Goal: Task Accomplishment & Management: Manage account settings

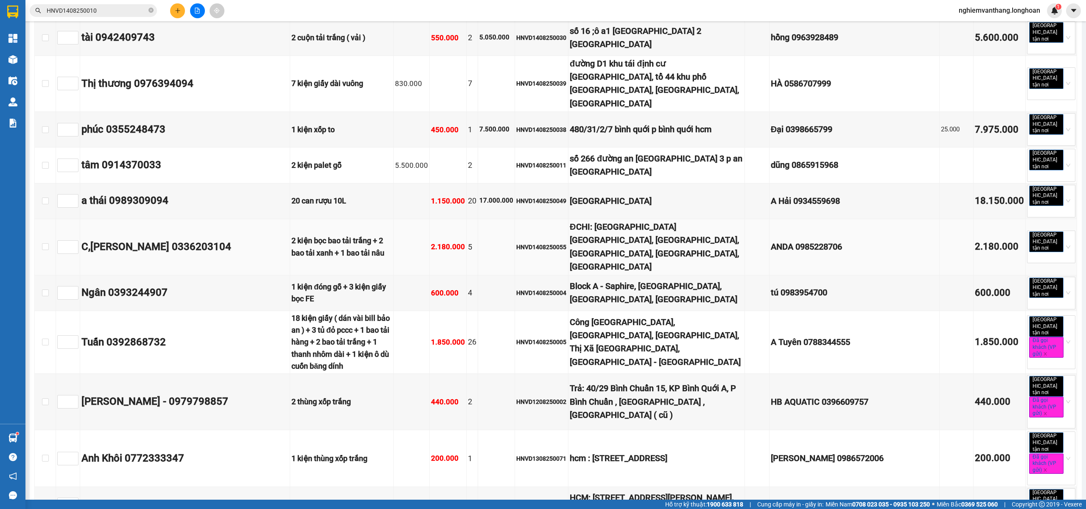
scroll to position [1097, 0]
click at [251, 148] on td "tâm 0914370033" at bounding box center [185, 166] width 210 height 36
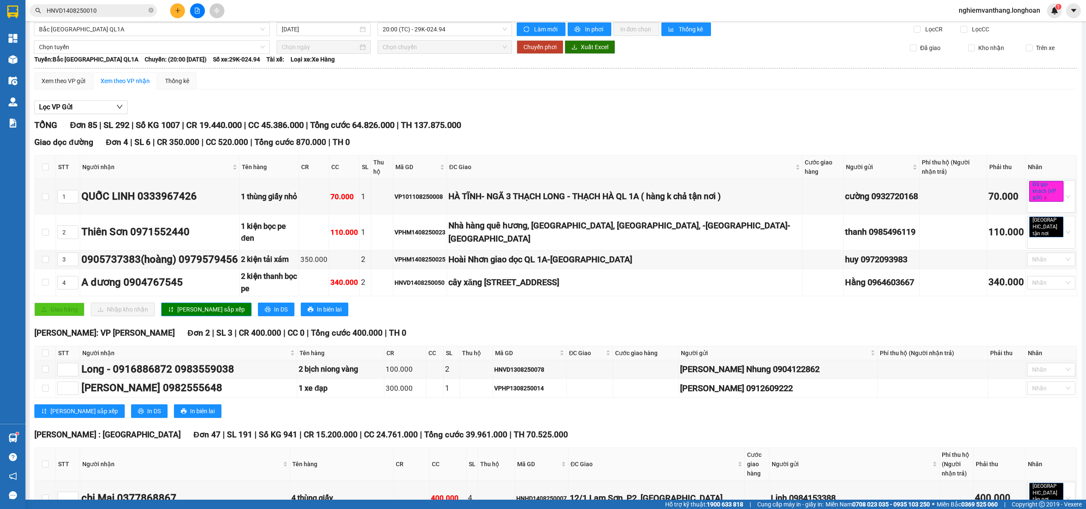
scroll to position [0, 0]
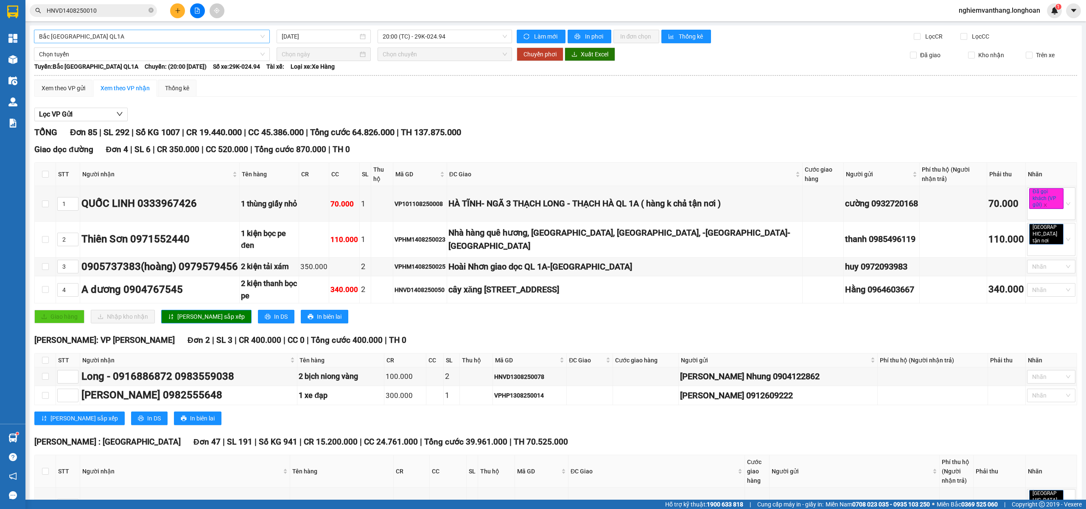
click at [104, 35] on span "Bắc [GEOGRAPHIC_DATA] QL1A" at bounding box center [152, 36] width 226 height 13
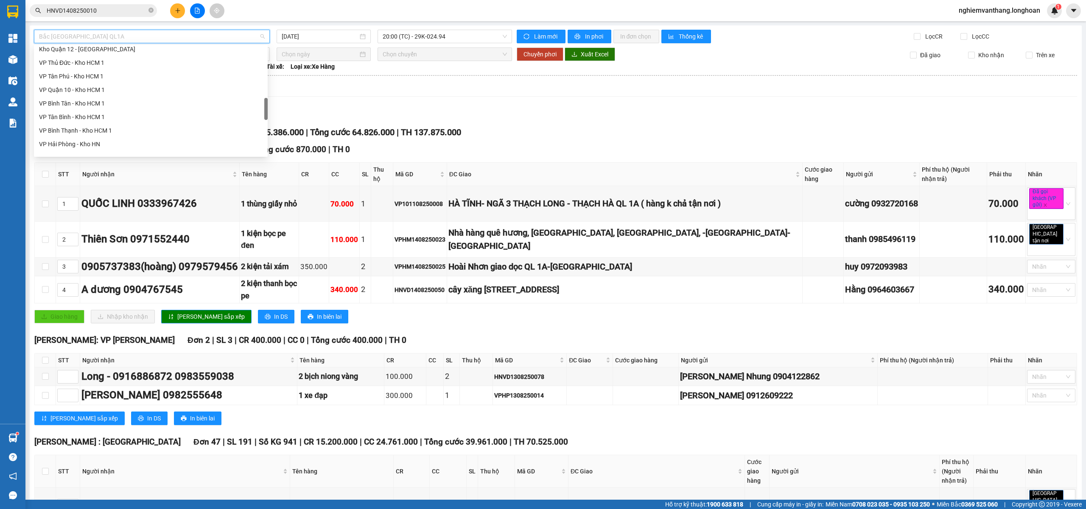
scroll to position [274, 0]
click at [94, 77] on div "VP [PERSON_NAME]" at bounding box center [151, 78] width 224 height 9
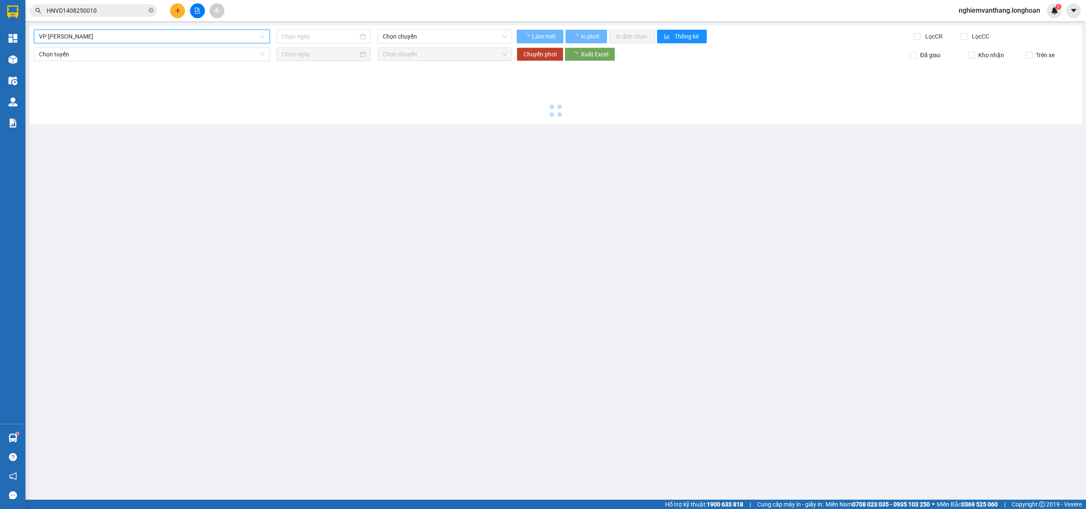
type input "[DATE]"
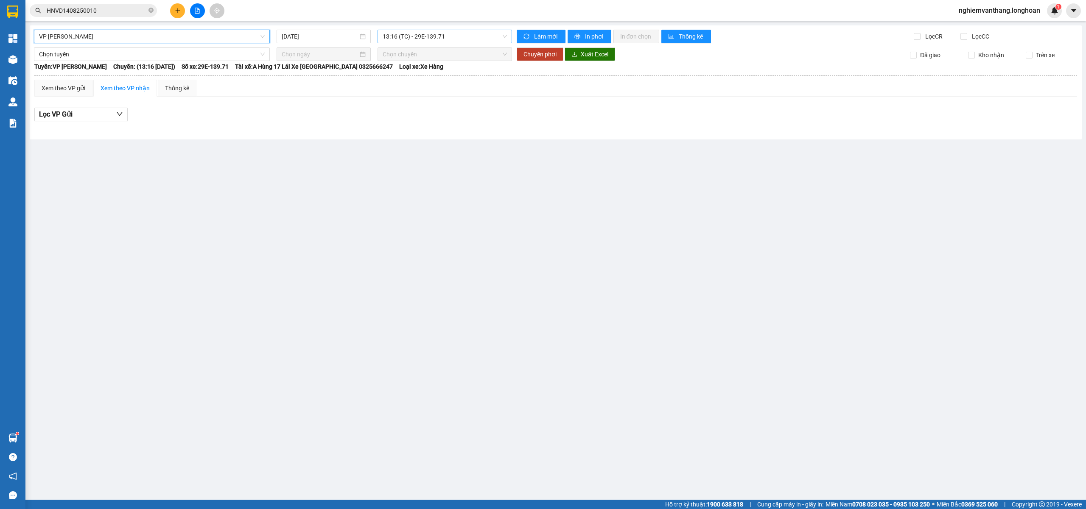
click at [406, 41] on span "13:16 (TC) - 29E-139.71" at bounding box center [445, 36] width 125 height 13
click at [399, 82] on div "19:15 (TC) - 29E-139.71" at bounding box center [416, 80] width 66 height 9
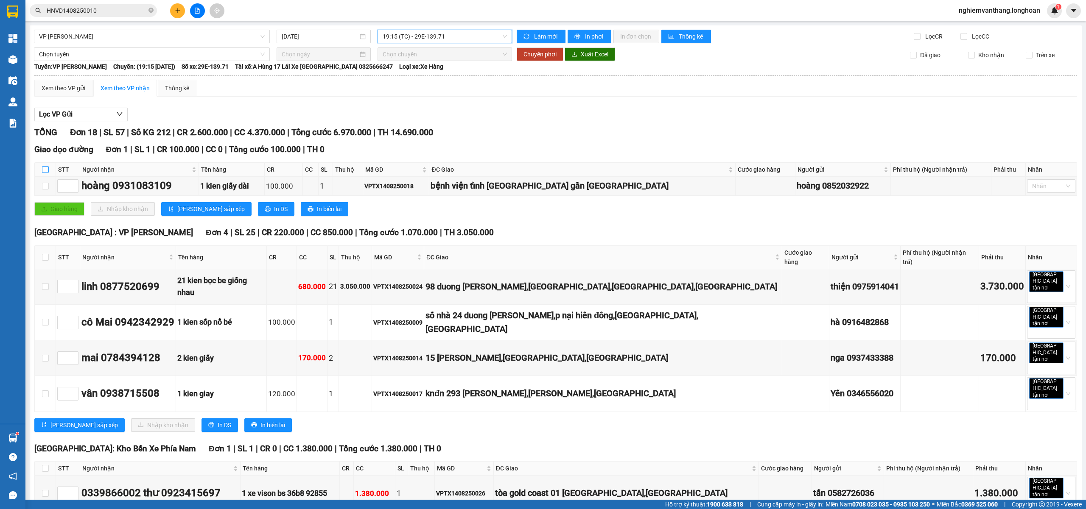
click at [45, 170] on input "checkbox" at bounding box center [45, 169] width 7 height 7
checkbox input "true"
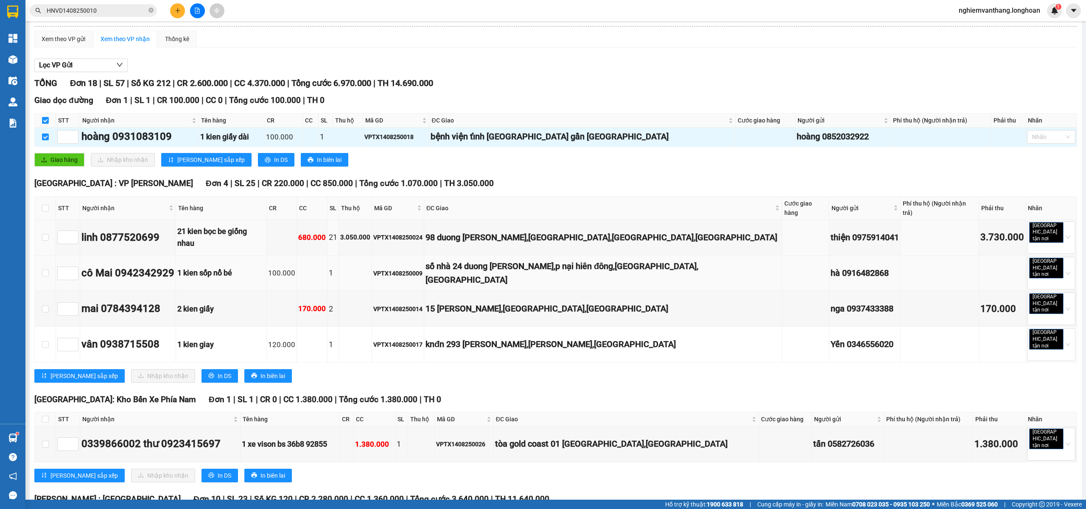
scroll to position [113, 0]
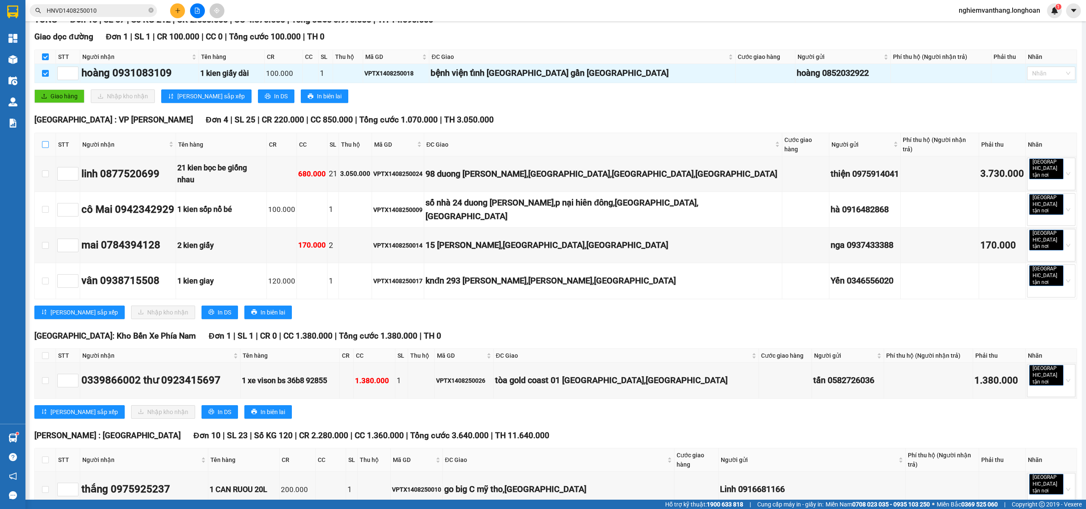
click at [45, 141] on input "checkbox" at bounding box center [45, 144] width 7 height 7
checkbox input "true"
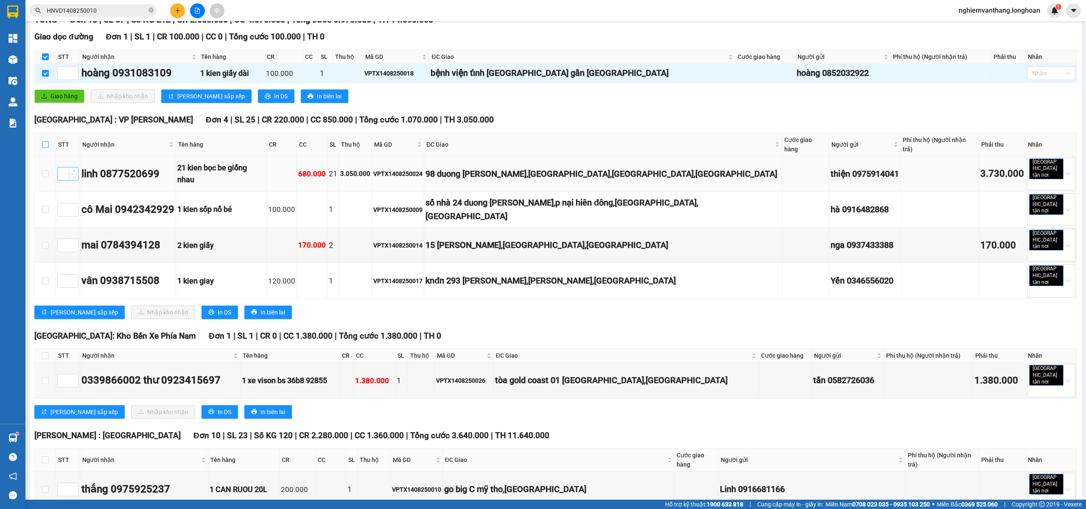
checkbox input "true"
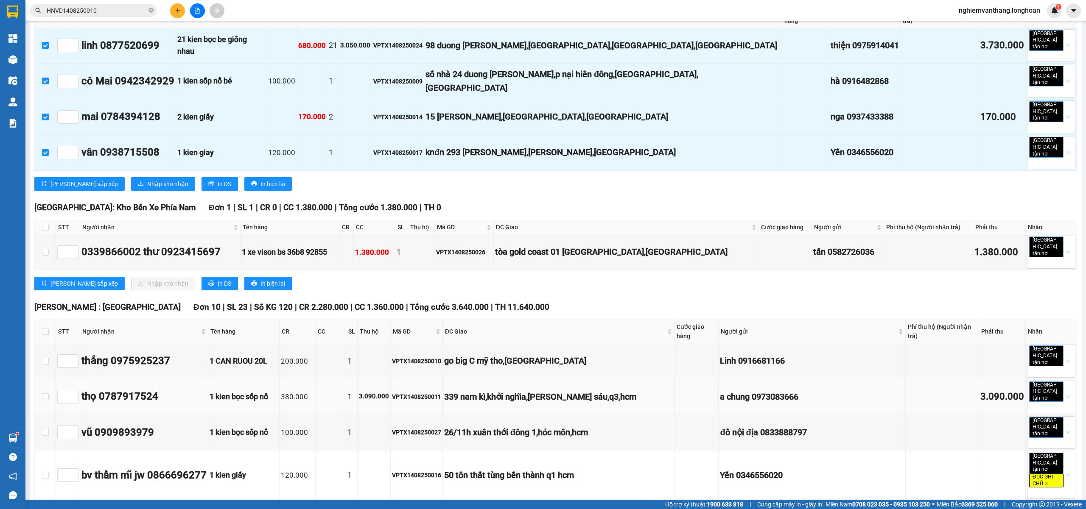
scroll to position [396, 0]
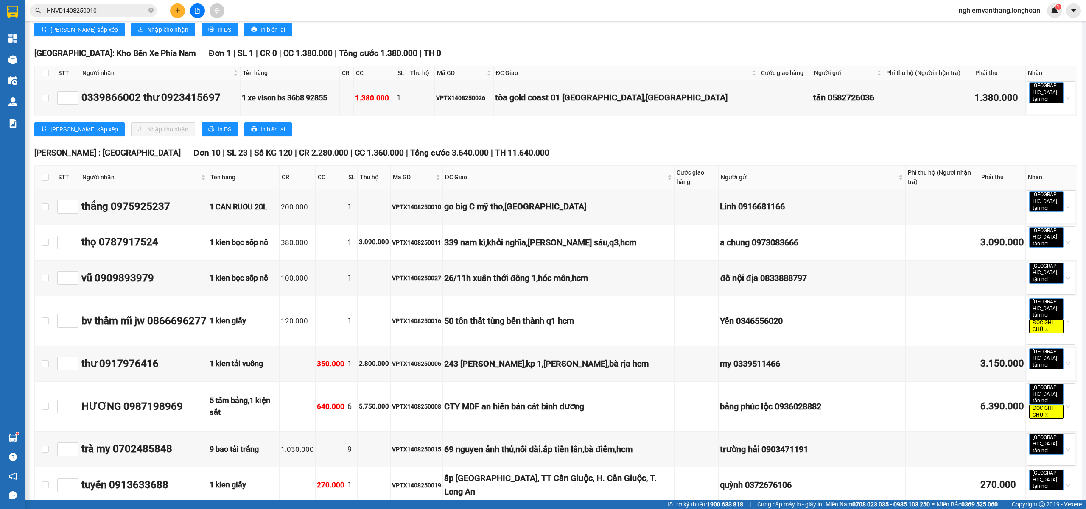
click at [49, 66] on th at bounding box center [45, 73] width 21 height 14
click at [47, 70] on input "checkbox" at bounding box center [45, 73] width 7 height 7
checkbox input "true"
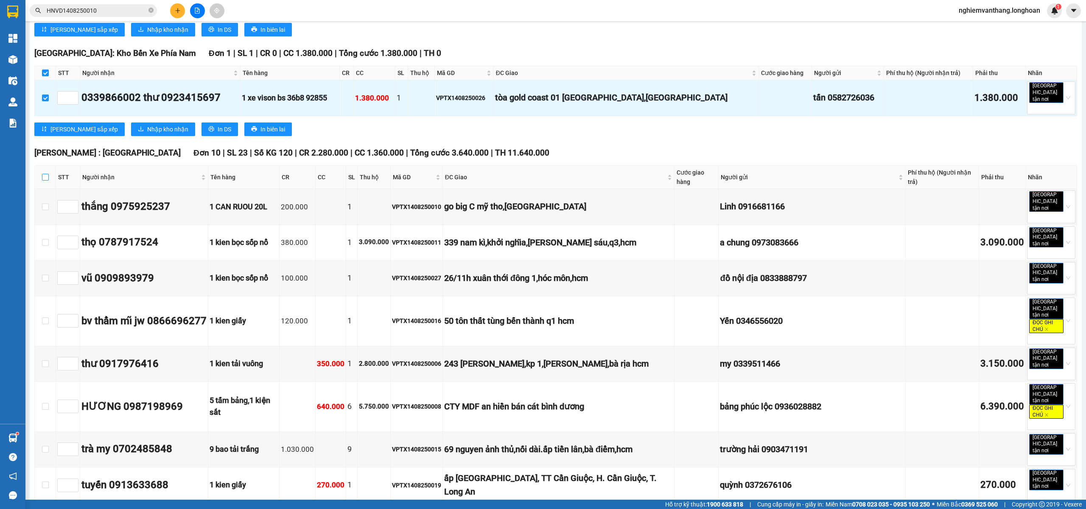
click at [48, 174] on input "checkbox" at bounding box center [45, 177] width 7 height 7
checkbox input "true"
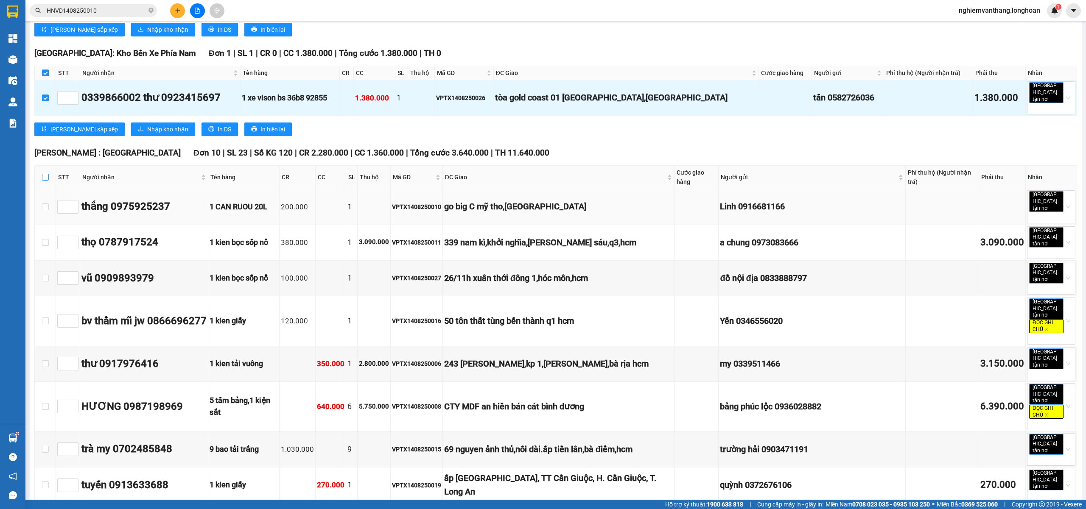
checkbox input "true"
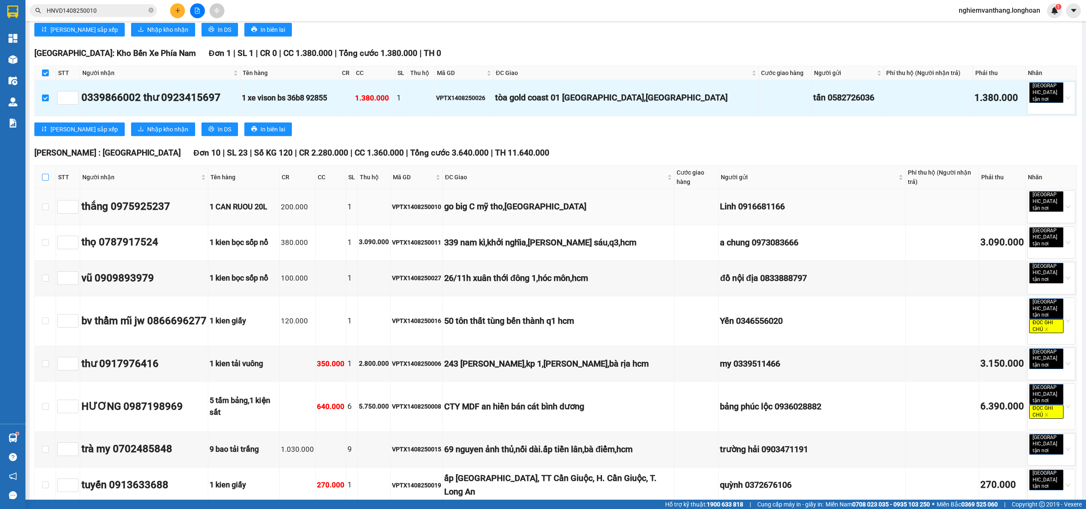
checkbox input "true"
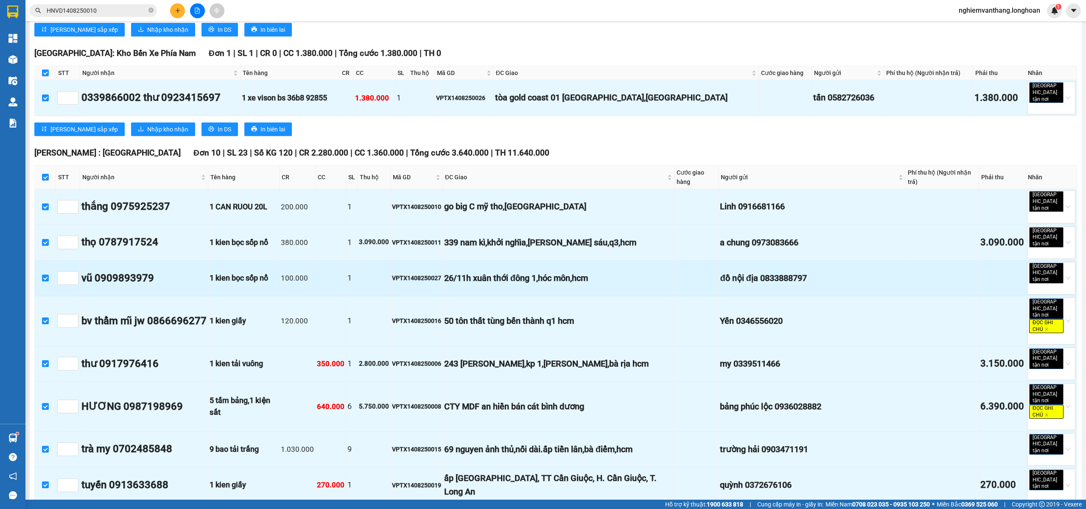
scroll to position [592, 0]
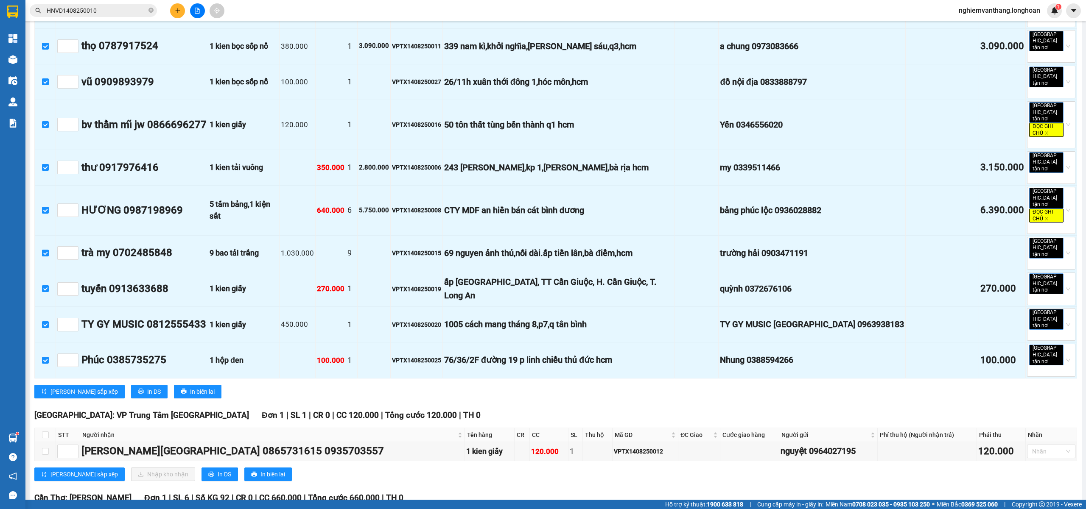
click at [48, 428] on th at bounding box center [45, 435] width 21 height 14
click at [48, 431] on label at bounding box center [45, 435] width 7 height 9
click at [48, 432] on input "checkbox" at bounding box center [45, 435] width 7 height 7
checkbox input "true"
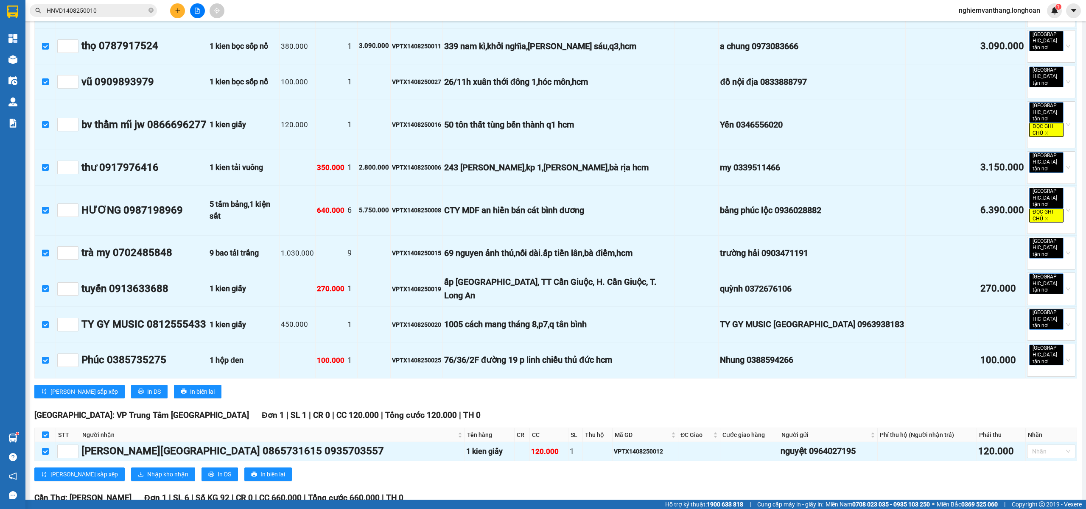
click at [44, 509] on input "checkbox" at bounding box center [45, 518] width 7 height 7
checkbox input "true"
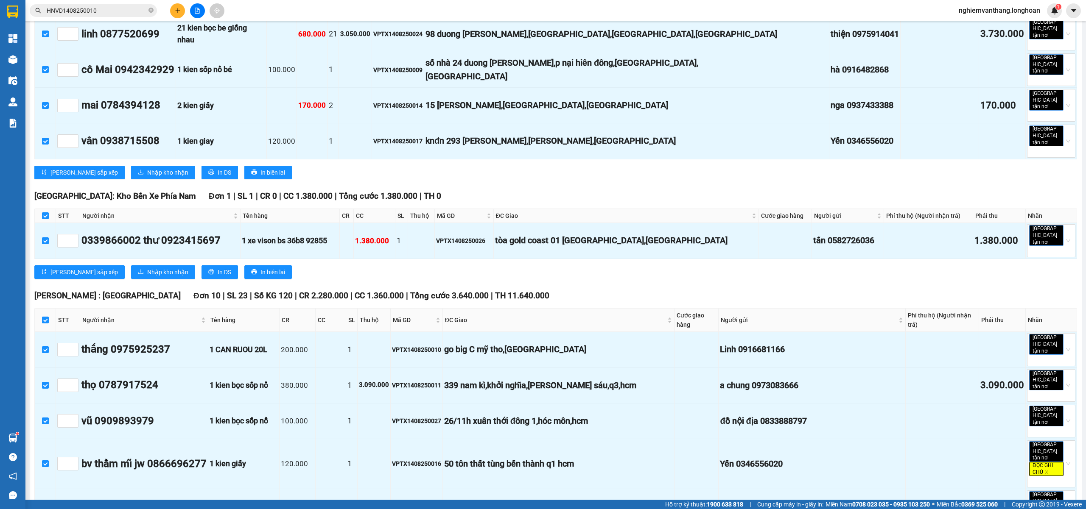
scroll to position [0, 0]
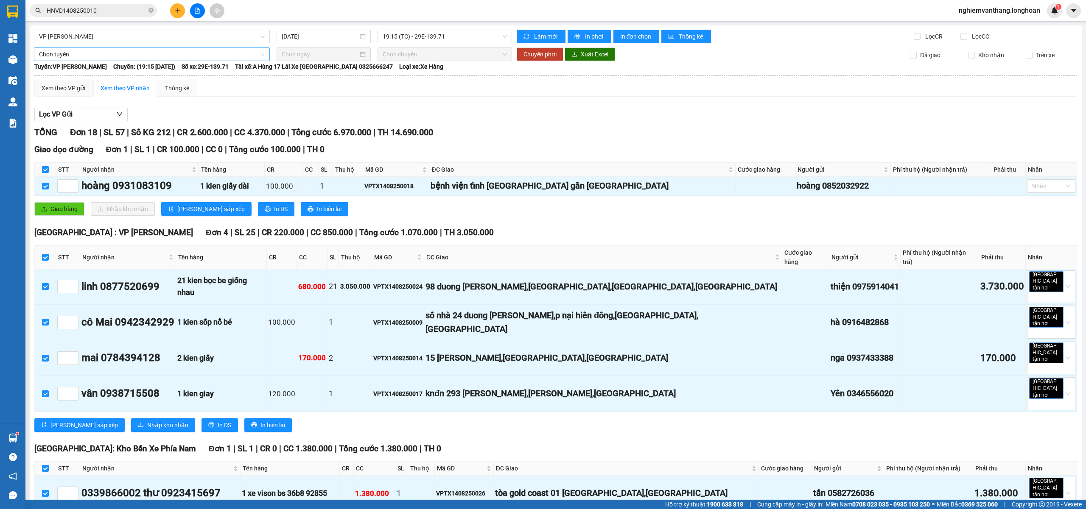
click at [80, 56] on span "Chọn tuyến" at bounding box center [152, 54] width 226 height 13
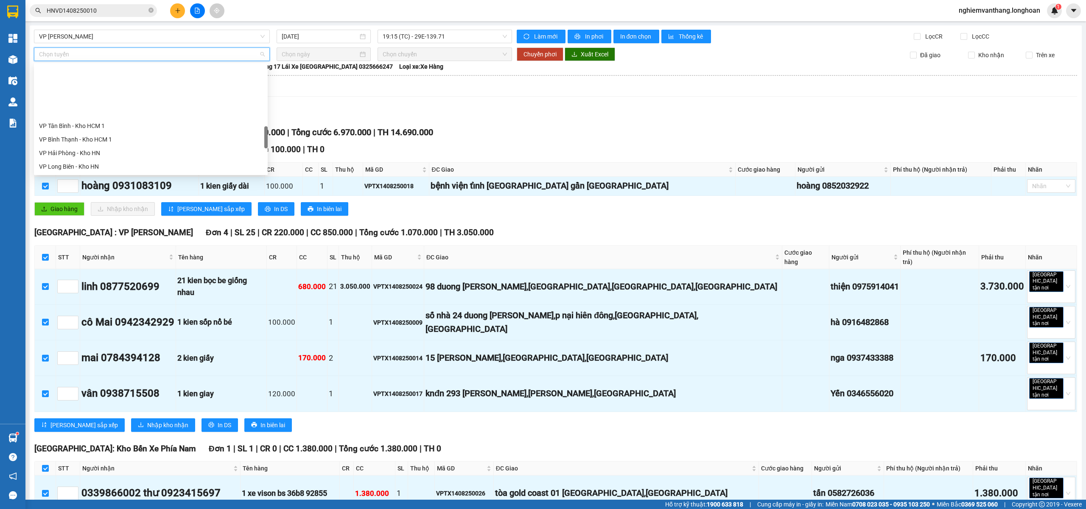
scroll to position [557, 0]
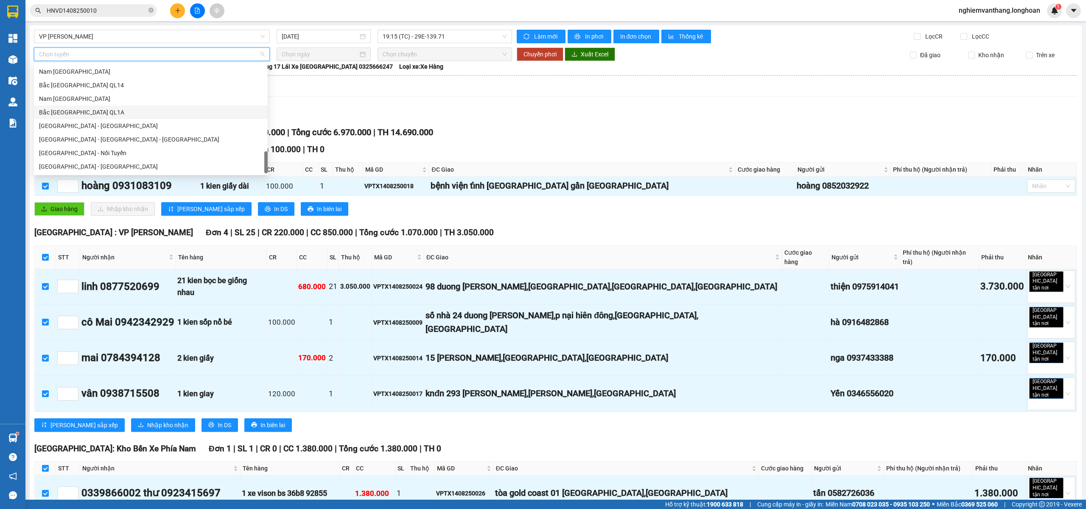
click at [89, 113] on div "Bắc [GEOGRAPHIC_DATA] QL1A" at bounding box center [151, 112] width 224 height 9
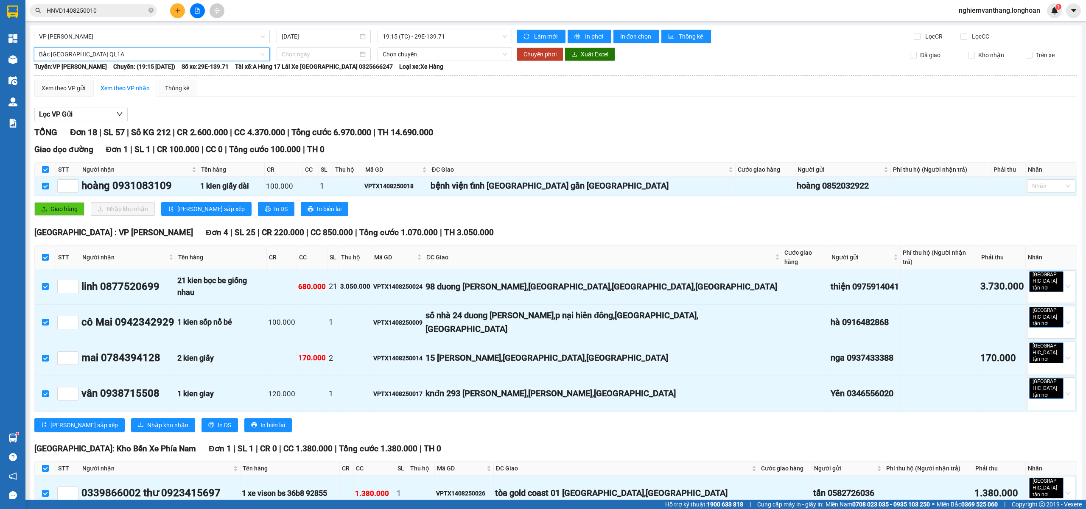
click at [299, 55] on input at bounding box center [320, 54] width 76 height 9
type input "[DATE]"
click at [350, 128] on div "14" at bounding box center [348, 129] width 10 height 10
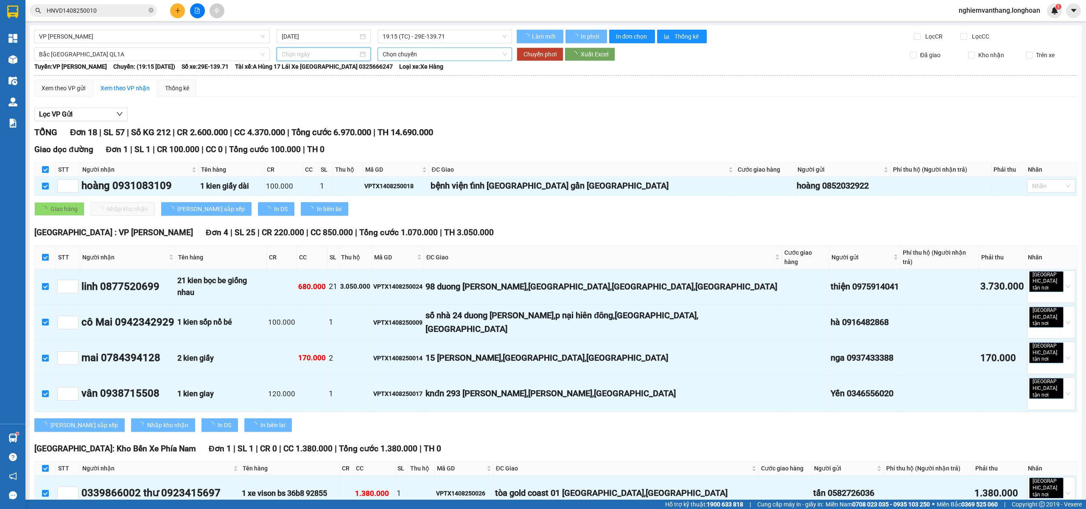
type input "[DATE]"
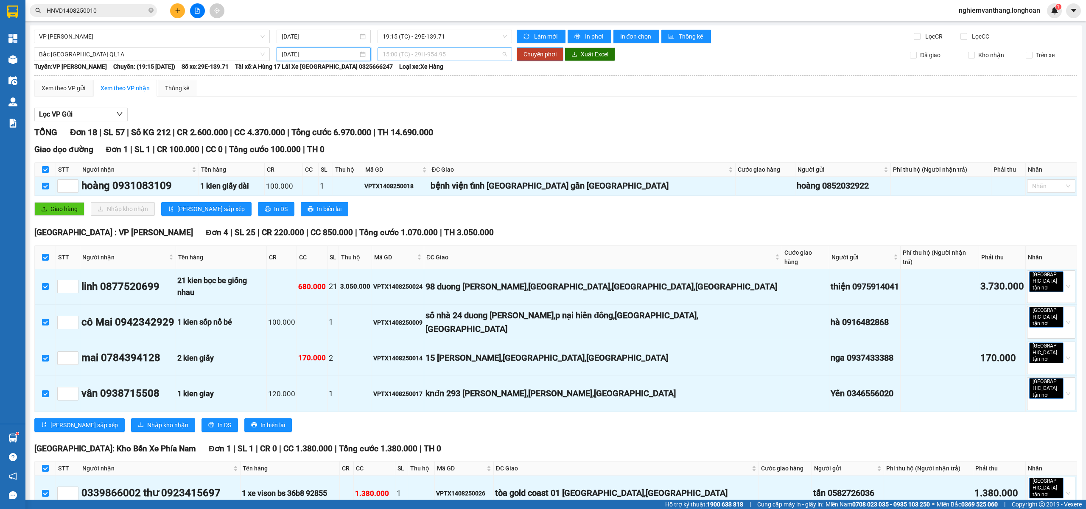
click at [399, 51] on span "15:00 (TC) - 29H-954.95" at bounding box center [445, 54] width 125 height 13
click at [389, 118] on div "23:00 (TC)" at bounding box center [413, 113] width 76 height 14
click at [527, 57] on span "Chuyển phơi" at bounding box center [539, 54] width 33 height 9
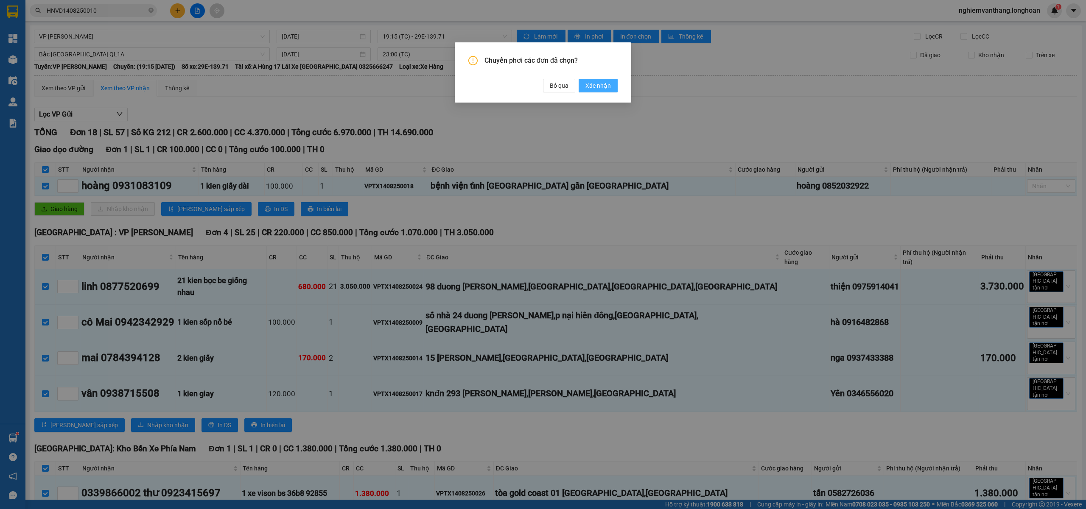
click at [590, 85] on span "Xác nhận" at bounding box center [597, 85] width 25 height 9
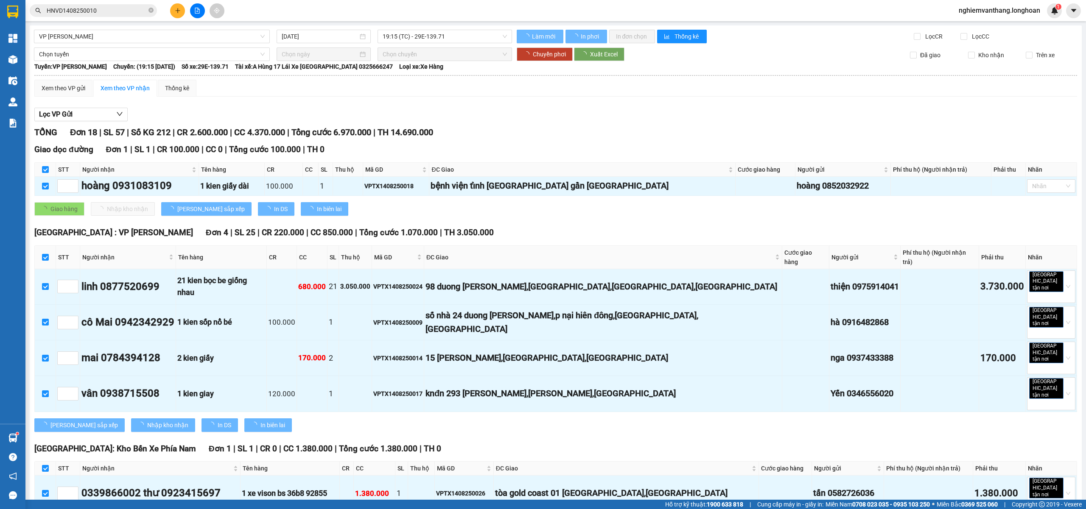
checkbox input "false"
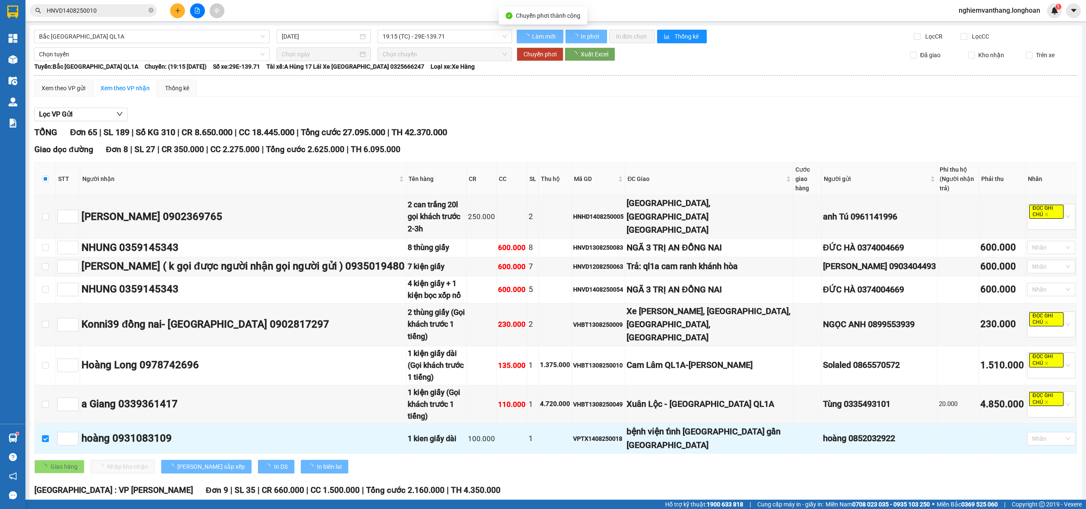
checkbox input "false"
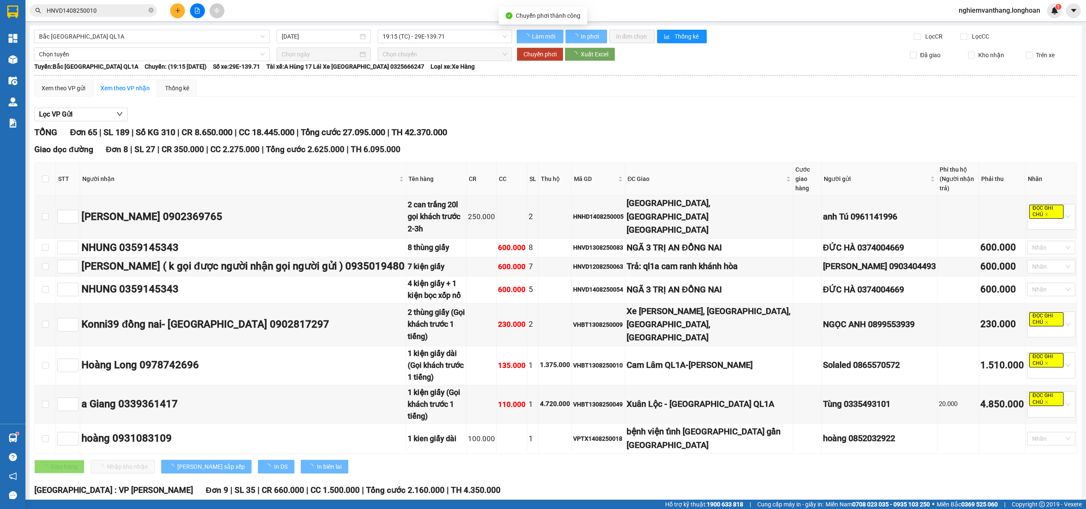
checkbox input "false"
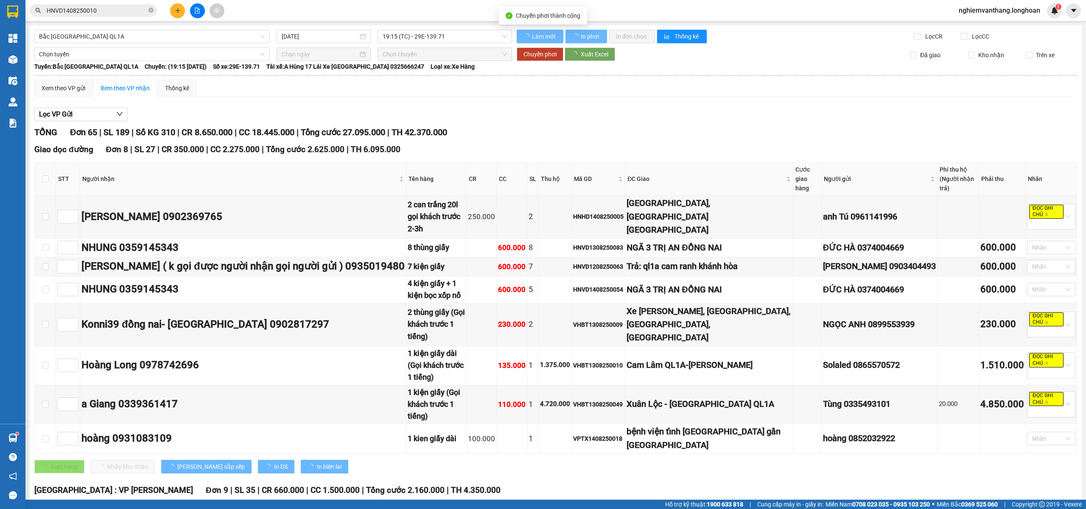
checkbox input "false"
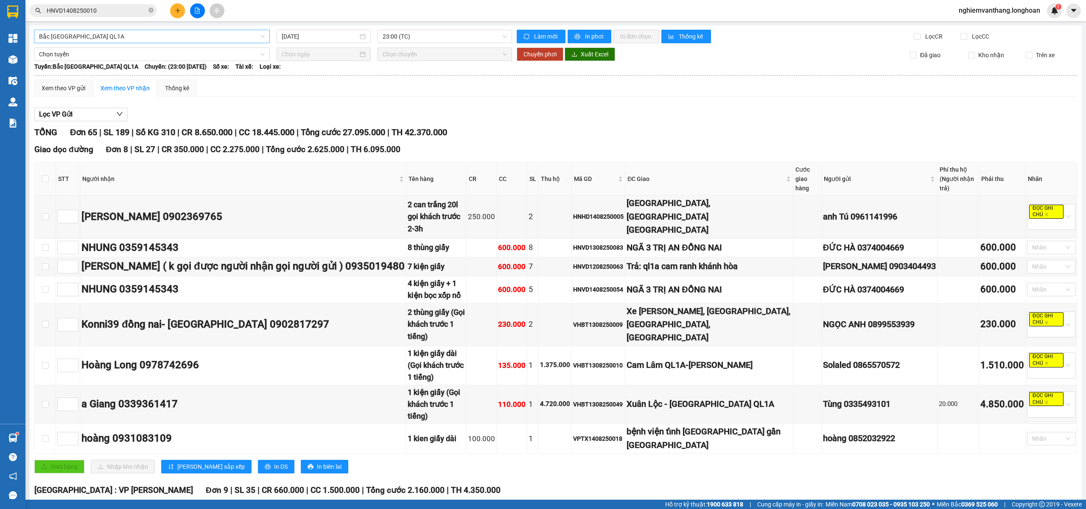
click at [65, 36] on span "Bắc [GEOGRAPHIC_DATA] QL1A" at bounding box center [152, 36] width 226 height 13
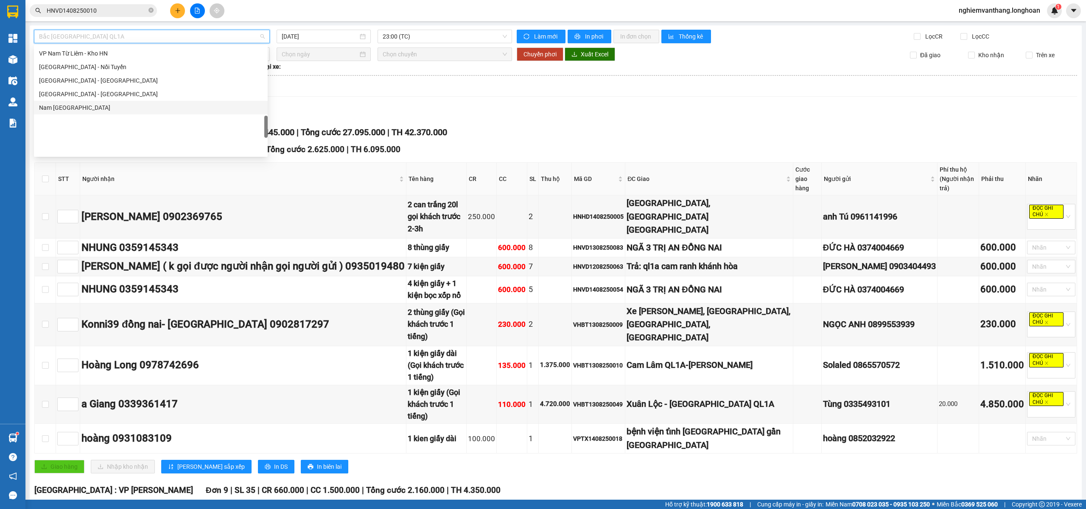
scroll to position [445, 0]
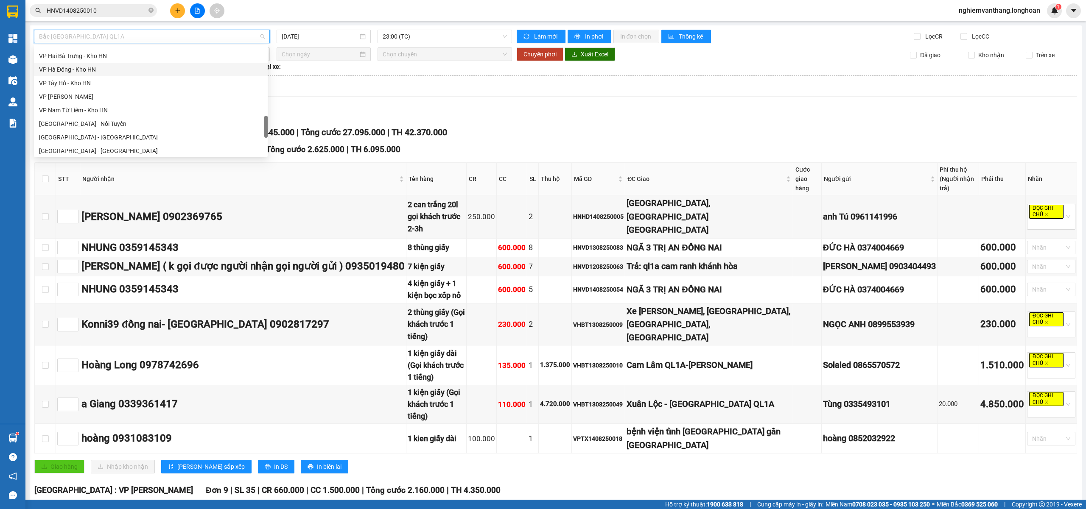
click at [90, 72] on div "VP Hà Đông - Kho HN" at bounding box center [151, 69] width 224 height 9
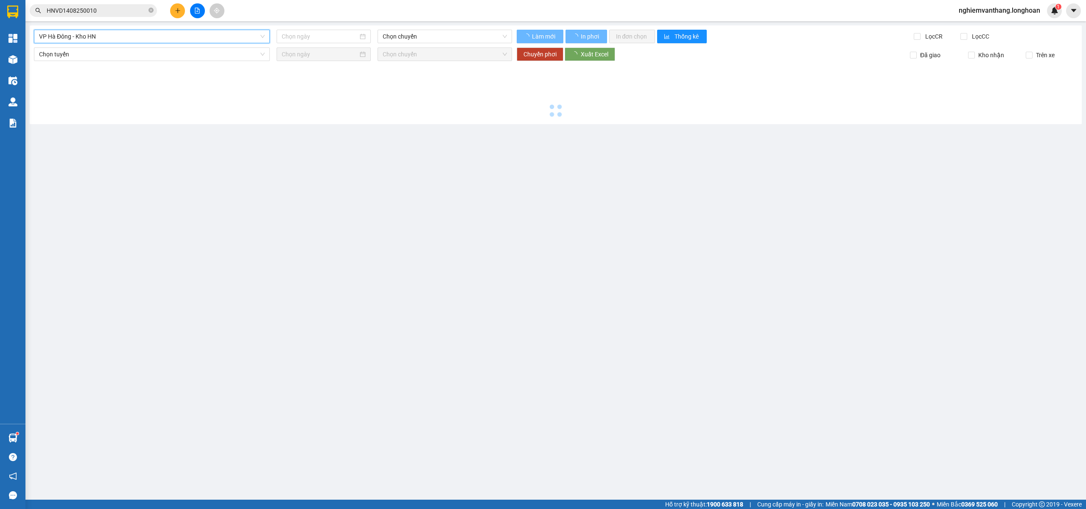
type input "[DATE]"
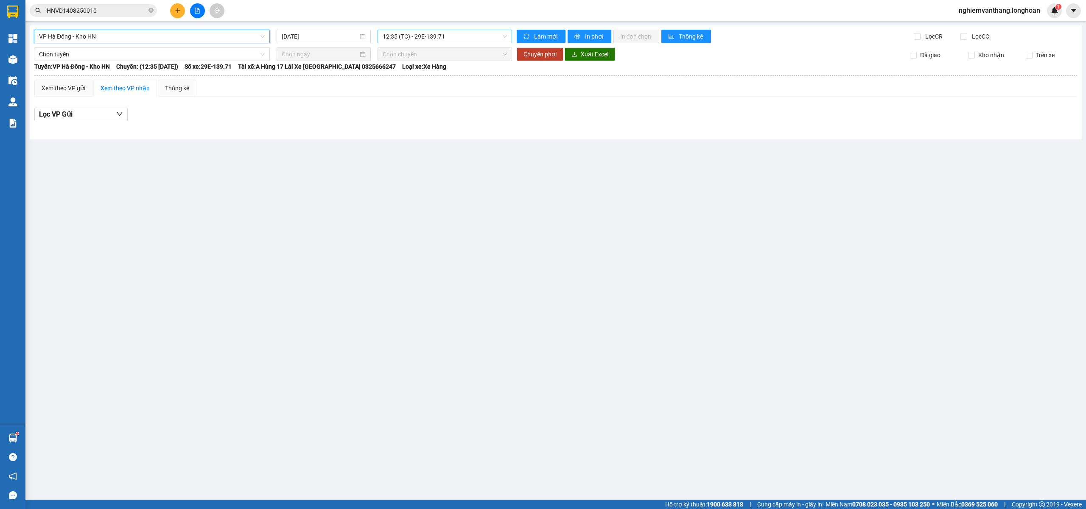
click at [420, 38] on span "12:35 (TC) - 29E-139.71" at bounding box center [445, 36] width 125 height 13
click at [406, 80] on div "19:10 (TC) - 29E-139.71" at bounding box center [416, 80] width 66 height 9
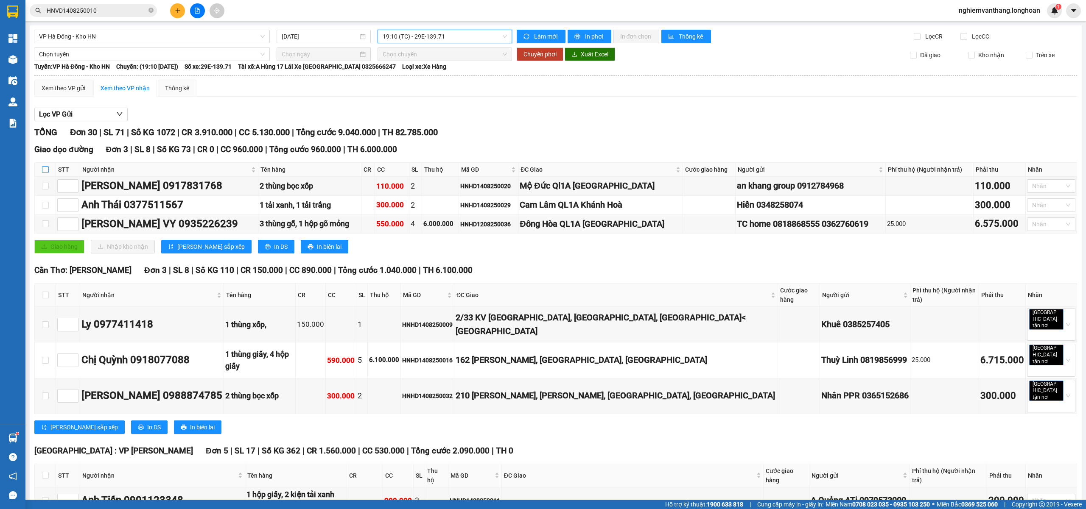
click at [42, 170] on input "checkbox" at bounding box center [45, 169] width 7 height 7
checkbox input "true"
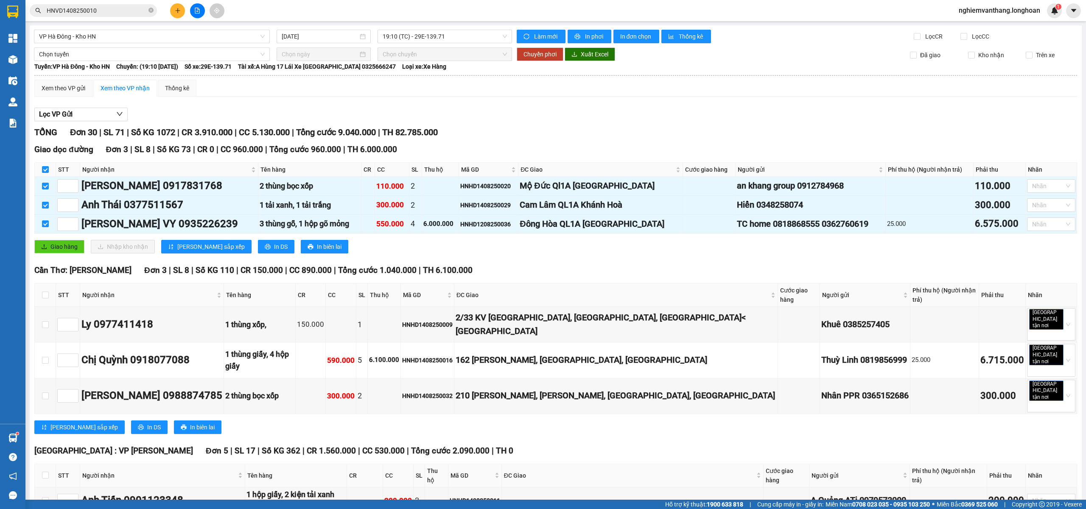
click at [73, 57] on span "Chọn tuyến" at bounding box center [152, 54] width 226 height 13
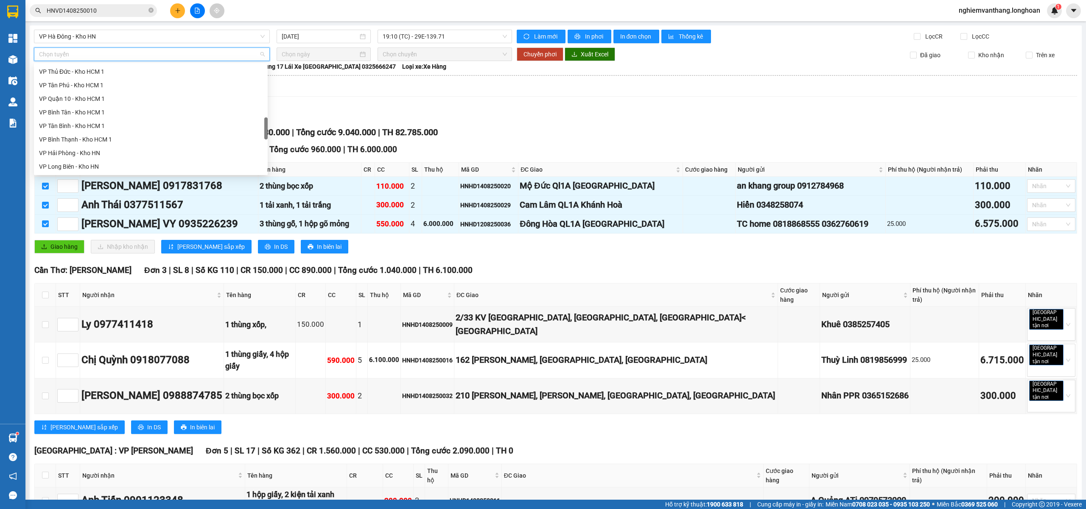
scroll to position [557, 0]
click at [84, 114] on div "Bắc [GEOGRAPHIC_DATA] QL1A" at bounding box center [151, 112] width 224 height 9
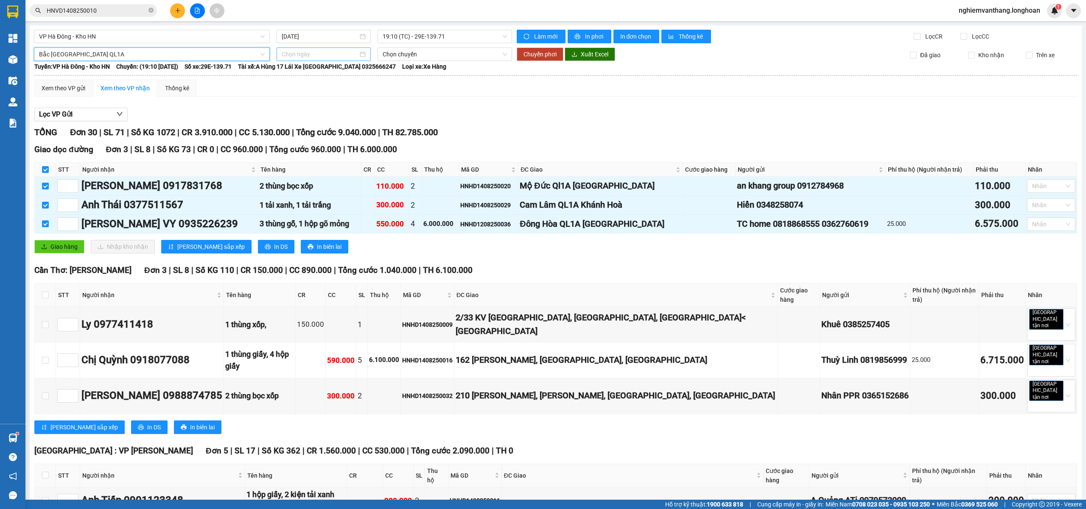
click at [297, 57] on input at bounding box center [320, 54] width 76 height 9
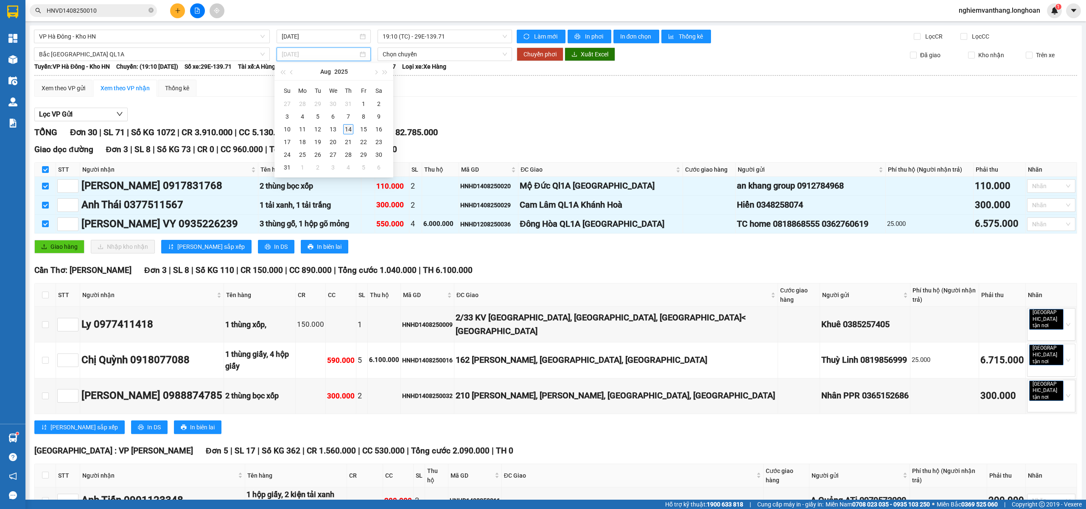
type input "[DATE]"
drag, startPoint x: 350, startPoint y: 129, endPoint x: 466, endPoint y: 91, distance: 122.3
click at [350, 129] on div "14" at bounding box center [348, 129] width 10 height 10
type input "[DATE]"
click at [423, 58] on span "15:00 (TC) - 29H-954.95" at bounding box center [445, 54] width 125 height 13
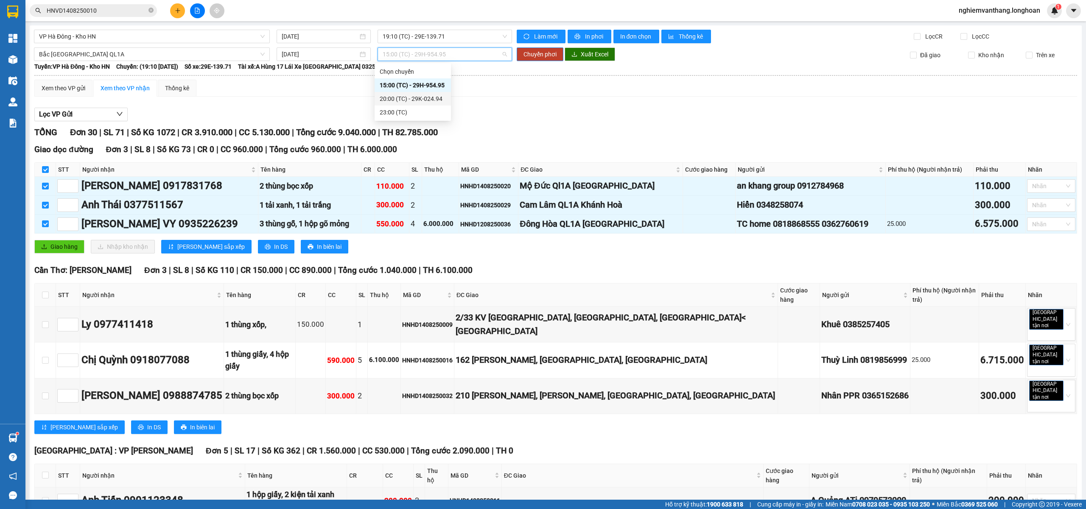
click at [425, 99] on div "20:00 (TC) - 29K-024.94" at bounding box center [413, 98] width 66 height 9
click at [537, 55] on span "Chuyển phơi" at bounding box center [539, 54] width 33 height 9
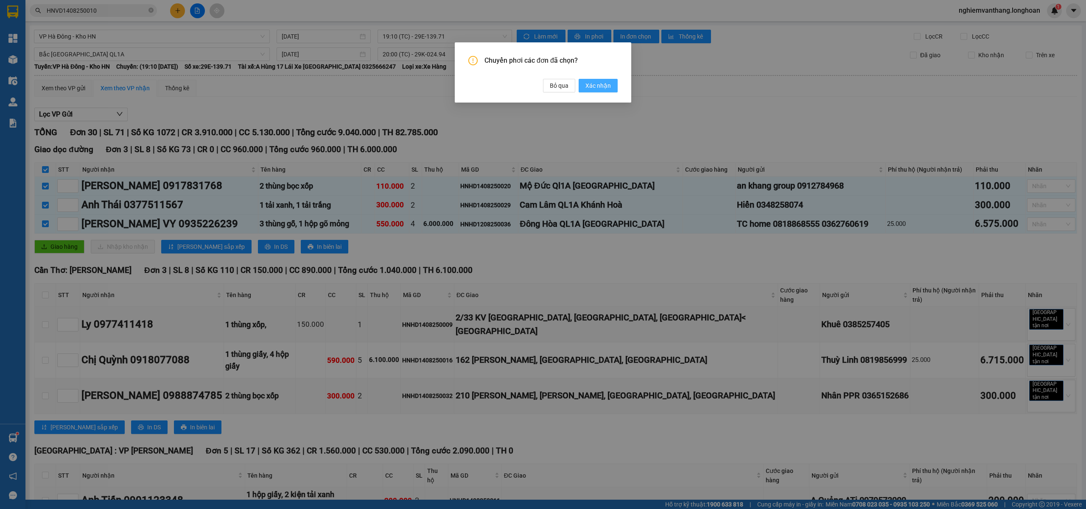
click at [586, 84] on button "Xác nhận" at bounding box center [598, 86] width 39 height 14
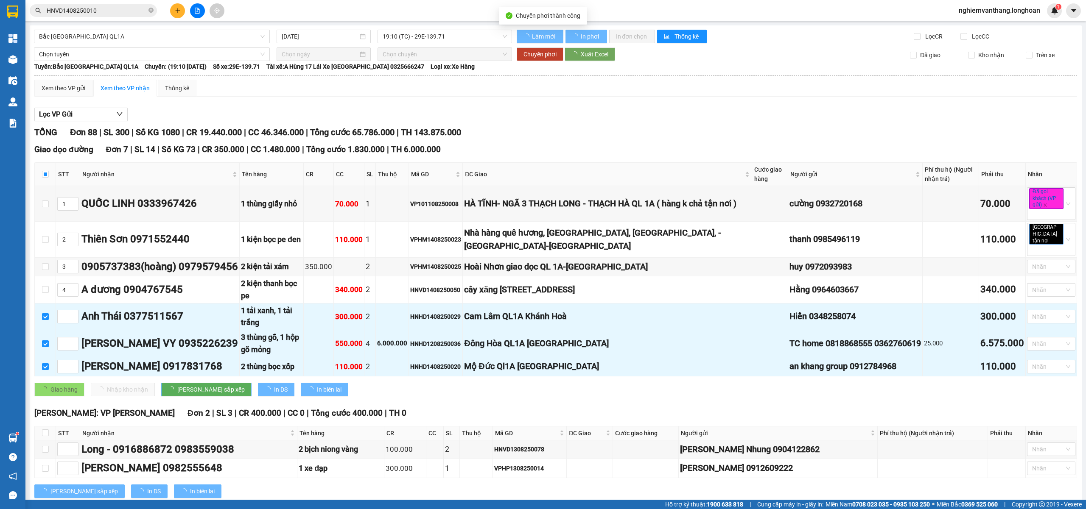
checkbox input "false"
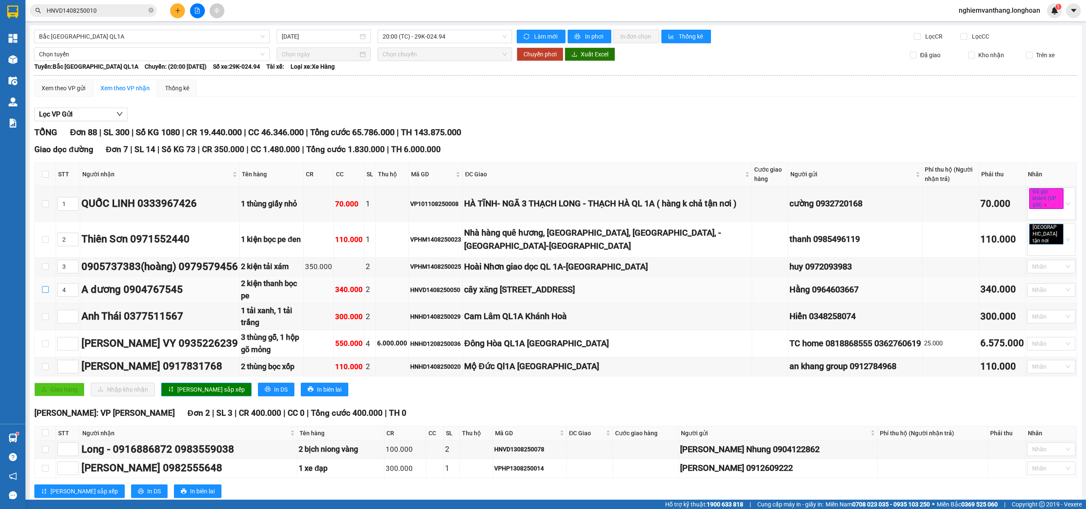
click at [45, 286] on input "checkbox" at bounding box center [45, 289] width 7 height 7
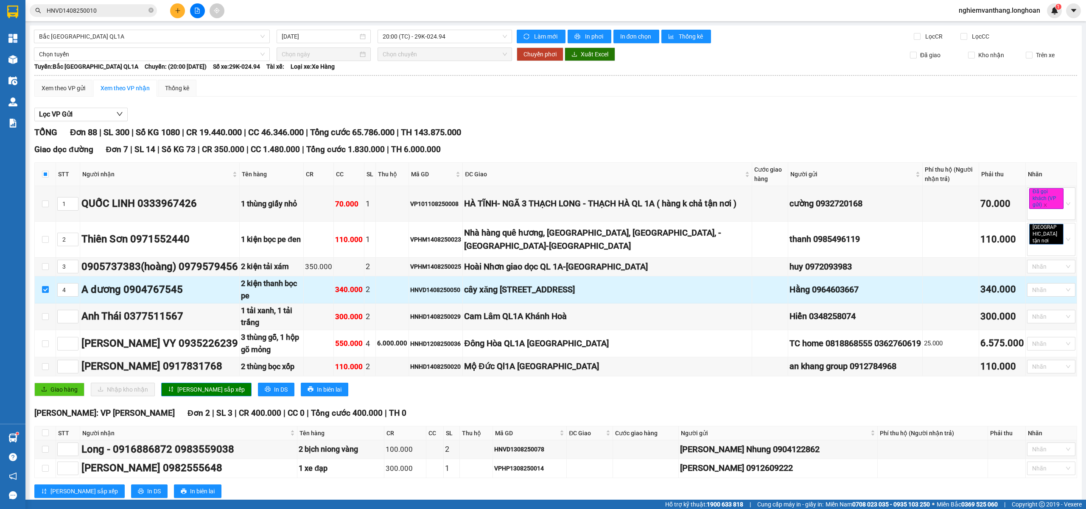
click at [45, 286] on input "checkbox" at bounding box center [45, 289] width 7 height 7
checkbox input "false"
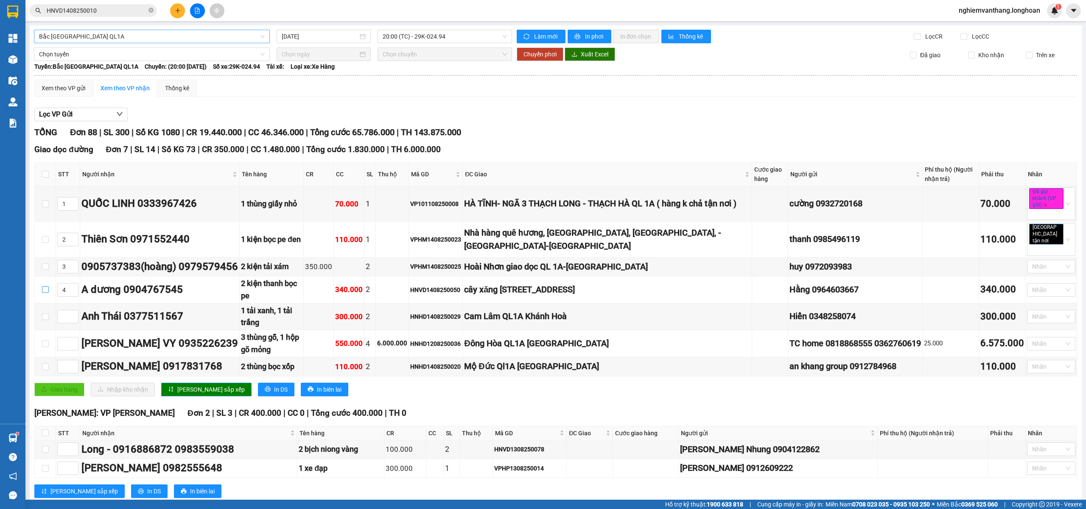
drag, startPoint x: 155, startPoint y: 36, endPoint x: 138, endPoint y: 53, distance: 24.0
click at [154, 36] on span "Bắc [GEOGRAPHIC_DATA] QL1A" at bounding box center [152, 36] width 226 height 13
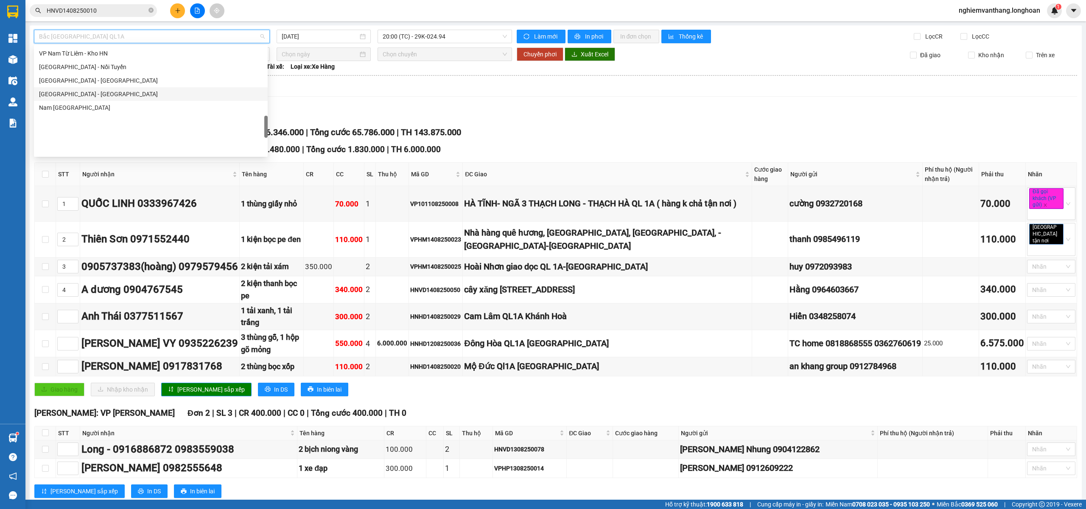
scroll to position [389, 0]
click at [99, 123] on div "VP Hà Đông - Kho HN" at bounding box center [151, 125] width 224 height 9
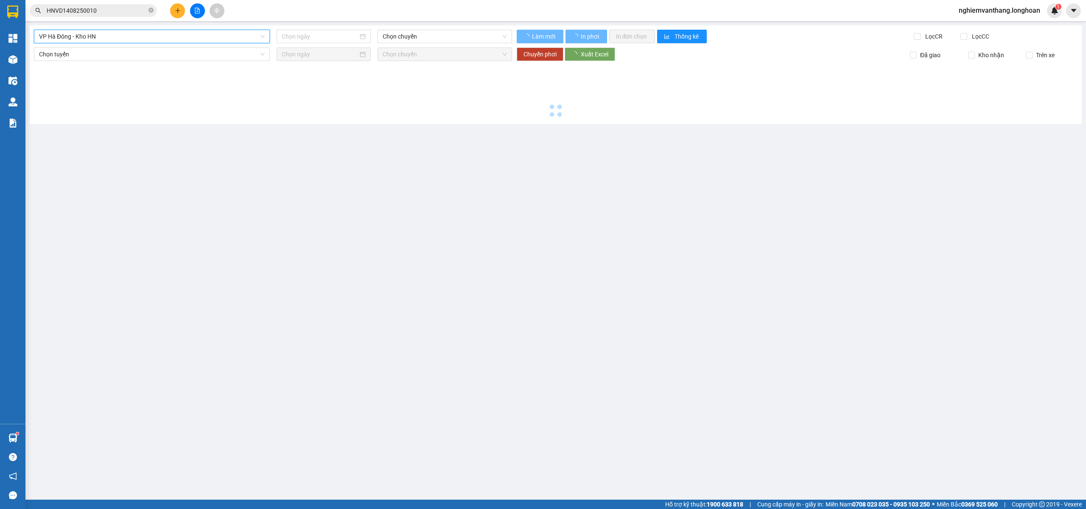
type input "[DATE]"
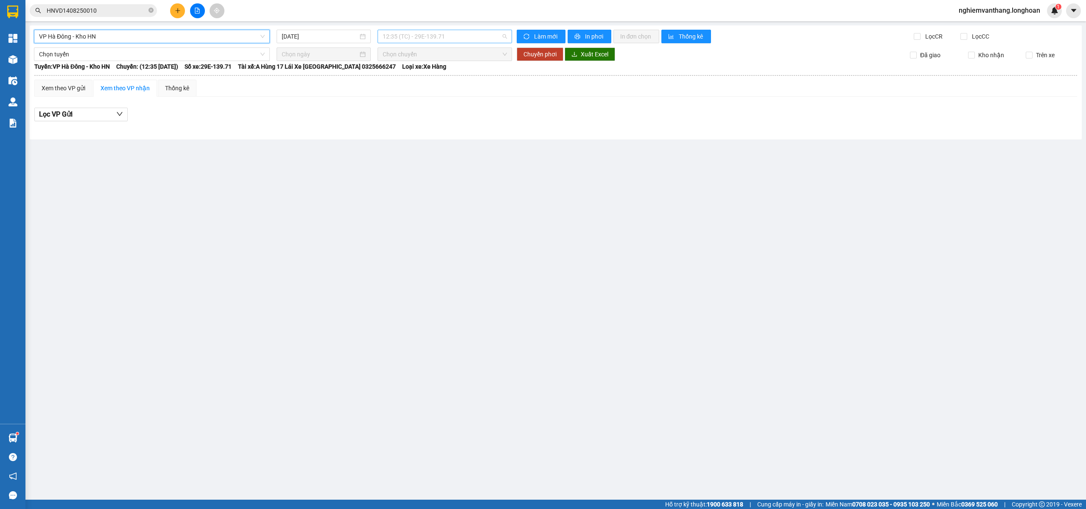
click at [422, 34] on span "12:35 (TC) - 29E-139.71" at bounding box center [445, 36] width 125 height 13
click at [410, 89] on body "Kết quả tìm kiếm ( 1 ) Bộ lọc Mã ĐH Trạng thái Món hàng Thu hộ Tổng cước Chưa c…" at bounding box center [543, 254] width 1086 height 509
click at [416, 41] on span "12:35 (TC) - 29E-139.71" at bounding box center [445, 36] width 125 height 13
click at [408, 78] on div "19:10 (TC) - 29E-139.71" at bounding box center [416, 80] width 66 height 9
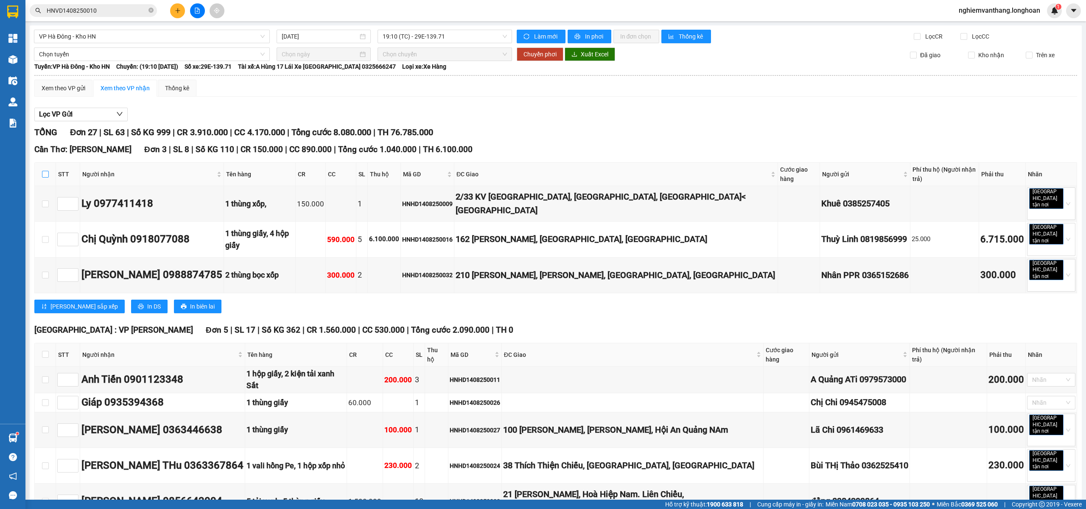
click at [45, 171] on input "checkbox" at bounding box center [45, 174] width 7 height 7
checkbox input "true"
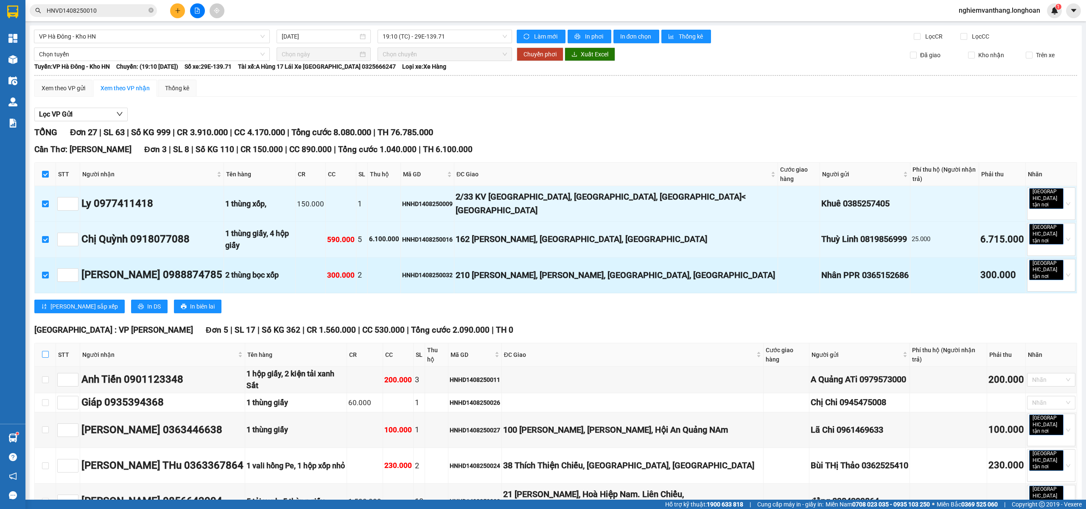
drag, startPoint x: 45, startPoint y: 326, endPoint x: 126, endPoint y: 262, distance: 103.0
click at [45, 351] on input "checkbox" at bounding box center [45, 354] width 7 height 7
checkbox input "true"
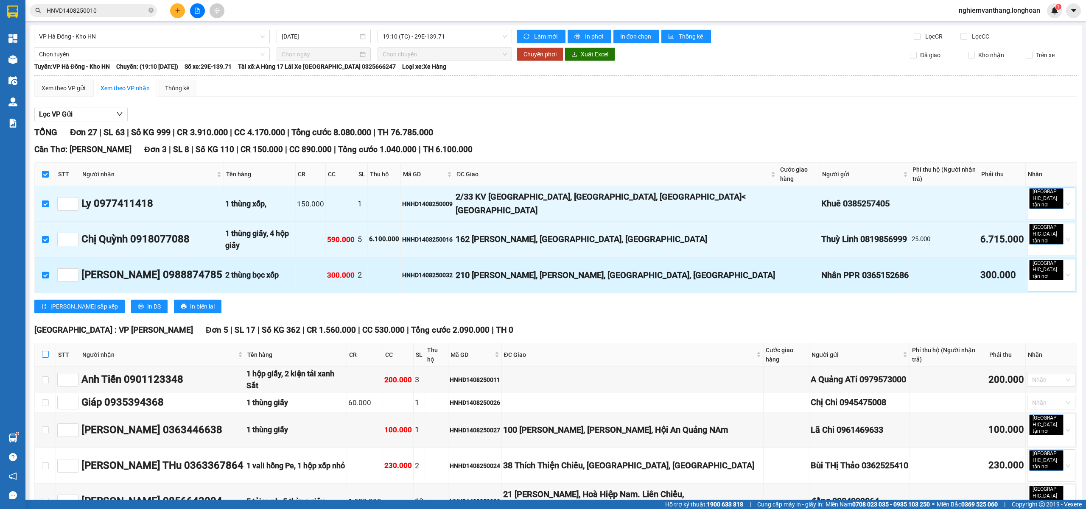
checkbox input "true"
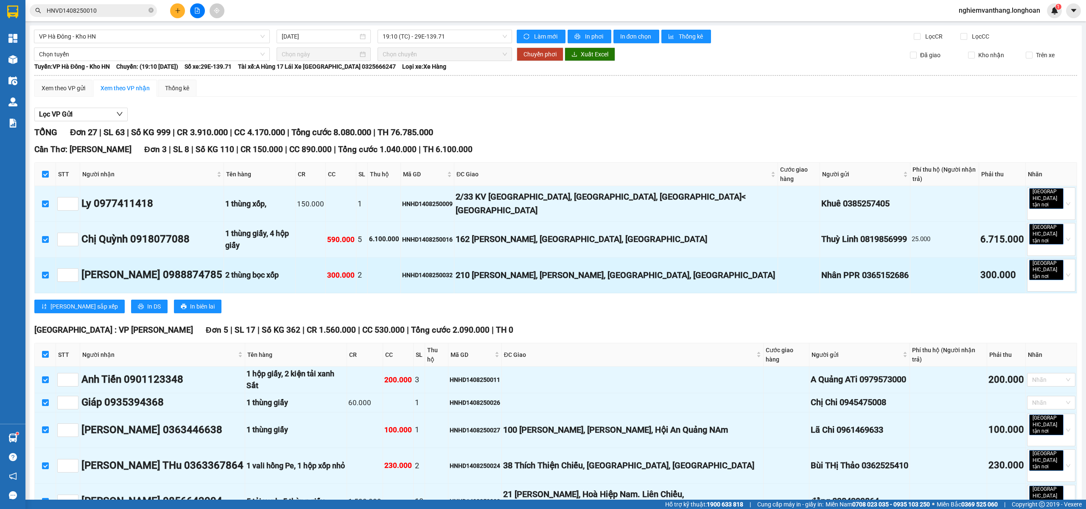
scroll to position [396, 0]
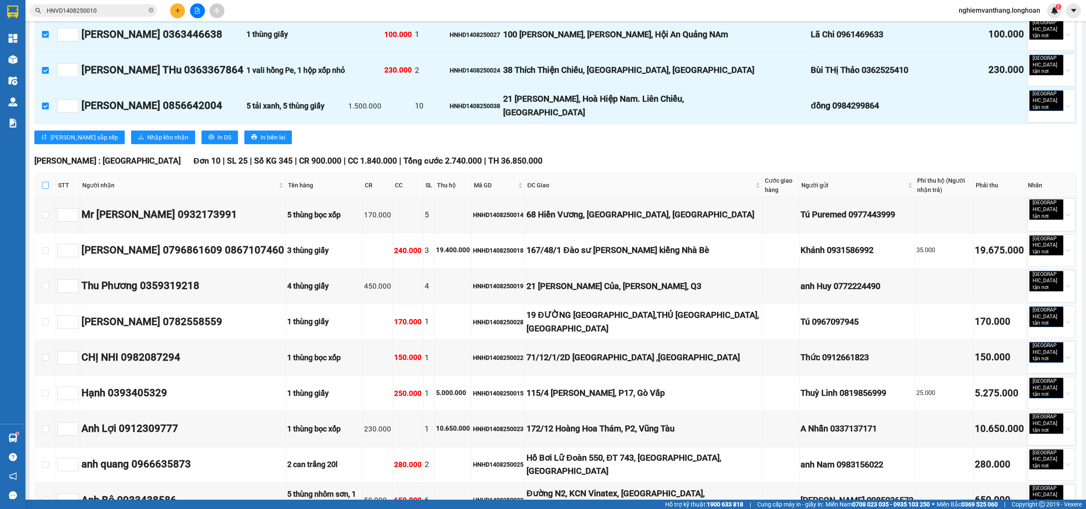
click at [45, 181] on label at bounding box center [45, 185] width 7 height 9
click at [45, 182] on input "checkbox" at bounding box center [45, 185] width 7 height 7
checkbox input "true"
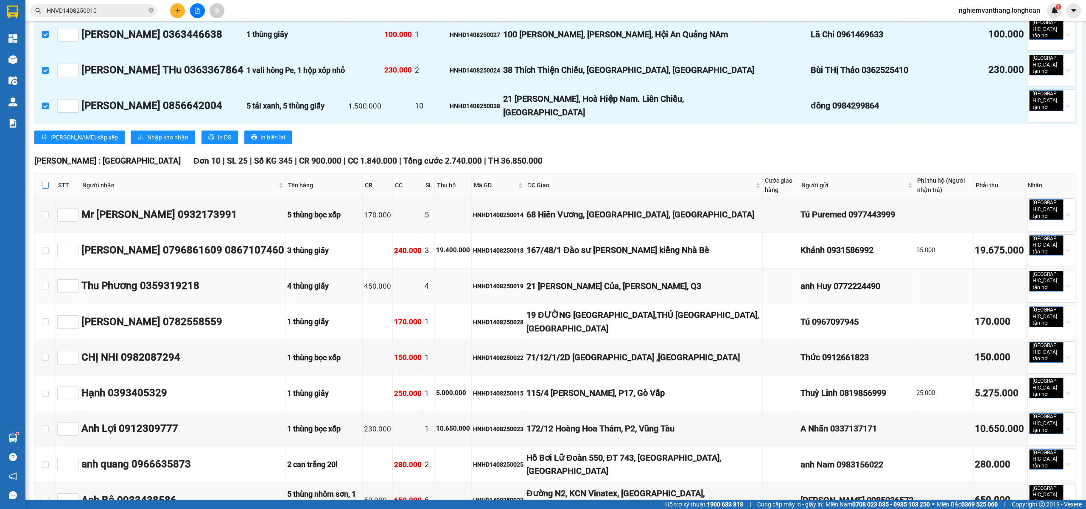
checkbox input "true"
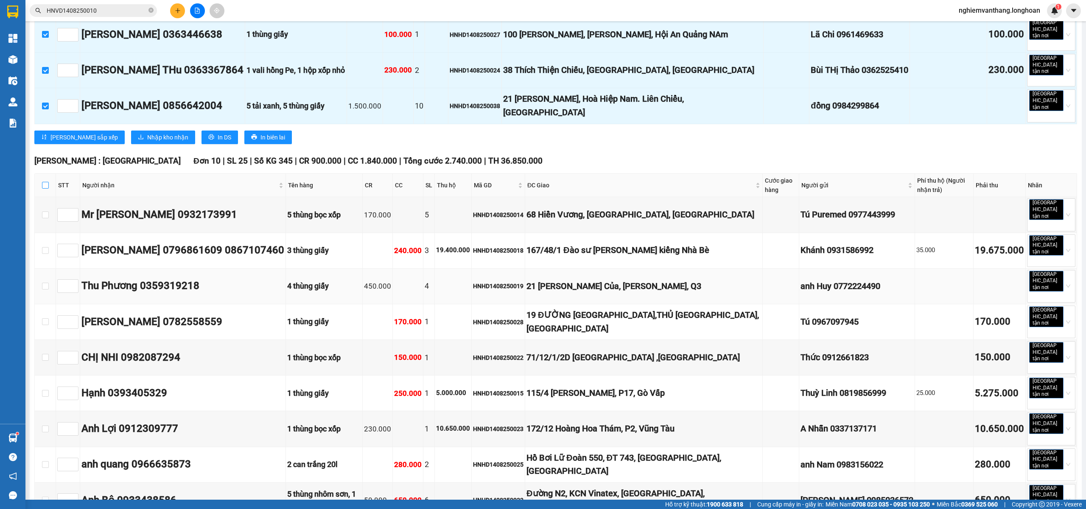
checkbox input "true"
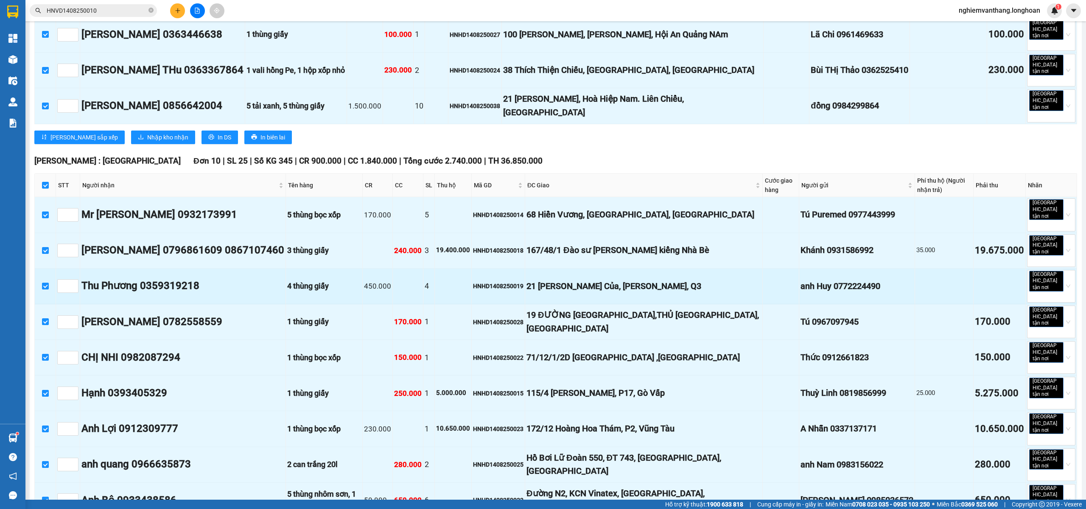
scroll to position [792, 0]
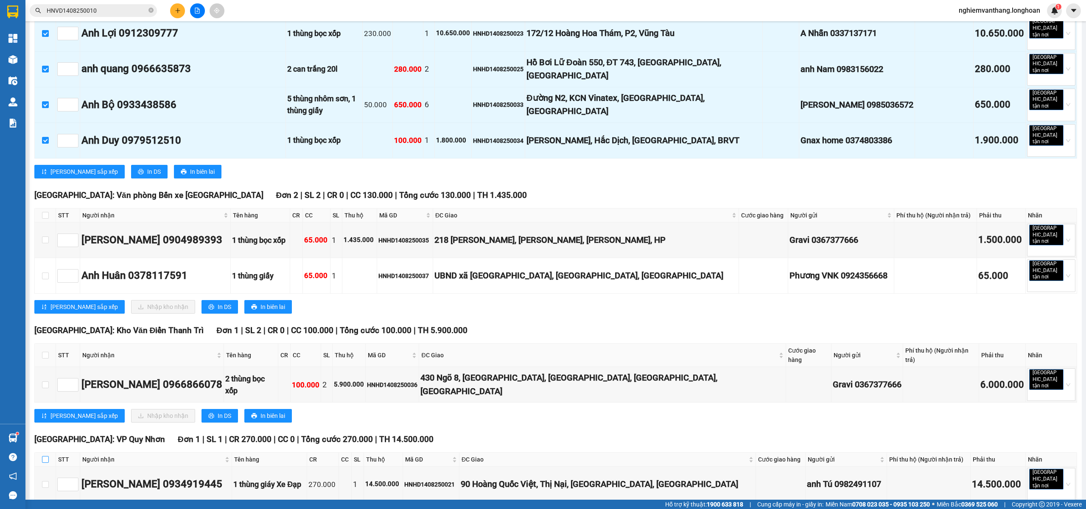
click at [44, 456] on input "checkbox" at bounding box center [45, 459] width 7 height 7
checkbox input "true"
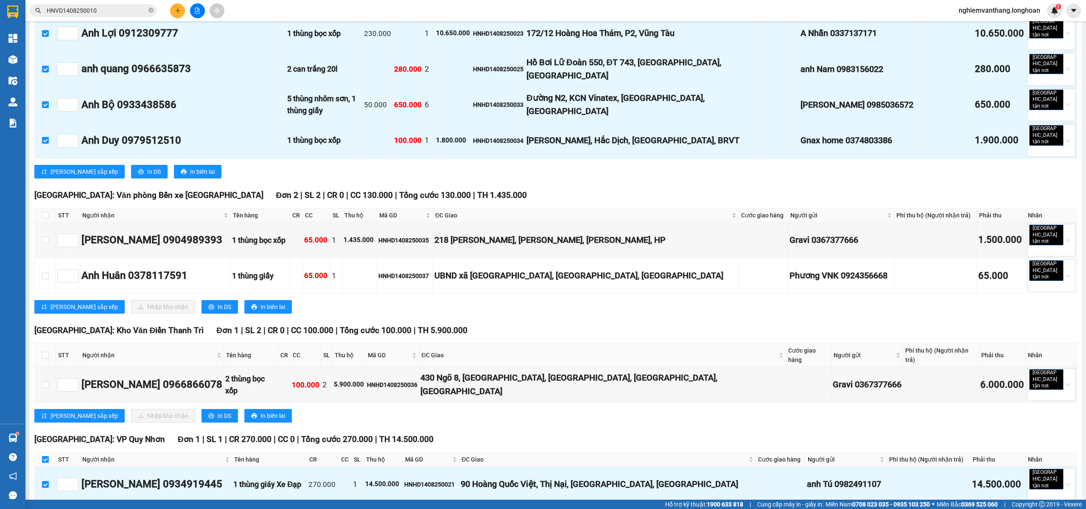
click at [45, 455] on label at bounding box center [45, 459] width 7 height 9
click at [45, 456] on input "checkbox" at bounding box center [45, 459] width 7 height 7
checkbox input "false"
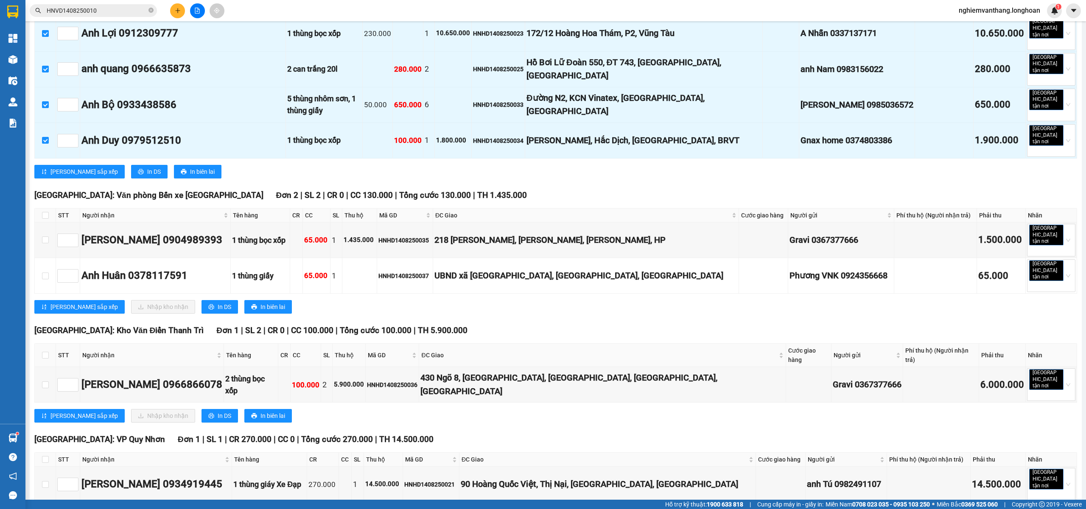
checkbox input "true"
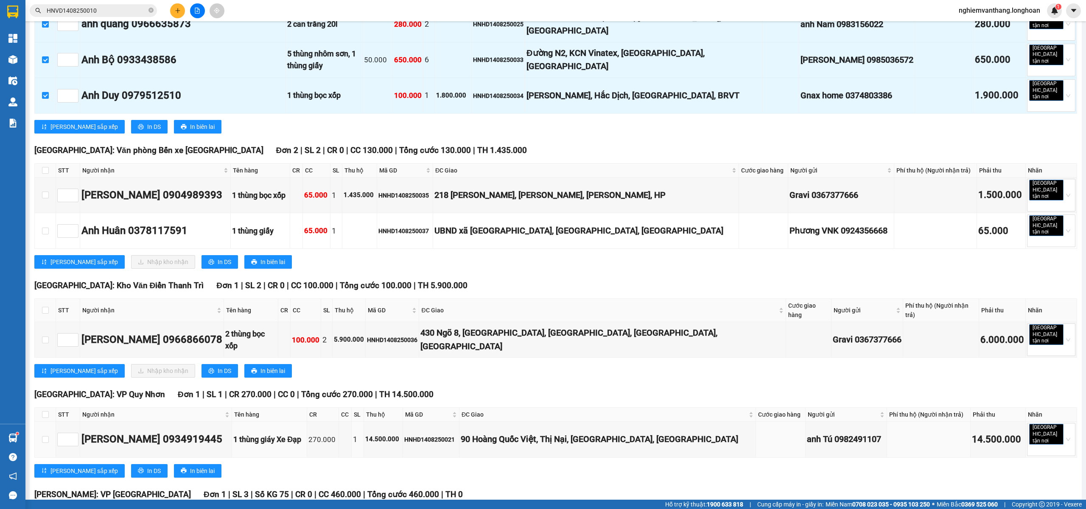
scroll to position [961, 0]
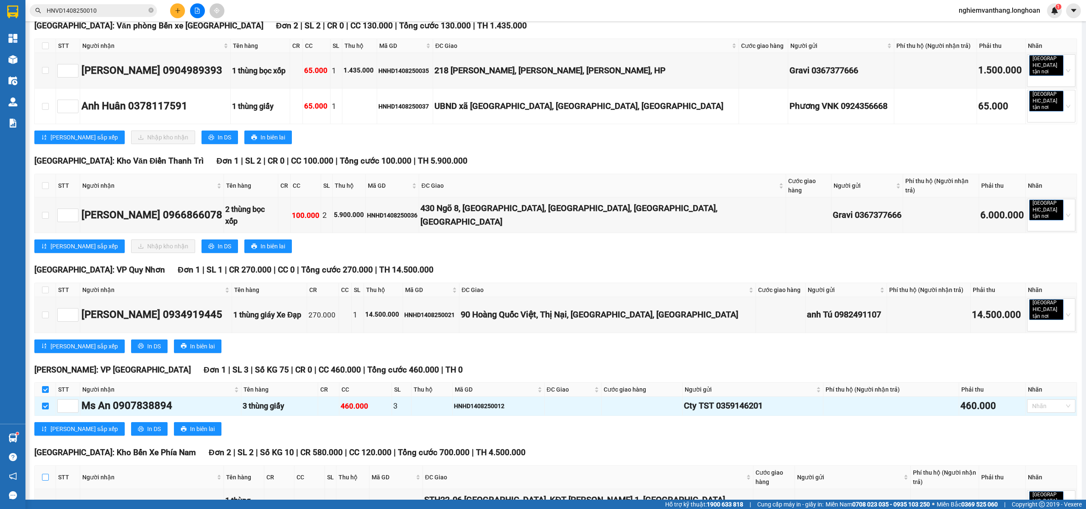
click at [45, 474] on input "checkbox" at bounding box center [45, 477] width 7 height 7
checkbox input "true"
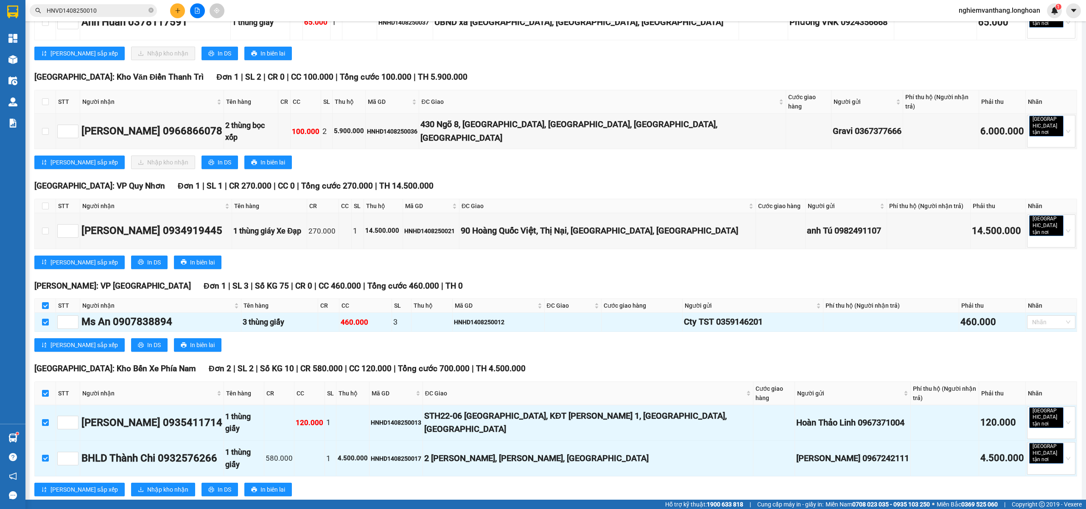
scroll to position [1077, 0]
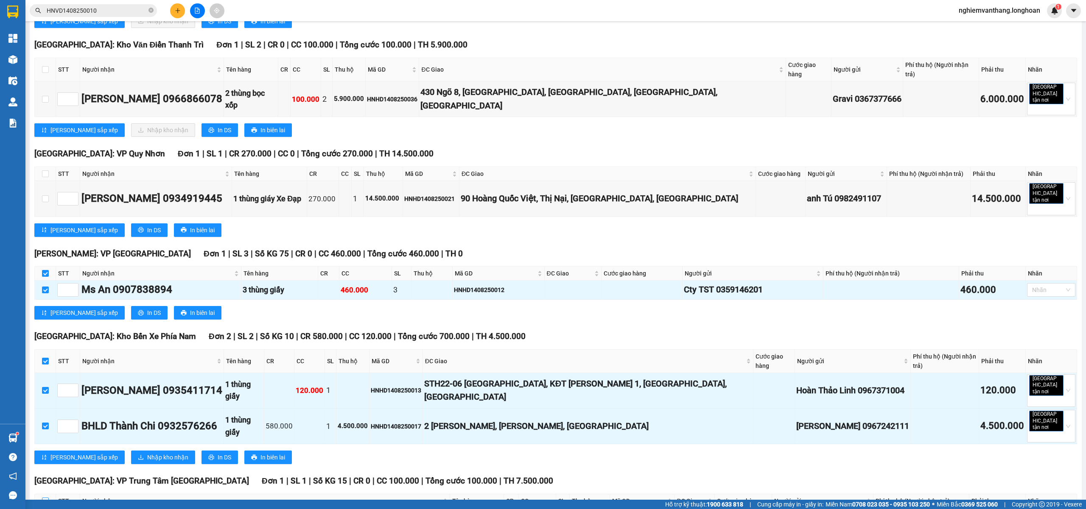
click at [43, 498] on input "checkbox" at bounding box center [45, 501] width 7 height 7
checkbox input "true"
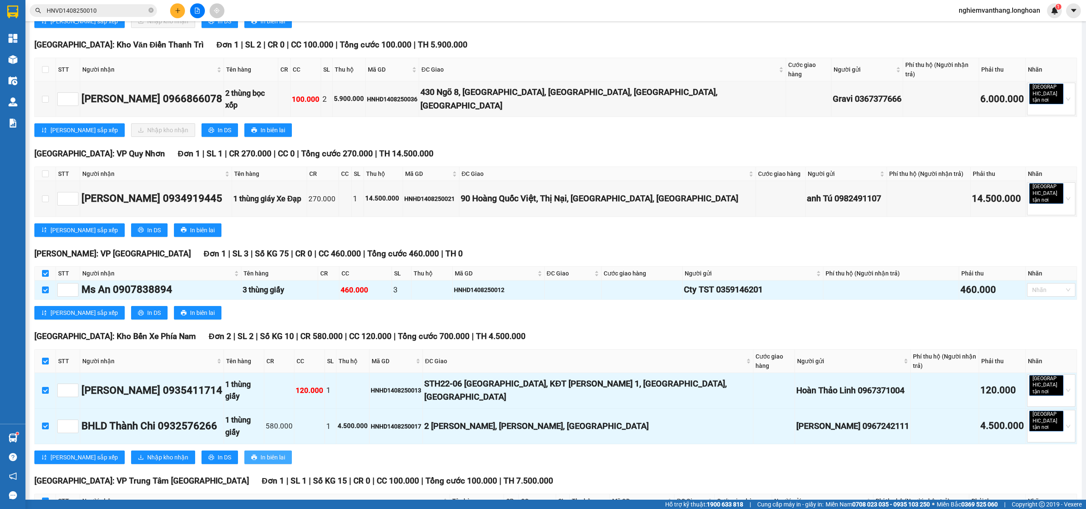
checkbox input "true"
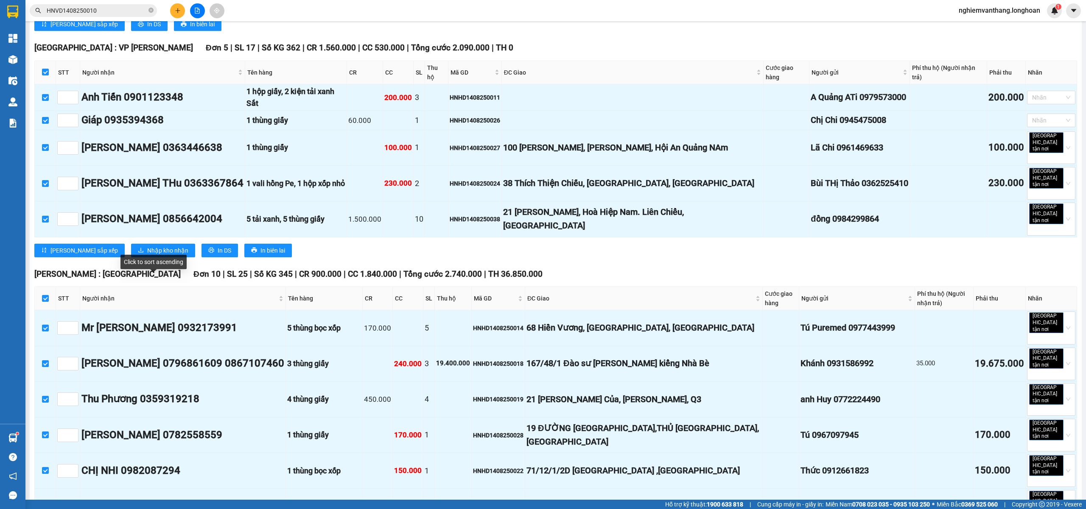
scroll to position [0, 0]
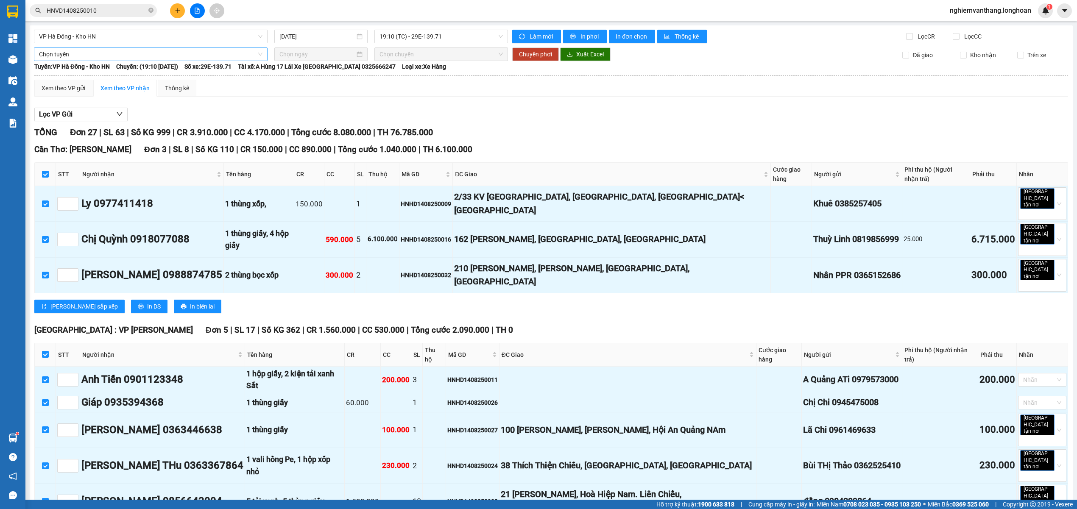
click at [78, 60] on span "Chọn tuyến" at bounding box center [151, 54] width 224 height 13
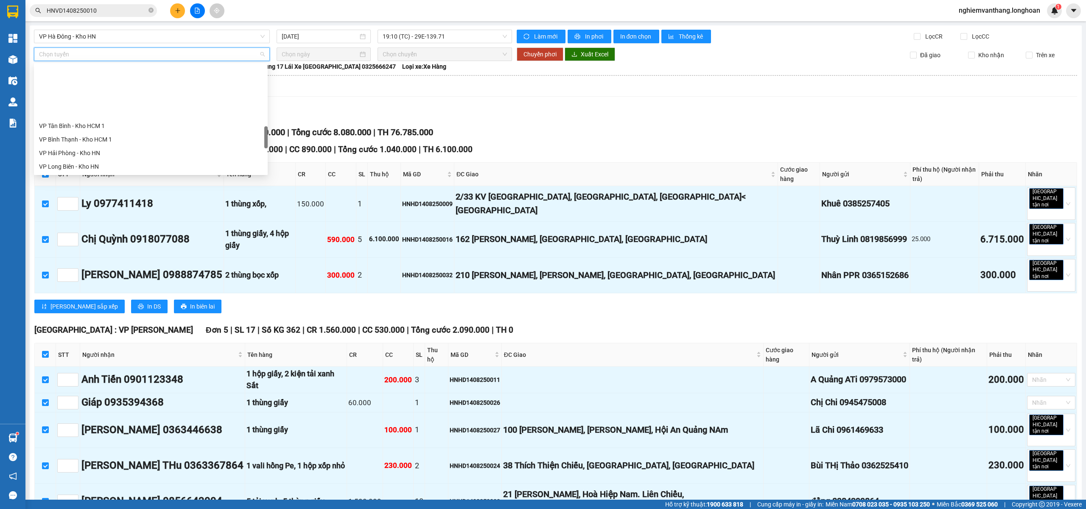
scroll to position [557, 0]
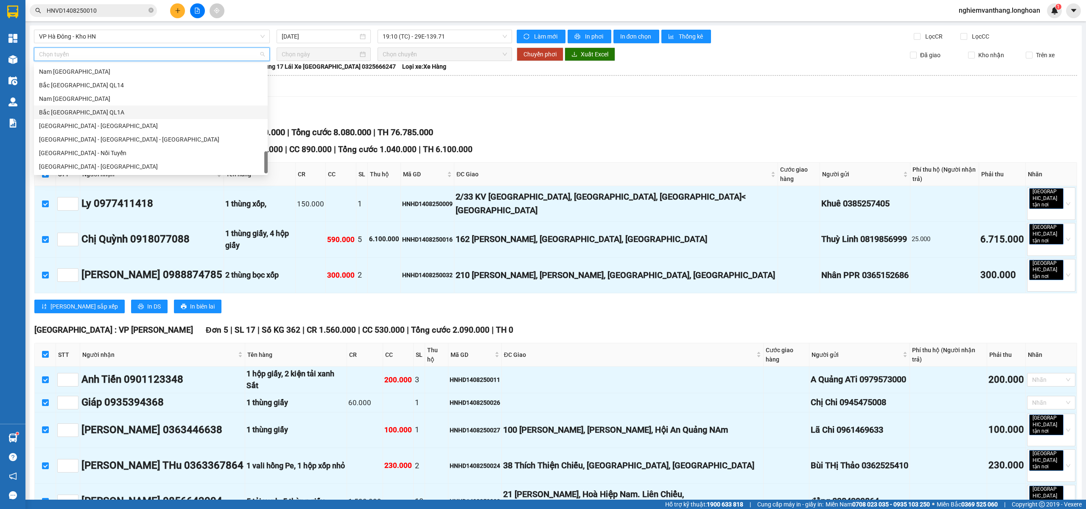
click at [90, 116] on div "Bắc [GEOGRAPHIC_DATA] QL1A" at bounding box center [151, 112] width 224 height 9
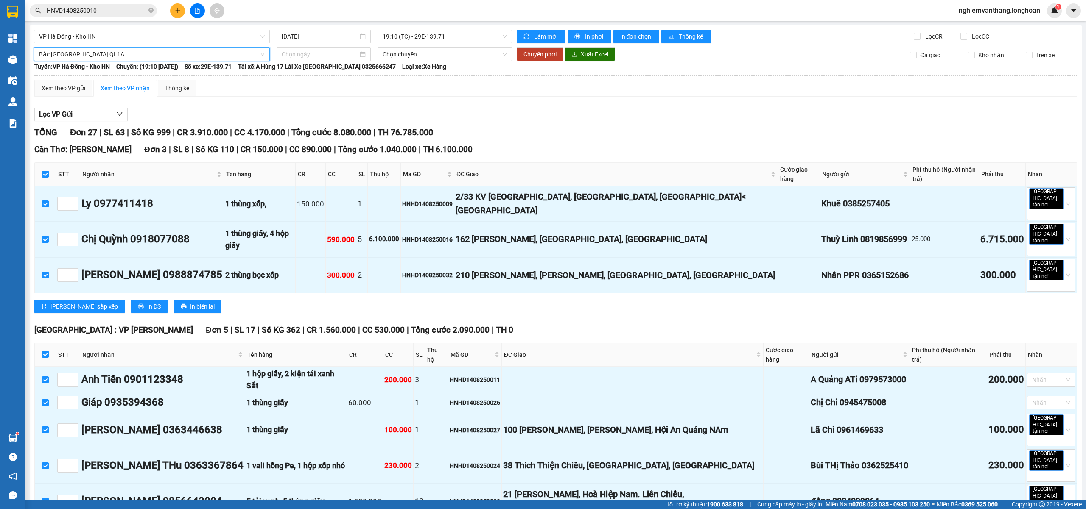
drag, startPoint x: 300, startPoint y: 55, endPoint x: 306, endPoint y: 63, distance: 10.0
click at [299, 55] on input at bounding box center [320, 54] width 76 height 9
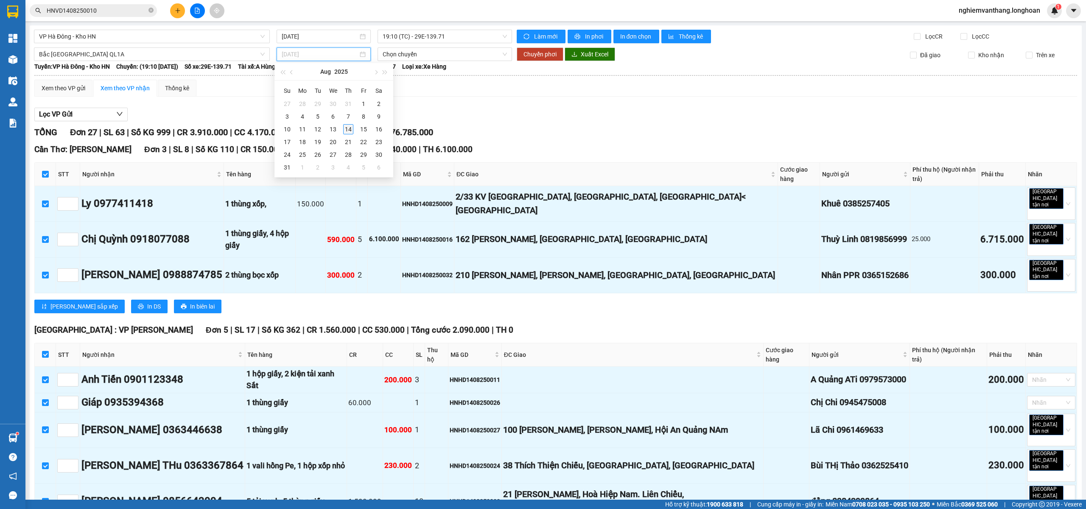
type input "[DATE]"
click at [347, 131] on div "14" at bounding box center [348, 129] width 10 height 10
type input "[DATE]"
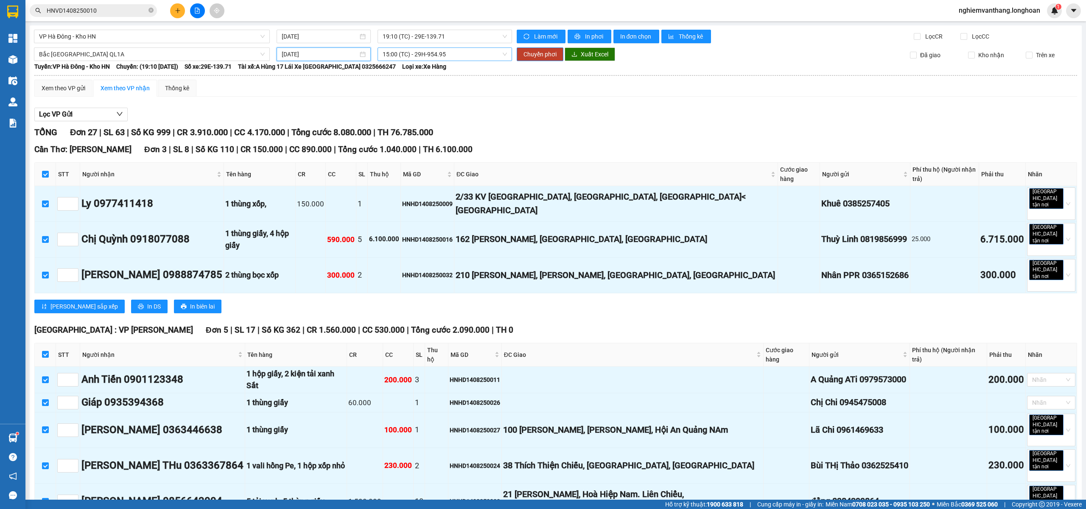
click at [427, 60] on span "15:00 (TC) - 29H-954.95" at bounding box center [445, 54] width 125 height 13
click at [402, 110] on div "23:00 (TC)" at bounding box center [413, 112] width 66 height 9
click at [535, 57] on span "Chuyển phơi" at bounding box center [539, 54] width 33 height 9
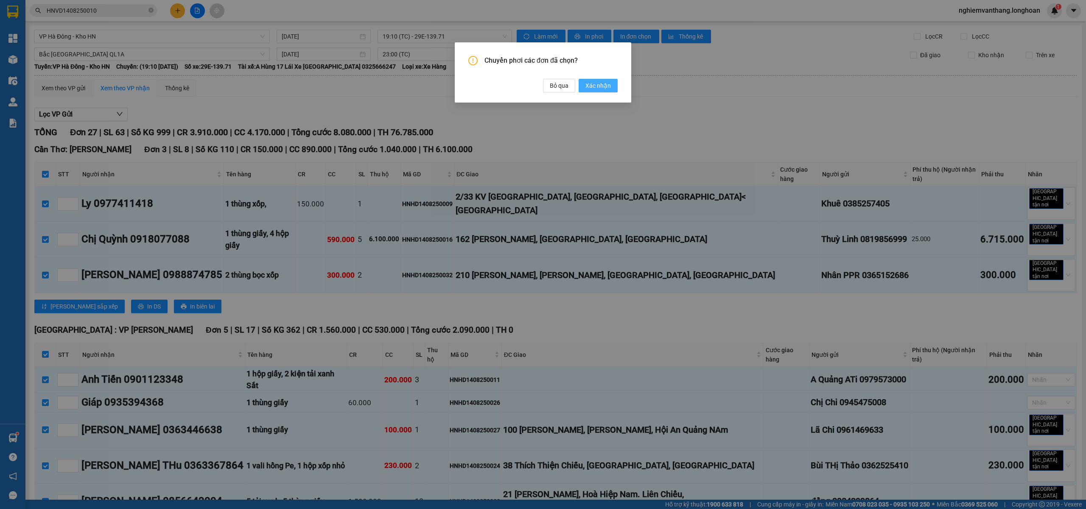
click at [582, 80] on button "Xác nhận" at bounding box center [598, 86] width 39 height 14
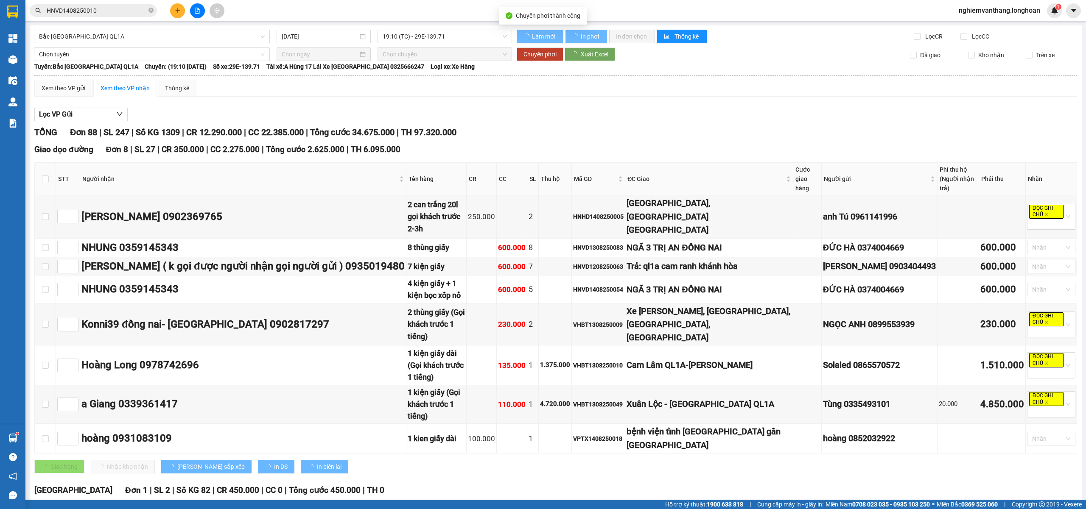
checkbox input "false"
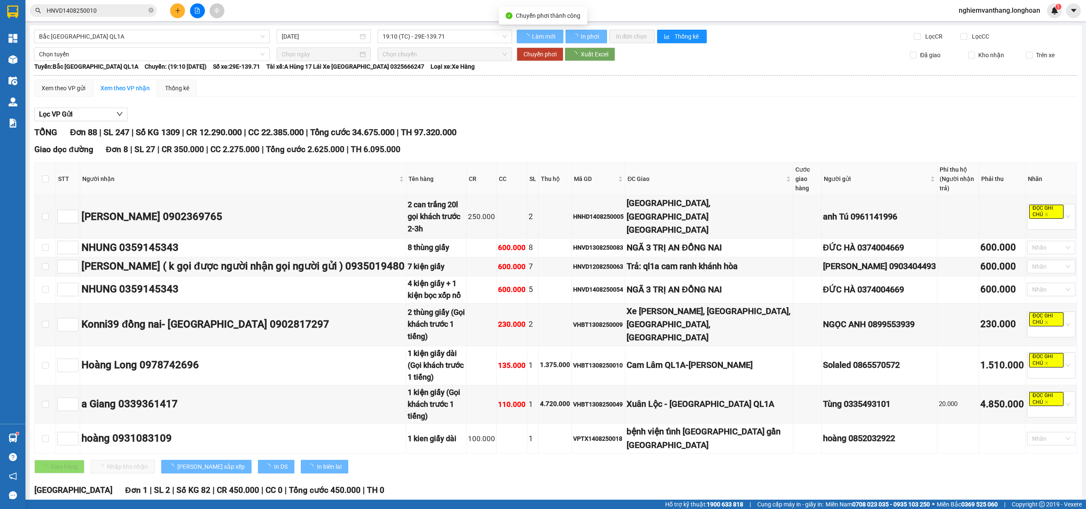
checkbox input "false"
click at [89, 32] on span "Bắc [GEOGRAPHIC_DATA] QL1A" at bounding box center [152, 36] width 226 height 13
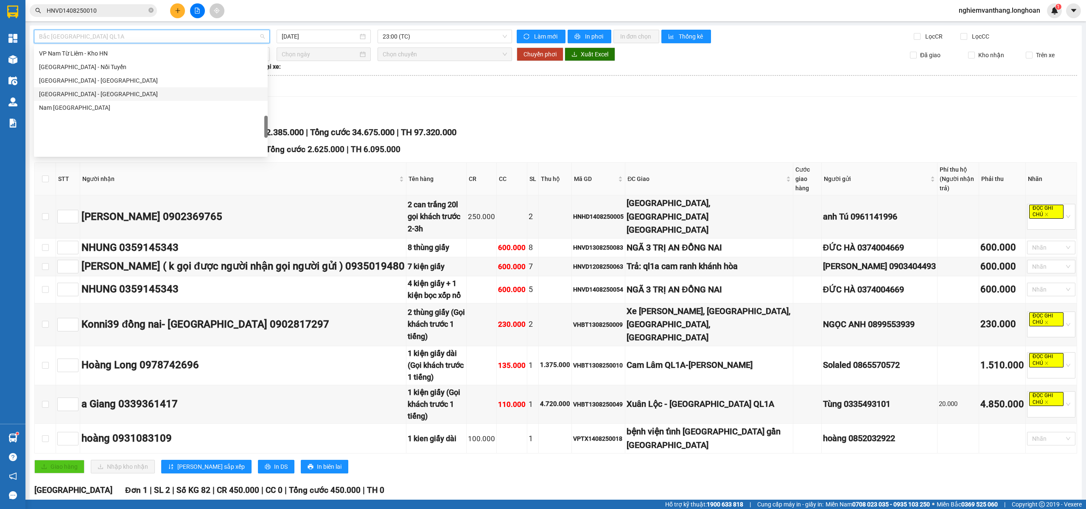
scroll to position [445, 0]
click at [84, 68] on div "VP Hà Đông - Kho HN" at bounding box center [151, 69] width 224 height 9
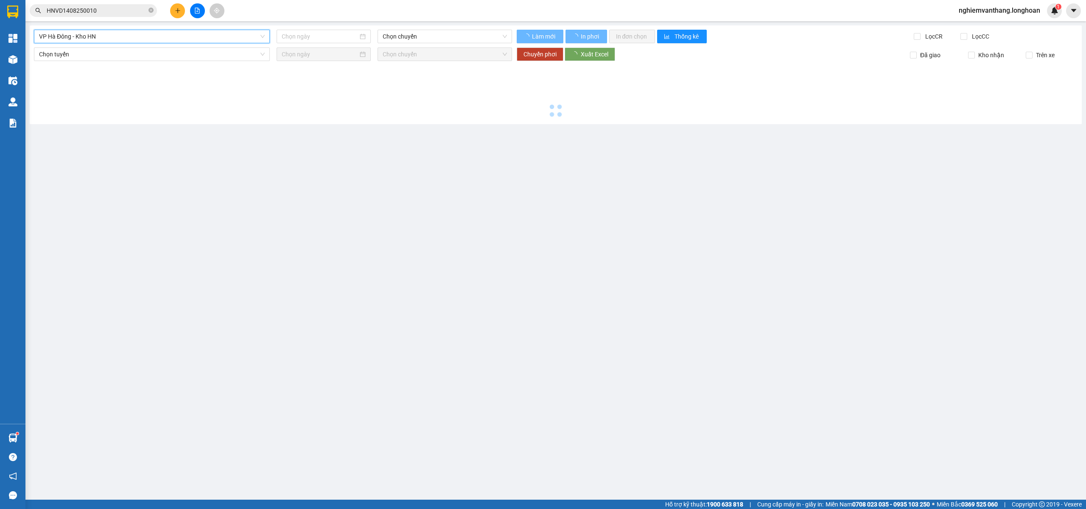
type input "[DATE]"
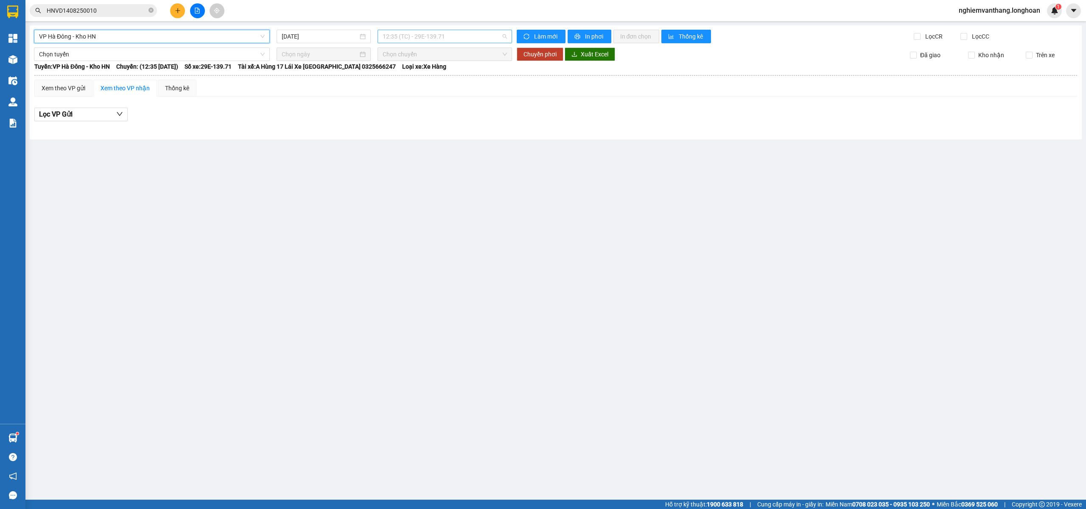
click at [413, 30] on span "12:35 (TC) - 29E-139.71" at bounding box center [445, 36] width 125 height 13
click at [391, 75] on div "19:10 (TC) - 29E-139.71" at bounding box center [416, 81] width 76 height 14
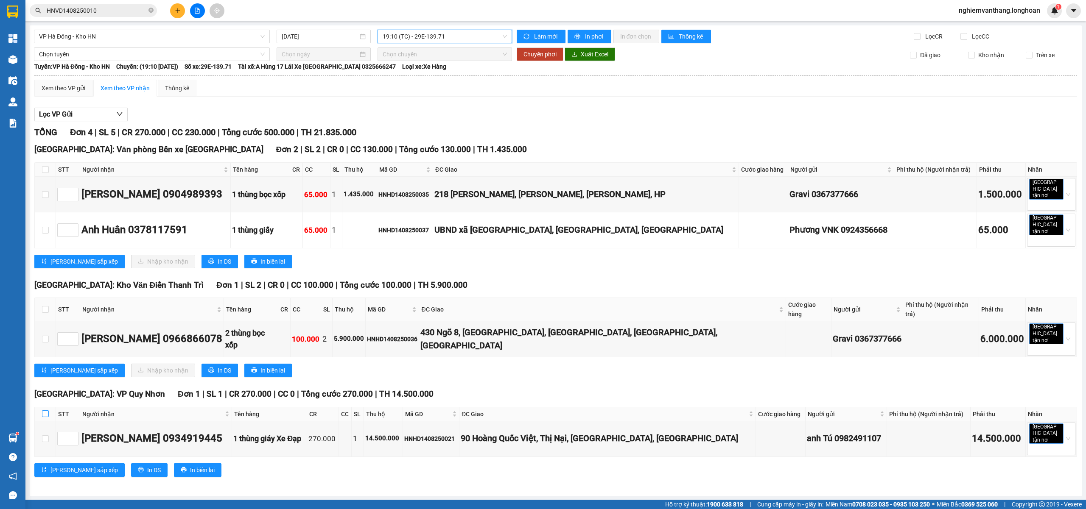
click at [45, 411] on input "checkbox" at bounding box center [45, 414] width 7 height 7
checkbox input "true"
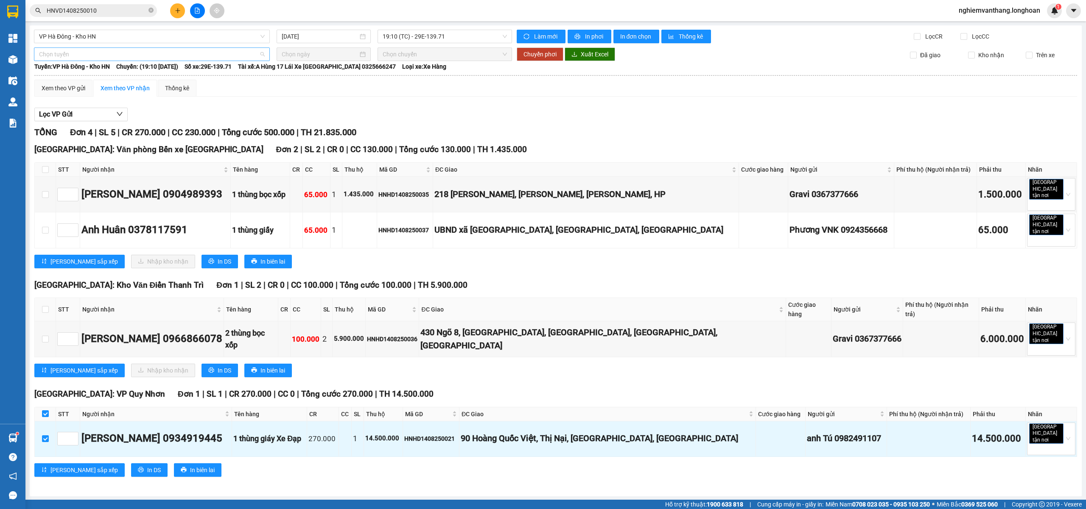
click at [66, 51] on span "Chọn tuyến" at bounding box center [152, 54] width 226 height 13
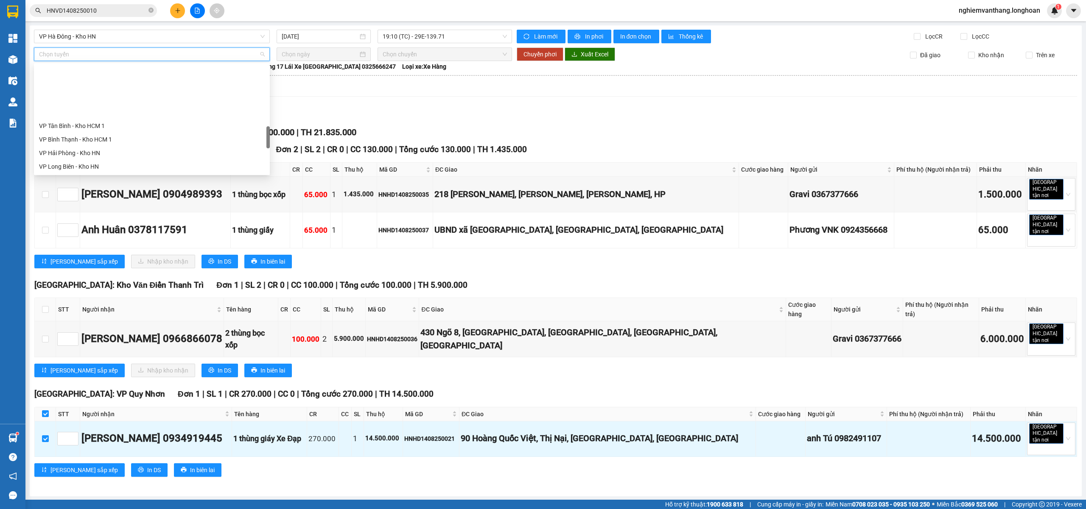
scroll to position [557, 0]
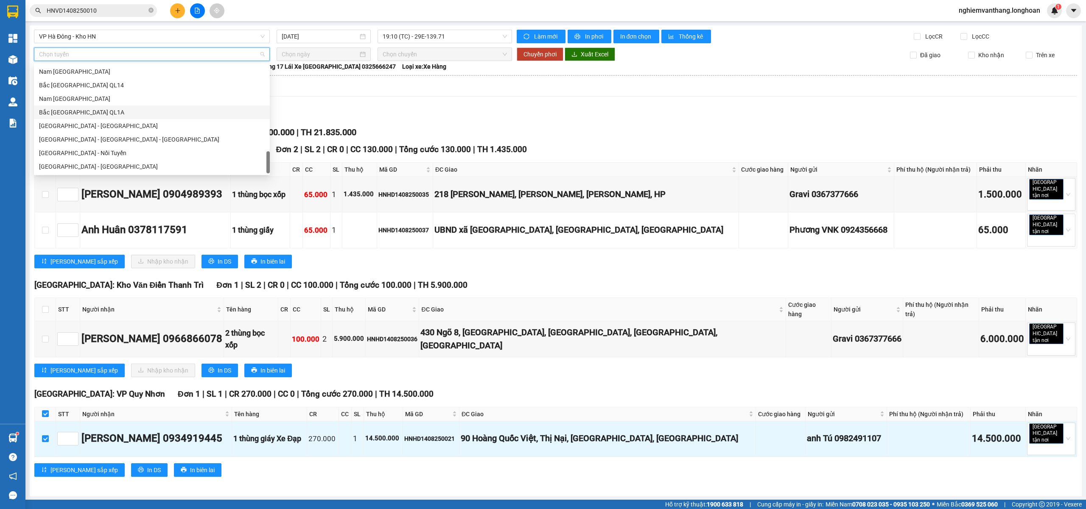
click at [73, 114] on div "Bắc [GEOGRAPHIC_DATA] QL1A" at bounding box center [152, 112] width 226 height 9
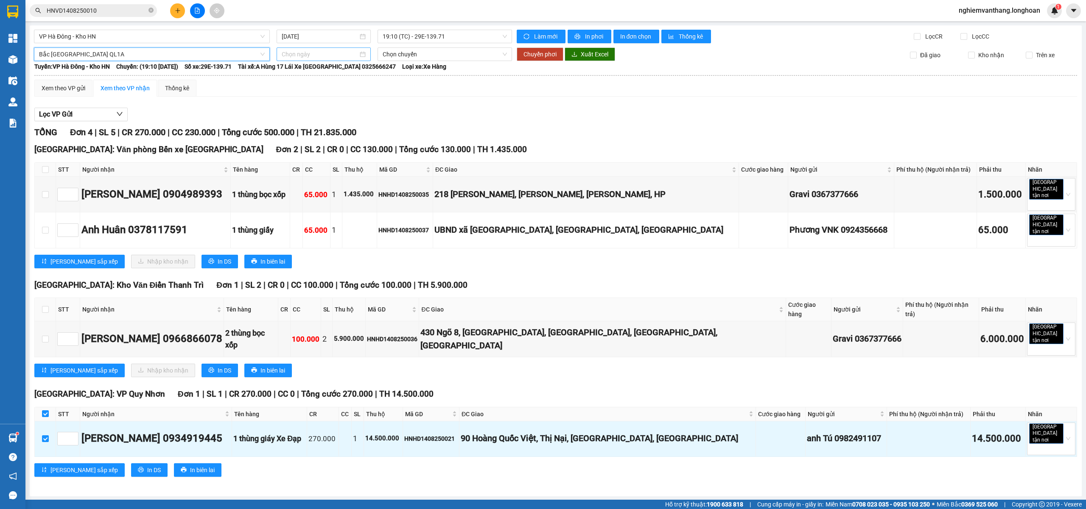
click at [303, 56] on input at bounding box center [320, 54] width 76 height 9
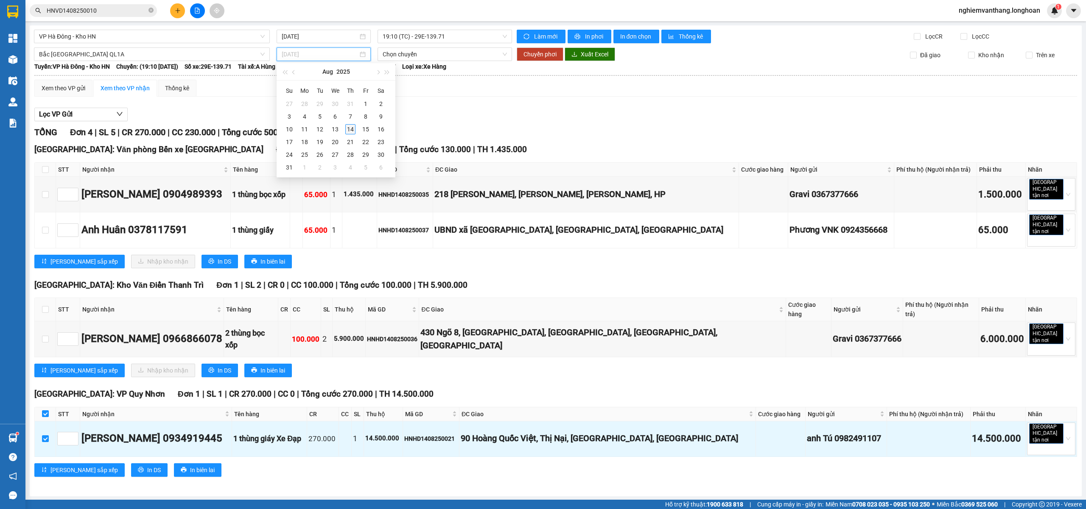
type input "[DATE]"
click at [346, 126] on div "14" at bounding box center [350, 129] width 10 height 10
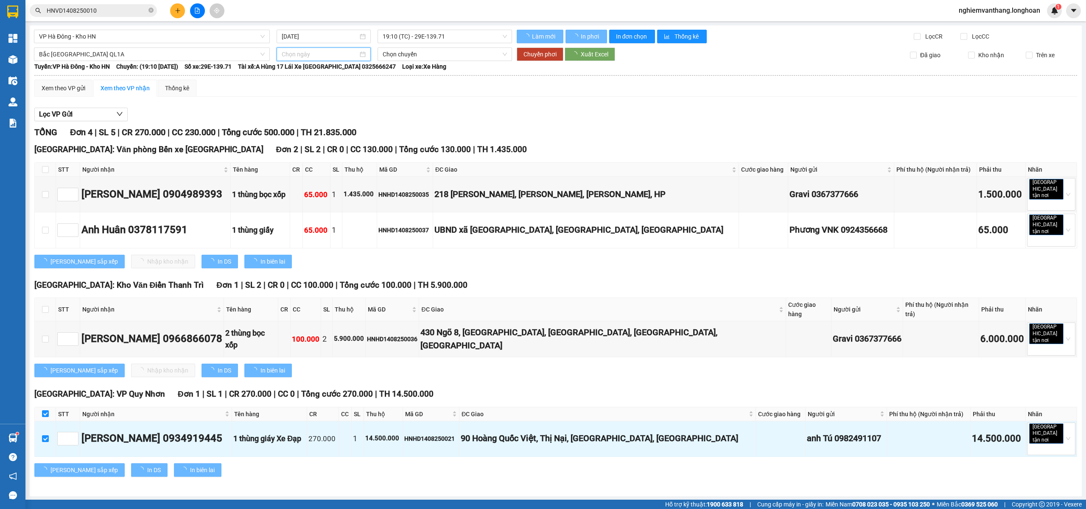
type input "[DATE]"
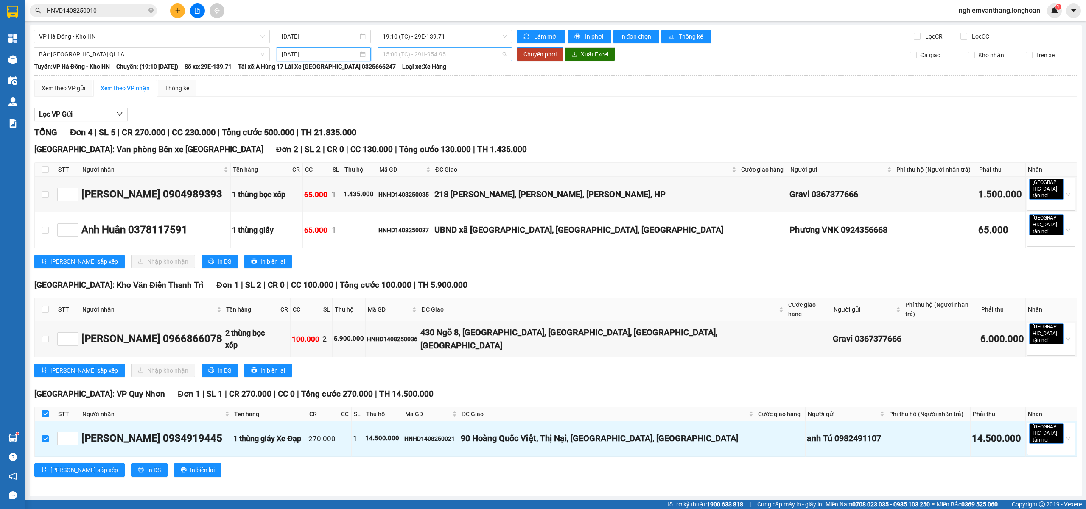
click at [411, 59] on span "15:00 (TC) - 29H-954.95" at bounding box center [445, 54] width 125 height 13
click at [408, 98] on div "20:00 (TC) - 29K-024.94" at bounding box center [416, 98] width 66 height 9
click at [532, 55] on span "Chuyển phơi" at bounding box center [539, 54] width 33 height 9
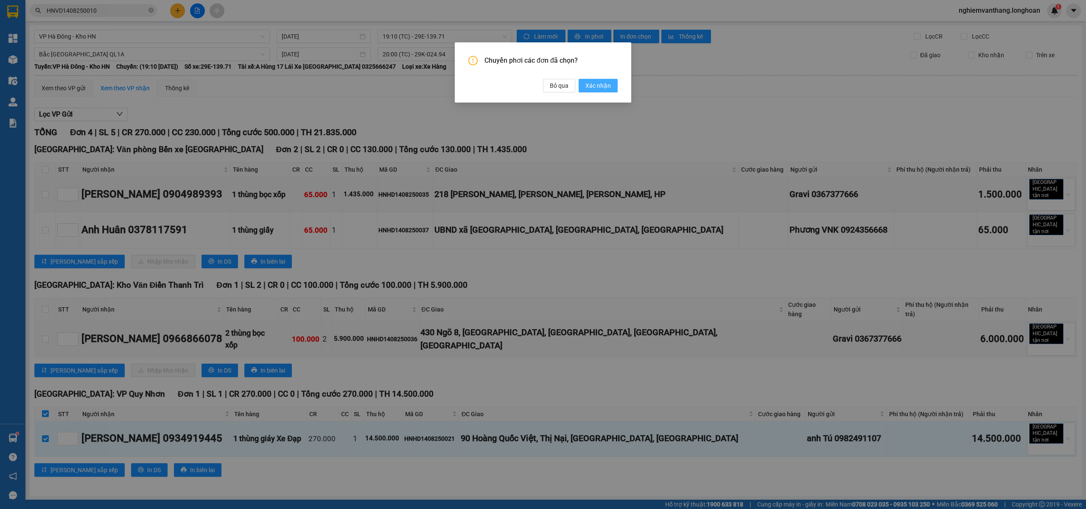
drag, startPoint x: 599, startPoint y: 87, endPoint x: 590, endPoint y: 82, distance: 10.3
click at [599, 85] on span "Xác nhận" at bounding box center [597, 85] width 25 height 9
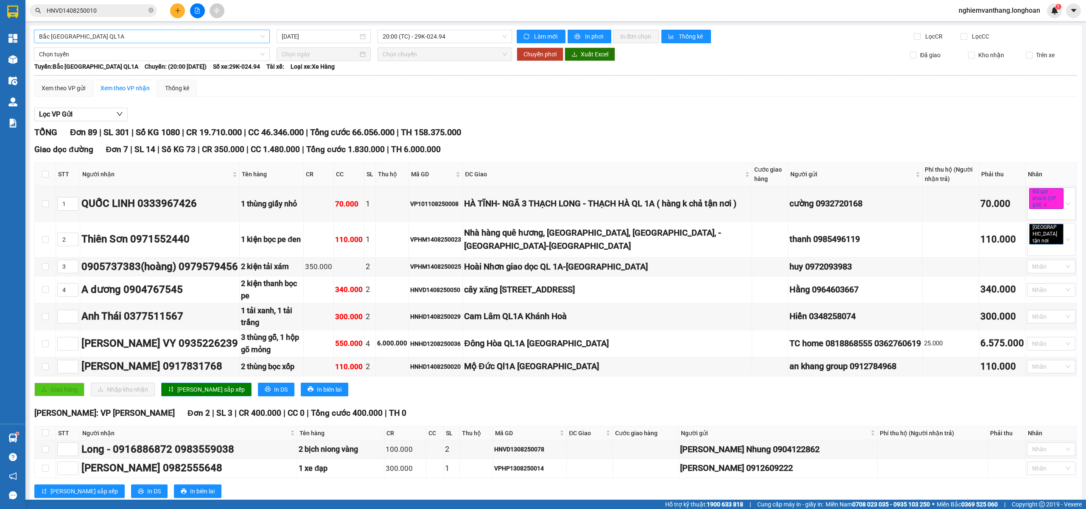
click at [138, 43] on div "Bắc [GEOGRAPHIC_DATA] QL1A" at bounding box center [152, 37] width 236 height 14
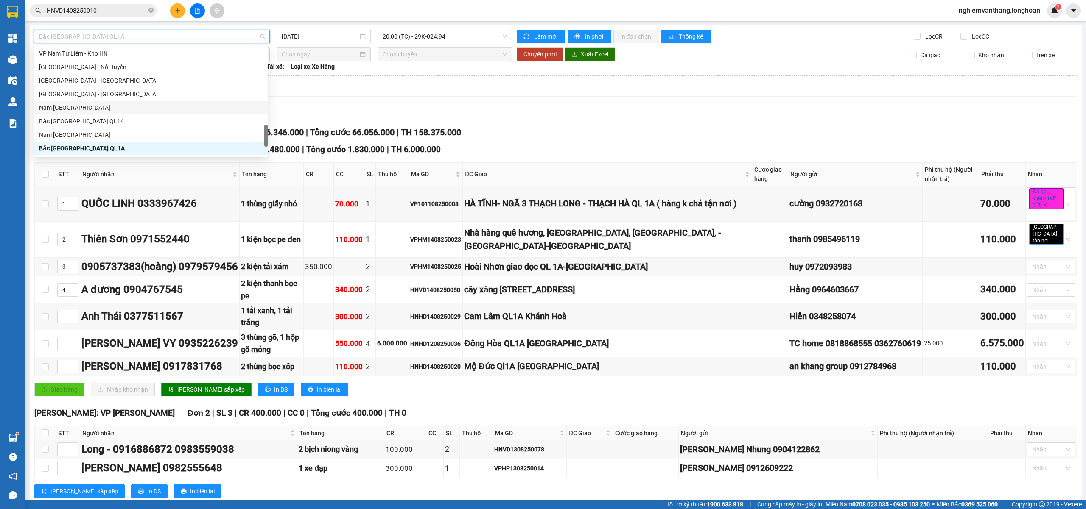
scroll to position [445, 0]
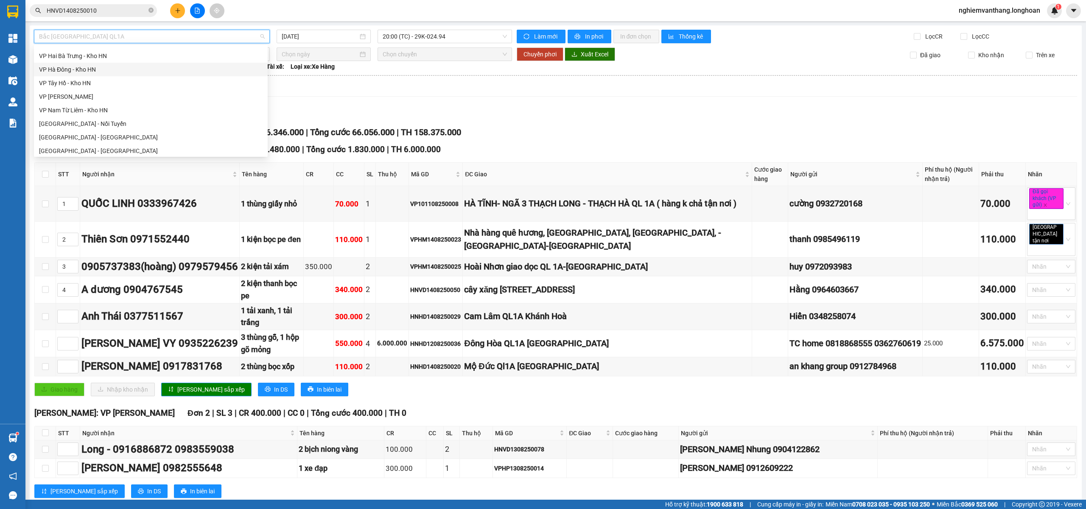
click at [92, 68] on div "VP Hà Đông - Kho HN" at bounding box center [151, 69] width 224 height 9
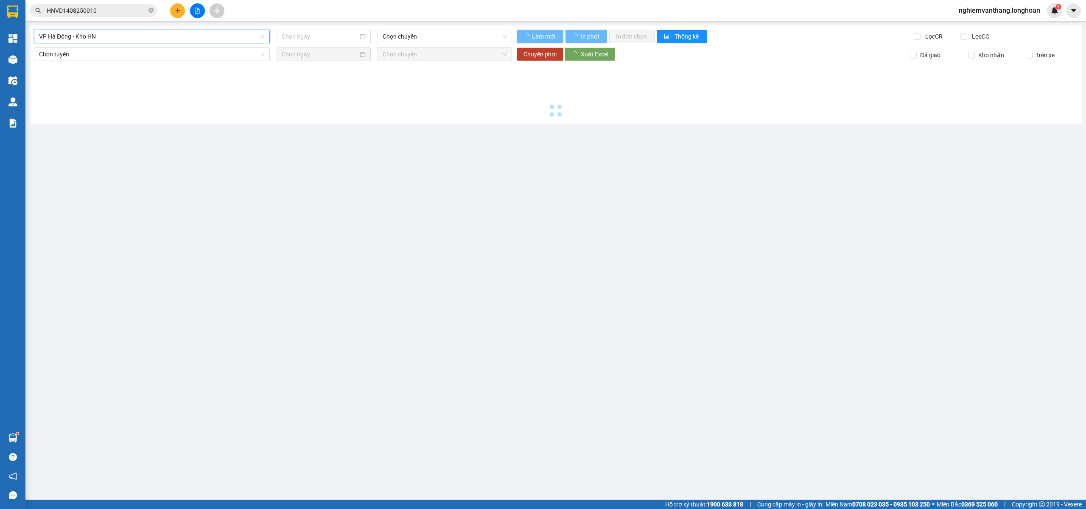
type input "[DATE]"
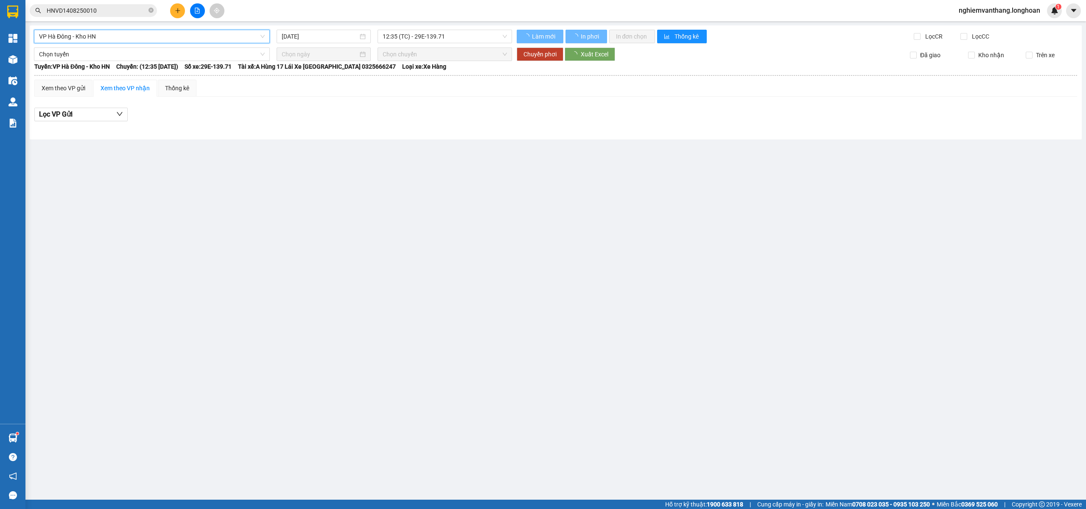
click at [401, 38] on span "12:35 (TC) - 29E-139.71" at bounding box center [445, 36] width 125 height 13
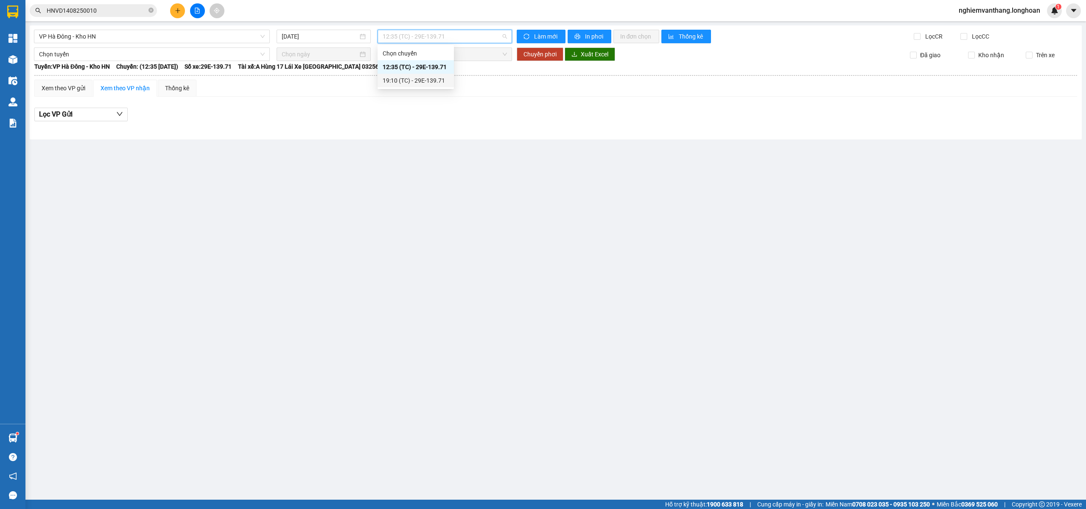
click at [404, 80] on div "19:10 (TC) - 29E-139.71" at bounding box center [416, 80] width 66 height 9
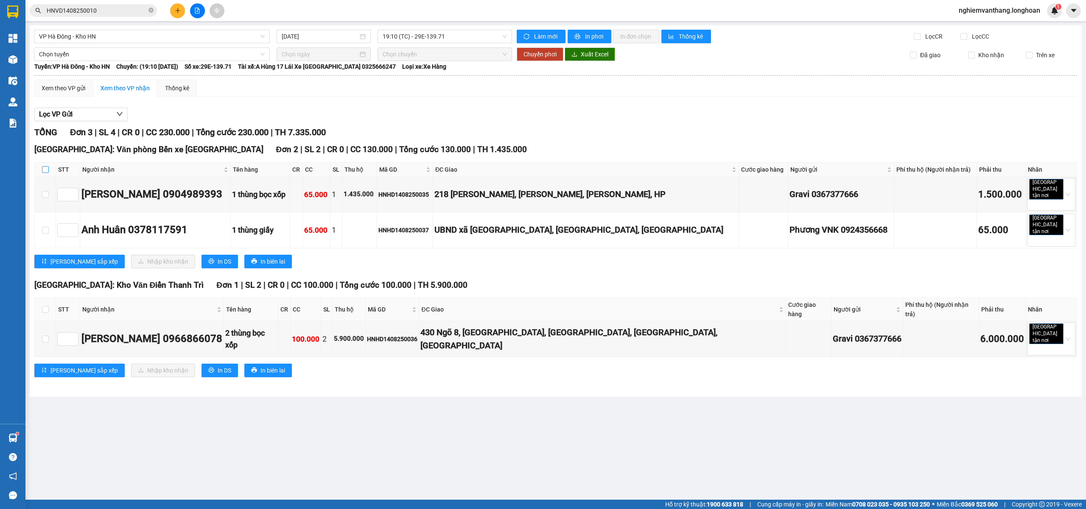
click at [42, 170] on input "checkbox" at bounding box center [45, 169] width 7 height 7
checkbox input "true"
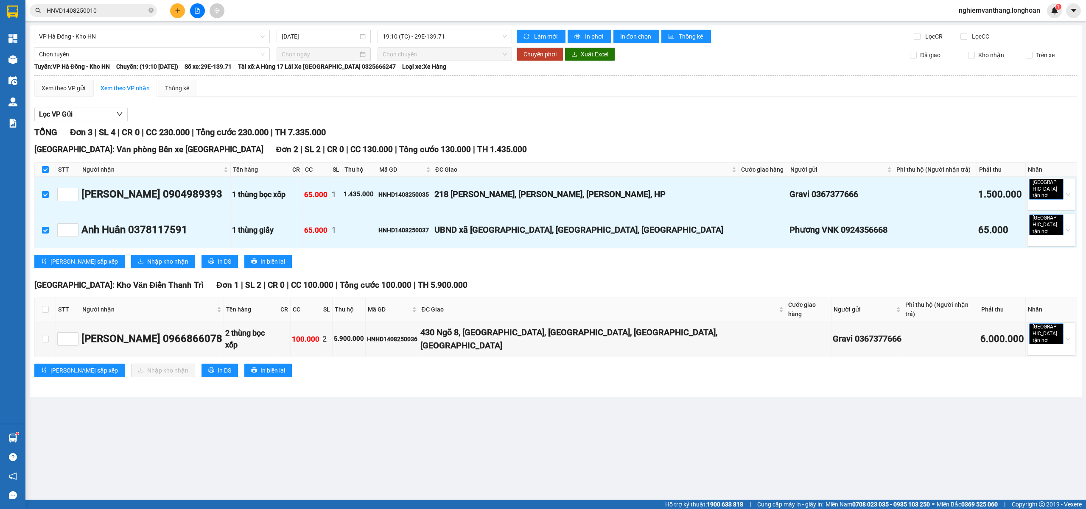
click at [87, 44] on div "VP [GEOGRAPHIC_DATA] - Kho HN [DATE] 19:10 (TC) - 29E-139.71 Làm mới In phơi In…" at bounding box center [556, 211] width 1052 height 372
click at [81, 56] on span "Chọn tuyến" at bounding box center [152, 54] width 226 height 13
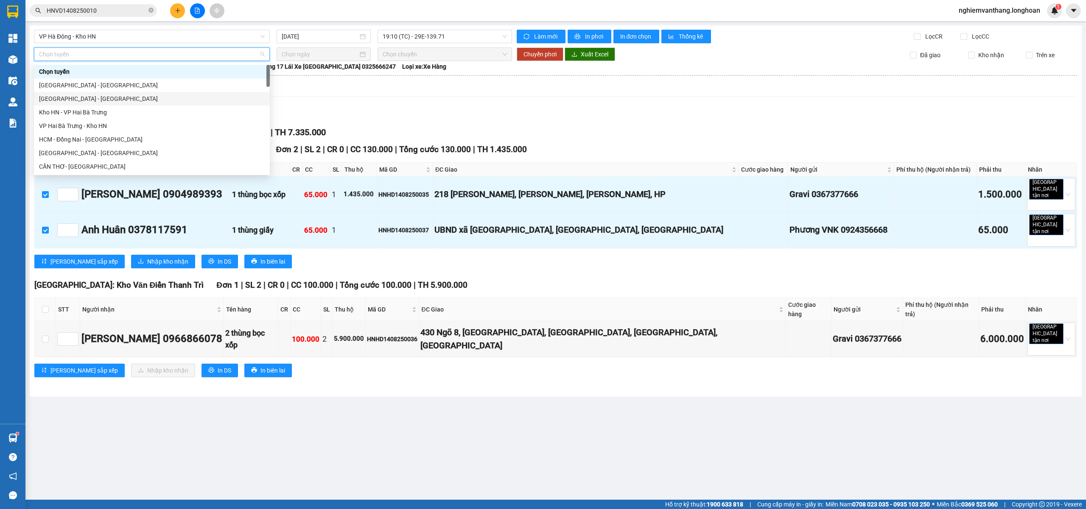
click at [76, 99] on div "[GEOGRAPHIC_DATA] - [GEOGRAPHIC_DATA]" at bounding box center [152, 98] width 226 height 9
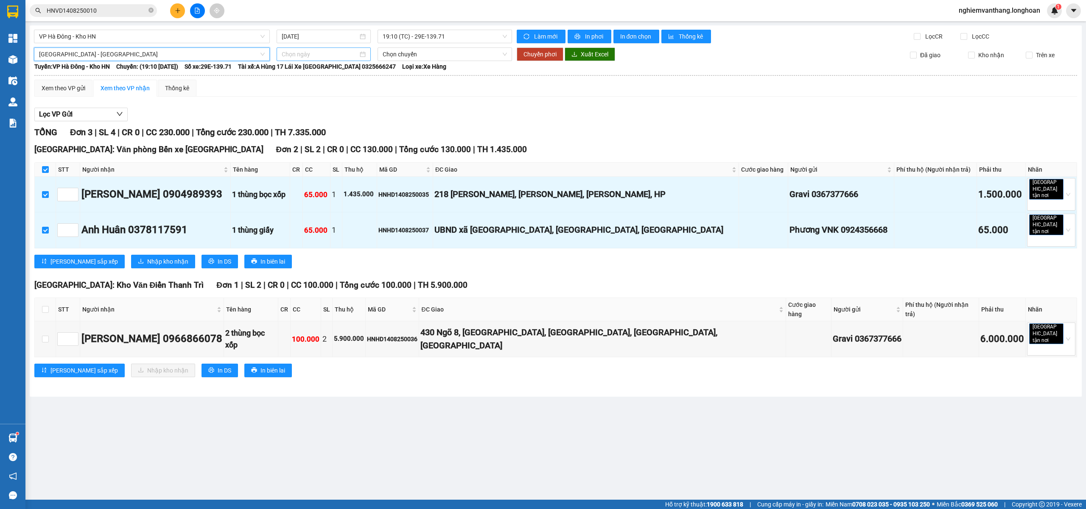
click at [344, 56] on input at bounding box center [320, 54] width 76 height 9
type input "[DATE]"
click at [350, 128] on div "14" at bounding box center [350, 129] width 10 height 10
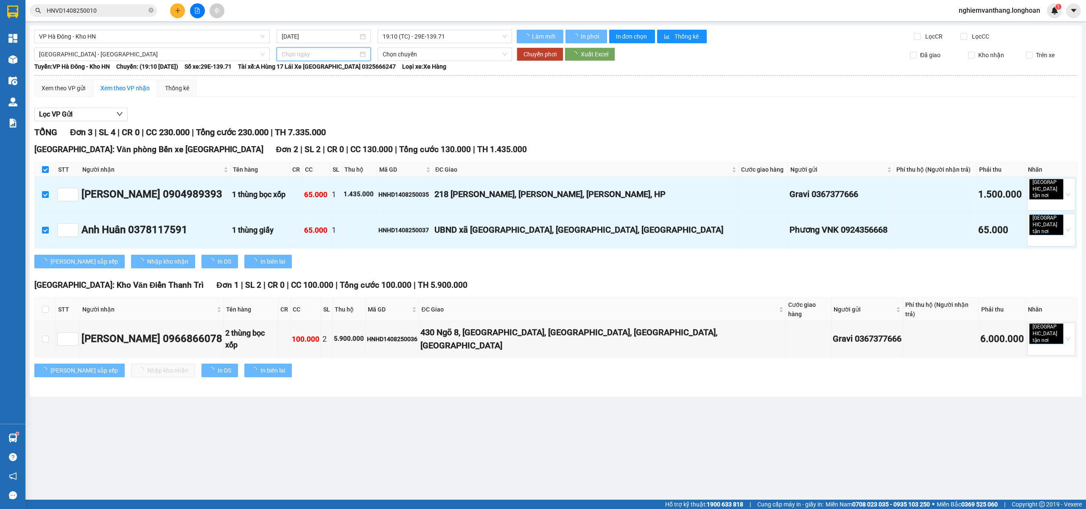
type input "[DATE]"
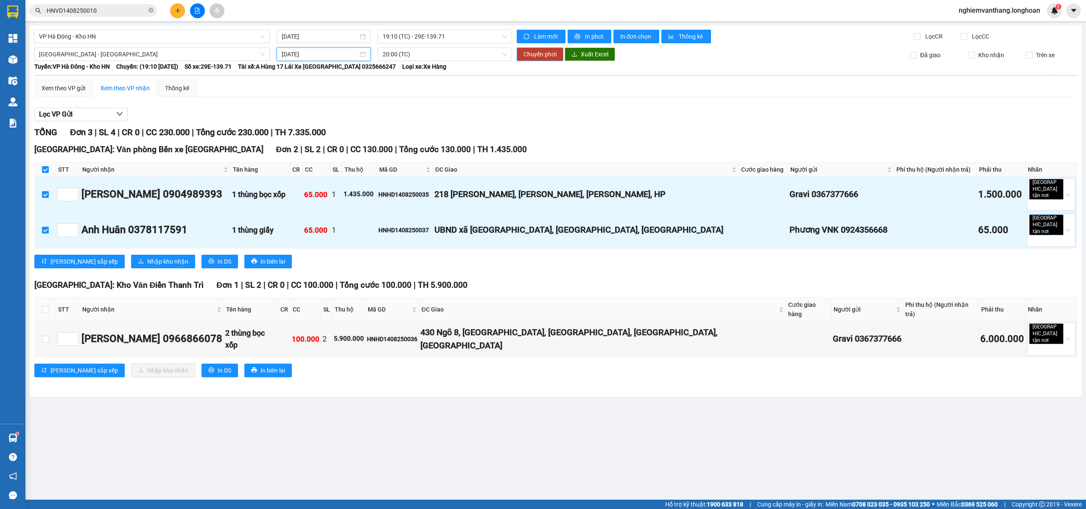
click at [547, 55] on span "Chuyển phơi" at bounding box center [539, 54] width 33 height 9
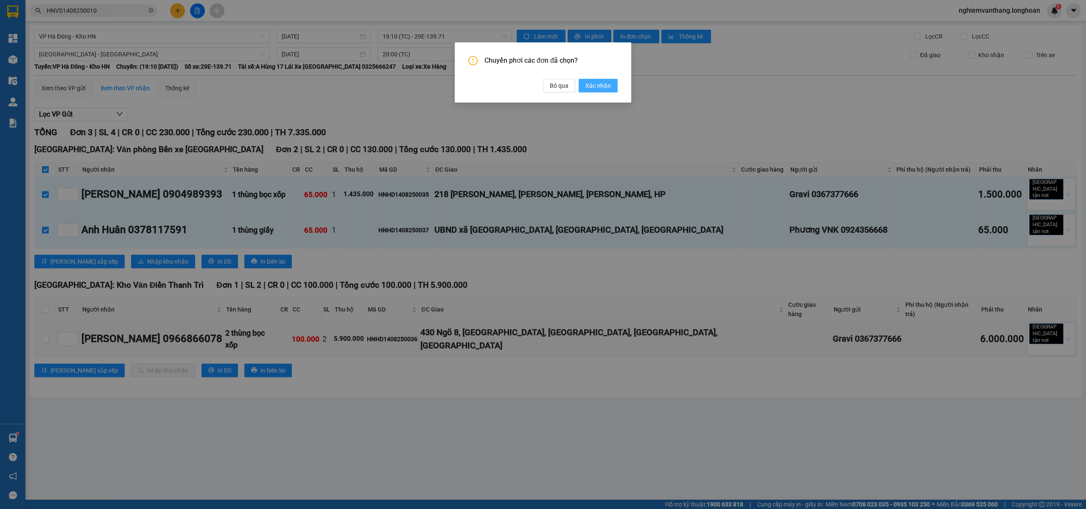
click at [598, 88] on span "Xác nhận" at bounding box center [597, 85] width 25 height 9
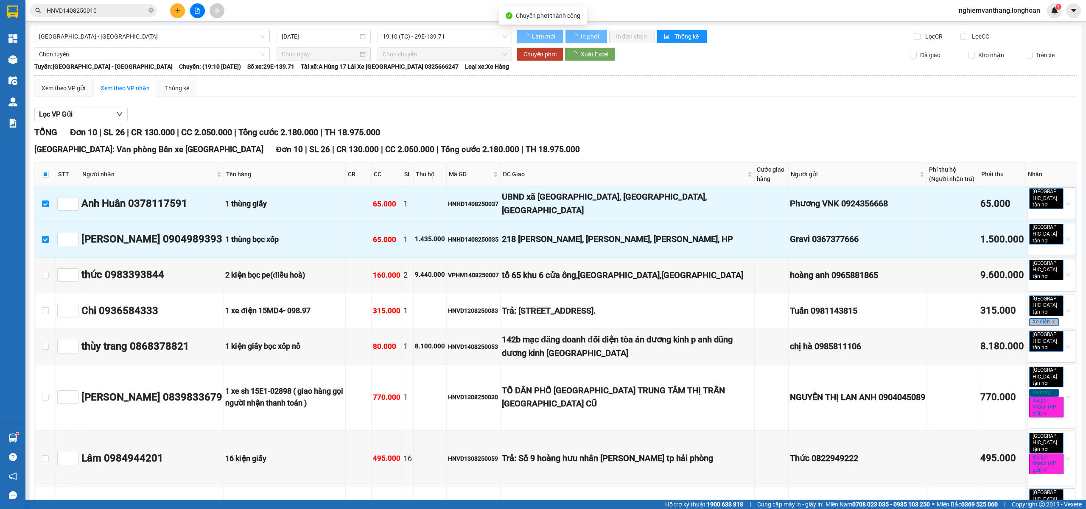
checkbox input "false"
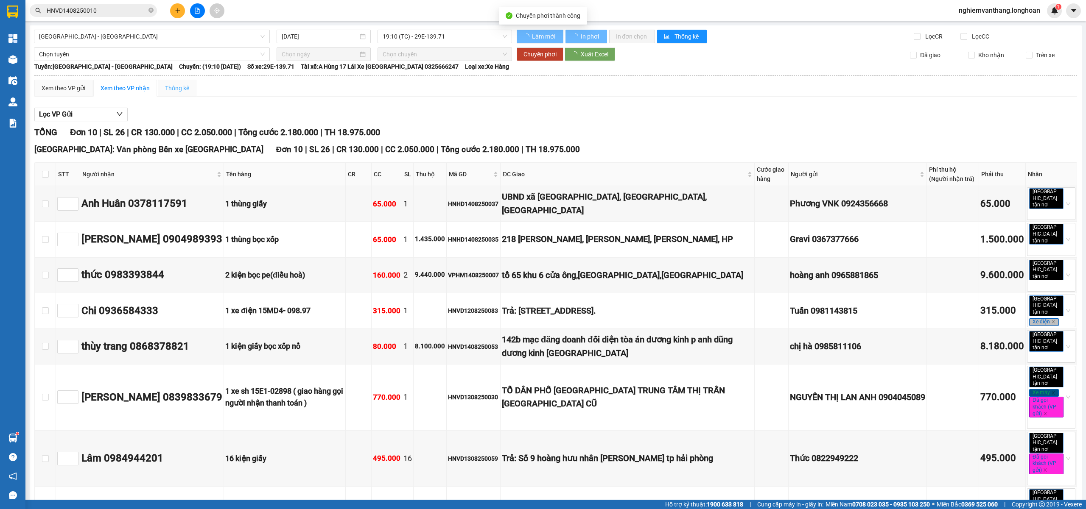
checkbox input "false"
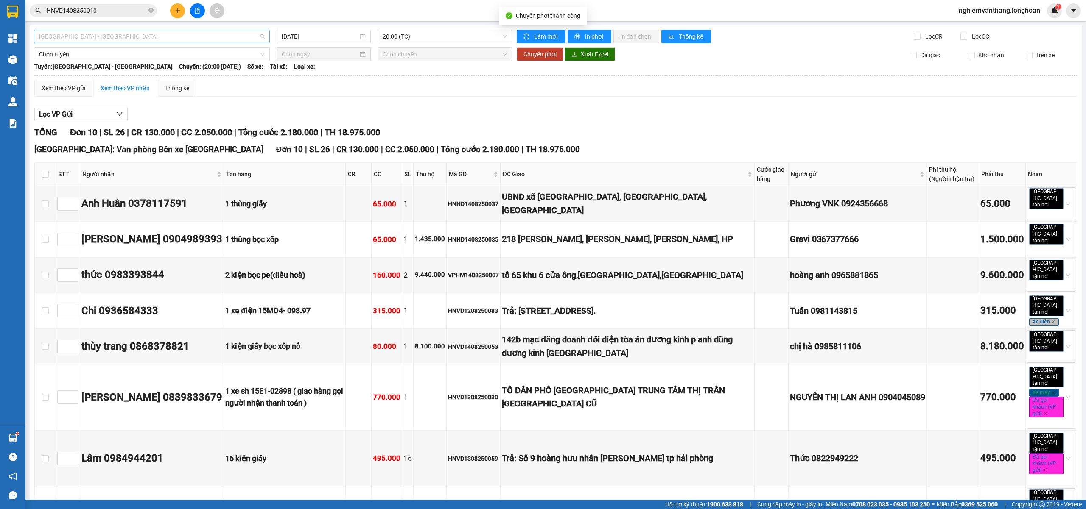
click at [89, 38] on span "[GEOGRAPHIC_DATA] - [GEOGRAPHIC_DATA]" at bounding box center [152, 36] width 226 height 13
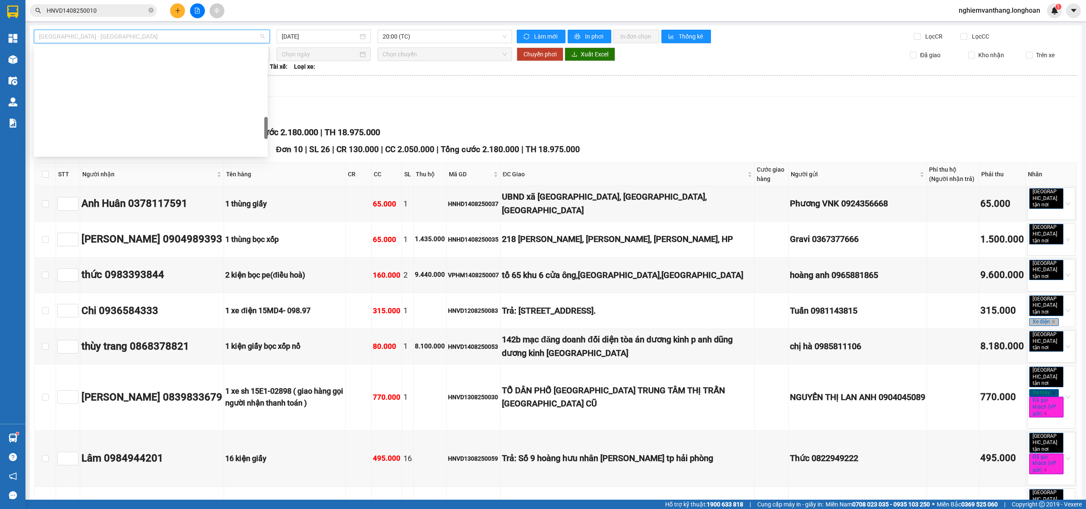
scroll to position [452, 0]
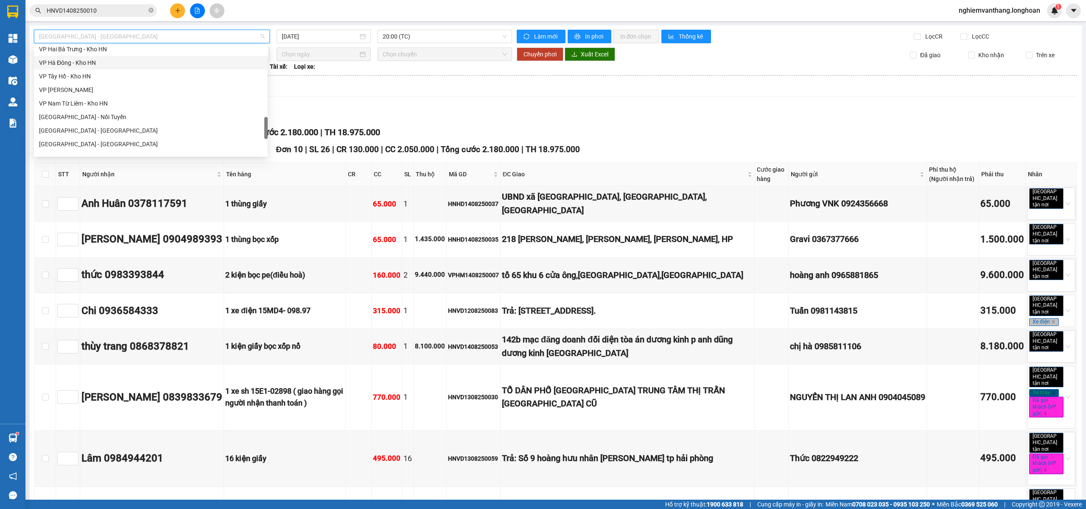
click at [99, 64] on div "VP Hà Đông - Kho HN" at bounding box center [151, 62] width 224 height 9
type input "[DATE]"
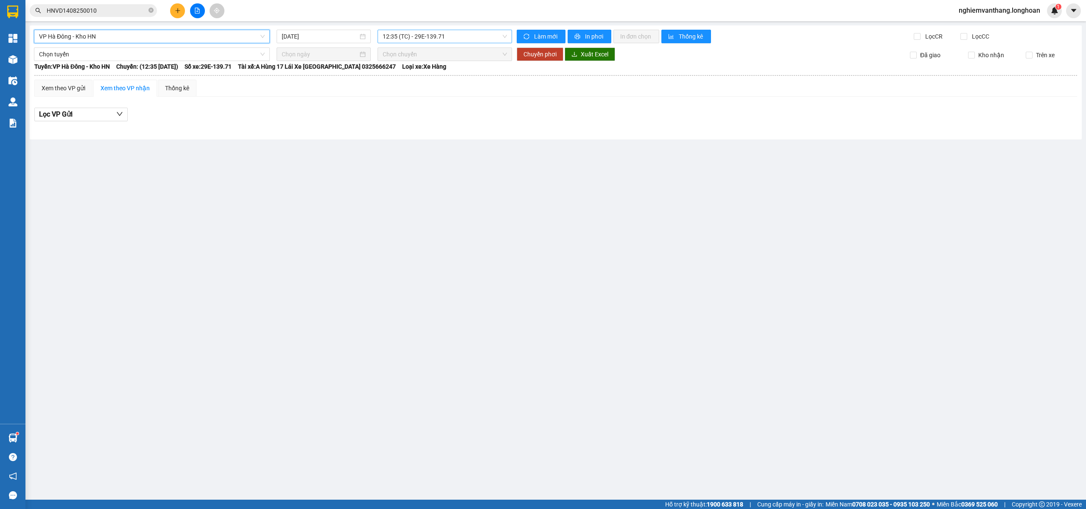
click at [397, 35] on span "12:35 (TC) - 29E-139.71" at bounding box center [445, 36] width 125 height 13
click at [425, 82] on div "19:10 (TC) - 29E-139.71" at bounding box center [416, 80] width 66 height 9
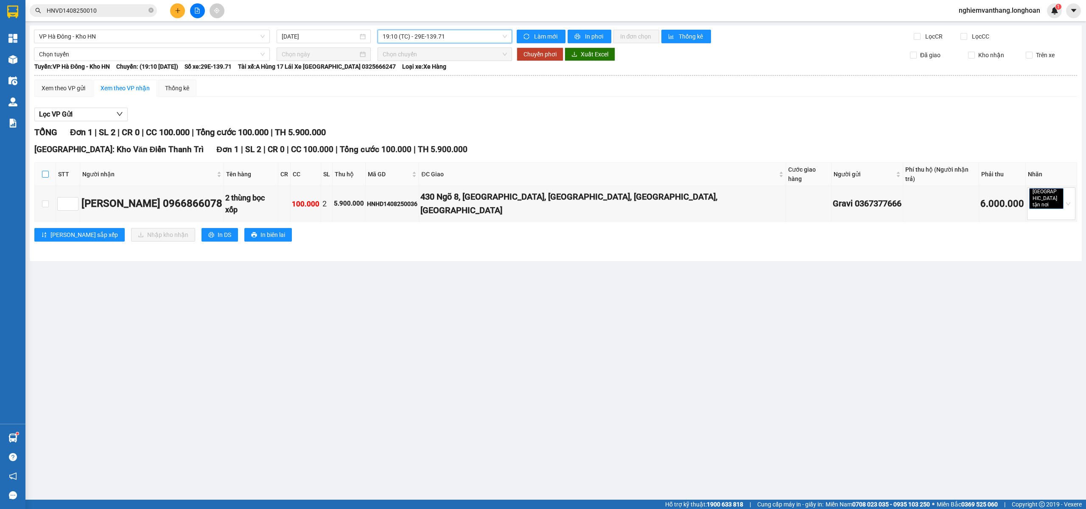
click at [44, 171] on input "checkbox" at bounding box center [45, 174] width 7 height 7
checkbox input "true"
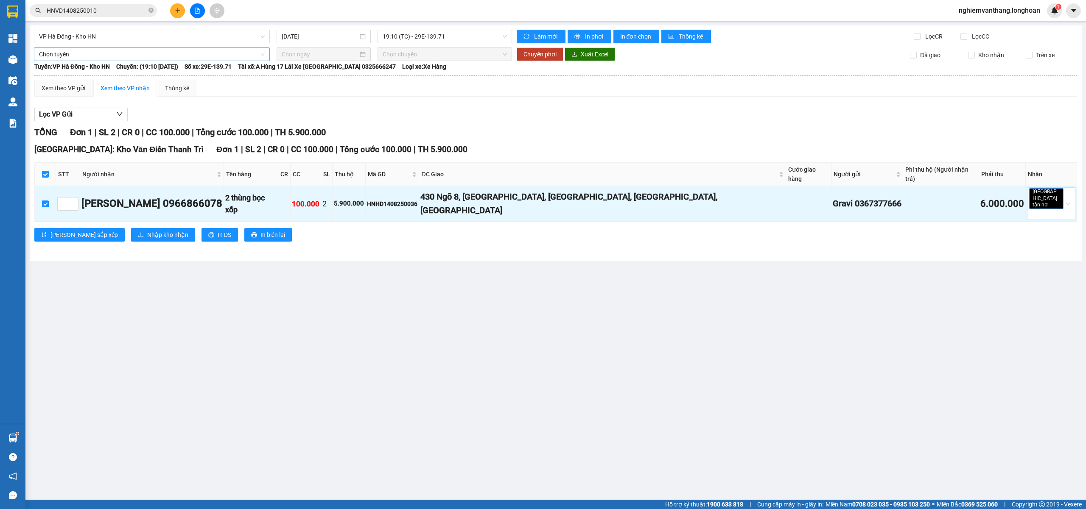
click at [73, 51] on span "Chọn tuyến" at bounding box center [152, 54] width 226 height 13
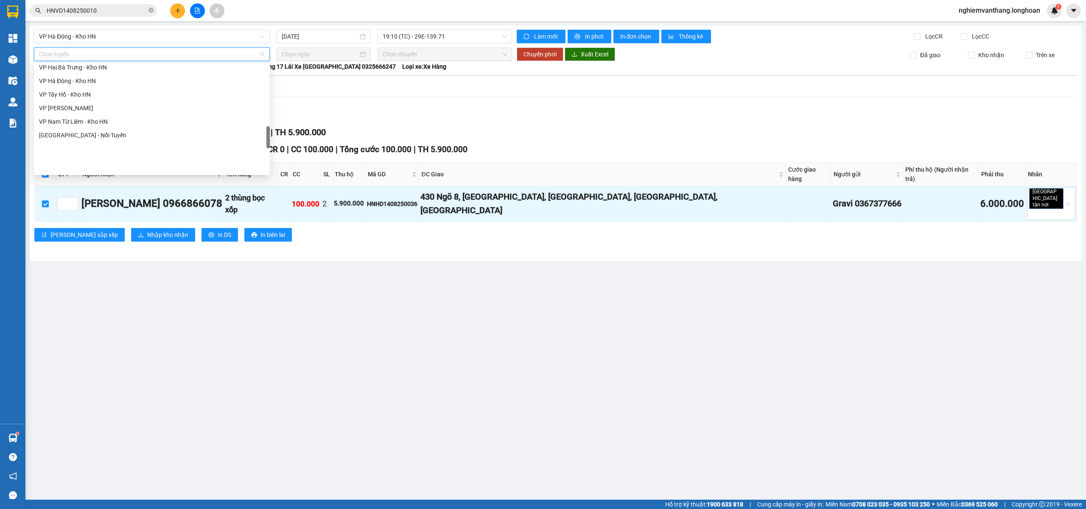
scroll to position [283, 0]
click at [125, 99] on div "[GEOGRAPHIC_DATA] - Các tỉnh miền Bắc" at bounding box center [152, 101] width 226 height 9
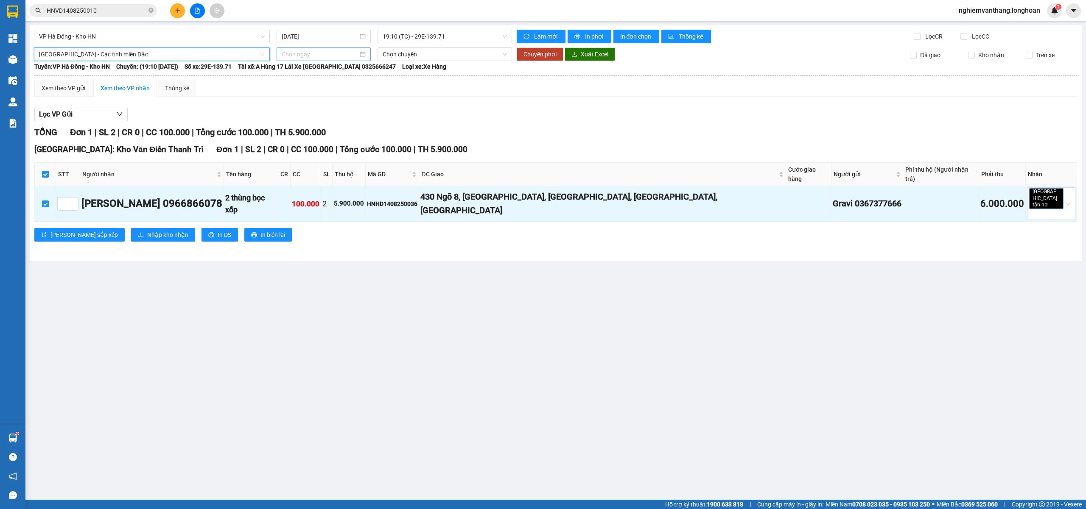
click at [316, 58] on input at bounding box center [320, 54] width 76 height 9
type input "[DATE]"
click at [363, 132] on div "15" at bounding box center [366, 129] width 10 height 10
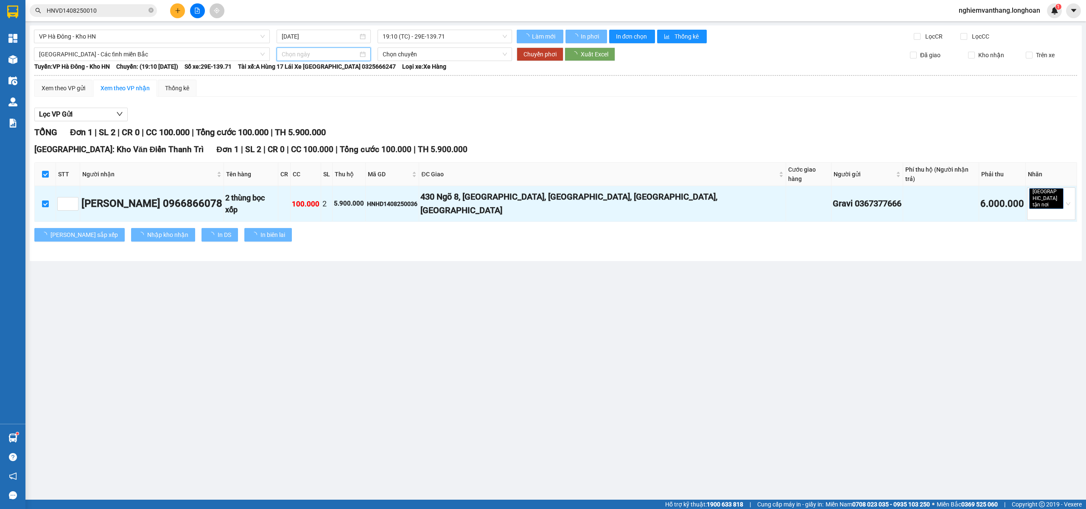
type input "[DATE]"
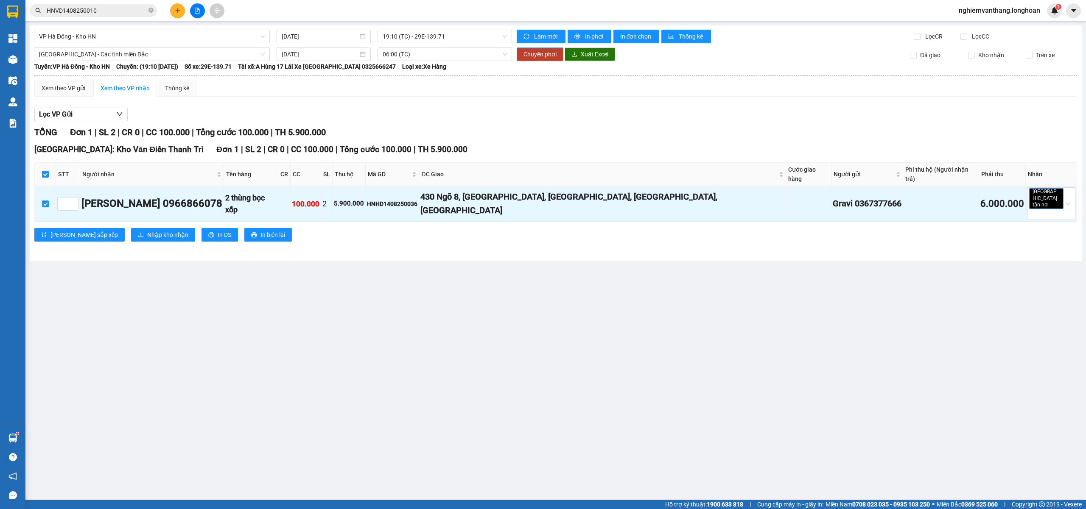
click at [547, 57] on span "Chuyển phơi" at bounding box center [539, 54] width 33 height 9
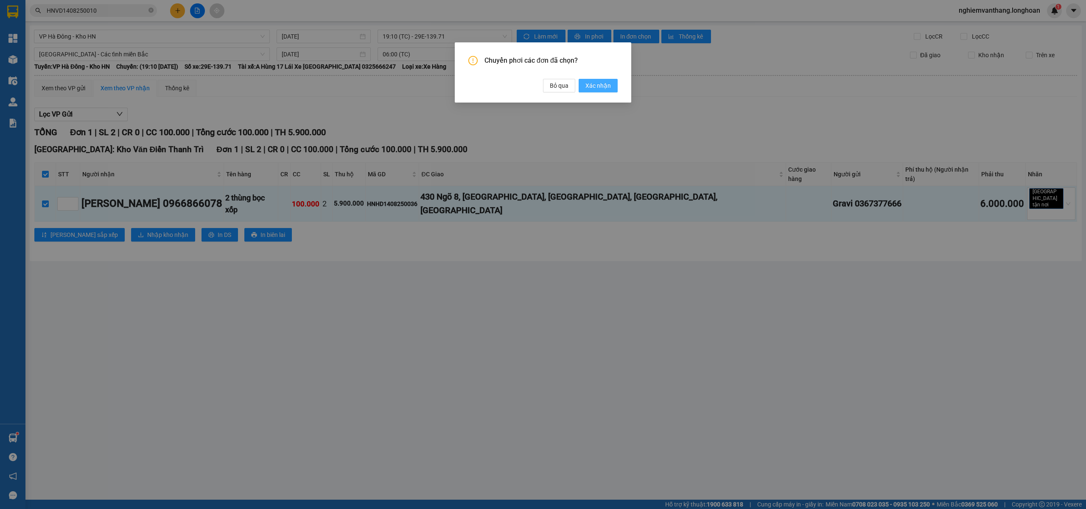
click at [596, 80] on button "Xác nhận" at bounding box center [598, 86] width 39 height 14
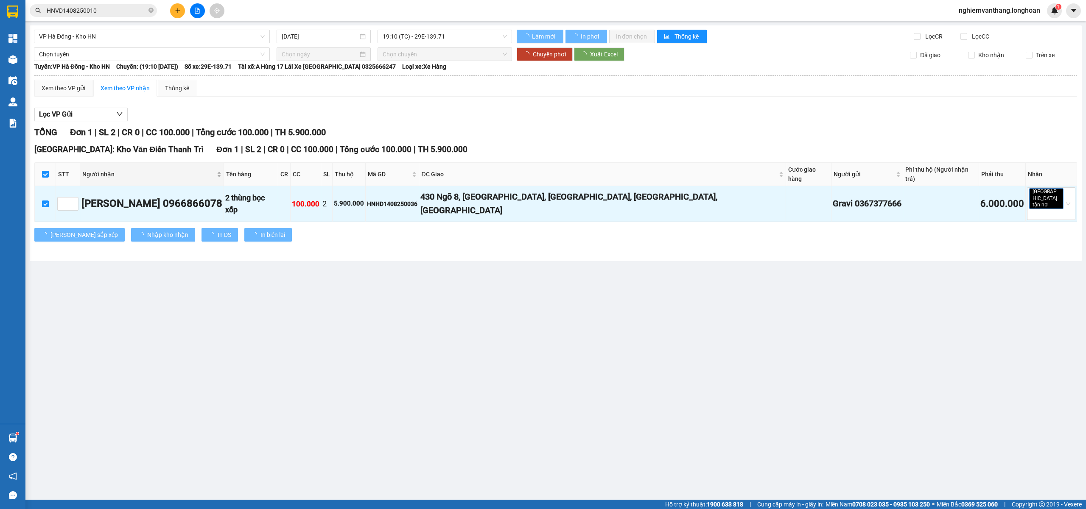
checkbox input "false"
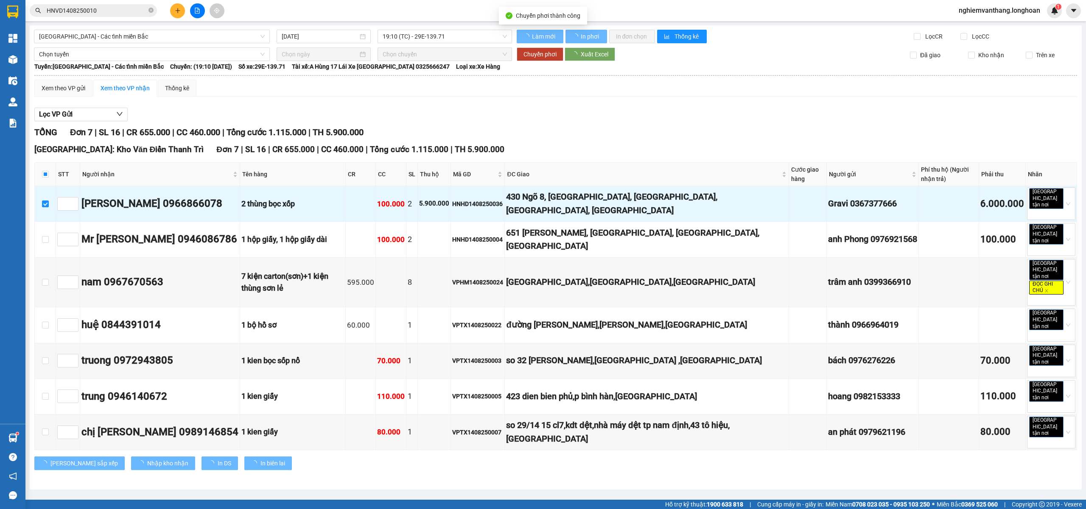
checkbox input "false"
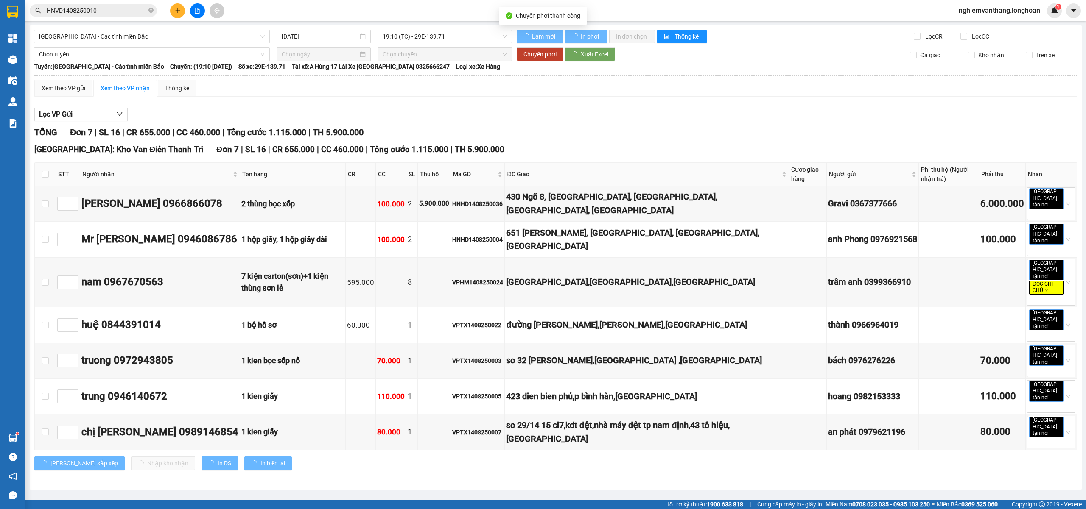
type input "[DATE]"
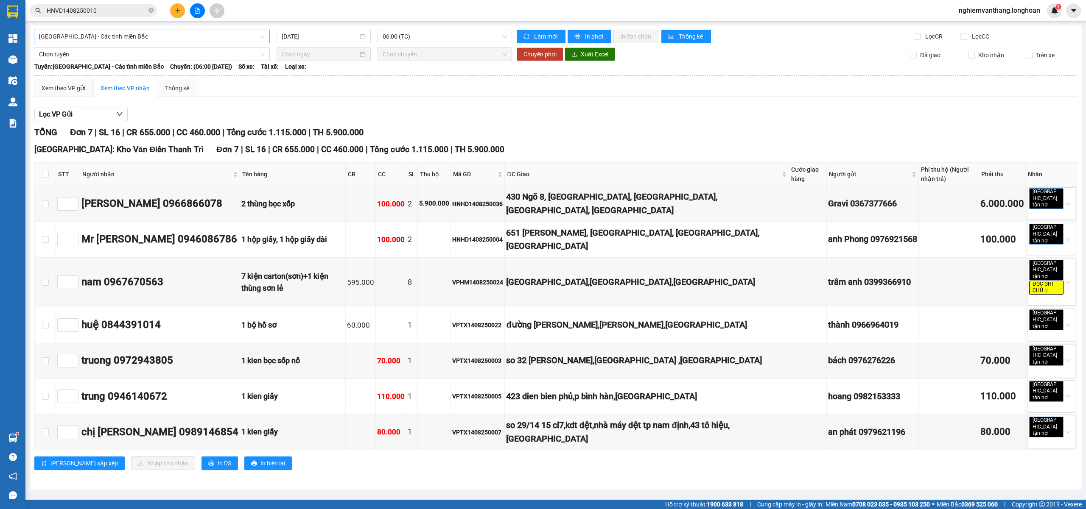
click at [89, 40] on span "[GEOGRAPHIC_DATA] - Các tỉnh miền Bắc" at bounding box center [152, 36] width 226 height 13
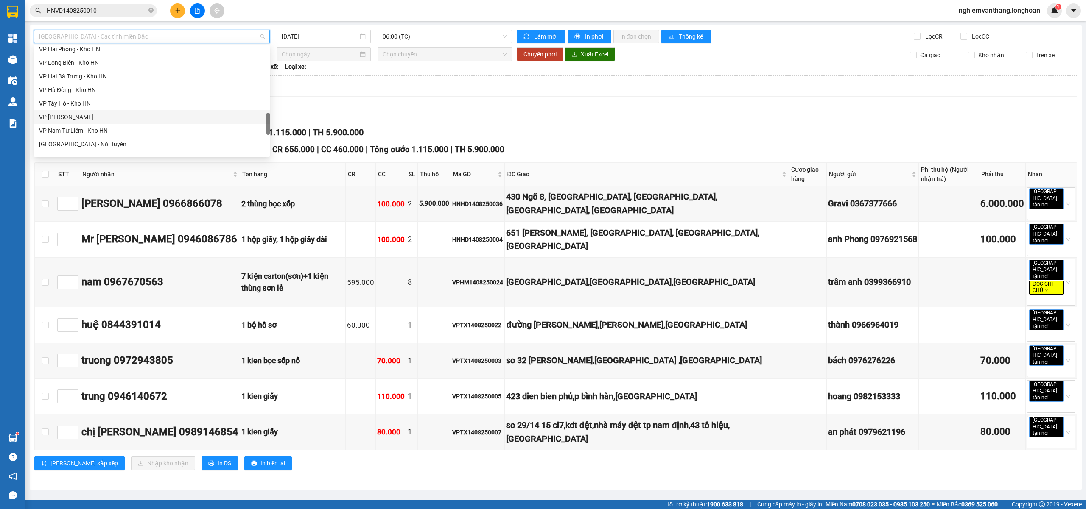
scroll to position [557, 0]
click at [98, 94] on div "Bắc [GEOGRAPHIC_DATA] QL1A" at bounding box center [152, 94] width 226 height 9
type input "[DATE]"
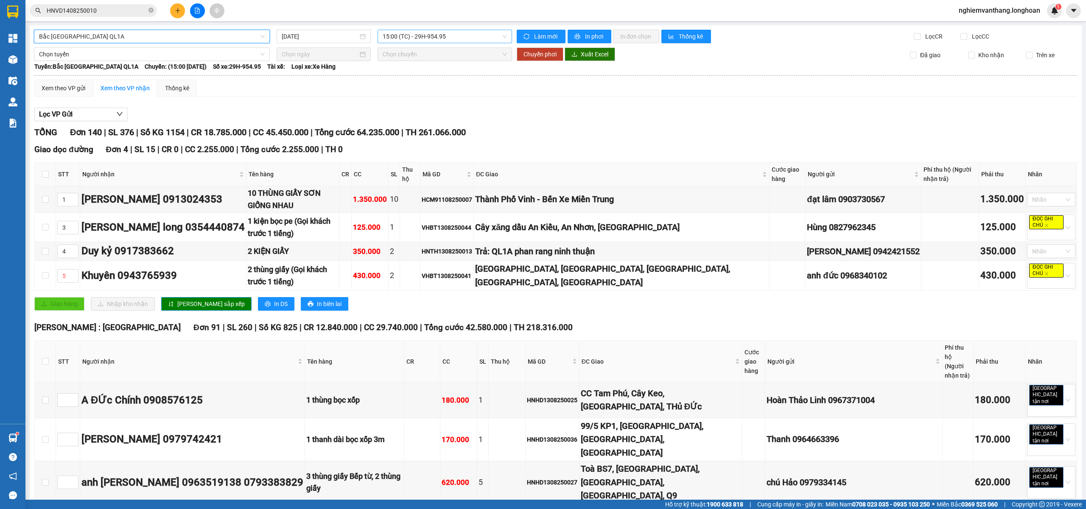
click at [450, 38] on span "15:00 (TC) - 29H-954.95" at bounding box center [445, 36] width 125 height 13
click at [425, 84] on div "20:00 (TC) - 29K-024.94" at bounding box center [413, 80] width 66 height 9
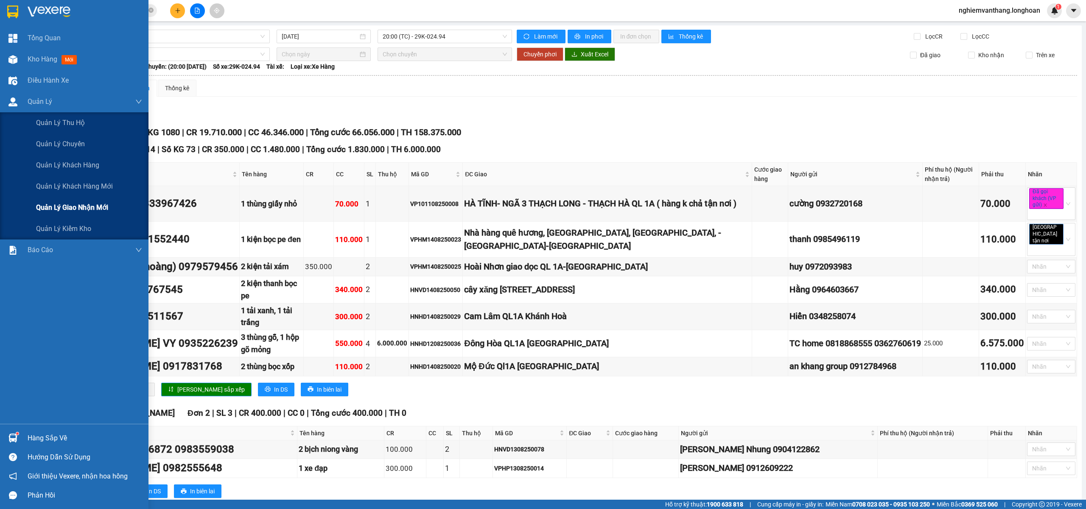
click at [80, 209] on span "Quản lý giao nhận mới" at bounding box center [72, 207] width 72 height 11
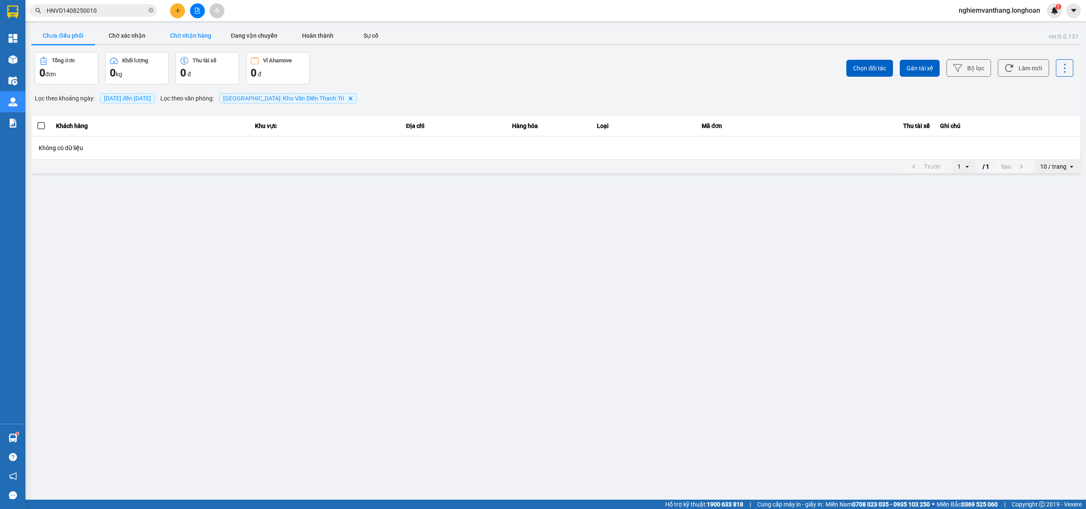
click at [182, 34] on button "Chờ nhận hàng" at bounding box center [191, 35] width 64 height 17
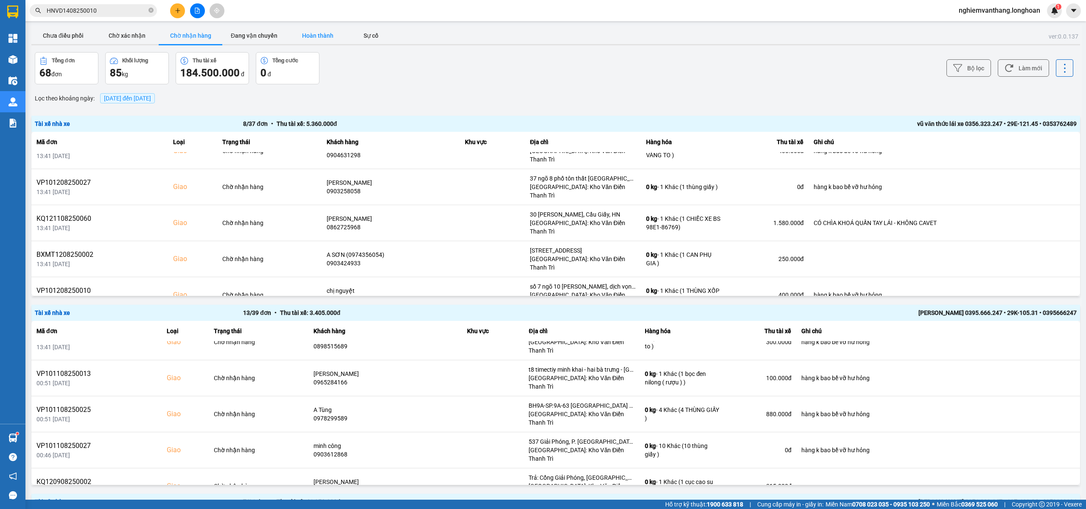
click at [321, 34] on button "Hoàn thành" at bounding box center [318, 35] width 64 height 17
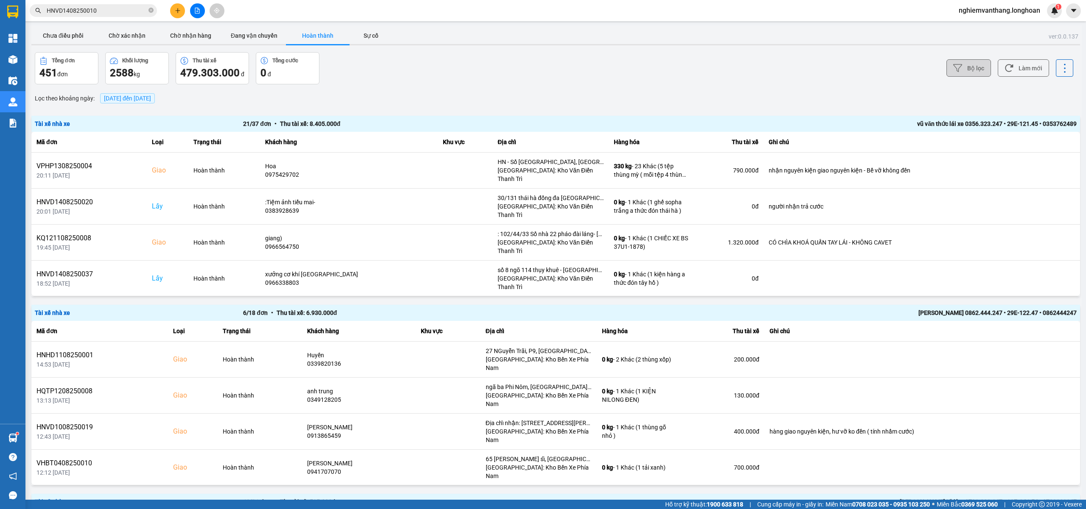
click at [952, 75] on button "Bộ lọc" at bounding box center [968, 67] width 45 height 17
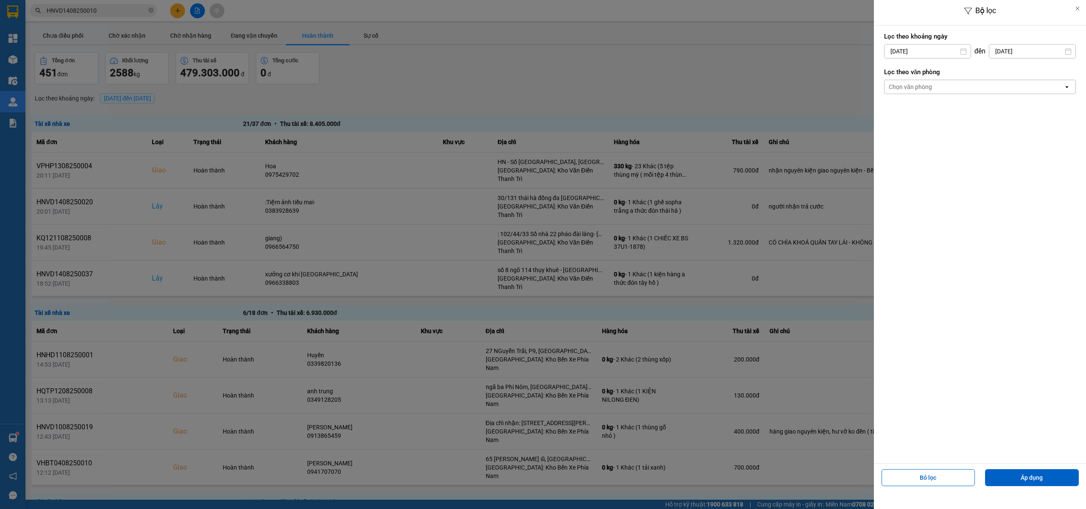
drag, startPoint x: 925, startPoint y: 87, endPoint x: 927, endPoint y: 78, distance: 9.7
click at [925, 87] on div "Chọn văn phòng" at bounding box center [910, 87] width 43 height 8
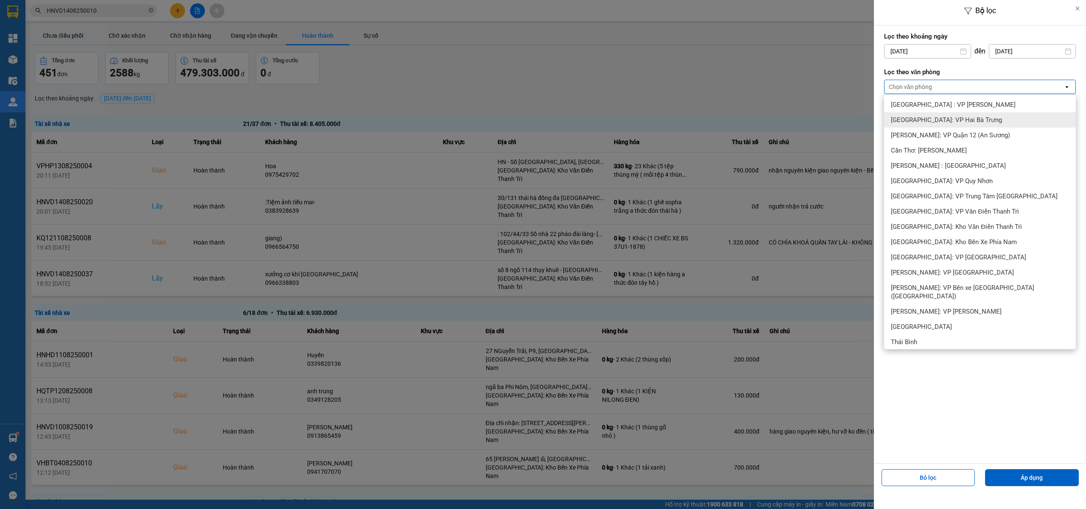
scroll to position [283, 0]
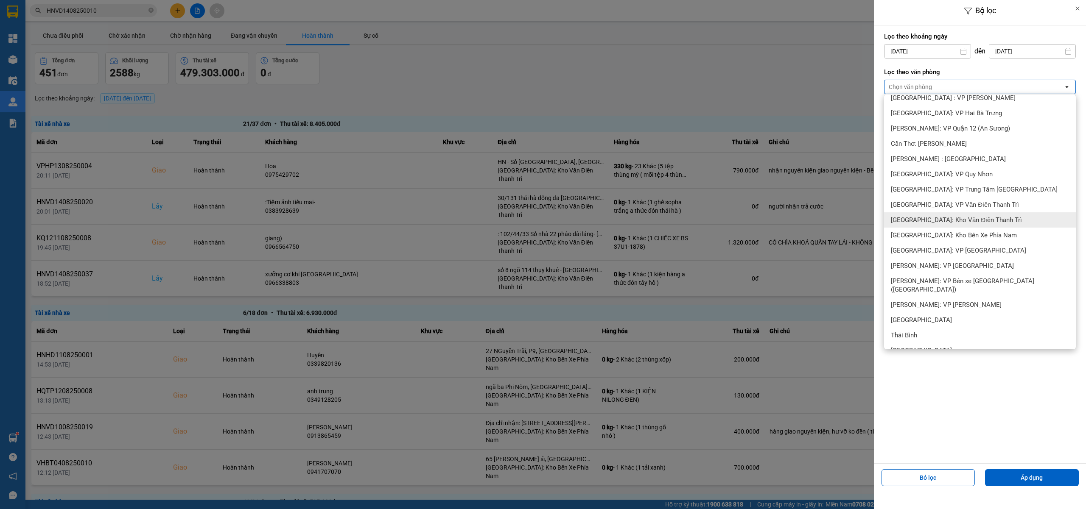
click at [952, 218] on span "[GEOGRAPHIC_DATA]: Kho Văn Điển Thanh Trì" at bounding box center [956, 220] width 131 height 8
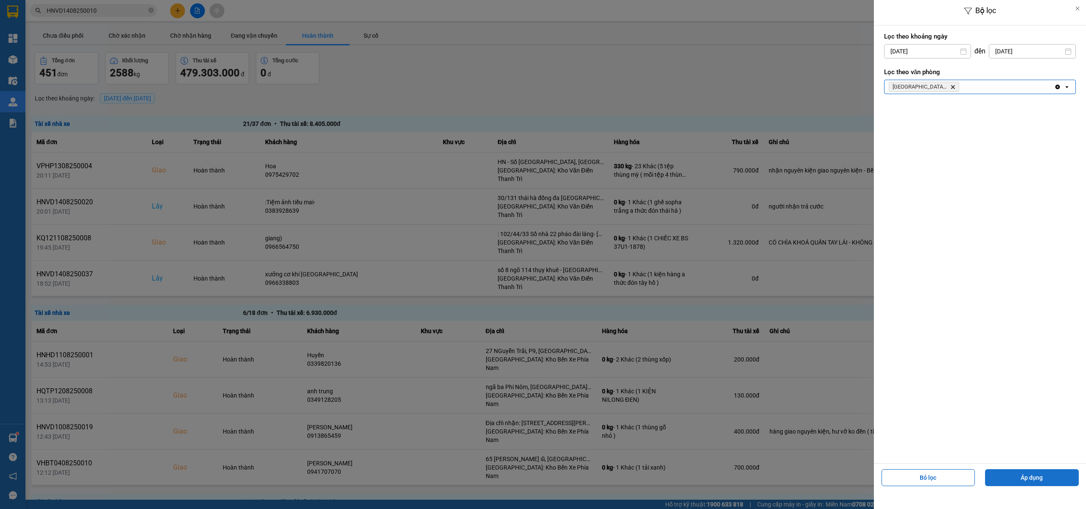
click at [1009, 467] on div "Bỏ lọc Áp dụng" at bounding box center [980, 476] width 212 height 25
click at [1008, 475] on button "Áp dụng" at bounding box center [1032, 478] width 94 height 17
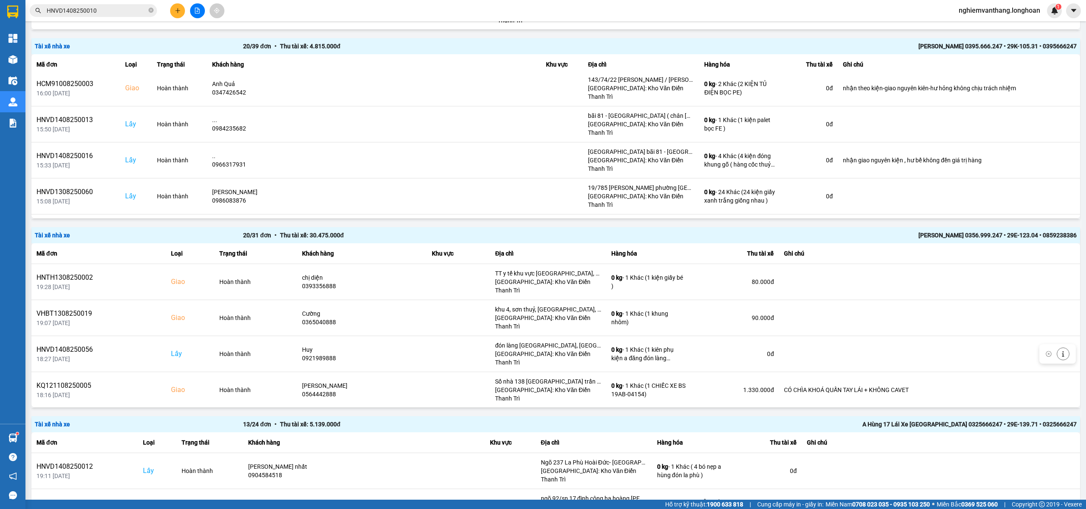
scroll to position [226, 0]
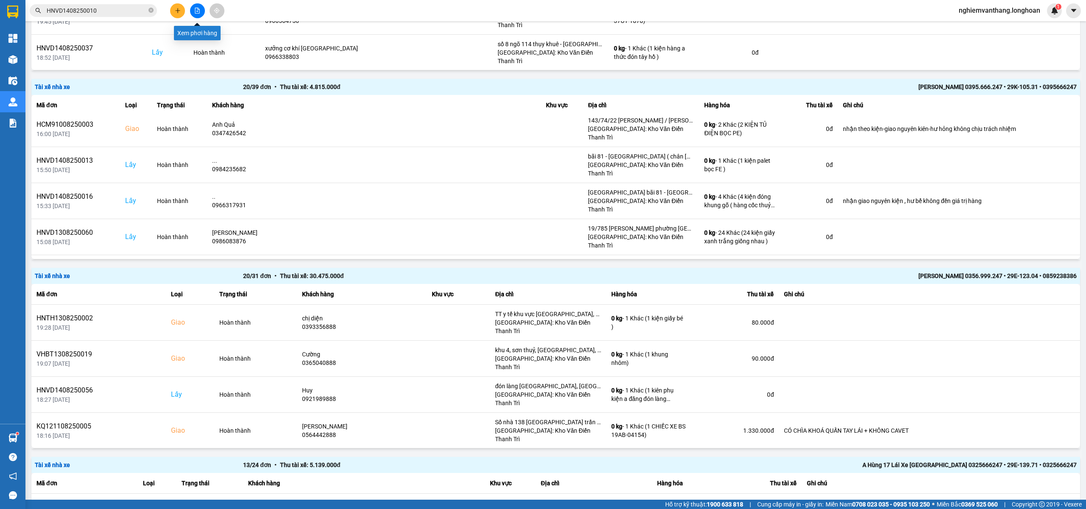
click at [201, 11] on button at bounding box center [197, 10] width 15 height 15
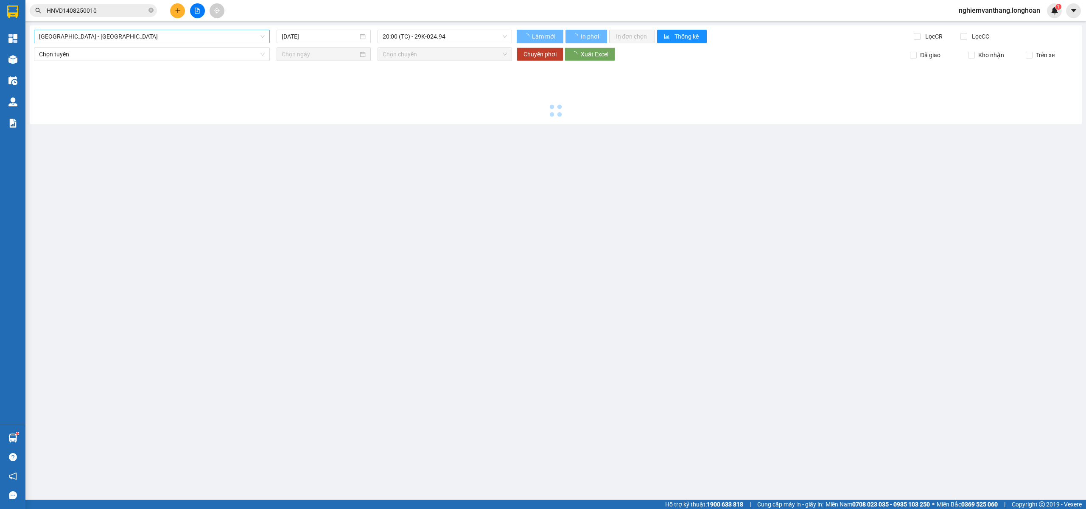
click at [93, 36] on span "[GEOGRAPHIC_DATA] - [GEOGRAPHIC_DATA]" at bounding box center [152, 36] width 226 height 13
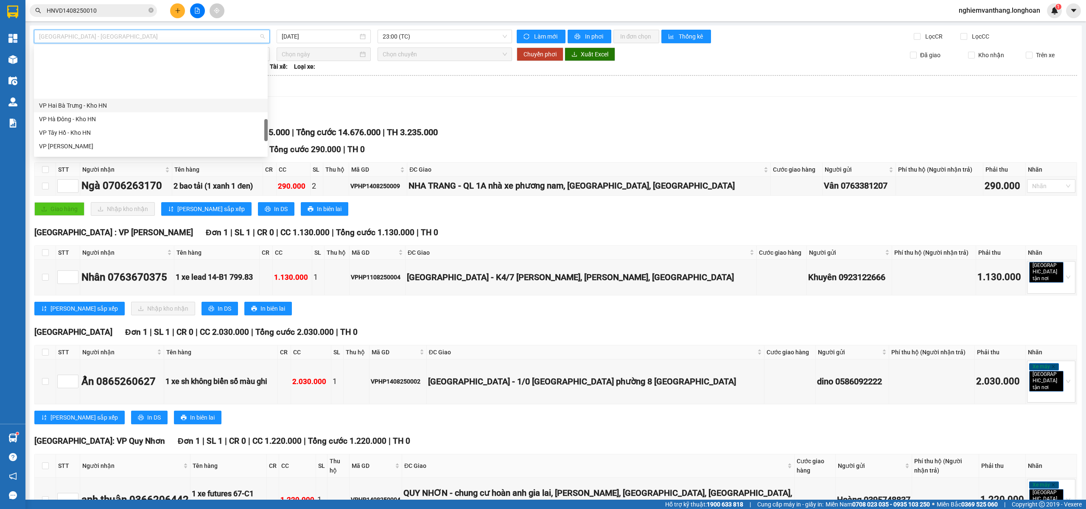
scroll to position [452, 0]
click at [95, 68] on div "VP Hà Đông - Kho HN" at bounding box center [151, 63] width 234 height 14
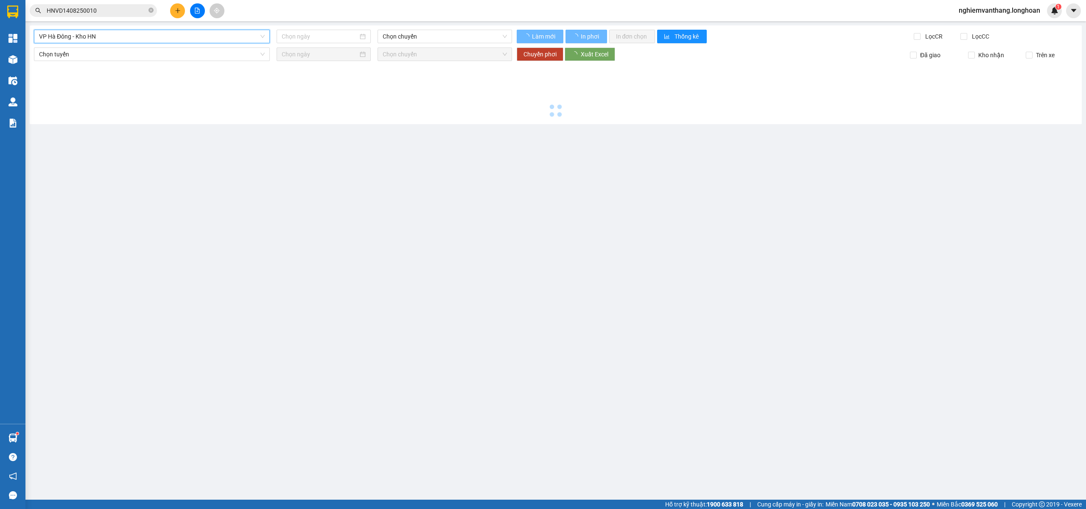
type input "[DATE]"
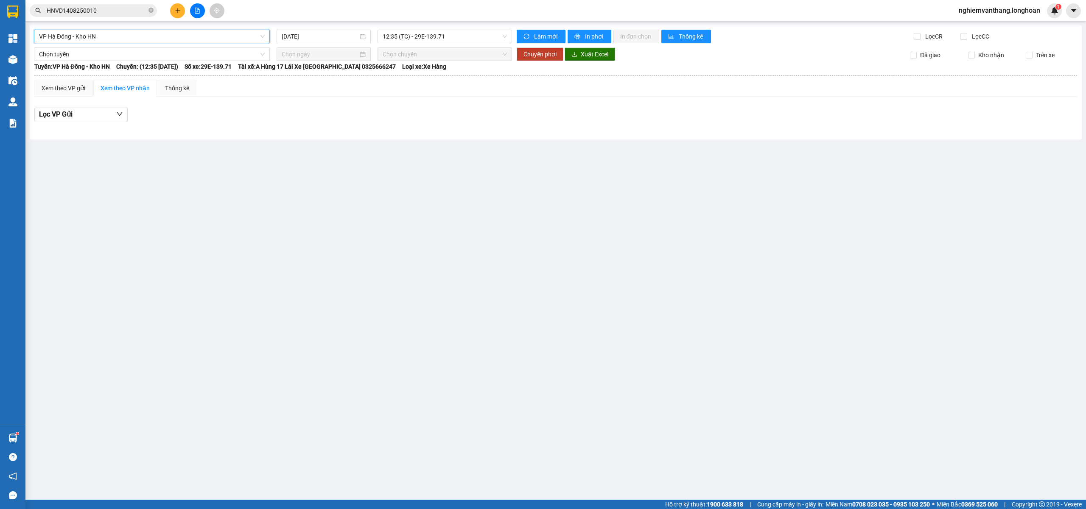
click at [90, 41] on span "VP Hà Đông - Kho HN" at bounding box center [152, 36] width 226 height 13
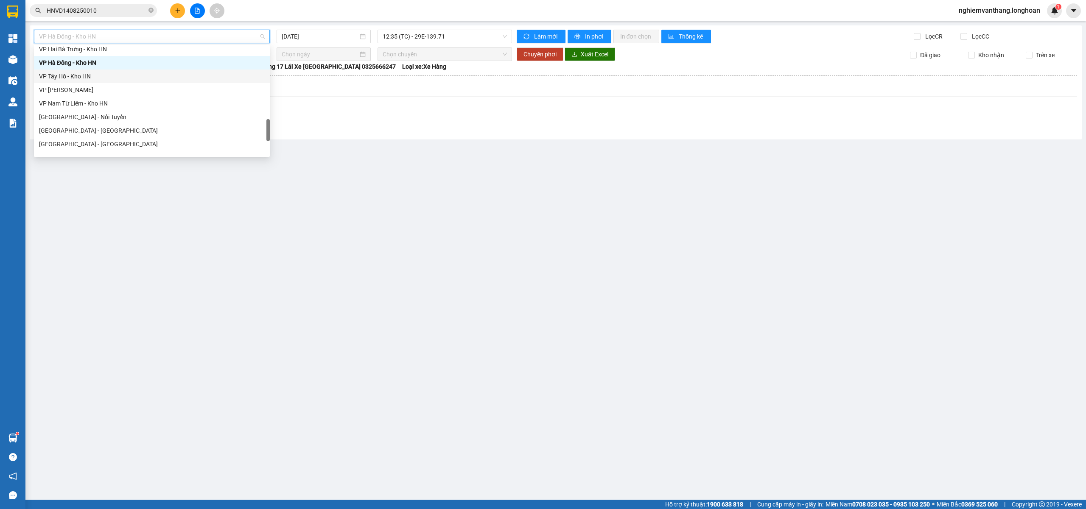
click at [90, 80] on div "VP Tây Hồ - Kho HN" at bounding box center [152, 76] width 226 height 9
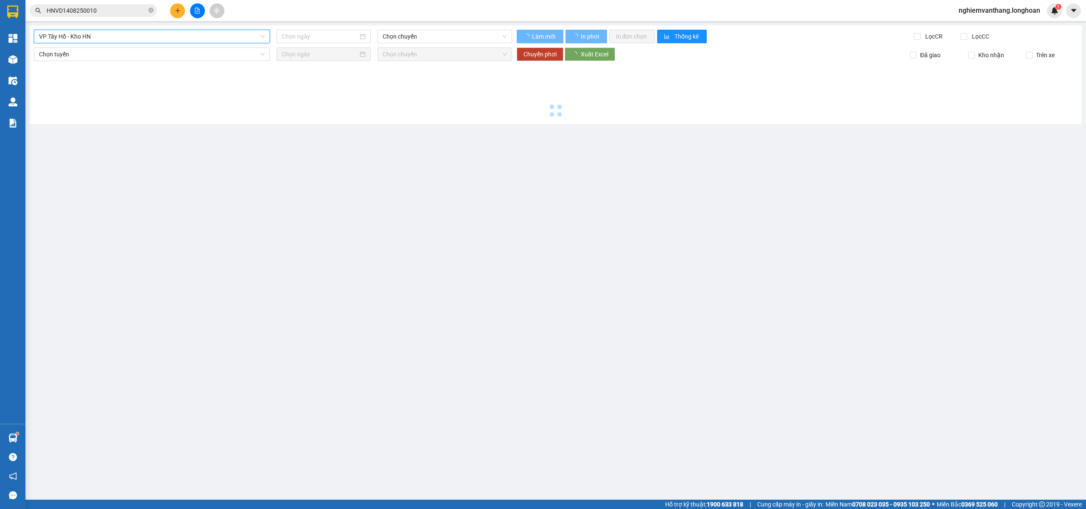
type input "[DATE]"
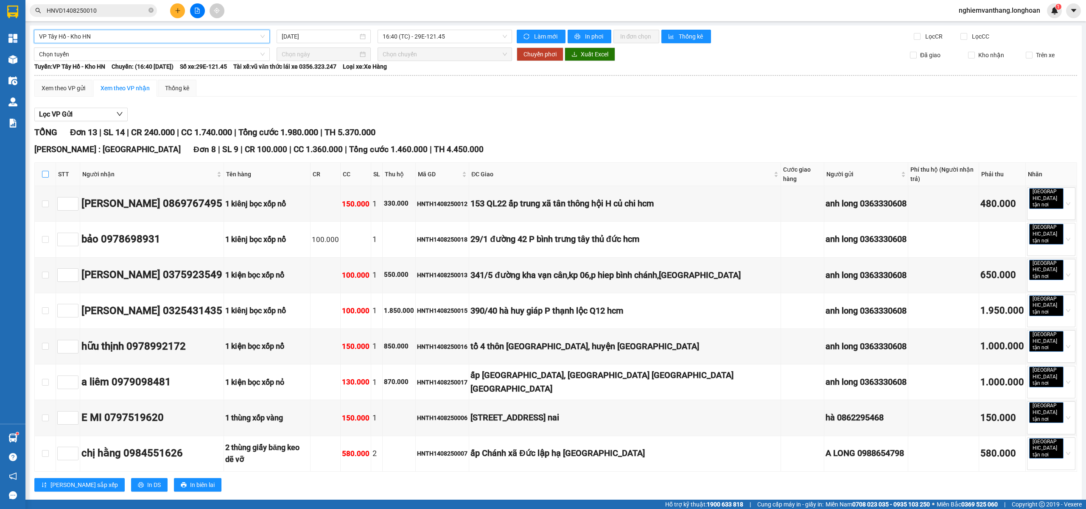
click at [46, 173] on input "checkbox" at bounding box center [45, 174] width 7 height 7
checkbox input "true"
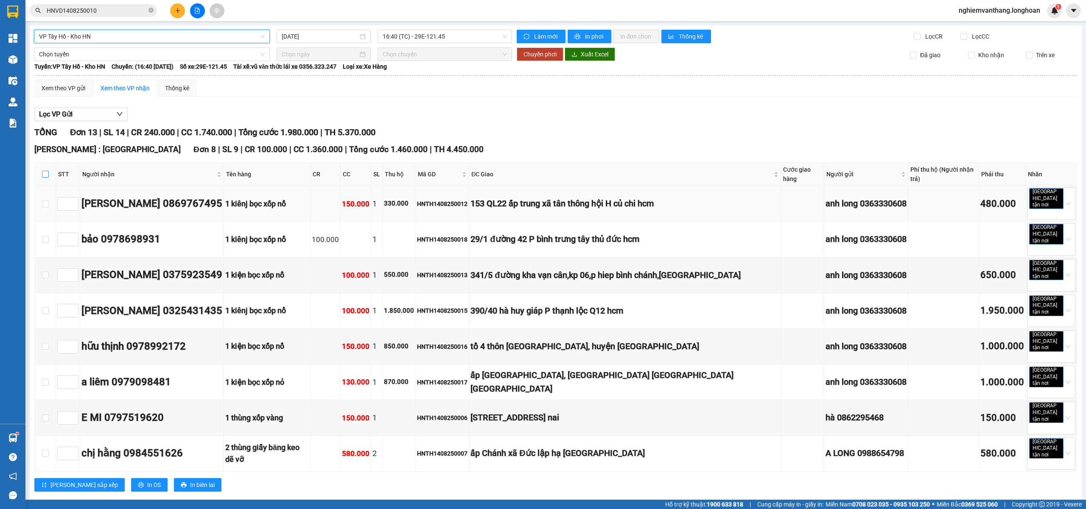
checkbox input "true"
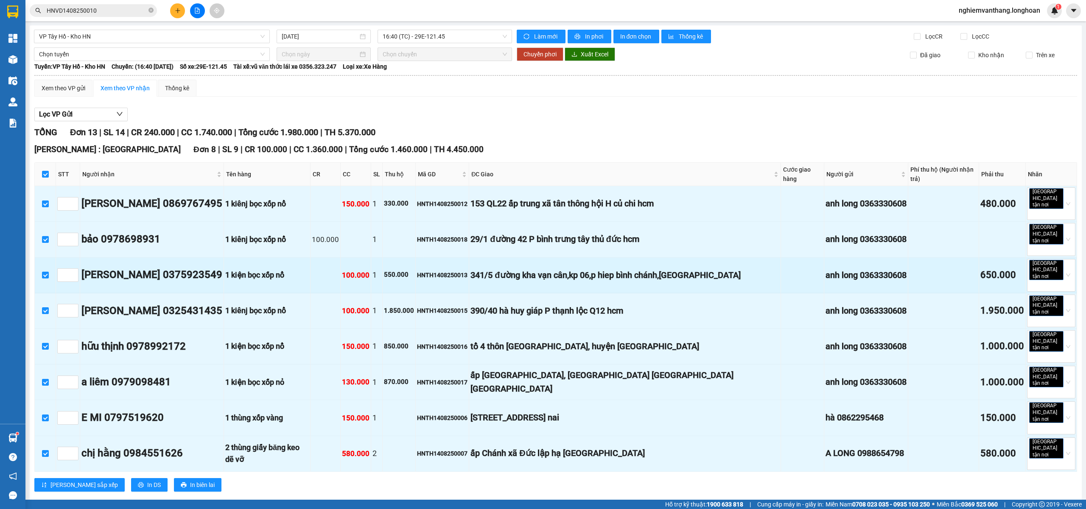
scroll to position [226, 0]
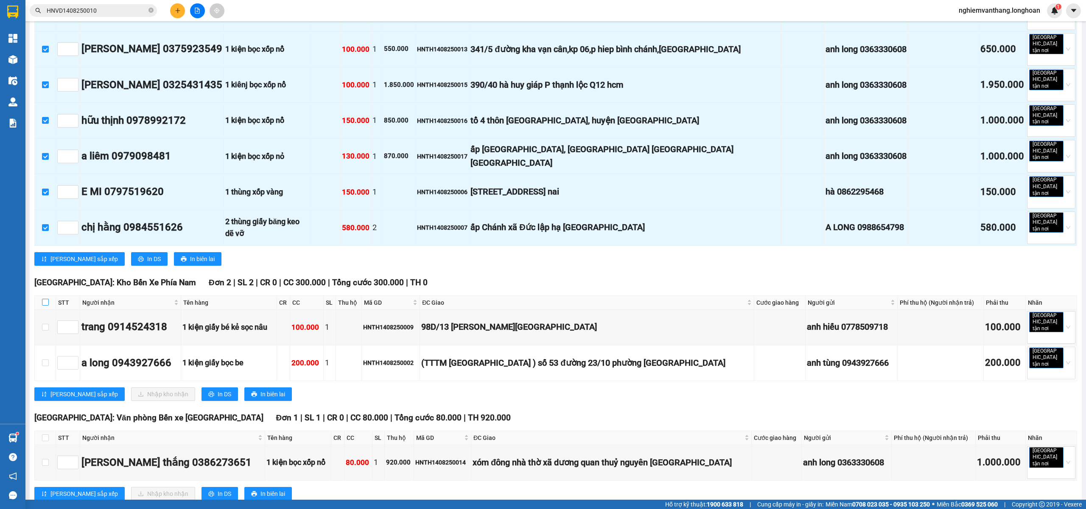
click at [44, 299] on input "checkbox" at bounding box center [45, 302] width 7 height 7
checkbox input "true"
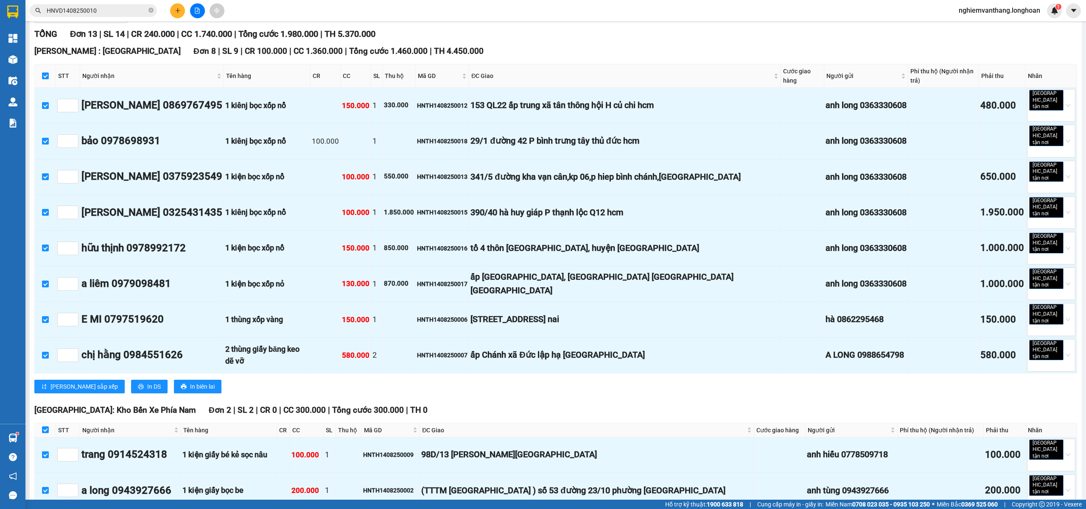
scroll to position [0, 0]
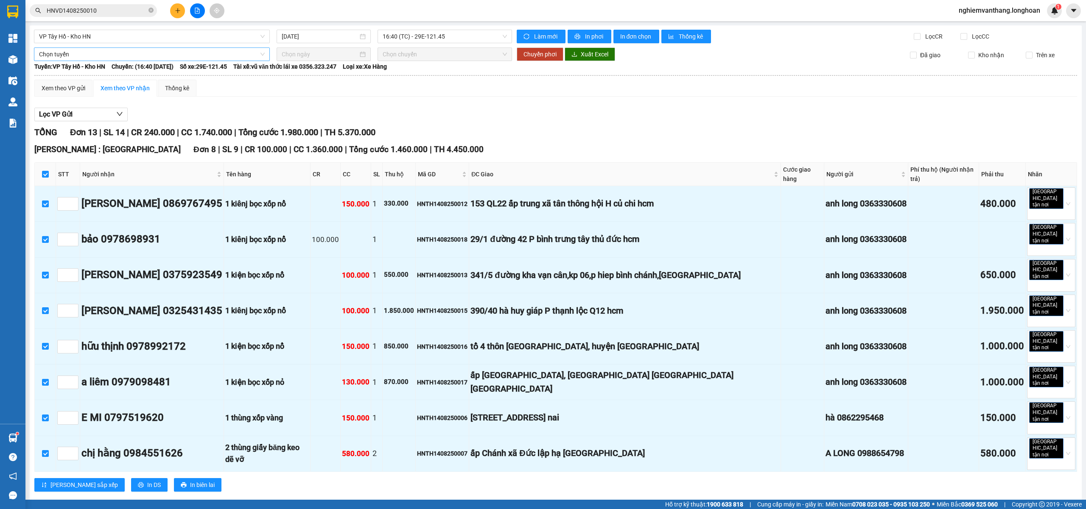
click at [63, 56] on span "Chọn tuyến" at bounding box center [152, 54] width 226 height 13
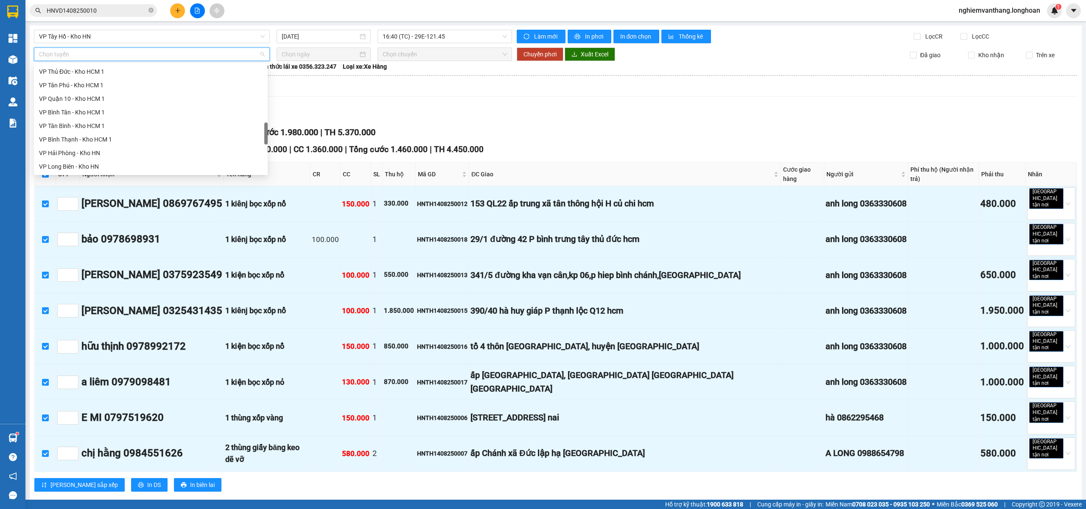
scroll to position [557, 0]
drag, startPoint x: 91, startPoint y: 113, endPoint x: 83, endPoint y: 111, distance: 7.8
click at [90, 113] on div "Bắc [GEOGRAPHIC_DATA] QL1A" at bounding box center [151, 112] width 224 height 9
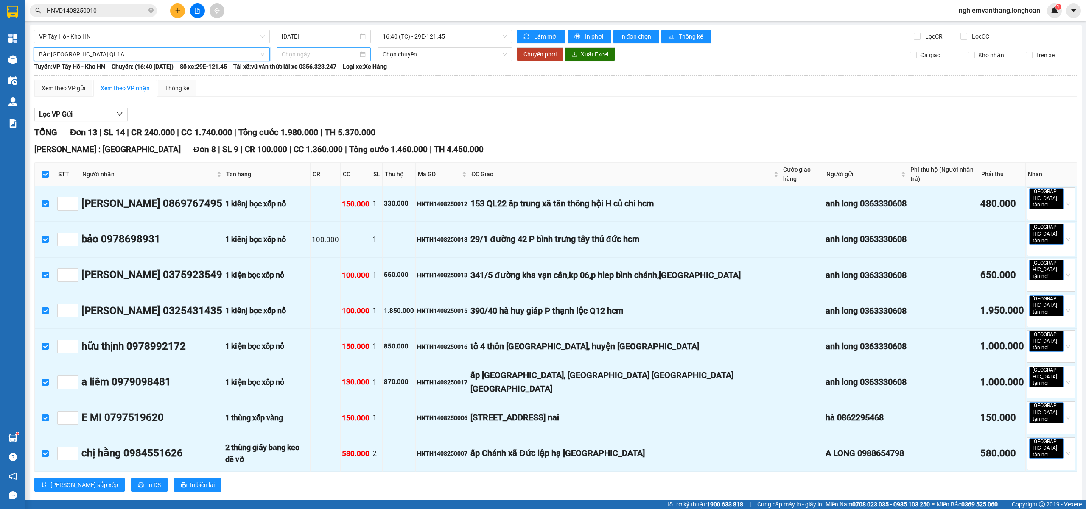
click at [350, 53] on input at bounding box center [320, 54] width 76 height 9
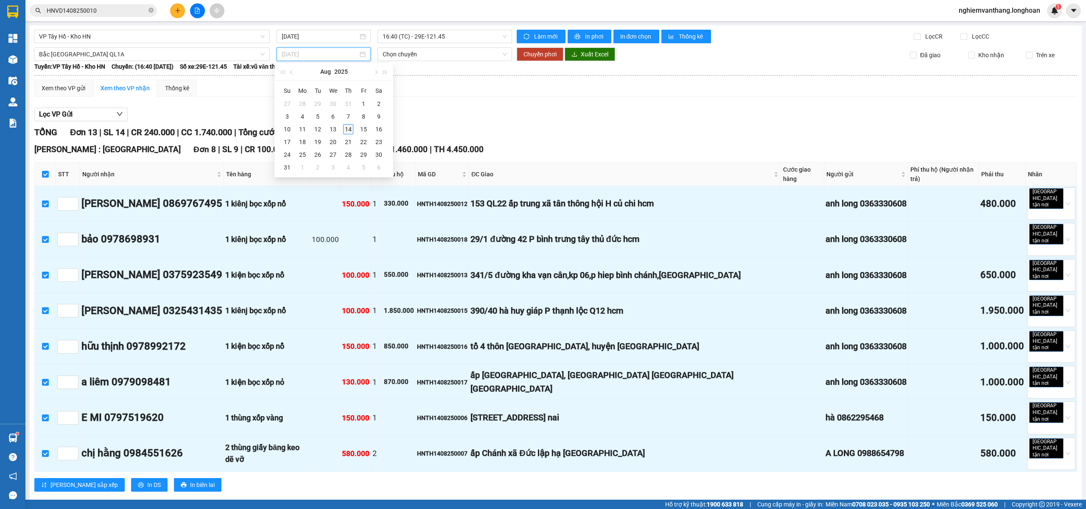
type input "[DATE]"
click at [350, 131] on div "14" at bounding box center [348, 129] width 10 height 10
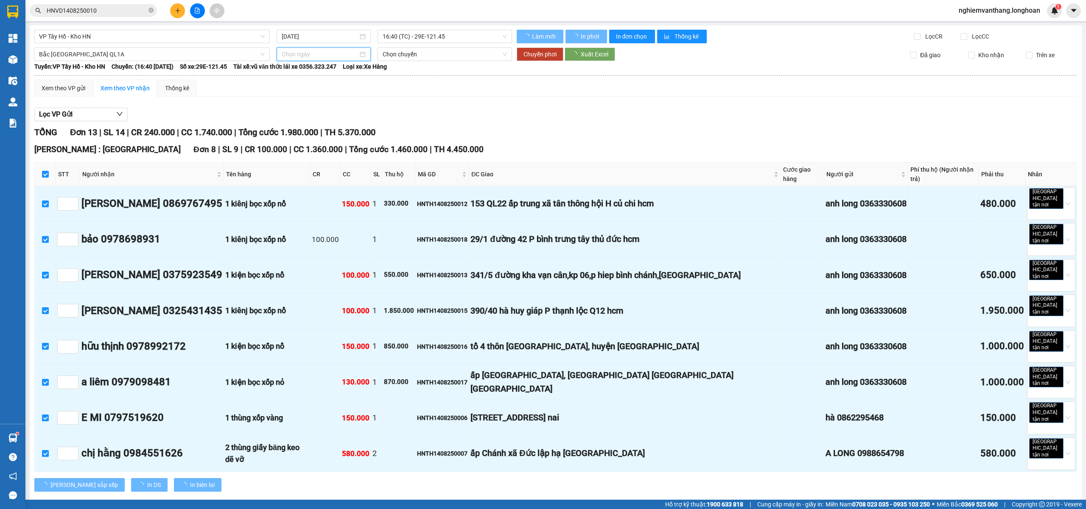
type input "[DATE]"
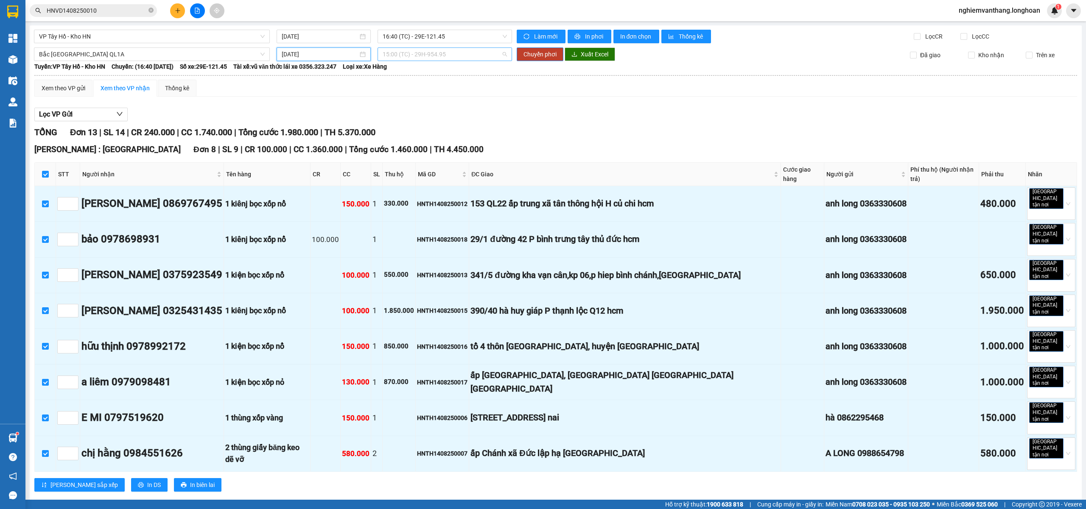
click at [398, 58] on span "15:00 (TC) - 29H-954.95" at bounding box center [445, 54] width 125 height 13
click at [394, 115] on div "23:00 (TC)" at bounding box center [413, 112] width 66 height 9
click at [535, 56] on span "Chuyển phơi" at bounding box center [539, 54] width 33 height 9
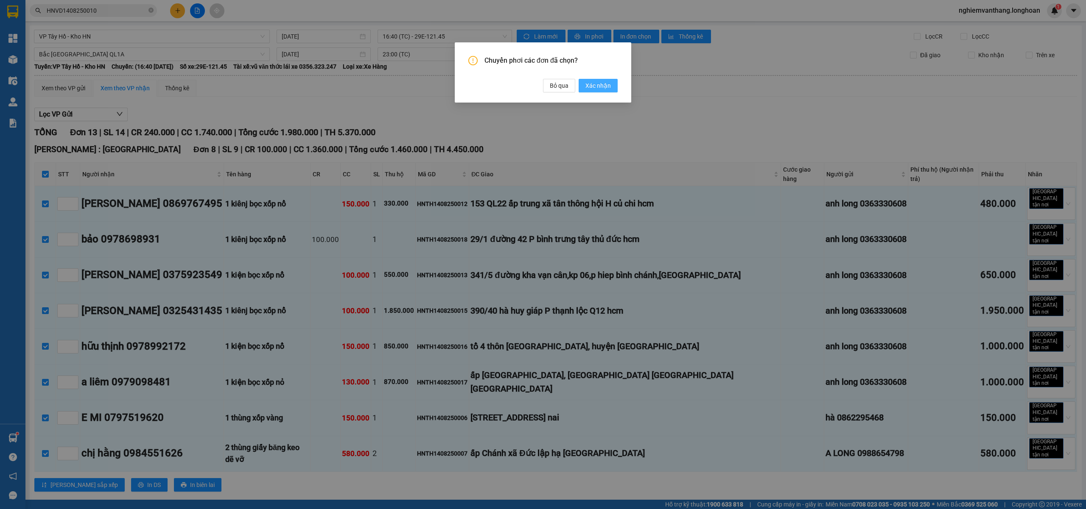
click at [594, 87] on span "Xác nhận" at bounding box center [597, 85] width 25 height 9
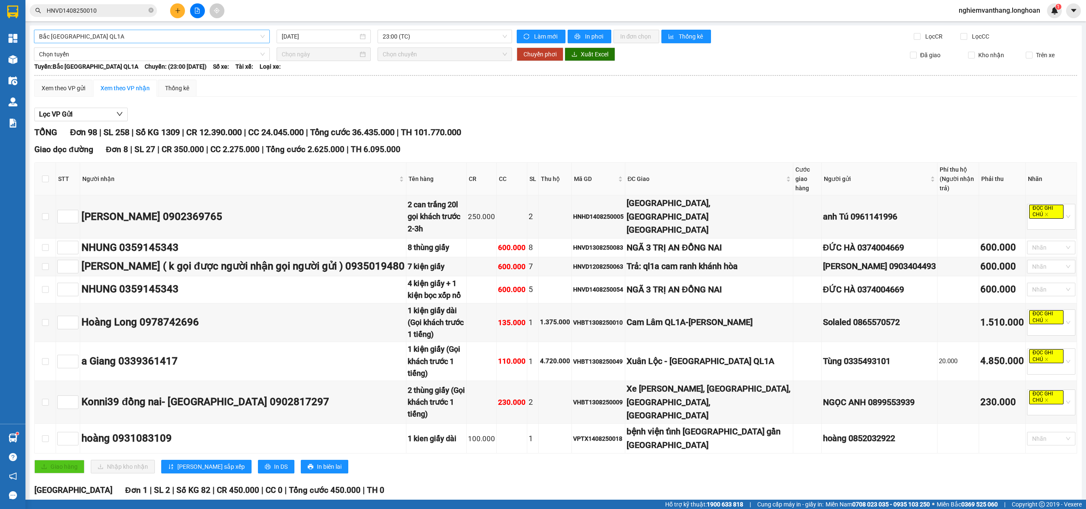
click at [114, 43] on div "Bắc [GEOGRAPHIC_DATA] QL1A" at bounding box center [152, 37] width 236 height 14
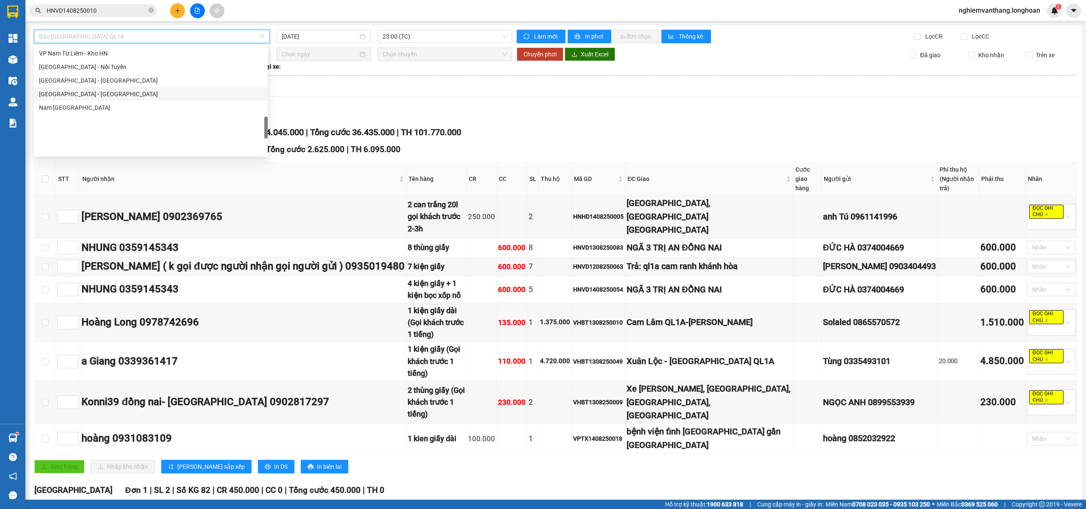
scroll to position [445, 0]
click at [106, 85] on div "VP Tây Hồ - Kho HN" at bounding box center [151, 82] width 224 height 9
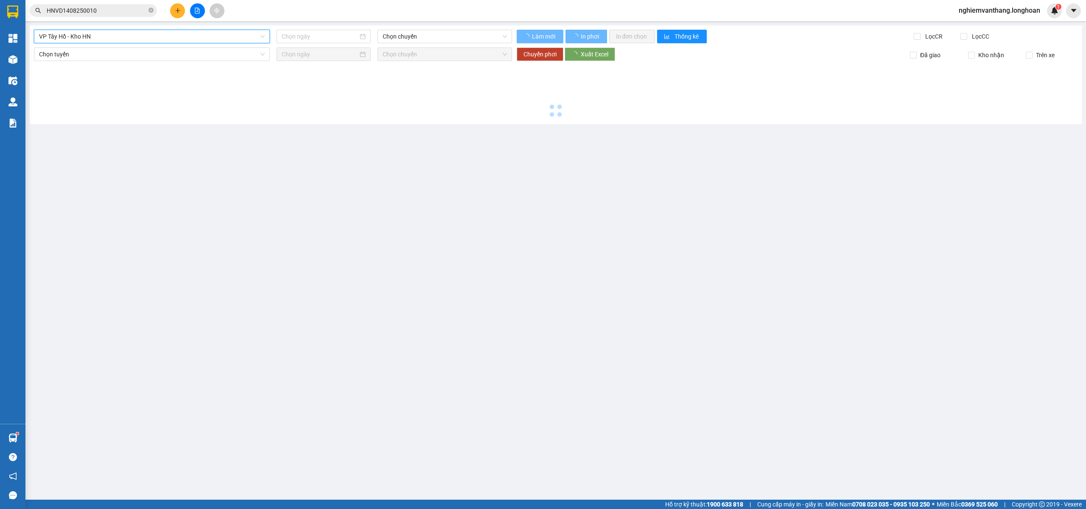
type input "[DATE]"
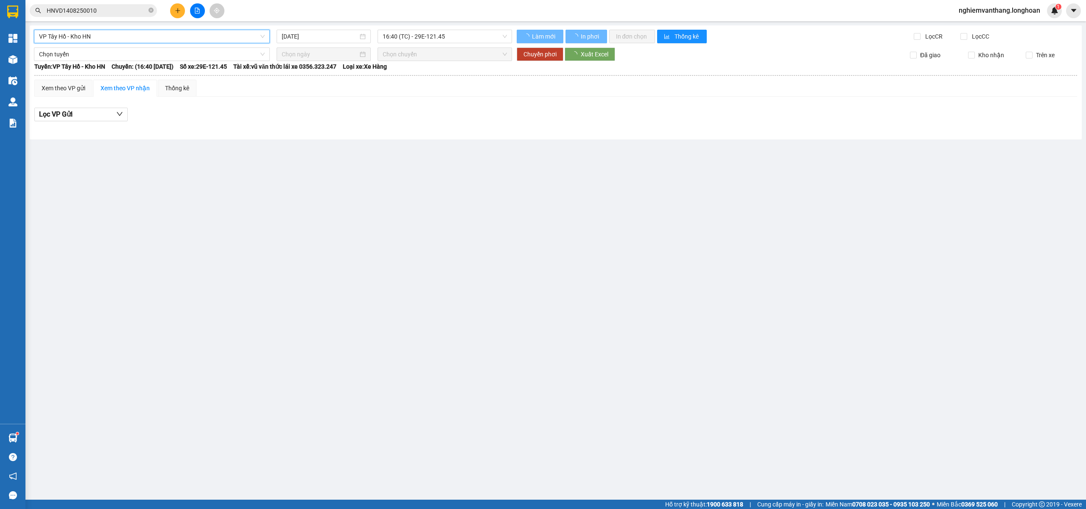
click at [429, 33] on span "16:40 (TC) - 29E-121.45" at bounding box center [445, 36] width 125 height 13
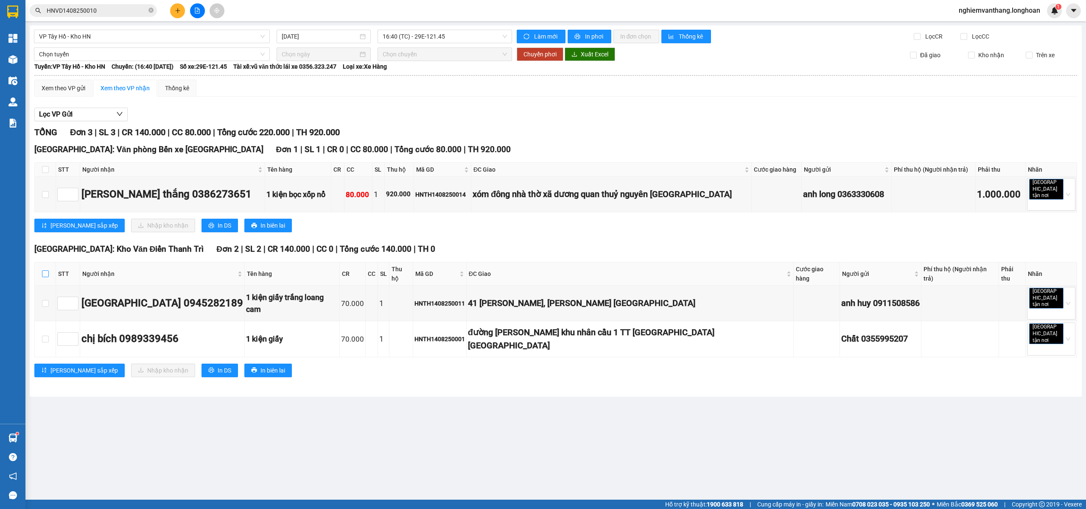
click at [46, 270] on label at bounding box center [45, 273] width 7 height 9
click at [46, 271] on input "checkbox" at bounding box center [45, 274] width 7 height 7
checkbox input "true"
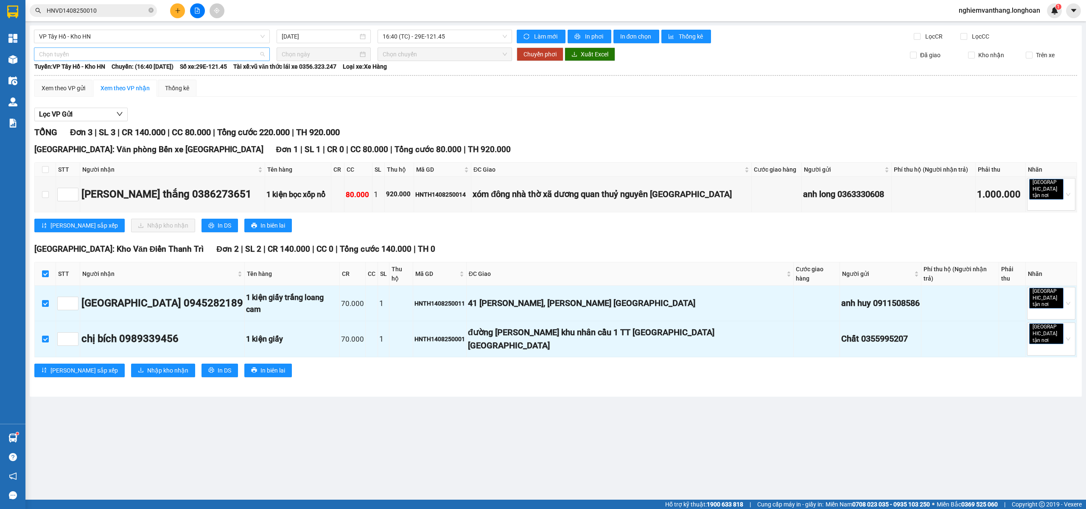
click at [98, 56] on span "Chọn tuyến" at bounding box center [152, 54] width 226 height 13
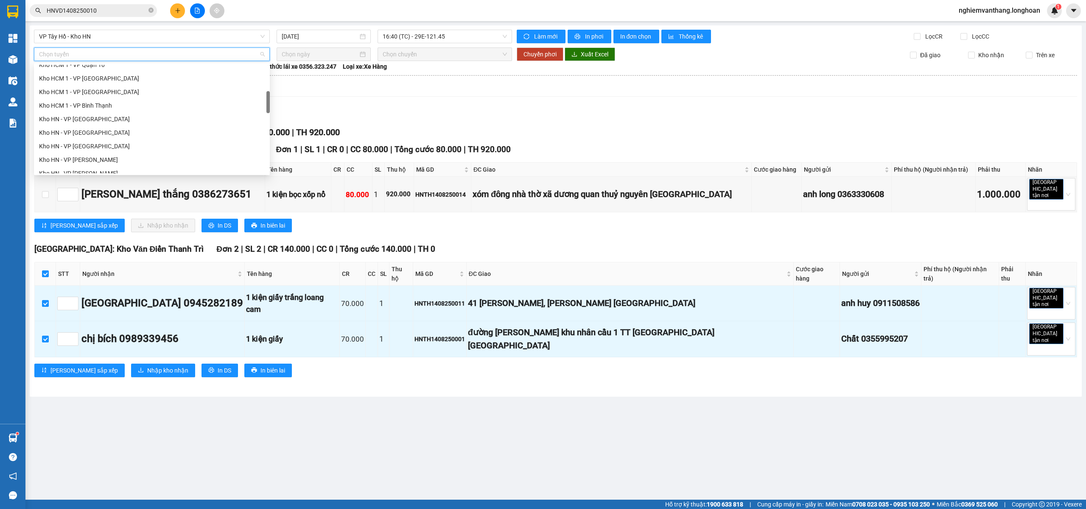
scroll to position [283, 0]
click at [106, 100] on div "[GEOGRAPHIC_DATA] - Các tỉnh miền Bắc" at bounding box center [152, 101] width 226 height 9
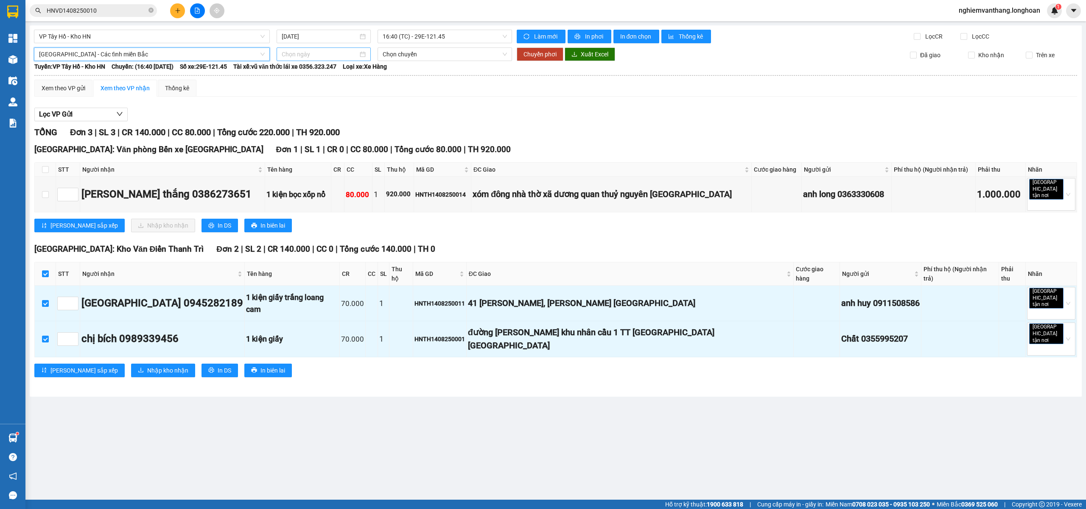
click at [299, 53] on input at bounding box center [320, 54] width 76 height 9
type input "[DATE]"
click at [368, 127] on div "15" at bounding box center [366, 129] width 10 height 10
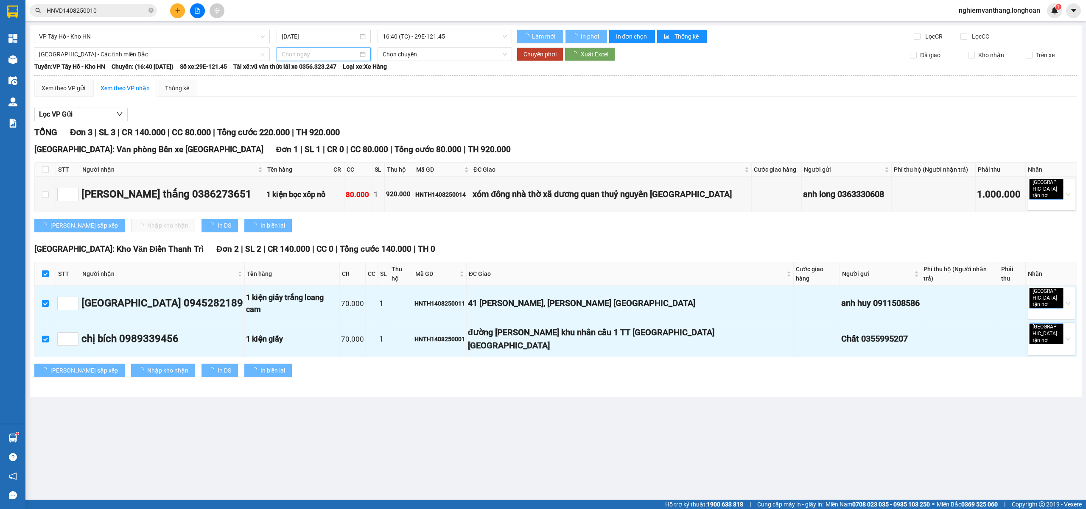
type input "[DATE]"
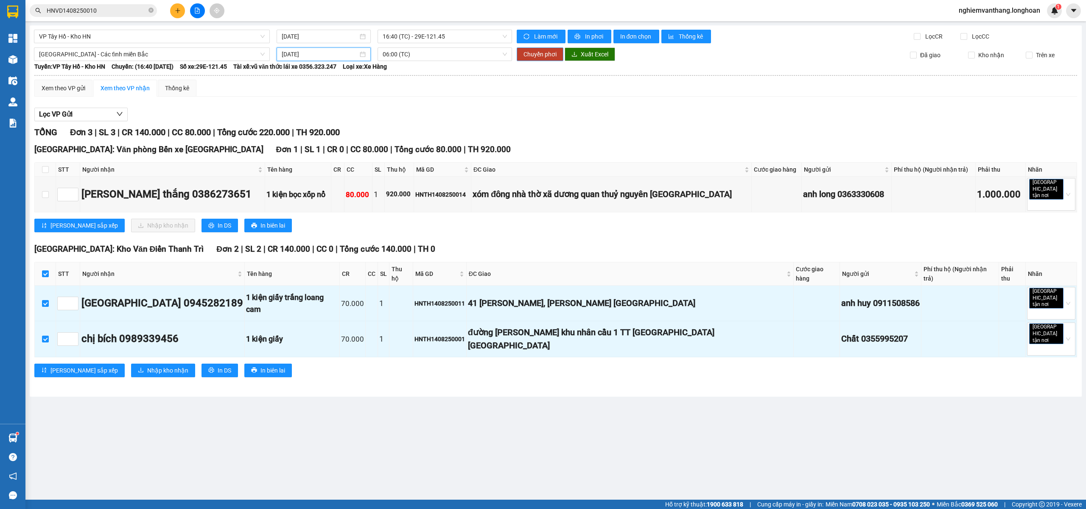
click at [521, 53] on button "Chuyển phơi" at bounding box center [540, 55] width 47 height 14
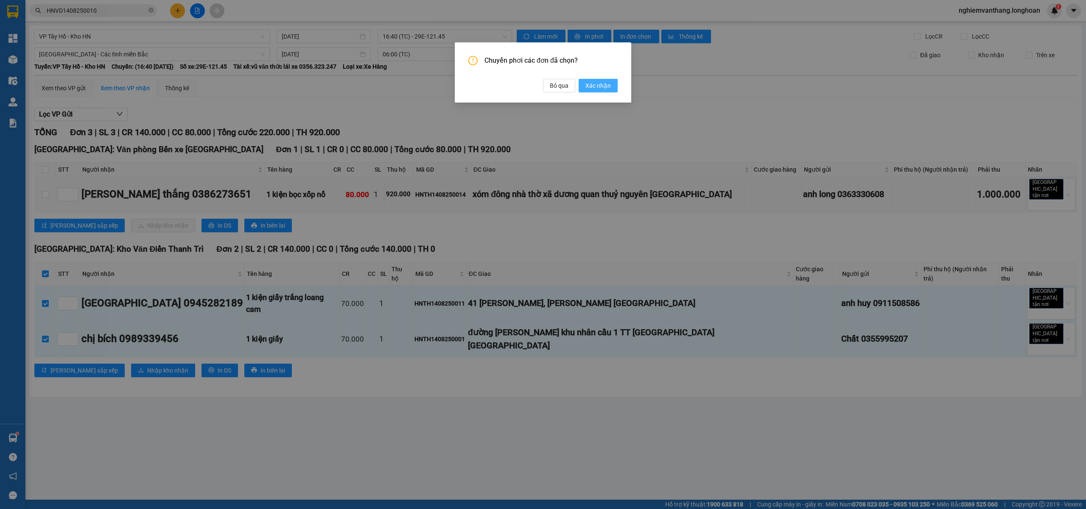
click at [604, 88] on span "Xác nhận" at bounding box center [597, 85] width 25 height 9
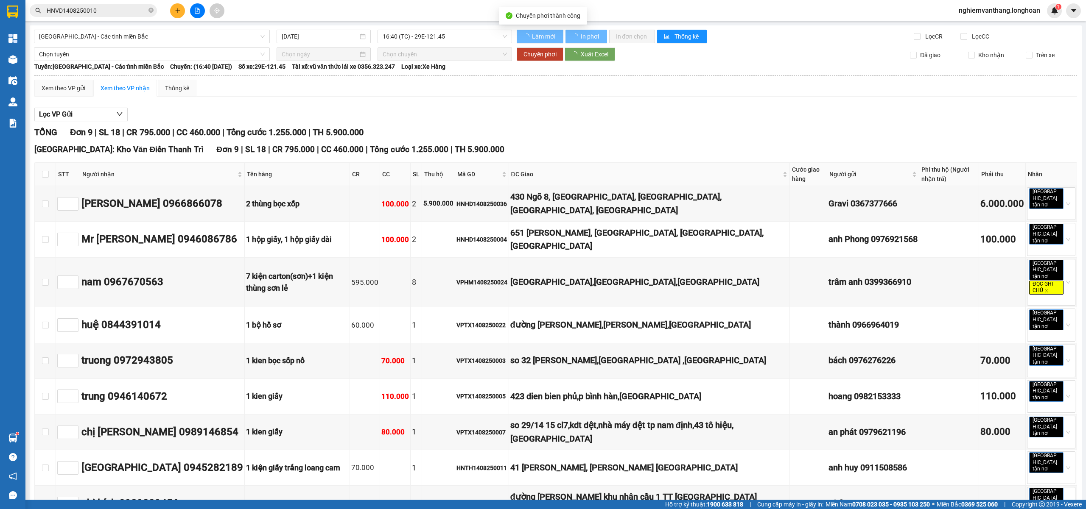
type input "[DATE]"
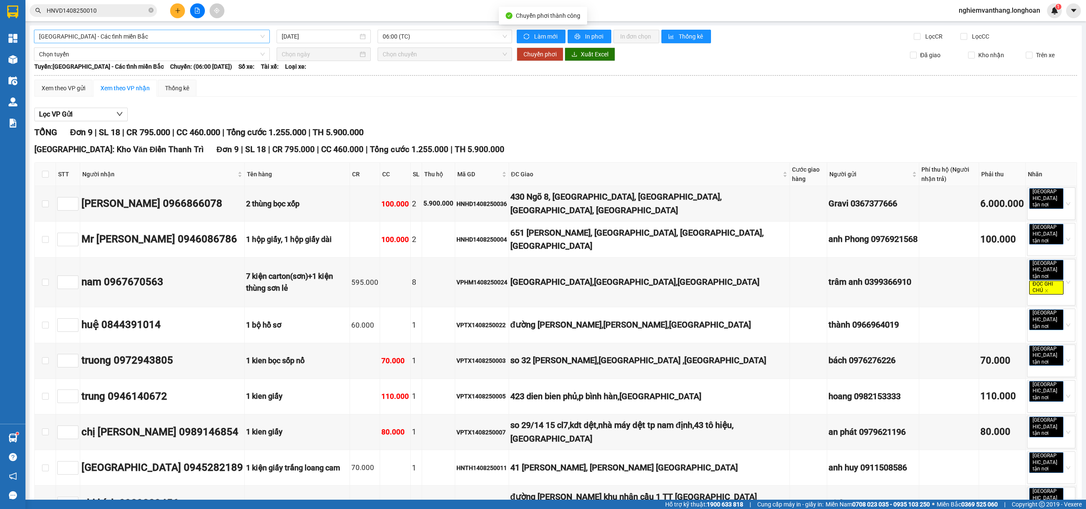
click at [107, 30] on span "[GEOGRAPHIC_DATA] - Các tỉnh miền Bắc" at bounding box center [152, 36] width 226 height 13
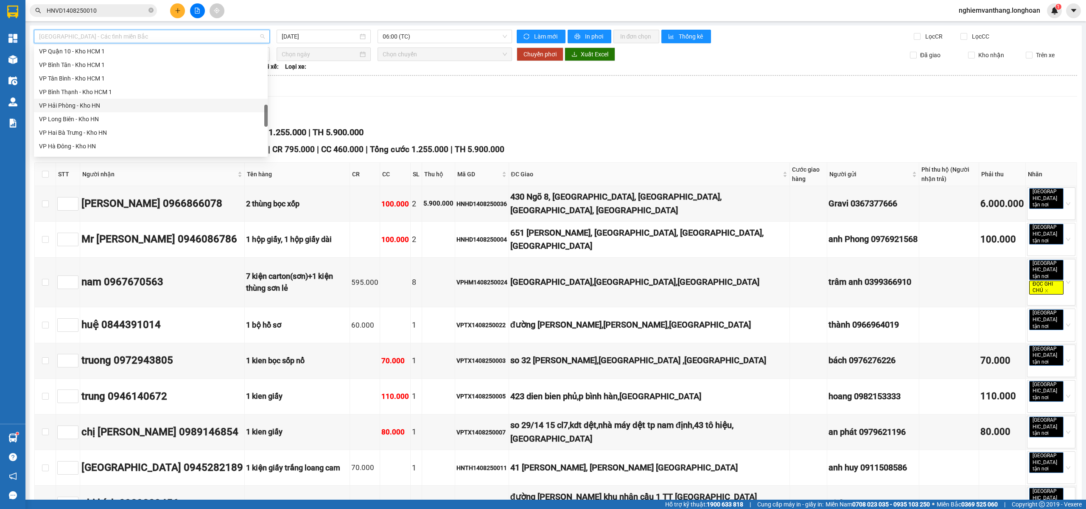
scroll to position [425, 0]
click at [92, 104] on div "VP Tây Hồ - Kho HN" at bounding box center [151, 103] width 224 height 9
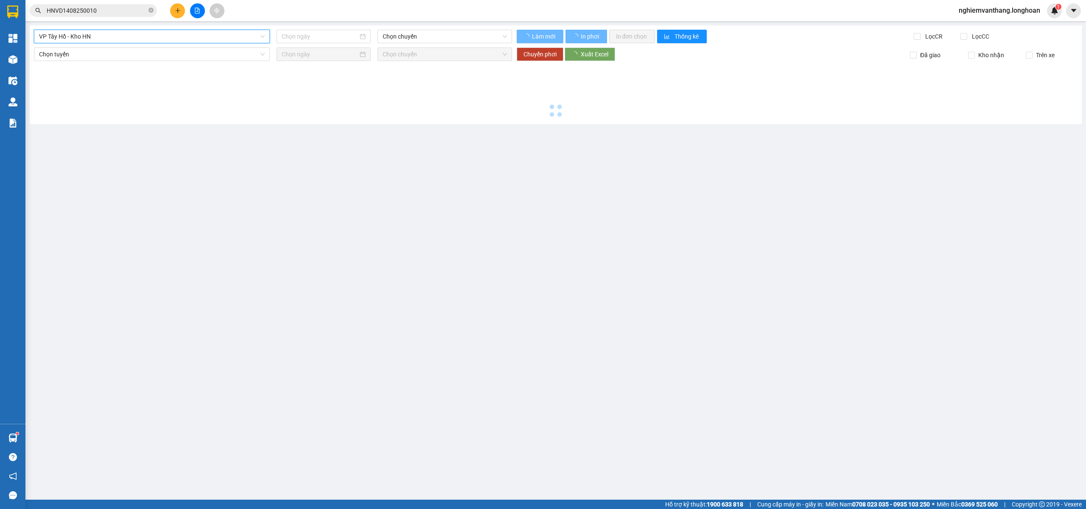
type input "[DATE]"
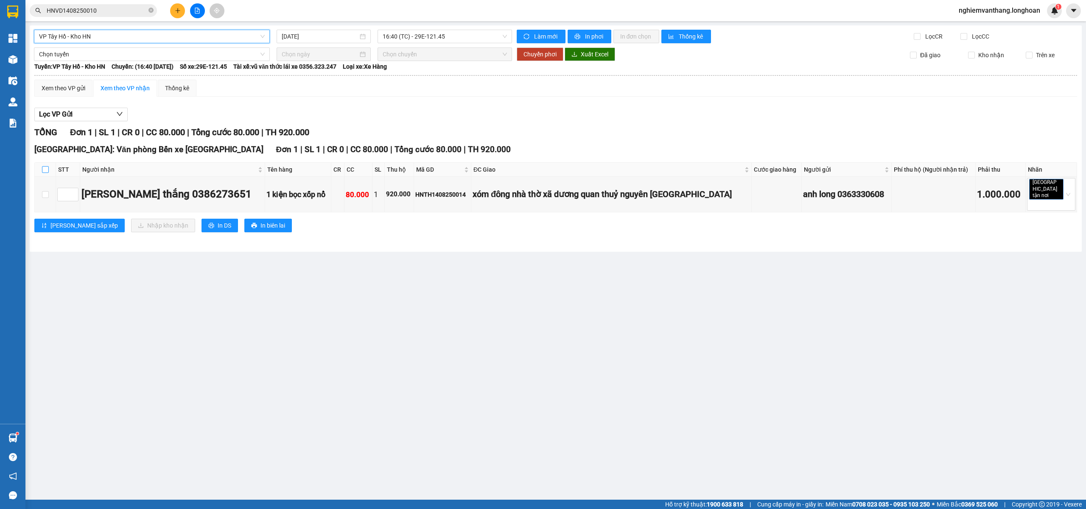
drag, startPoint x: 42, startPoint y: 171, endPoint x: 45, endPoint y: 165, distance: 5.5
click at [42, 171] on input "checkbox" at bounding box center [45, 169] width 7 height 7
checkbox input "true"
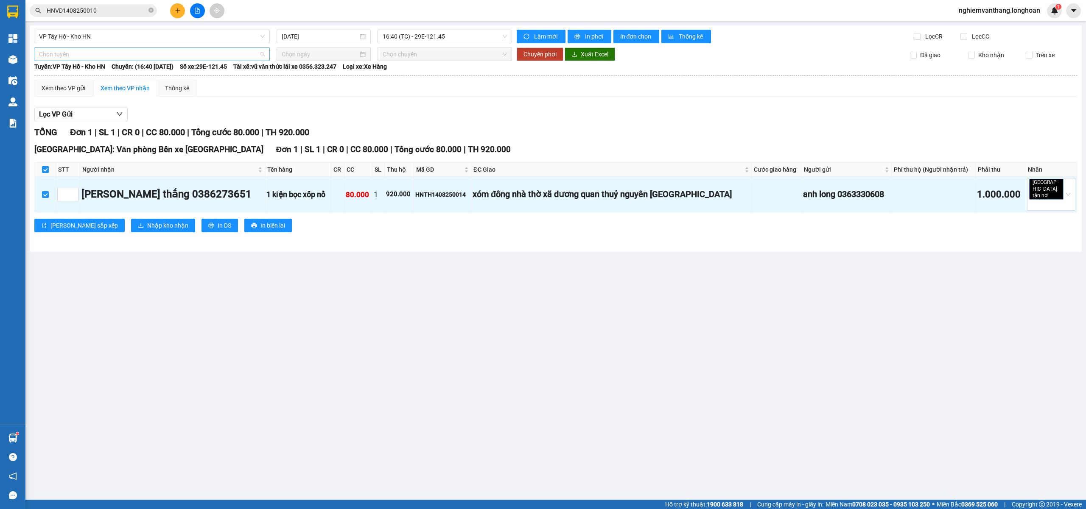
click at [78, 50] on span "Chọn tuyến" at bounding box center [152, 54] width 226 height 13
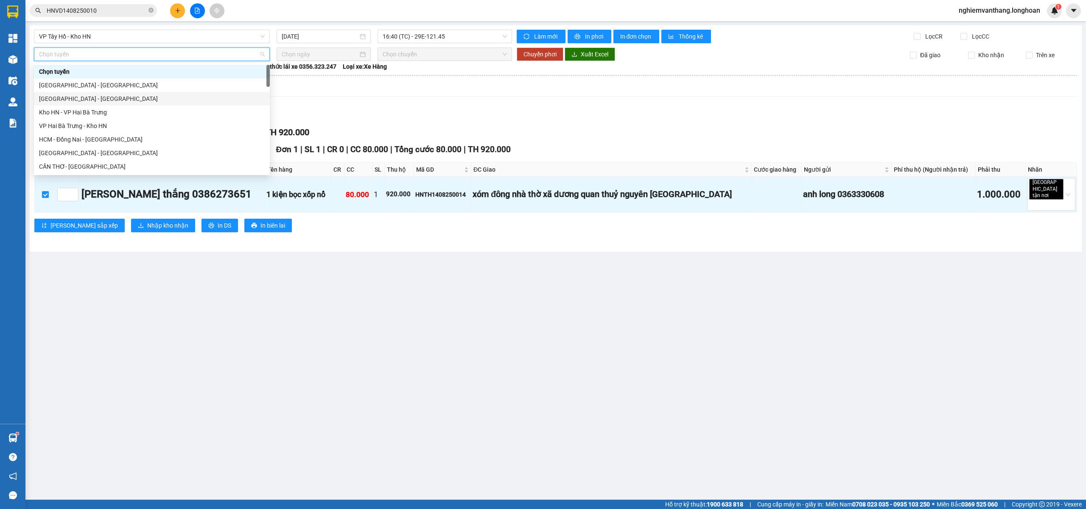
click at [70, 99] on div "[GEOGRAPHIC_DATA] - [GEOGRAPHIC_DATA]" at bounding box center [152, 98] width 226 height 9
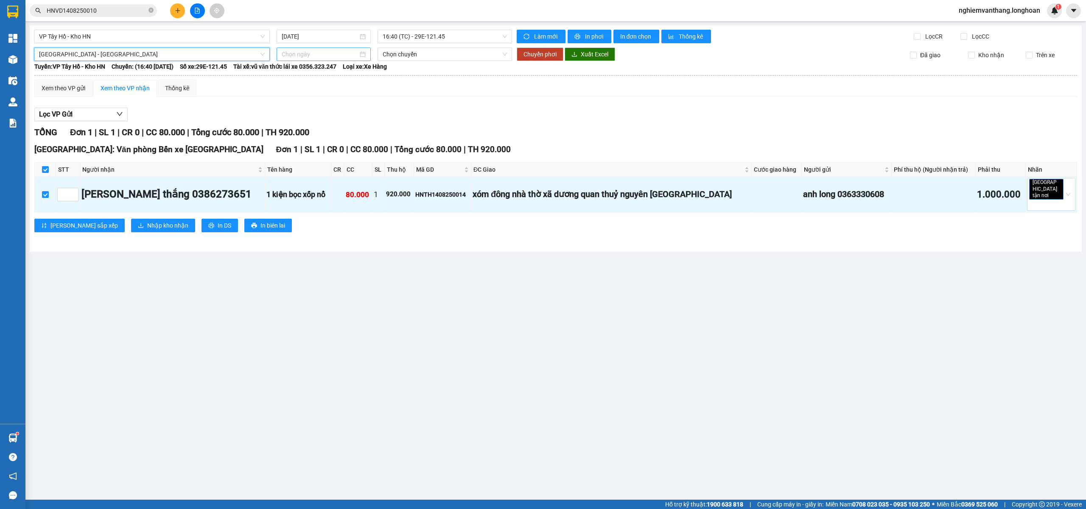
click at [316, 53] on input at bounding box center [320, 54] width 76 height 9
type input "[DATE]"
click at [347, 128] on div "14" at bounding box center [350, 129] width 10 height 10
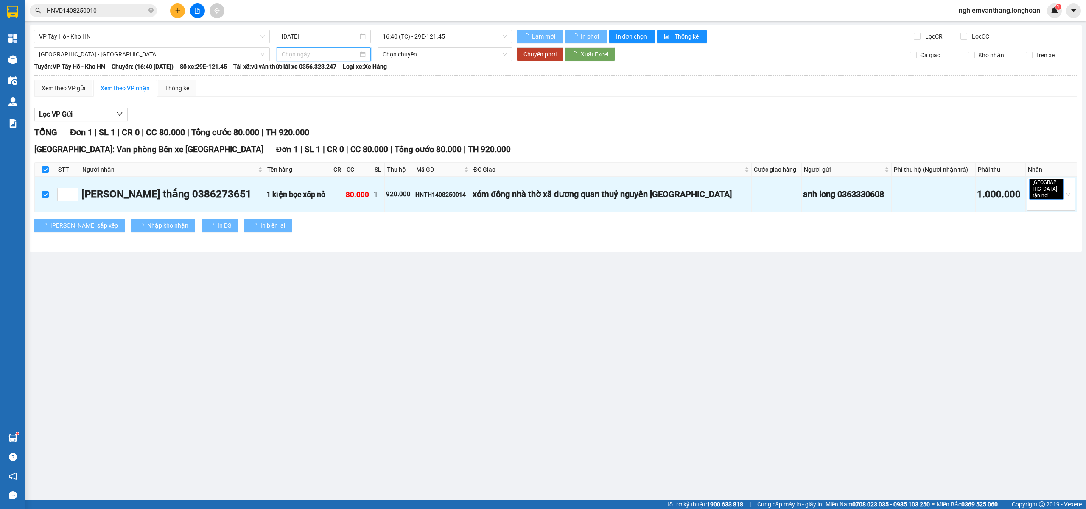
type input "[DATE]"
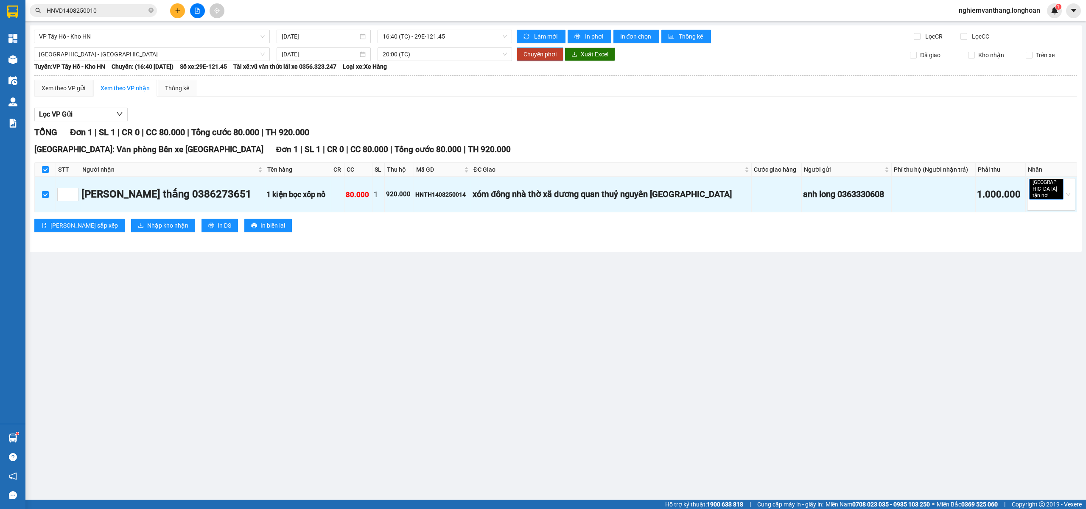
click at [550, 53] on span "Chuyển phơi" at bounding box center [539, 54] width 33 height 9
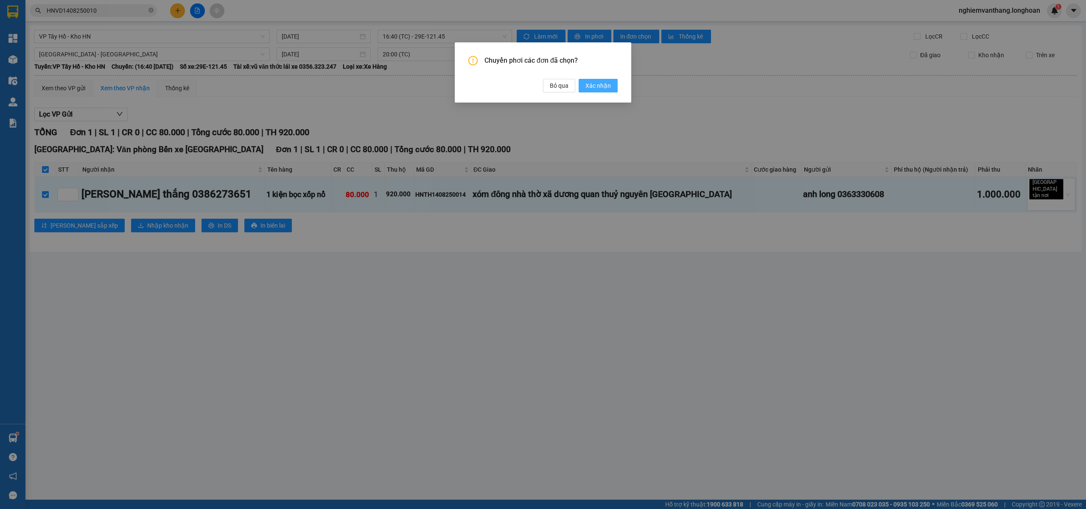
click at [596, 87] on span "Xác nhận" at bounding box center [597, 85] width 25 height 9
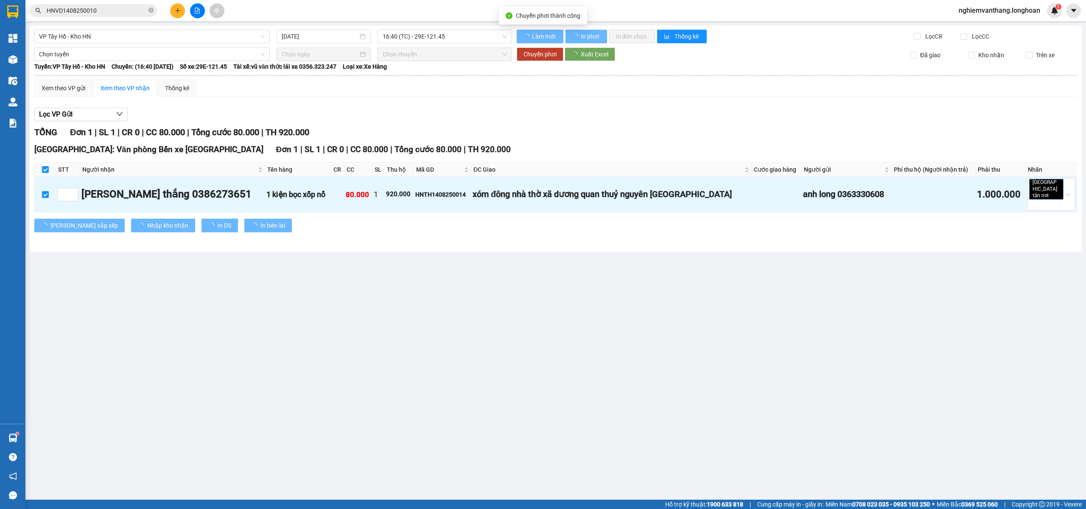
checkbox input "false"
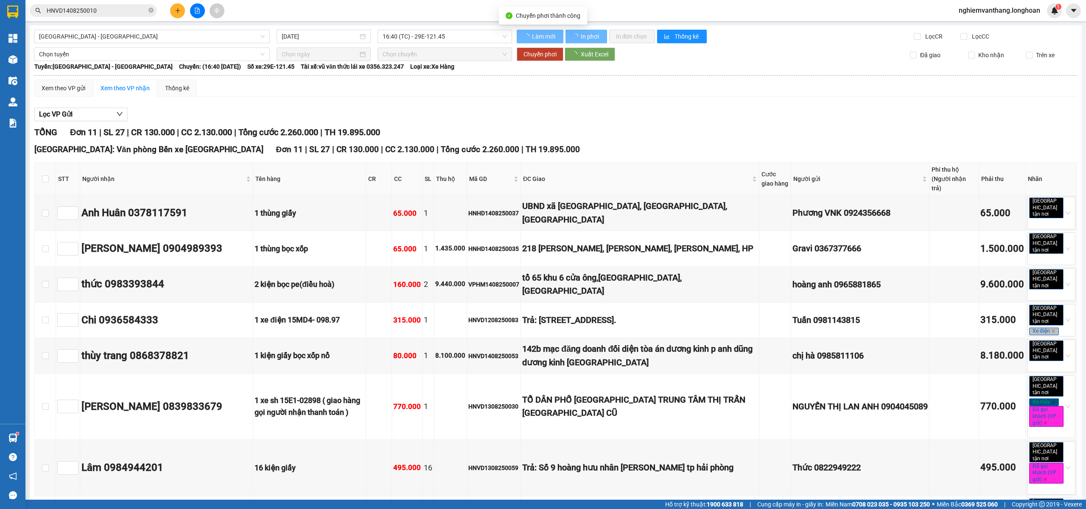
checkbox input "false"
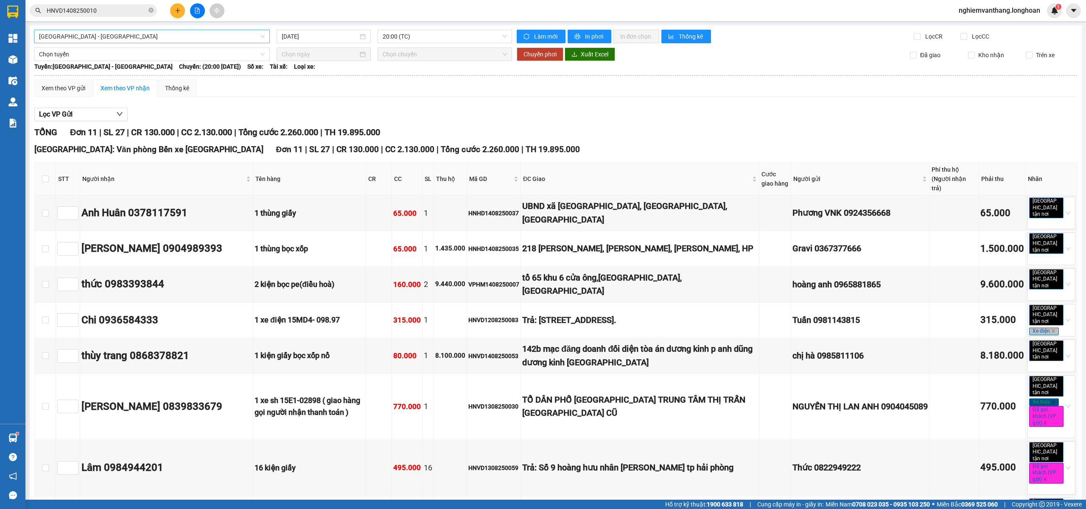
click at [100, 42] on span "[GEOGRAPHIC_DATA] - [GEOGRAPHIC_DATA]" at bounding box center [152, 36] width 226 height 13
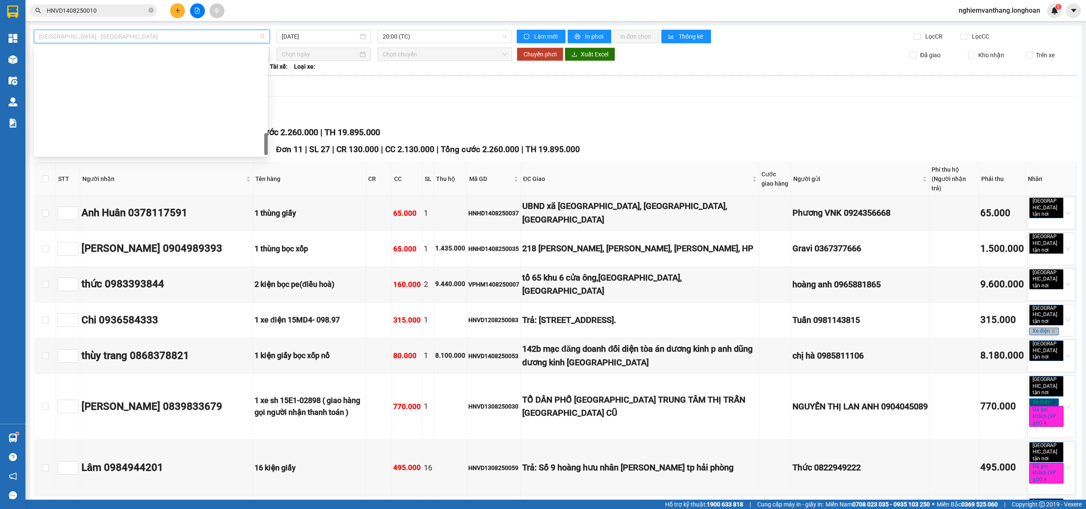
scroll to position [557, 0]
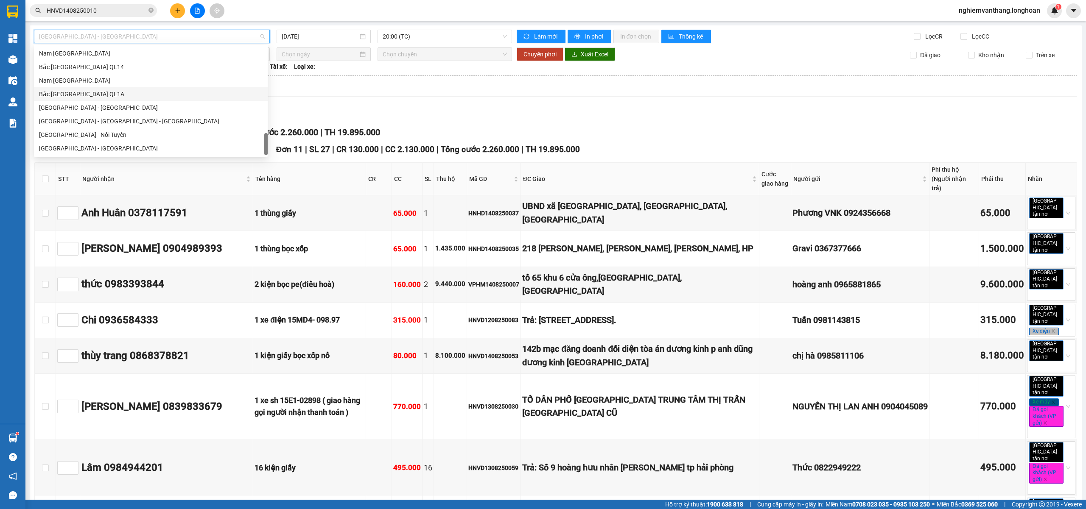
click at [90, 93] on div "Bắc [GEOGRAPHIC_DATA] QL1A" at bounding box center [151, 94] width 224 height 9
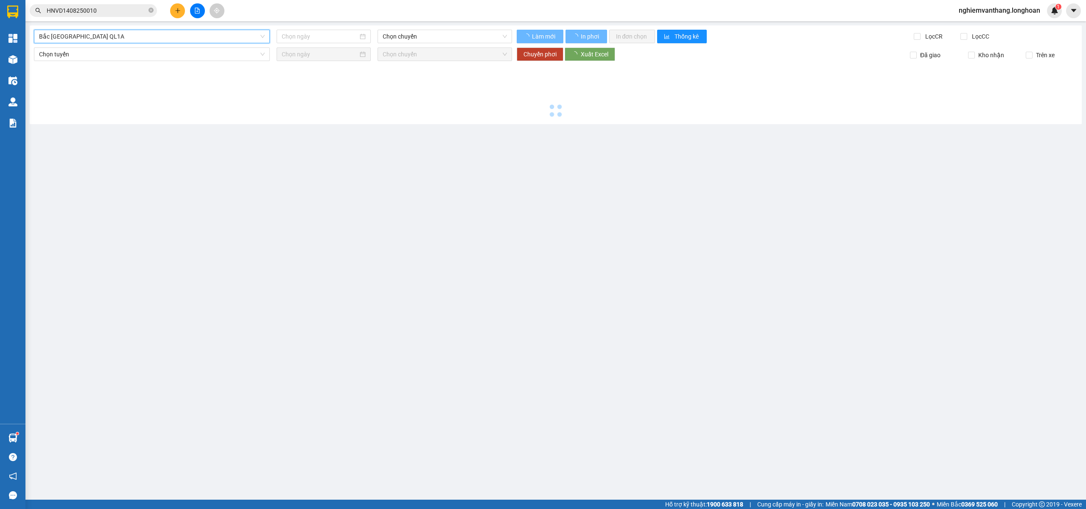
type input "[DATE]"
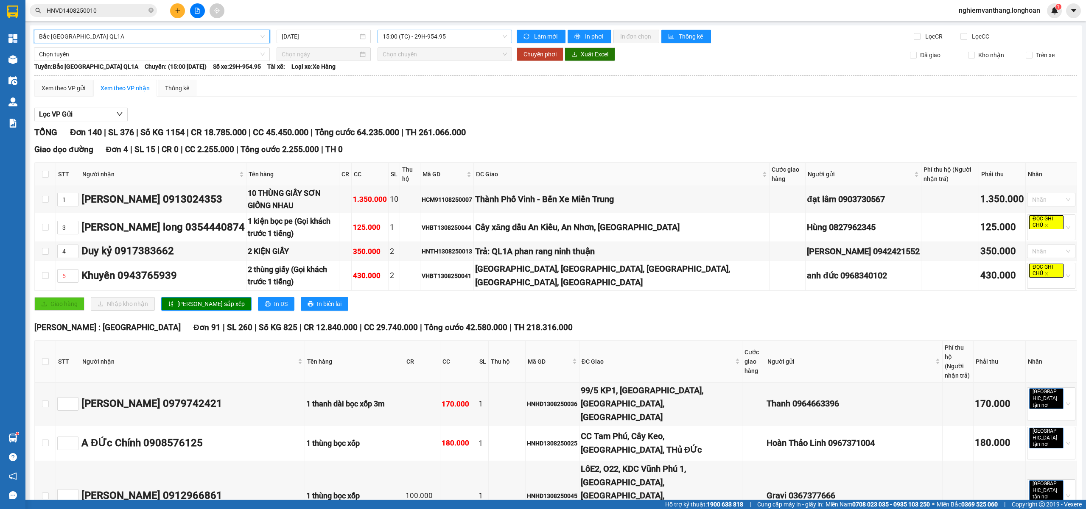
click at [460, 42] on span "15:00 (TC) - 29H-954.95" at bounding box center [445, 36] width 125 height 13
click at [426, 81] on div "20:00 (TC) - 29K-024.94" at bounding box center [413, 80] width 66 height 9
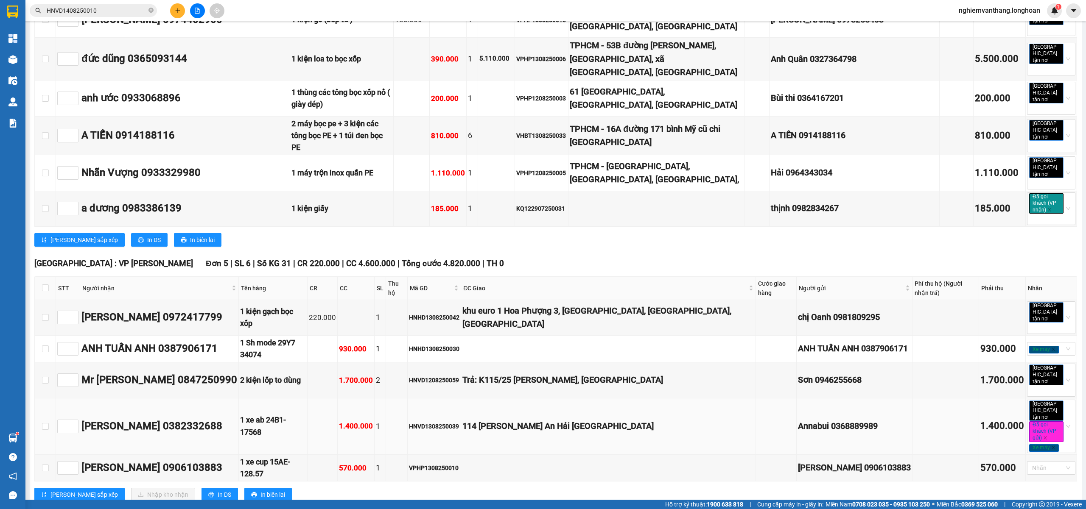
scroll to position [2432, 0]
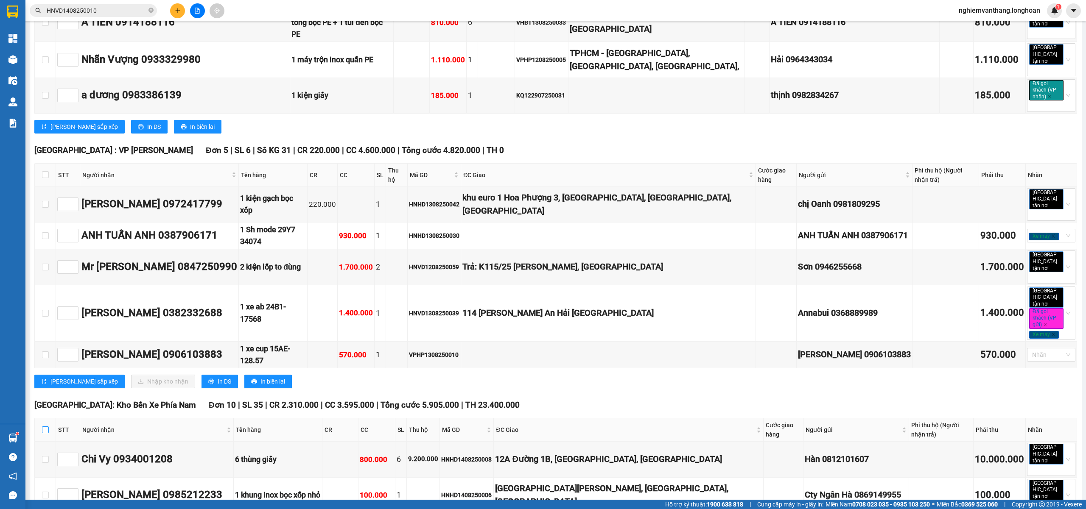
click at [42, 427] on input "checkbox" at bounding box center [45, 430] width 7 height 7
checkbox input "true"
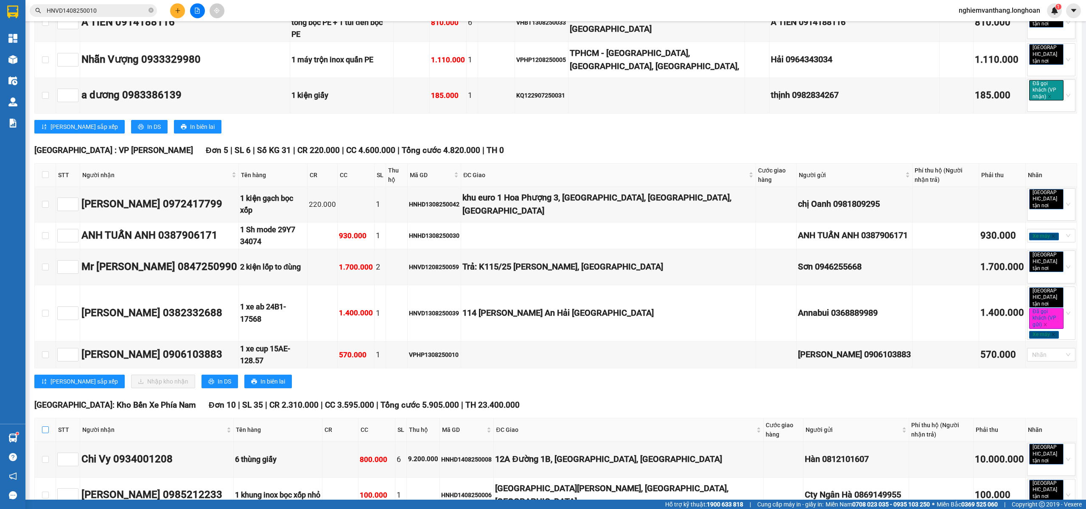
checkbox input "true"
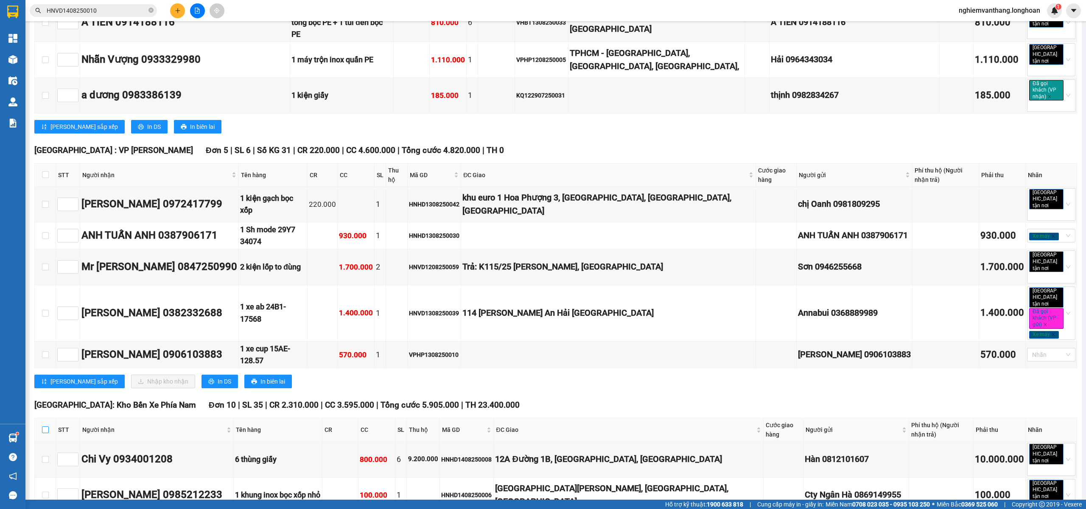
checkbox input "true"
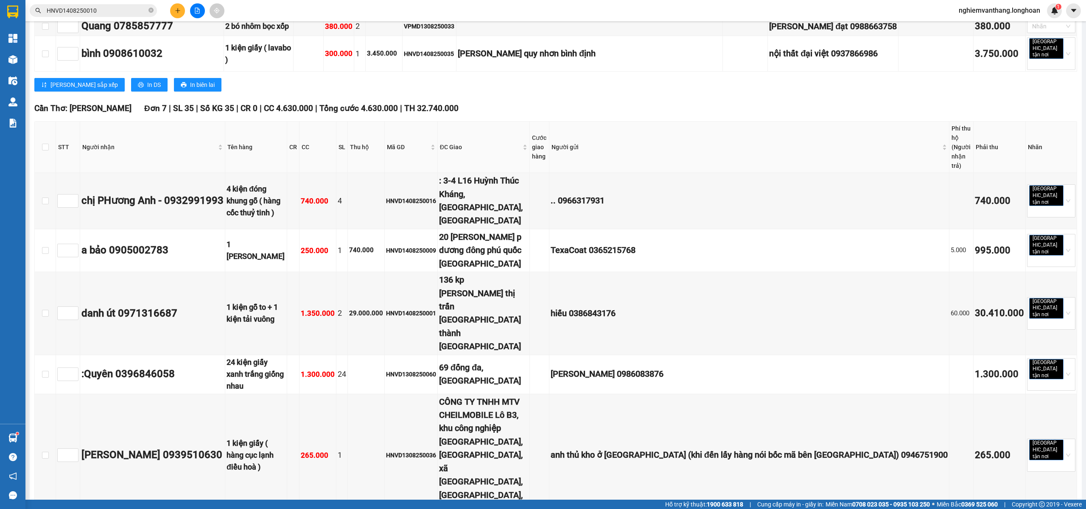
scroll to position [3464, 0]
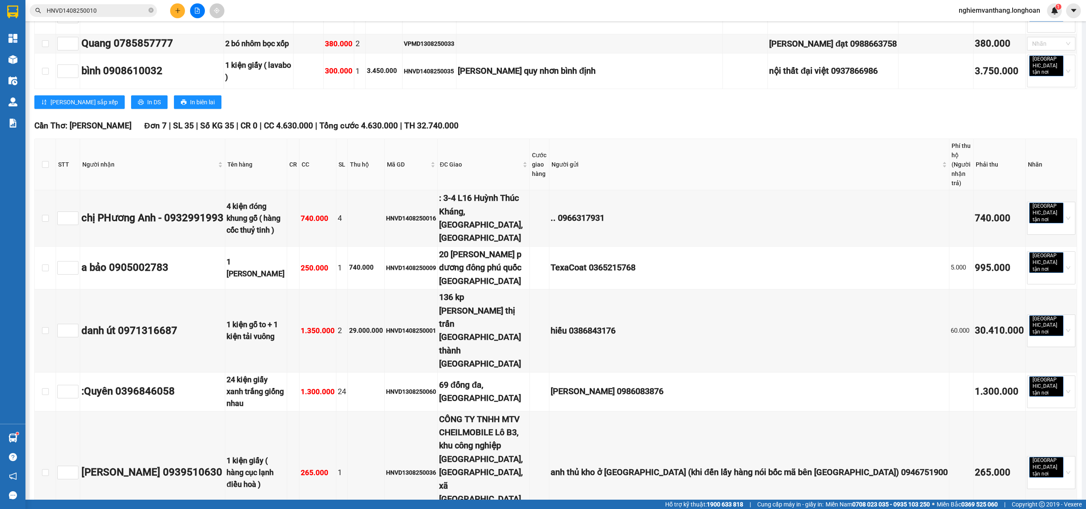
copy div "HNVD1308250031"
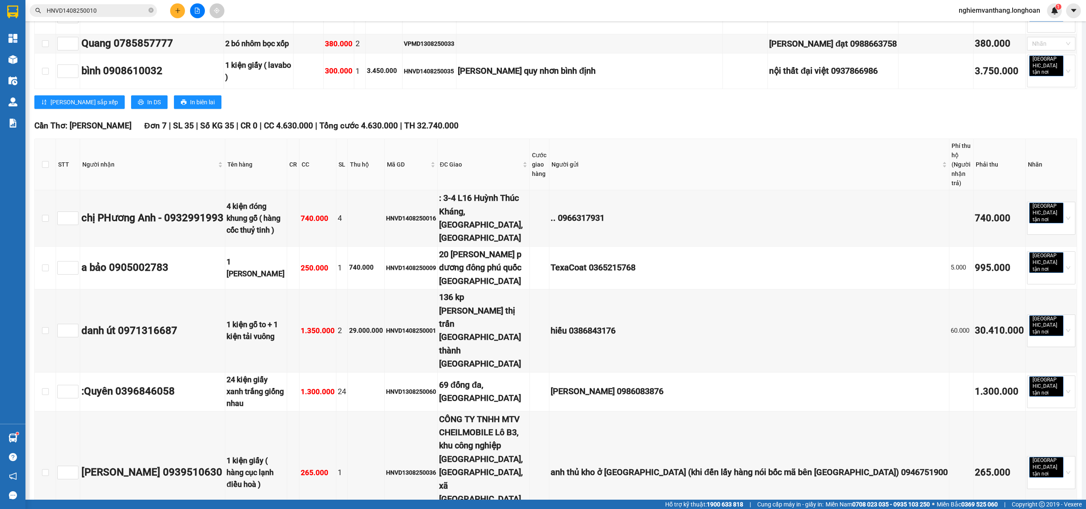
checkbox input "true"
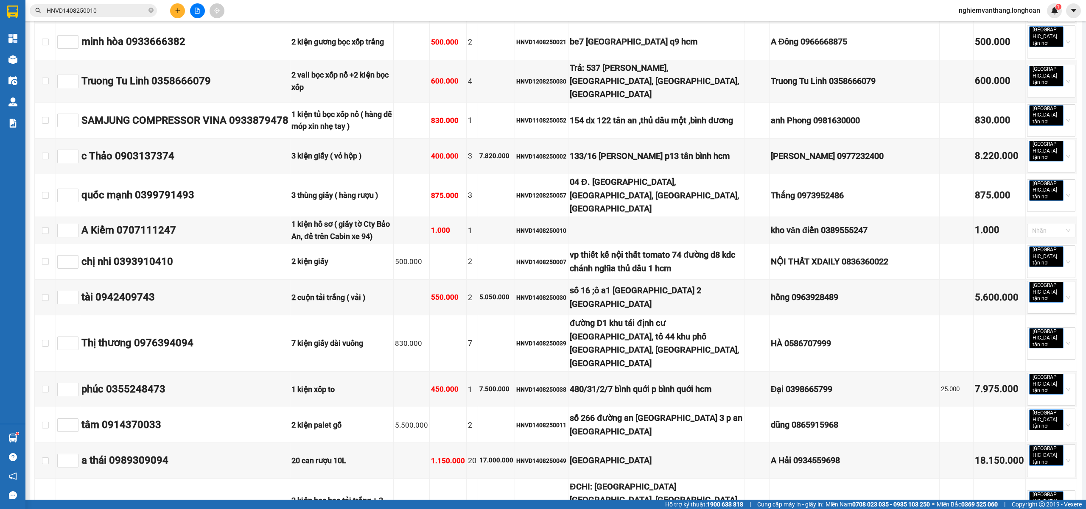
scroll to position [0, 0]
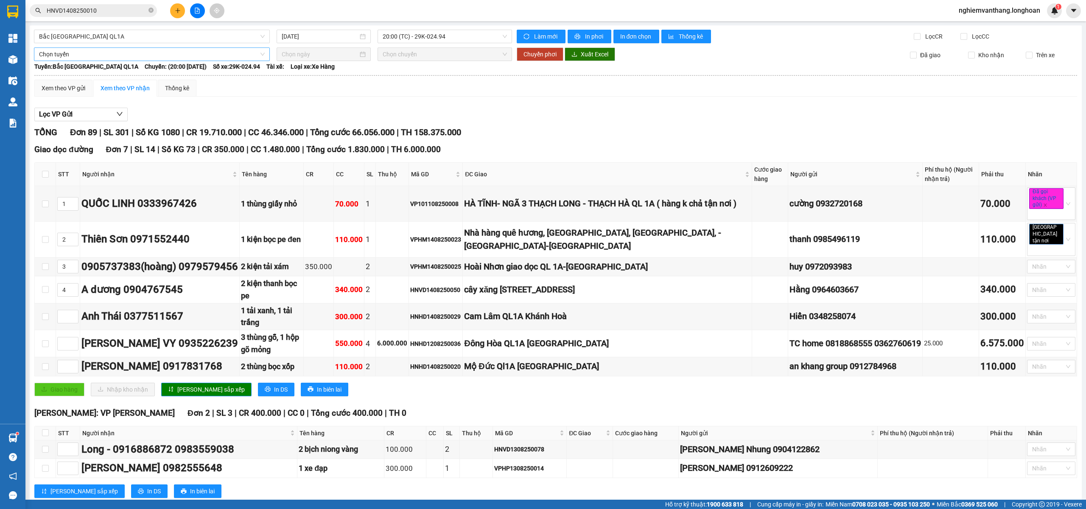
click at [77, 50] on span "Chọn tuyến" at bounding box center [152, 54] width 226 height 13
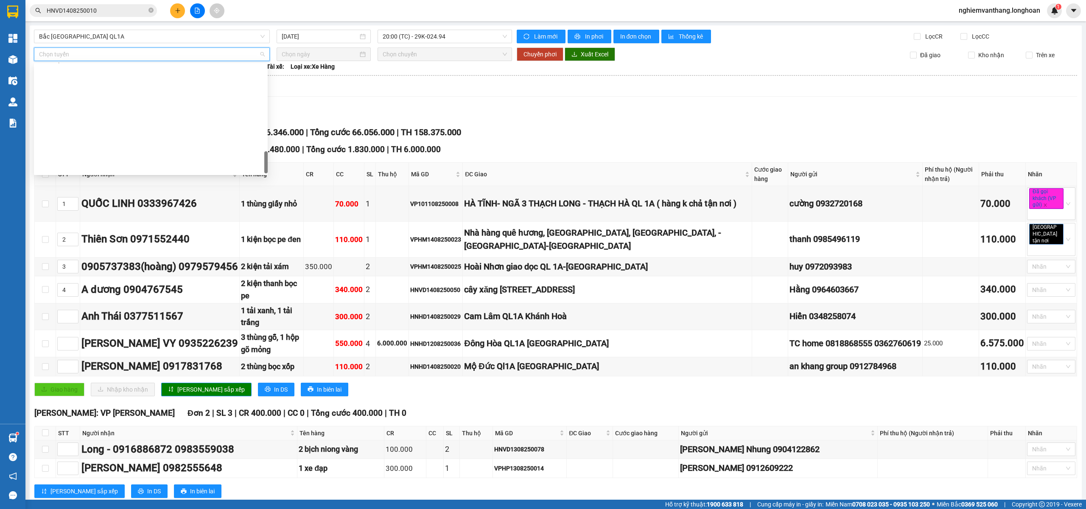
scroll to position [557, 0]
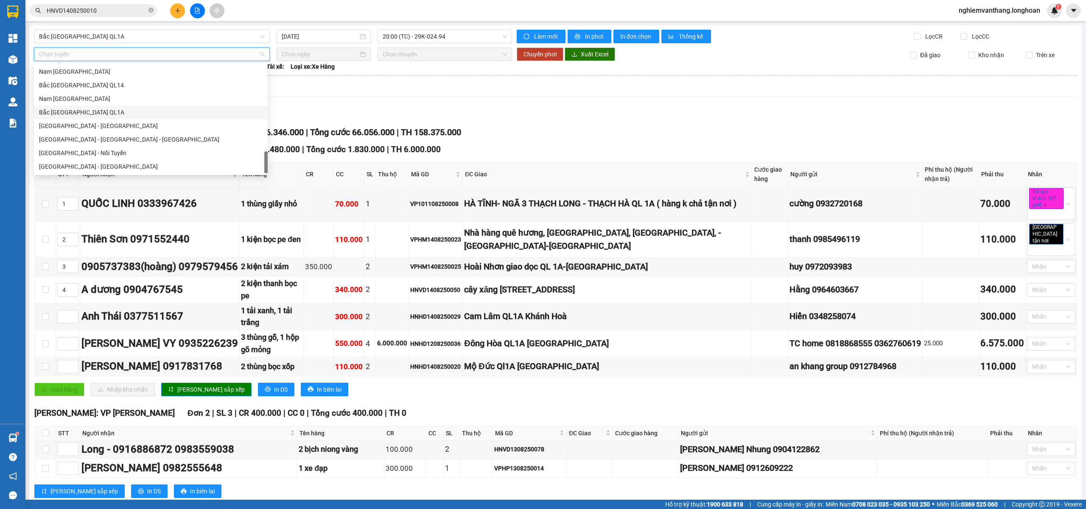
click at [99, 112] on div "Bắc [GEOGRAPHIC_DATA] QL1A" at bounding box center [151, 112] width 224 height 9
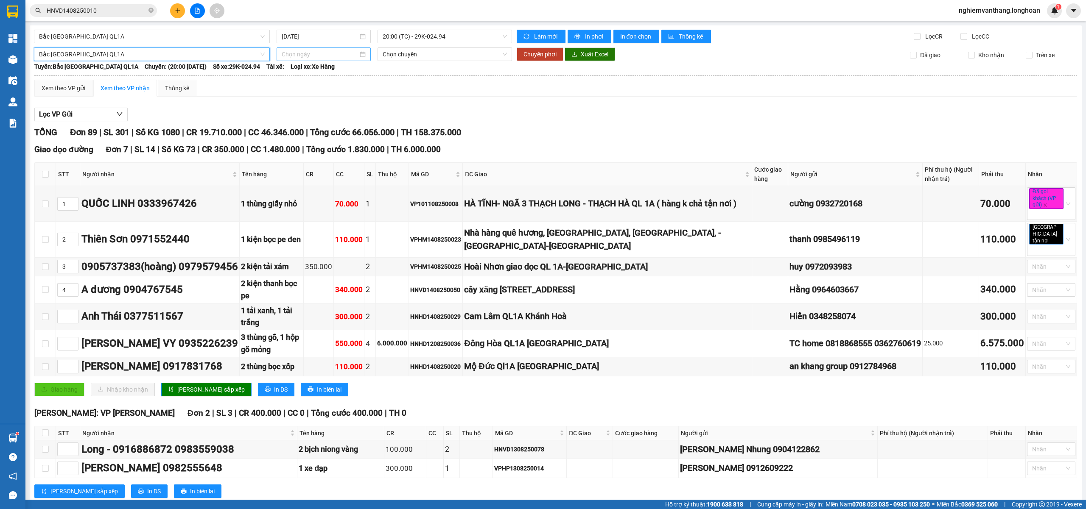
drag, startPoint x: 339, startPoint y: 59, endPoint x: 332, endPoint y: 54, distance: 8.7
click at [339, 58] on input at bounding box center [320, 54] width 76 height 9
type input "[DATE]"
click at [348, 131] on div "14" at bounding box center [348, 129] width 10 height 10
type input "[DATE]"
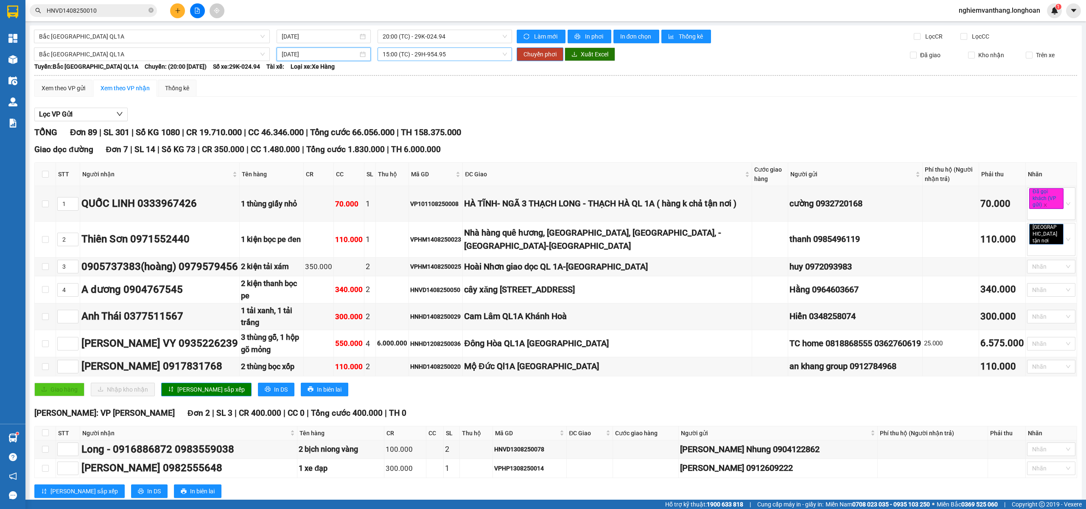
click at [406, 58] on span "15:00 (TC) - 29H-954.95" at bounding box center [445, 54] width 125 height 13
click at [404, 116] on div "23:00 (TC)" at bounding box center [413, 112] width 66 height 9
click at [536, 60] on button "Chuyển phơi" at bounding box center [540, 55] width 47 height 14
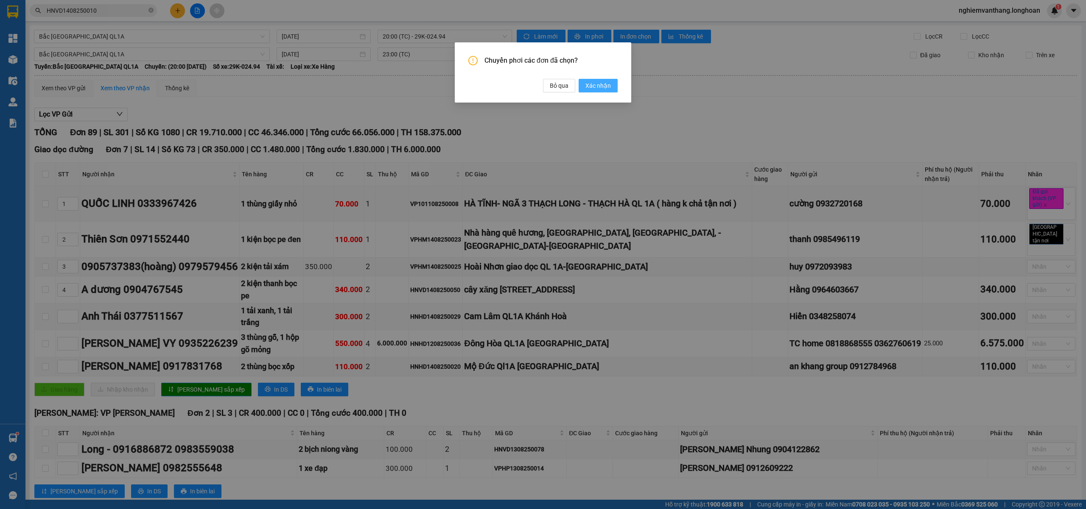
click at [616, 86] on button "Xác nhận" at bounding box center [598, 86] width 39 height 14
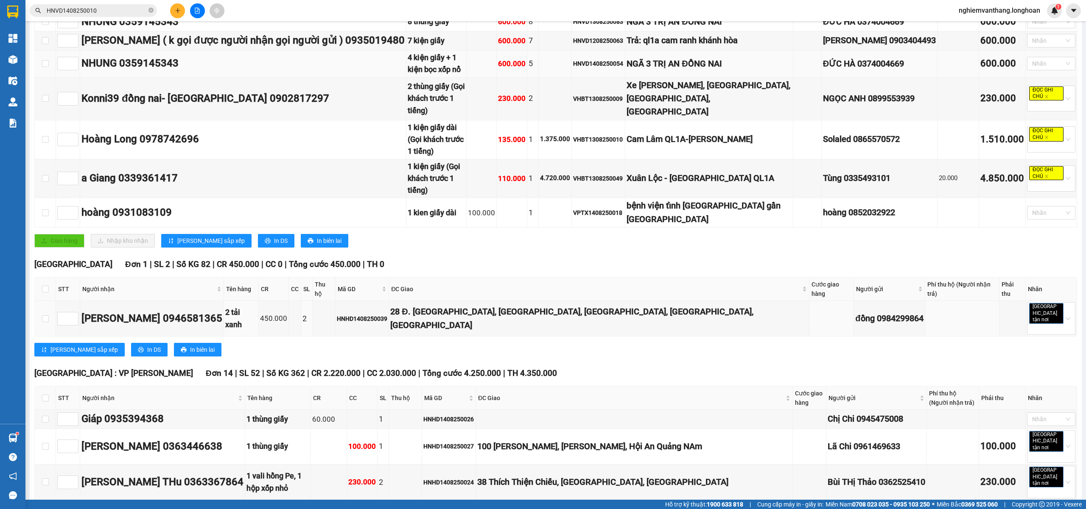
scroll to position [283, 0]
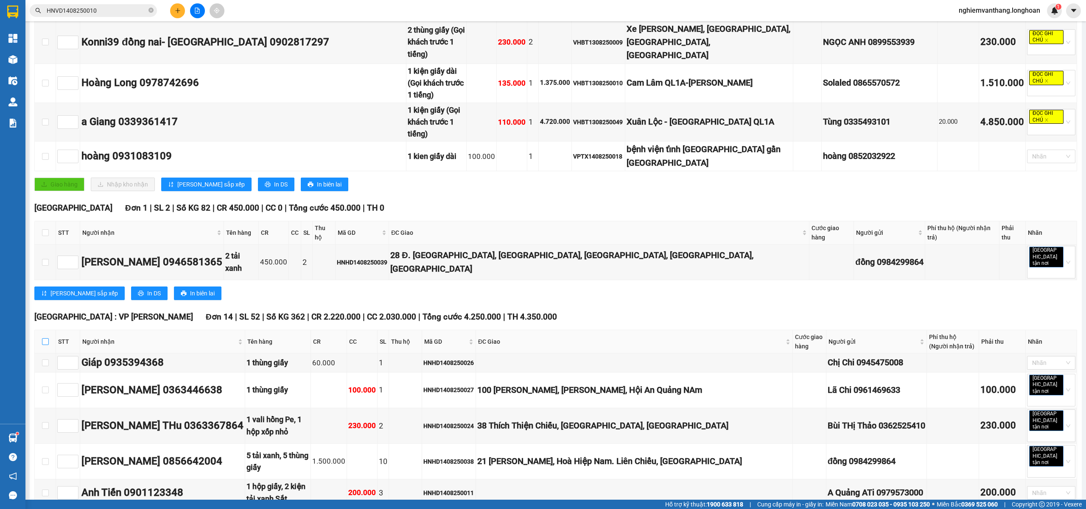
click at [48, 339] on input "checkbox" at bounding box center [45, 342] width 7 height 7
checkbox input "true"
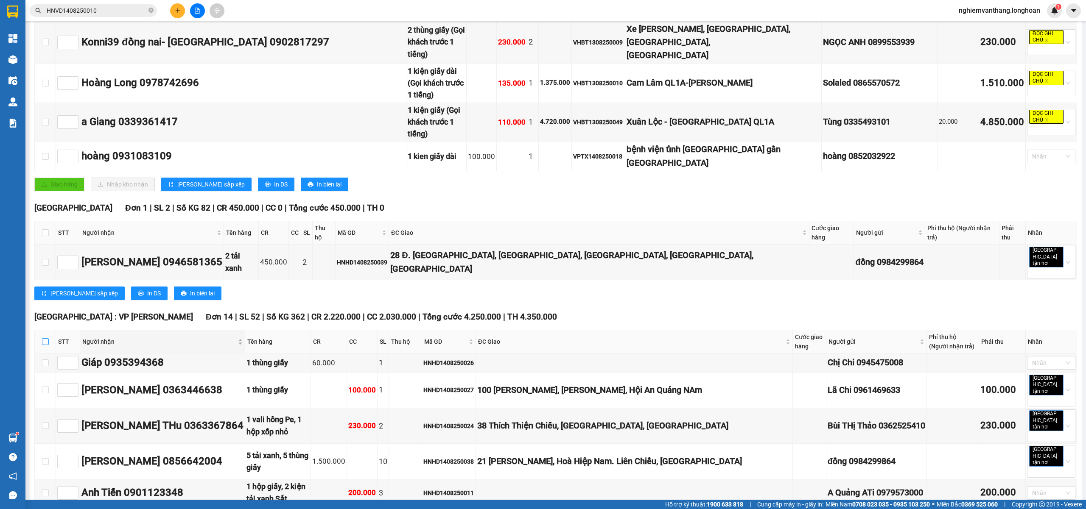
checkbox input "true"
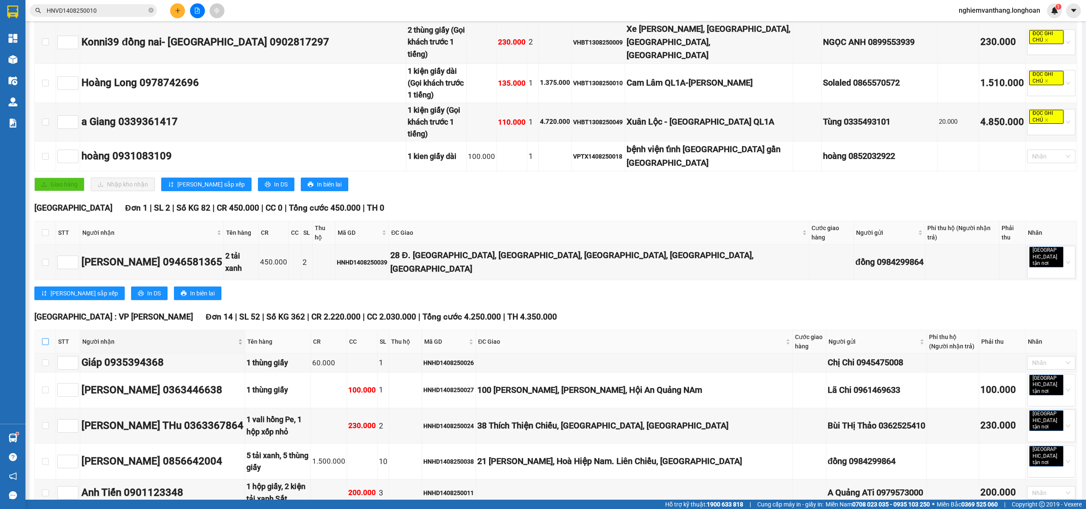
checkbox input "true"
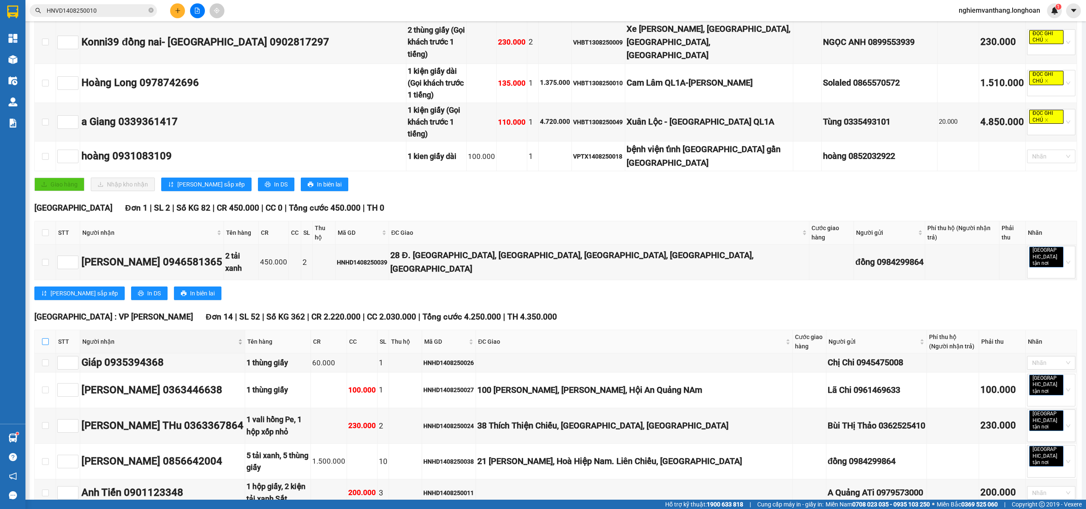
checkbox input "true"
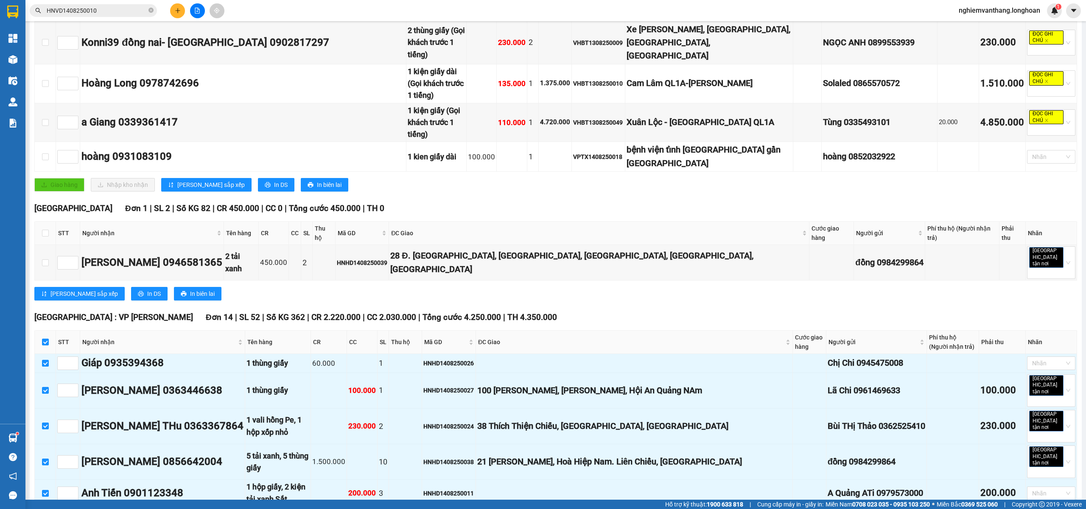
scroll to position [0, 0]
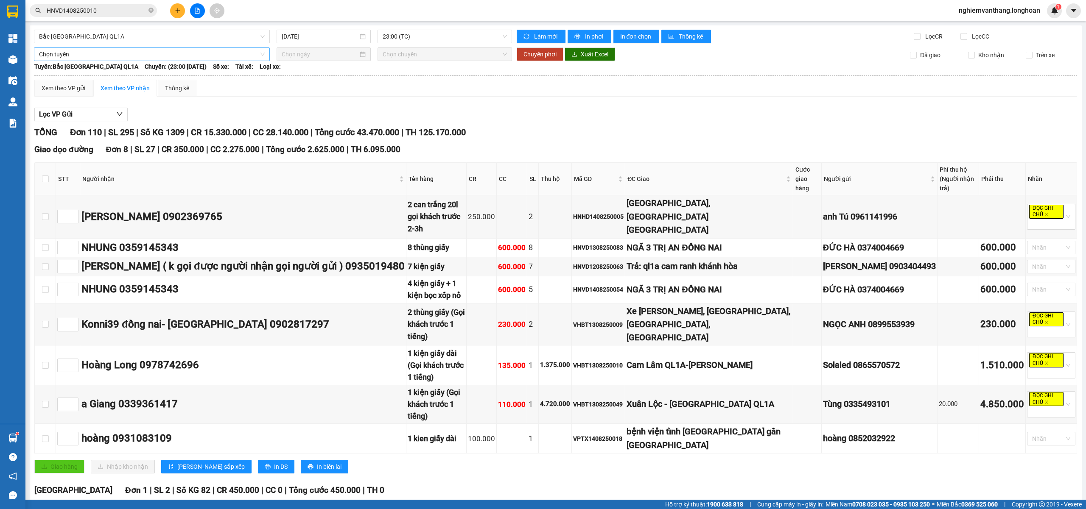
click at [59, 61] on div "Chọn tuyến" at bounding box center [152, 55] width 236 height 14
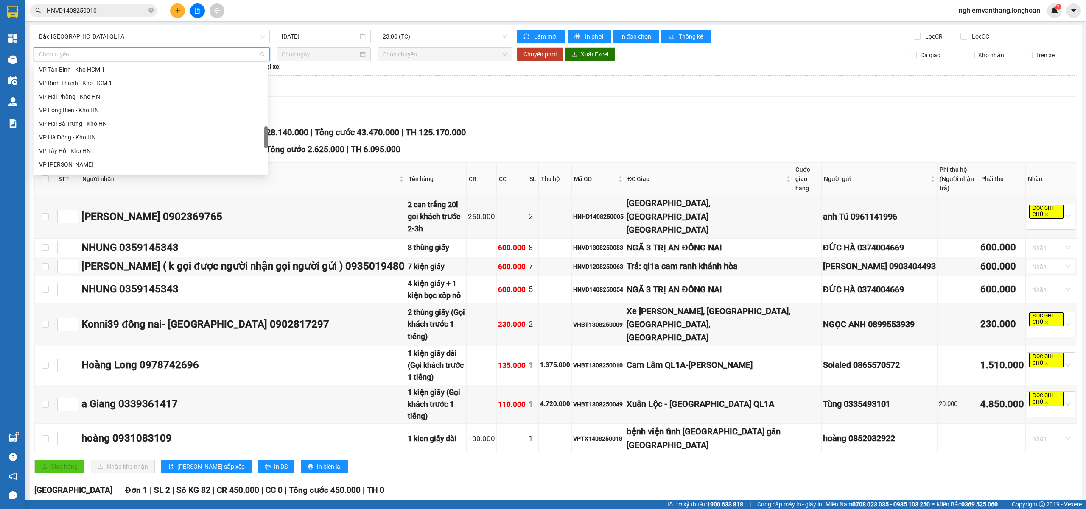
scroll to position [557, 0]
click at [92, 116] on div "Bắc [GEOGRAPHIC_DATA] QL1A" at bounding box center [151, 112] width 224 height 9
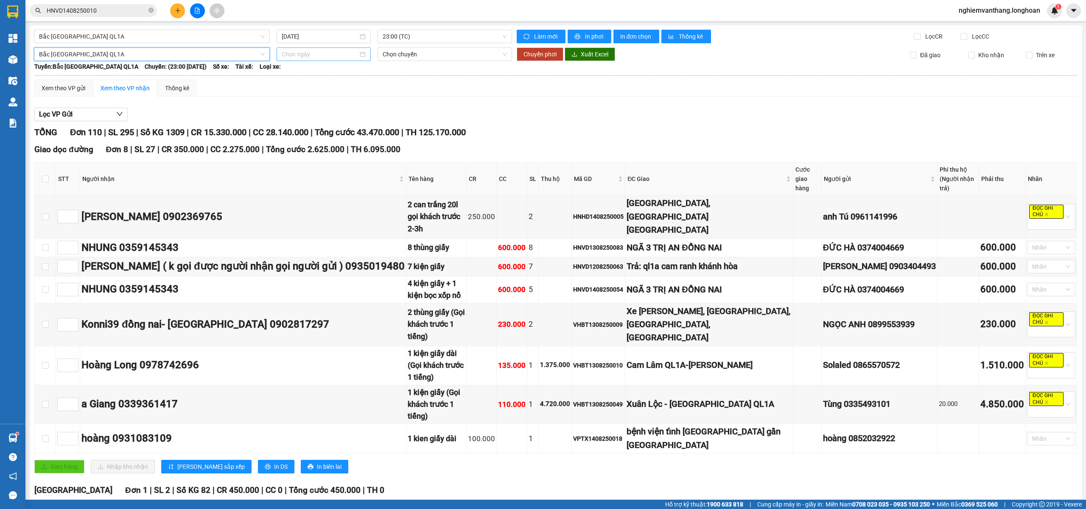
click at [291, 60] on div at bounding box center [324, 55] width 94 height 14
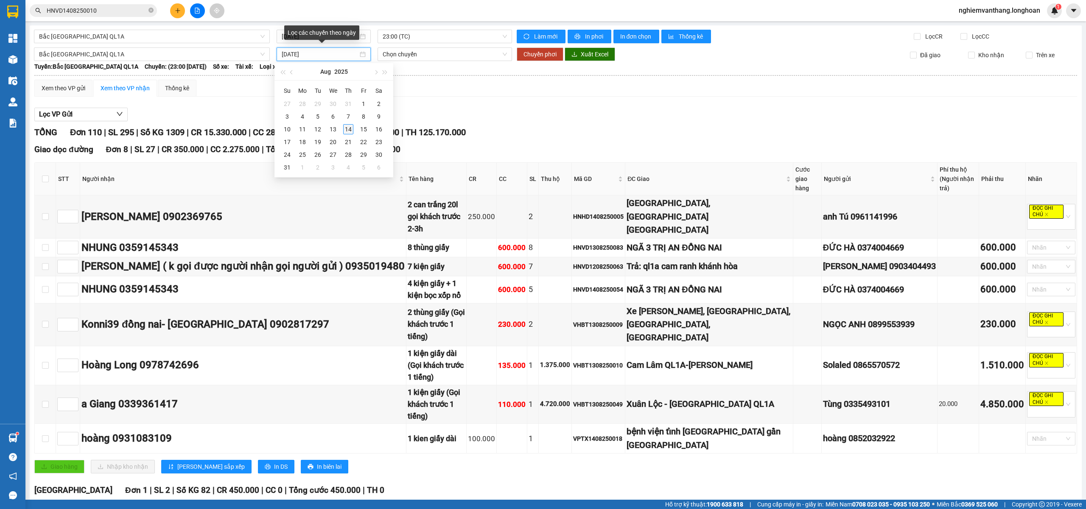
type input "[DATE]"
click at [352, 129] on div "14" at bounding box center [348, 129] width 10 height 10
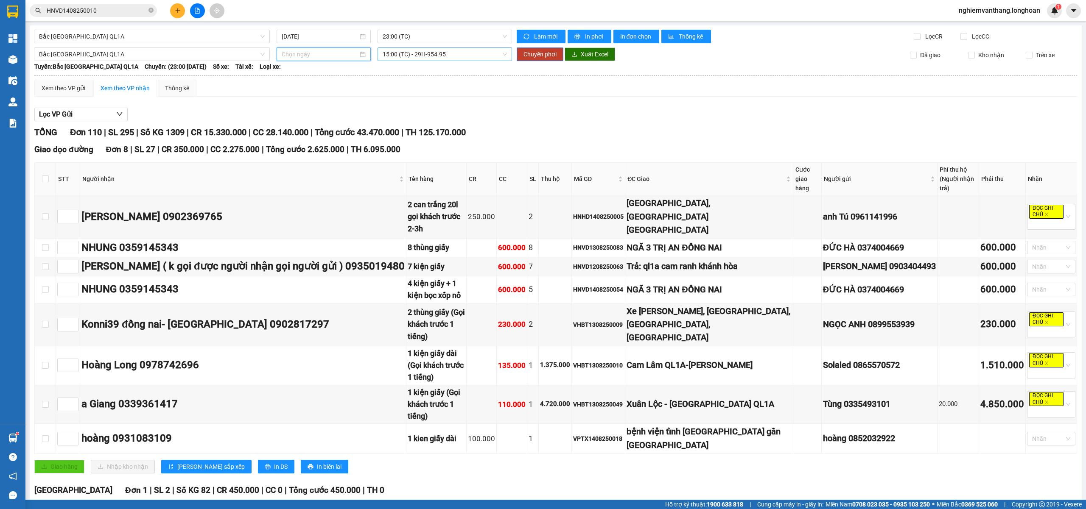
type input "[DATE]"
click at [411, 56] on span "15:00 (TC) - 29H-954.95" at bounding box center [445, 54] width 125 height 13
click at [412, 103] on div "20:00 (TC) - 29K-024.94" at bounding box center [413, 98] width 66 height 9
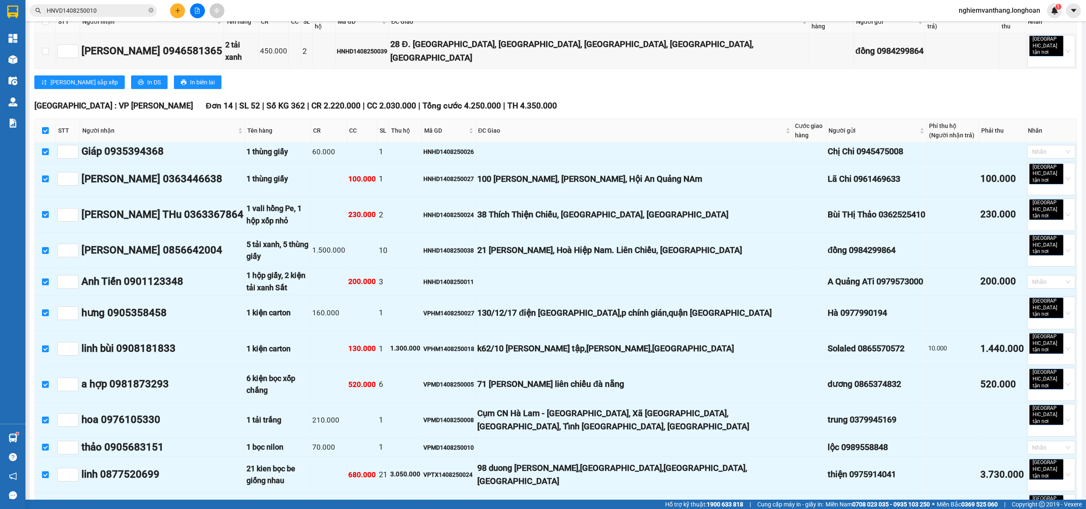
scroll to position [492, 0]
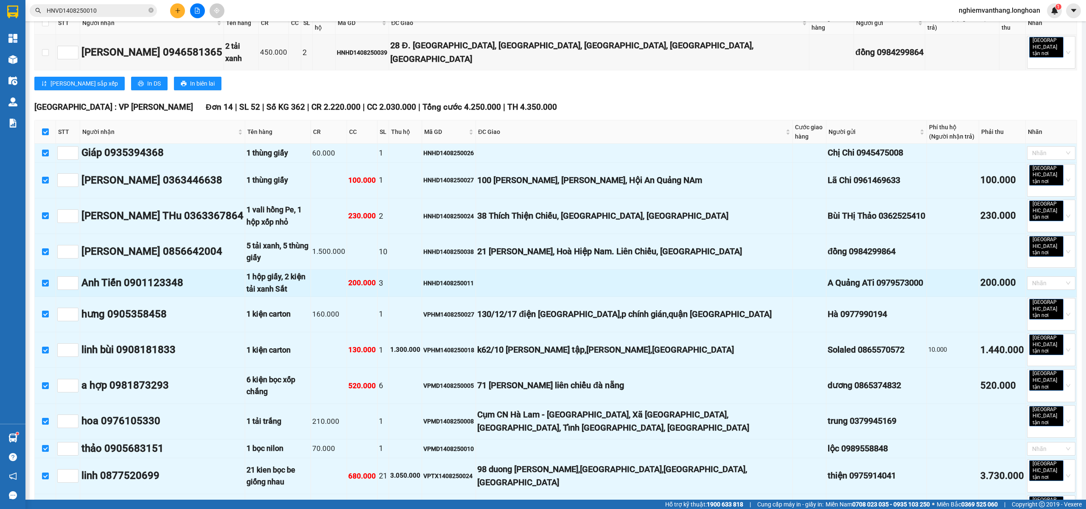
click at [516, 270] on td at bounding box center [634, 283] width 317 height 27
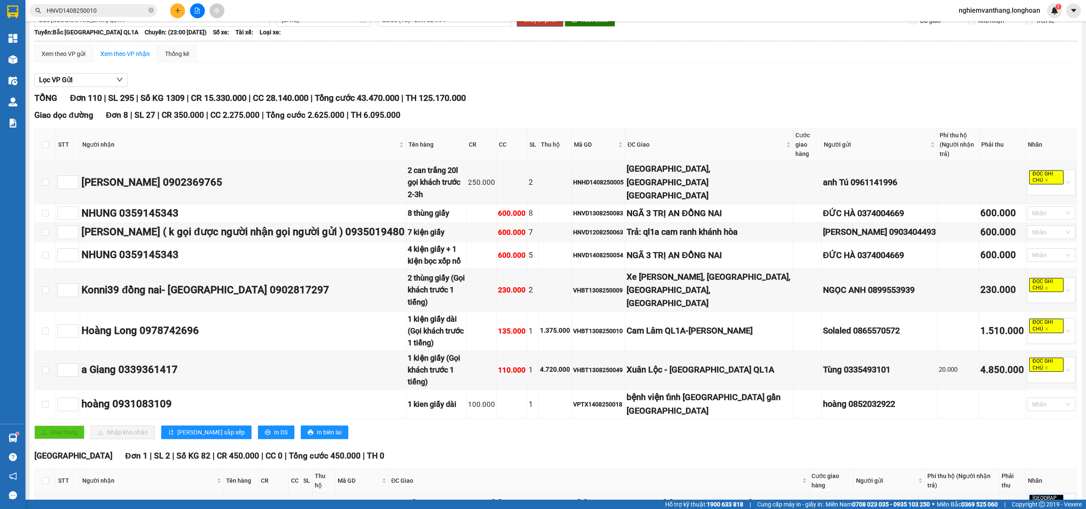
scroll to position [0, 0]
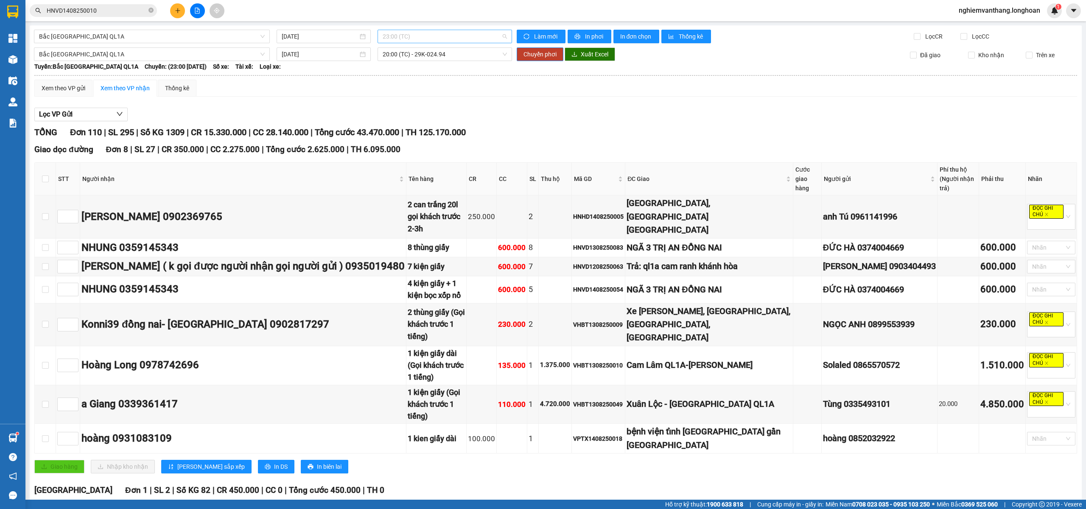
drag, startPoint x: 389, startPoint y: 35, endPoint x: 394, endPoint y: 35, distance: 5.1
click at [389, 35] on span "23:00 (TC)" at bounding box center [445, 36] width 125 height 13
click at [432, 84] on div "20:00 (TC) - 29K-024.94" at bounding box center [413, 80] width 66 height 9
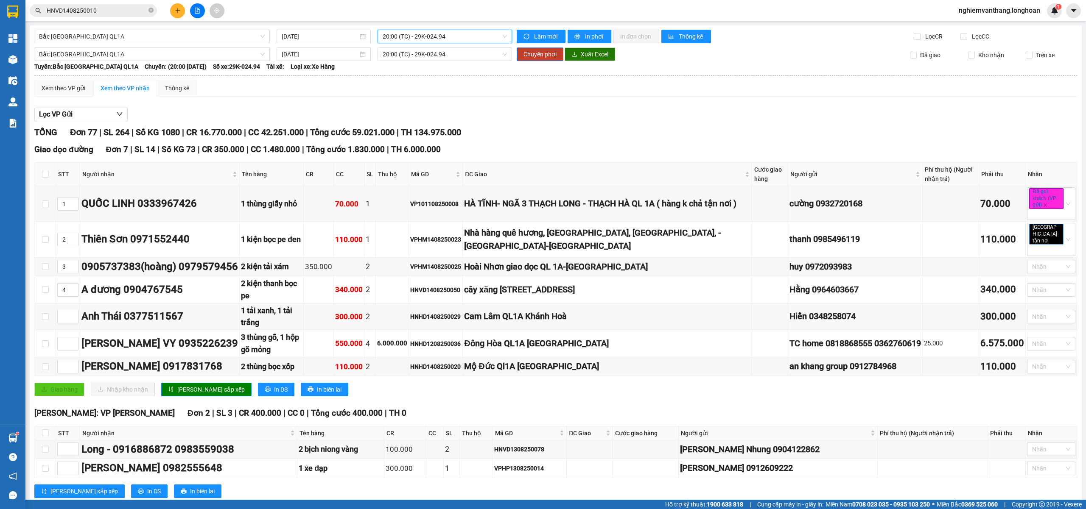
click at [431, 36] on span "20:00 (TC) - 29K-024.94" at bounding box center [445, 36] width 125 height 13
click at [430, 68] on div "15:00 (TC) - 29H-954.95" at bounding box center [413, 66] width 66 height 9
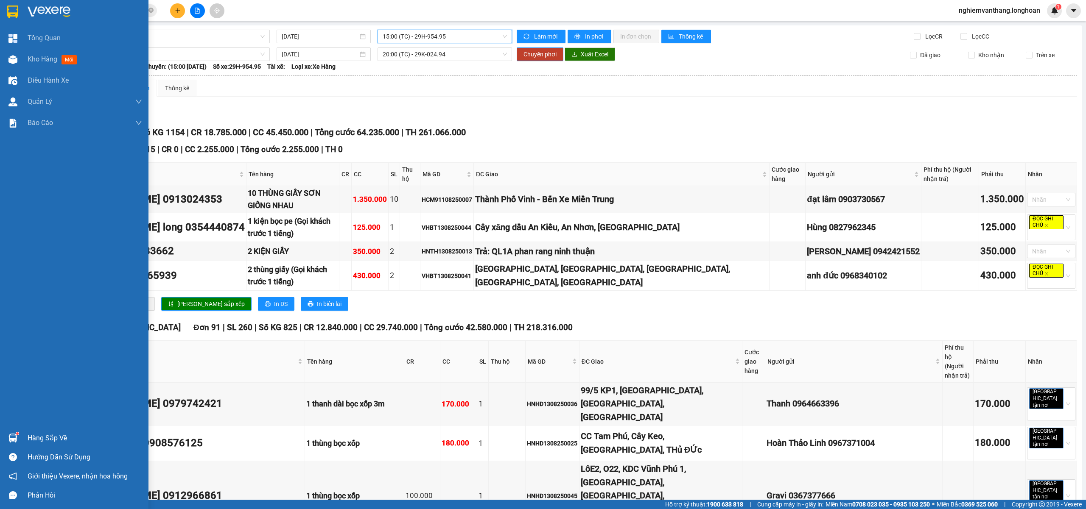
click at [15, 8] on img at bounding box center [12, 12] width 11 height 13
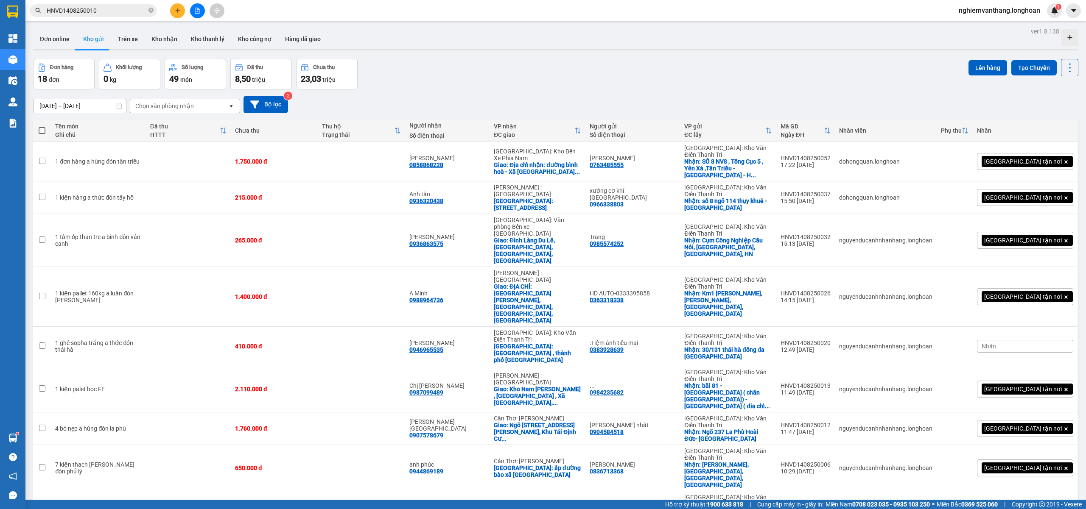
click at [194, 14] on button at bounding box center [197, 10] width 15 height 15
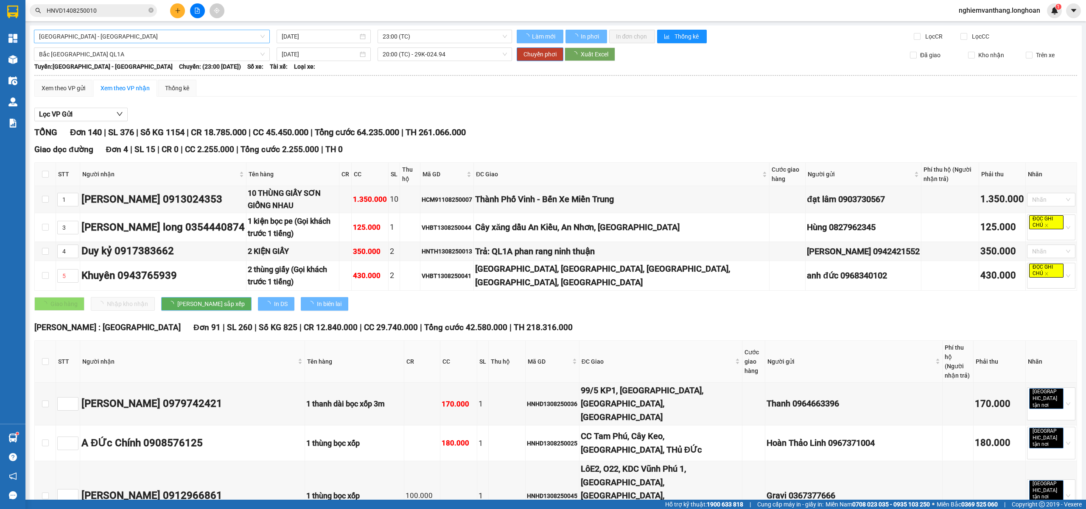
click at [131, 36] on span "[GEOGRAPHIC_DATA] - [GEOGRAPHIC_DATA]" at bounding box center [152, 36] width 226 height 13
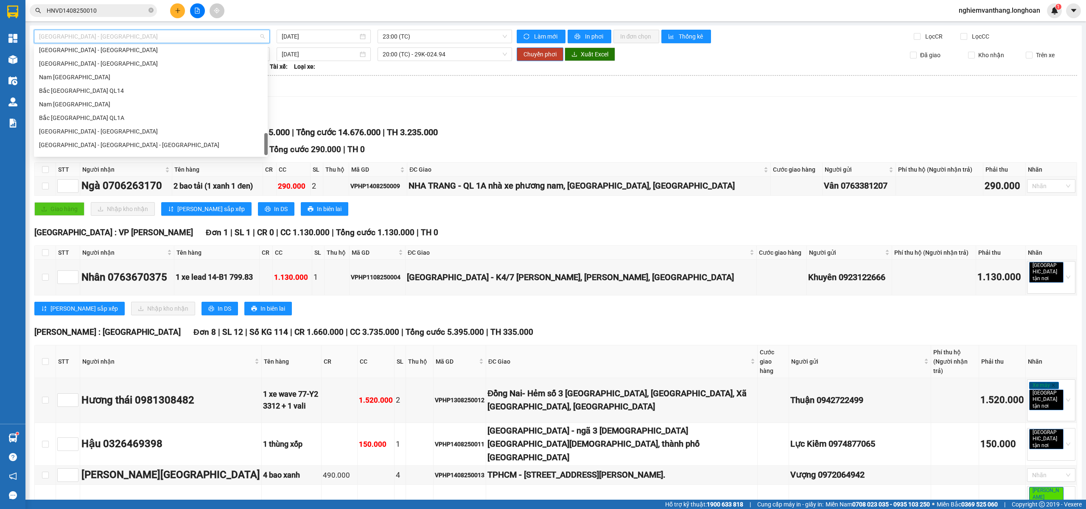
scroll to position [509, 0]
click at [89, 96] on div "Bắc [GEOGRAPHIC_DATA] QL1A" at bounding box center [151, 94] width 224 height 9
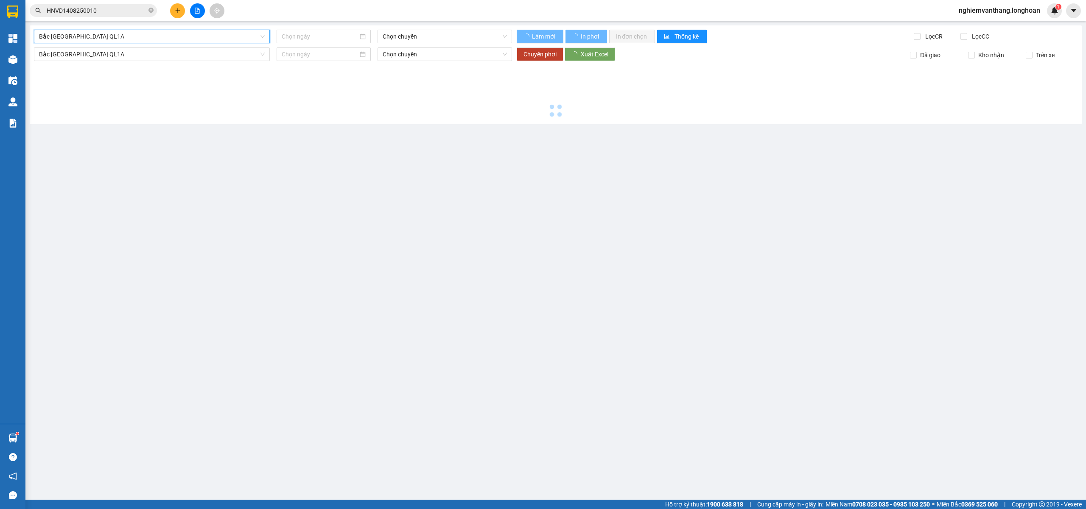
type input "[DATE]"
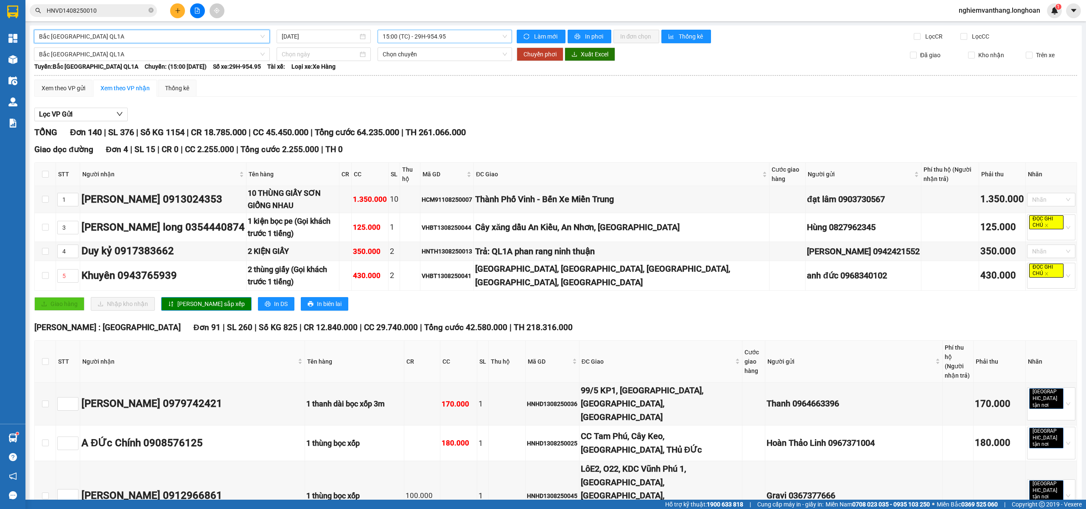
click at [414, 38] on span "15:00 (TC) - 29H-954.95" at bounding box center [445, 36] width 125 height 13
click at [403, 92] on div "23:00 (TC)" at bounding box center [413, 94] width 66 height 9
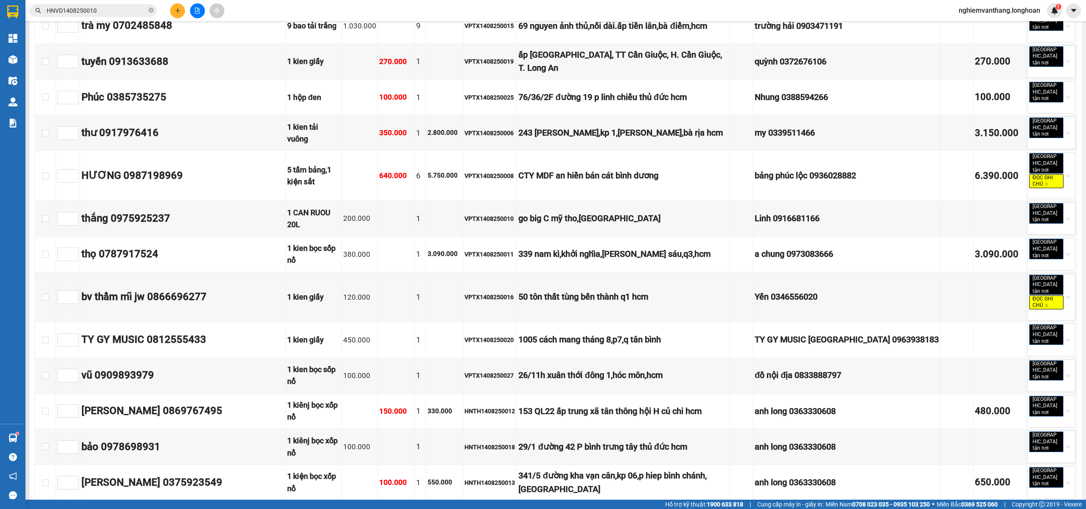
scroll to position [2771, 0]
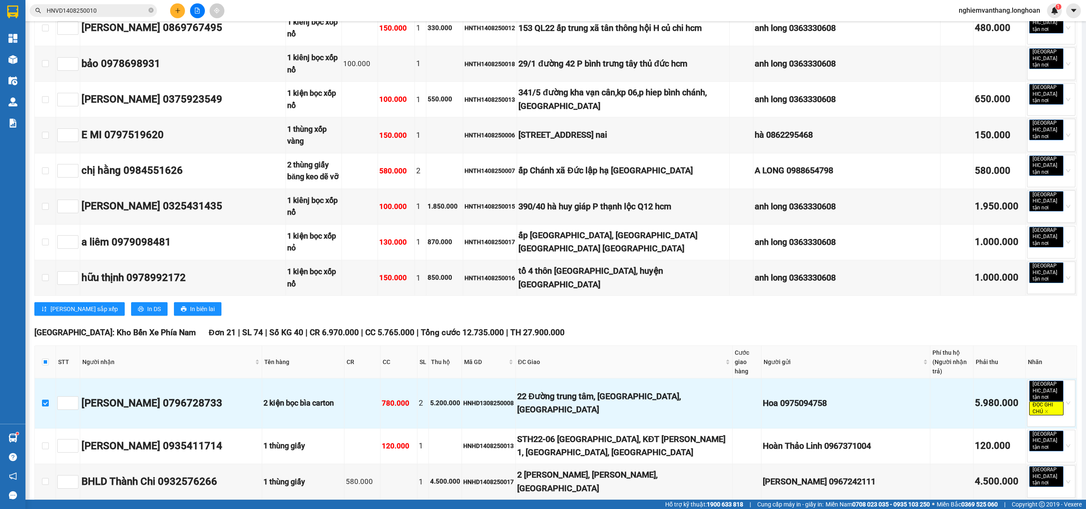
scroll to position [2941, 0]
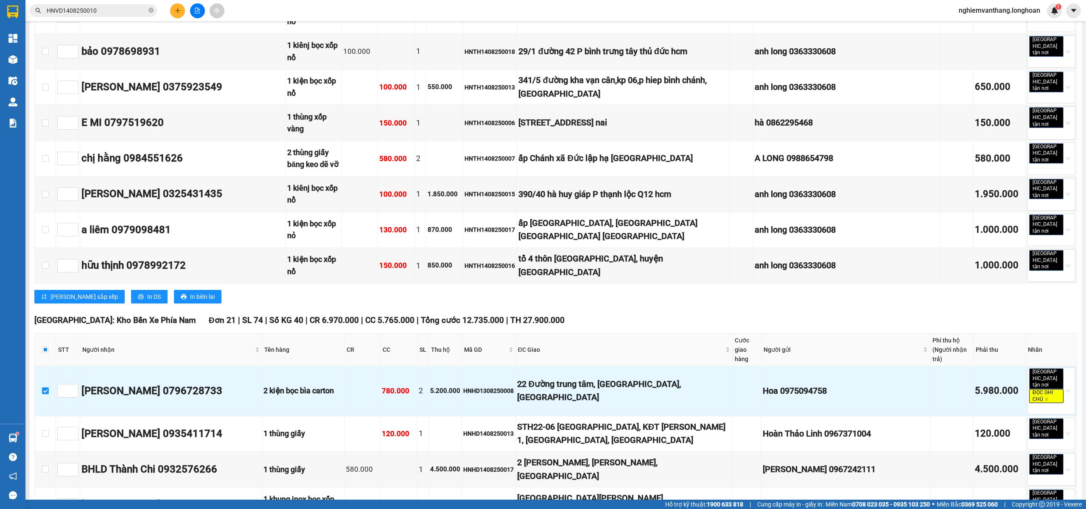
drag, startPoint x: 40, startPoint y: 314, endPoint x: 44, endPoint y: 314, distance: 4.3
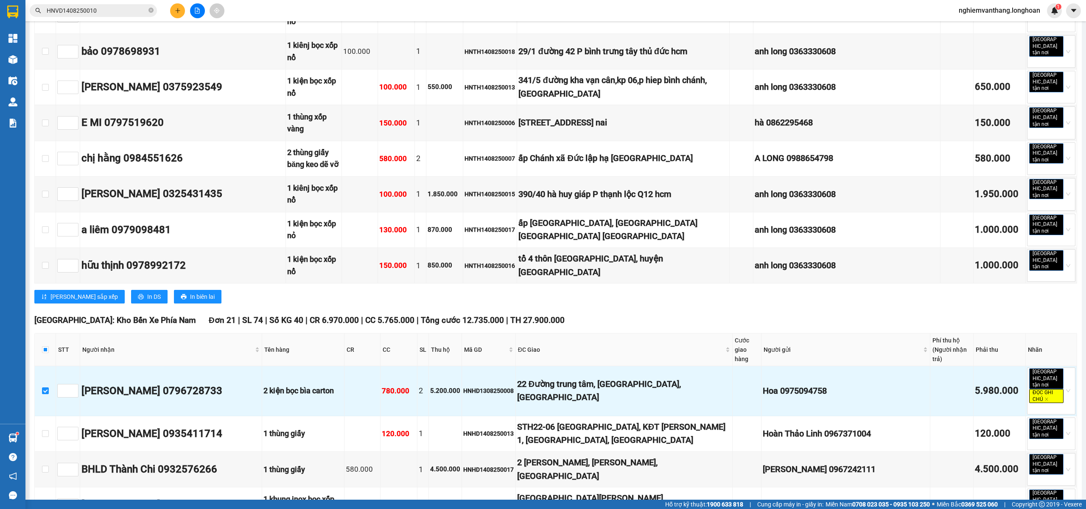
scroll to position [2997, 0]
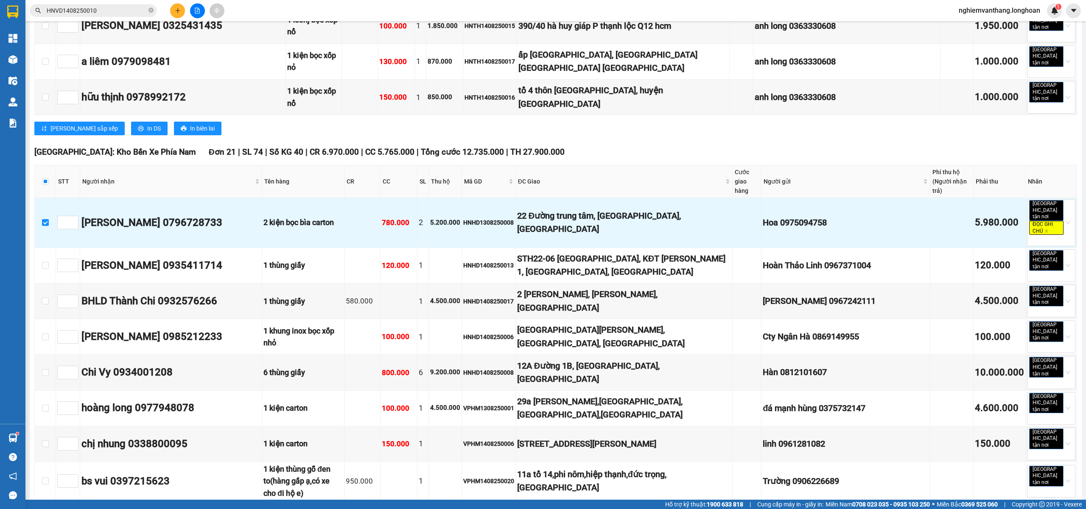
scroll to position [3111, 0]
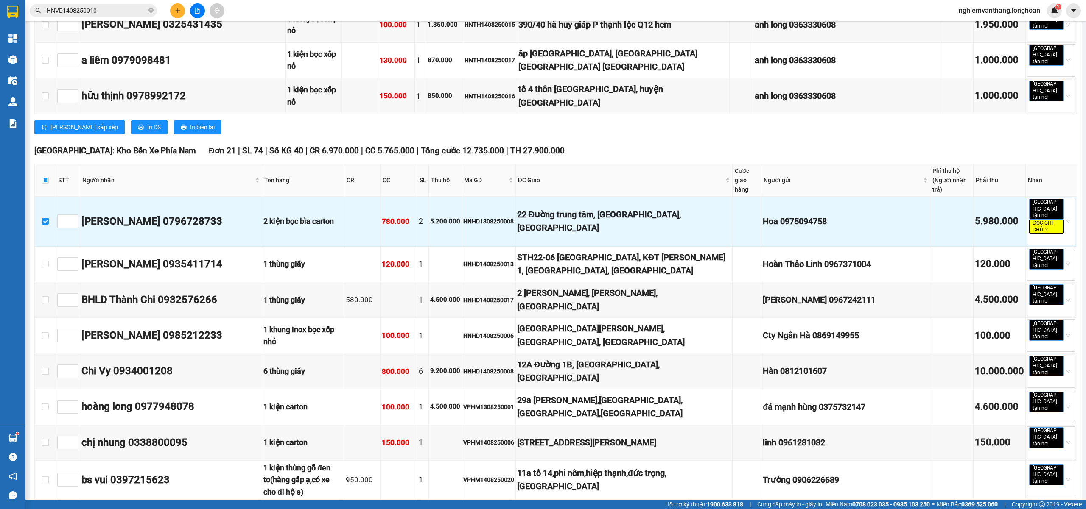
drag, startPoint x: 43, startPoint y: 400, endPoint x: 46, endPoint y: 370, distance: 30.3
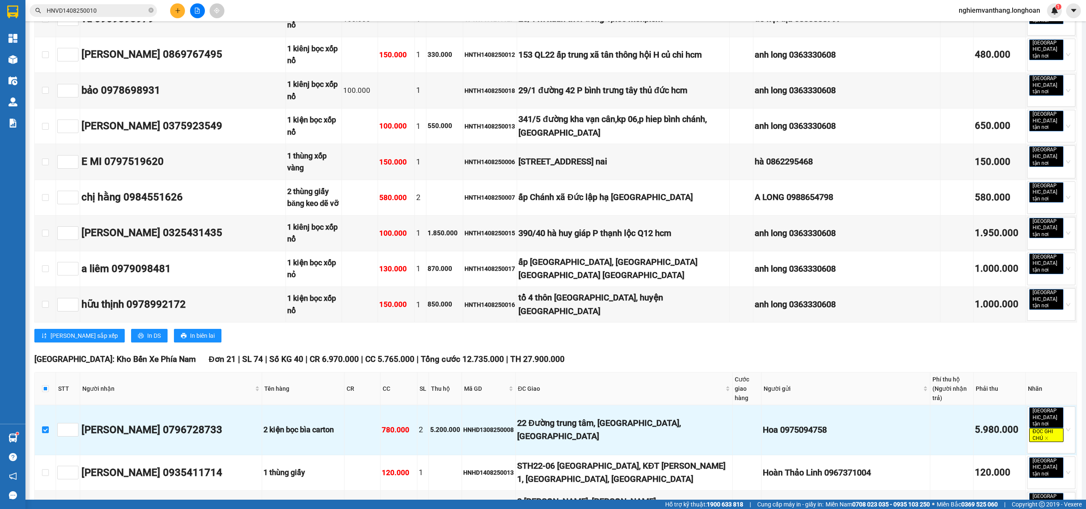
scroll to position [2885, 0]
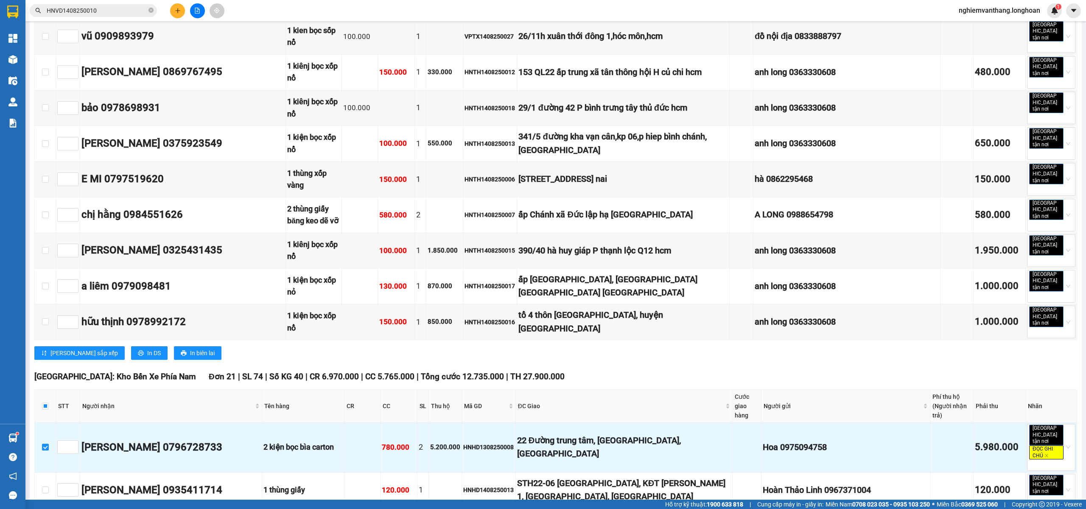
drag, startPoint x: 43, startPoint y: 167, endPoint x: 48, endPoint y: 145, distance: 22.7
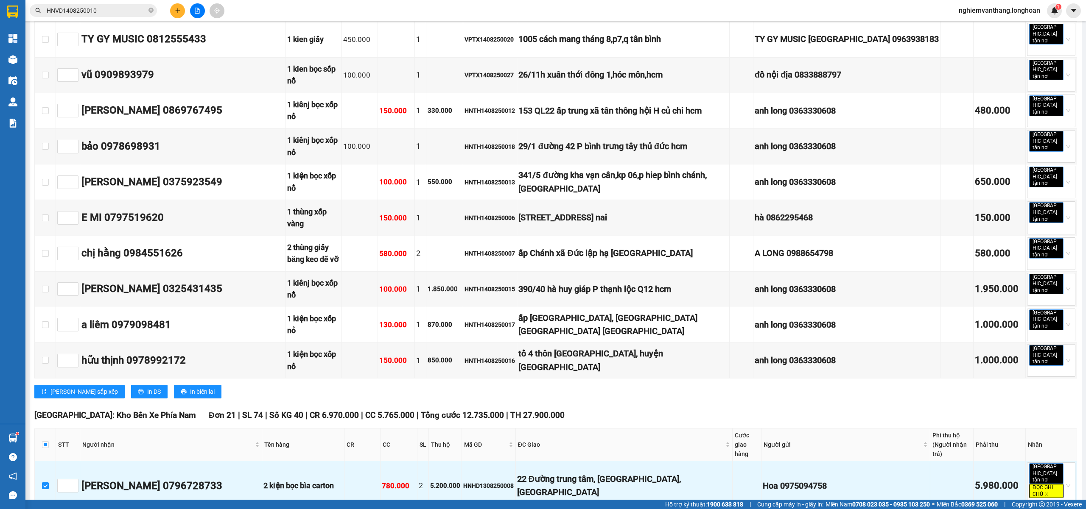
scroll to position [2828, 0]
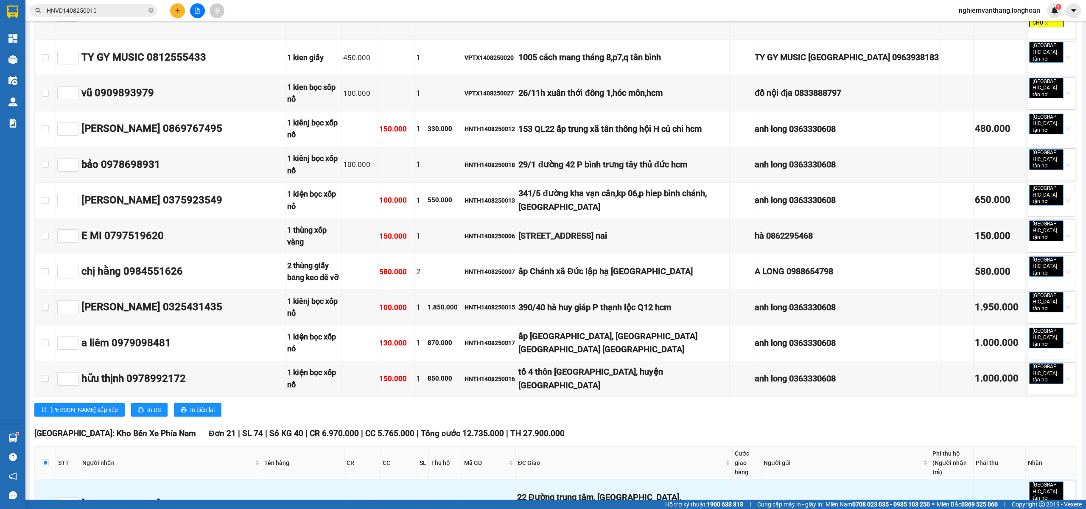
drag, startPoint x: 46, startPoint y: 131, endPoint x: 44, endPoint y: 98, distance: 32.3
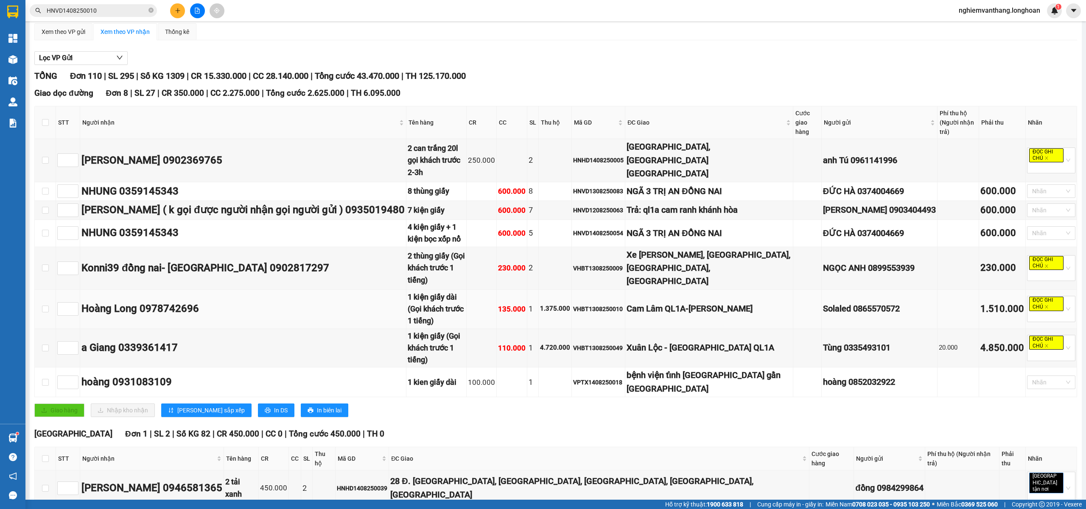
scroll to position [0, 0]
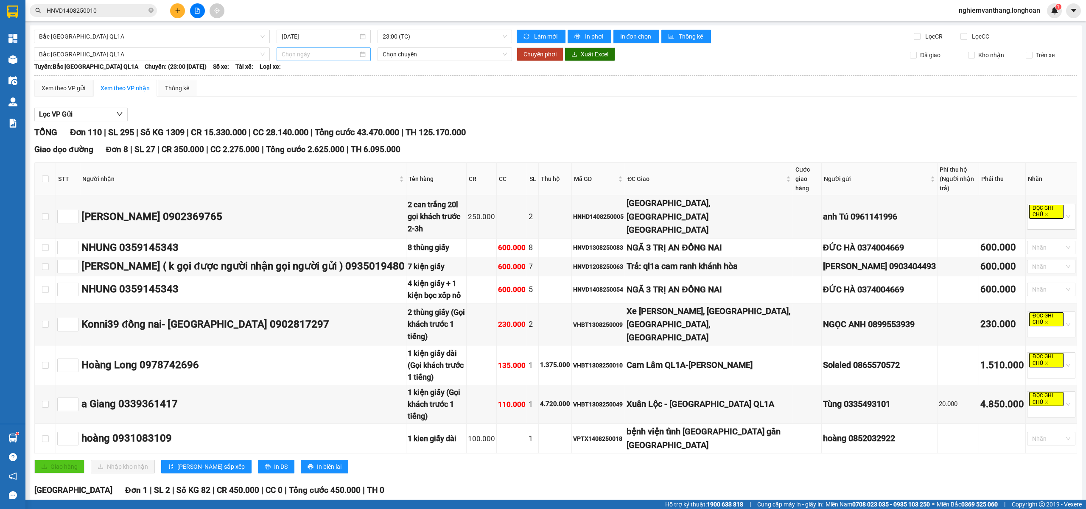
click at [311, 55] on input at bounding box center [320, 54] width 76 height 9
click at [345, 129] on div "14" at bounding box center [348, 129] width 10 height 10
click at [450, 56] on span "15:00 (TC) - 29H-954.95" at bounding box center [445, 54] width 125 height 13
click at [428, 97] on div "20:00 (TC) - 29K-024.94" at bounding box center [413, 98] width 66 height 9
click at [541, 53] on span "Chuyển phơi" at bounding box center [539, 54] width 33 height 9
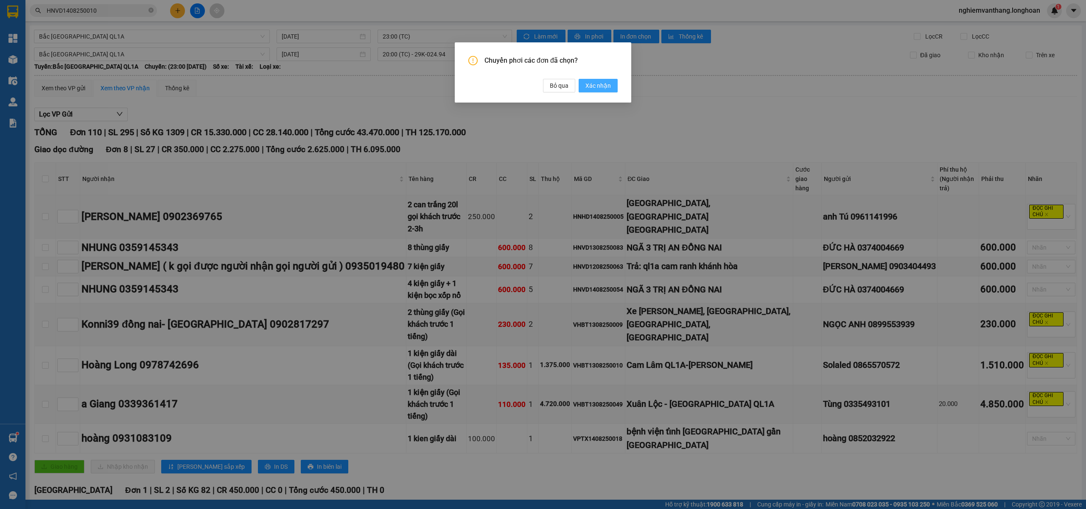
click at [605, 82] on span "Xác nhận" at bounding box center [597, 85] width 25 height 9
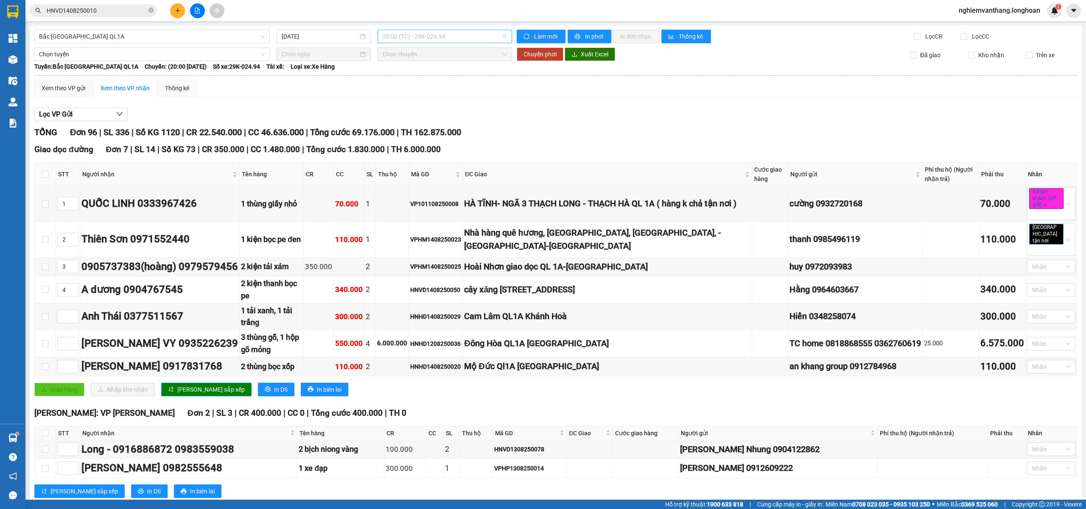
click at [434, 38] on span "20:00 (TC) - 29K-024.94" at bounding box center [445, 36] width 125 height 13
click at [414, 80] on div "20:00 (TC) - 29K-024.94" at bounding box center [413, 80] width 66 height 9
click at [434, 39] on span "20:00 (TC) - 29K-024.94" at bounding box center [445, 36] width 125 height 13
click at [414, 95] on div "23:00 (TC)" at bounding box center [413, 94] width 66 height 9
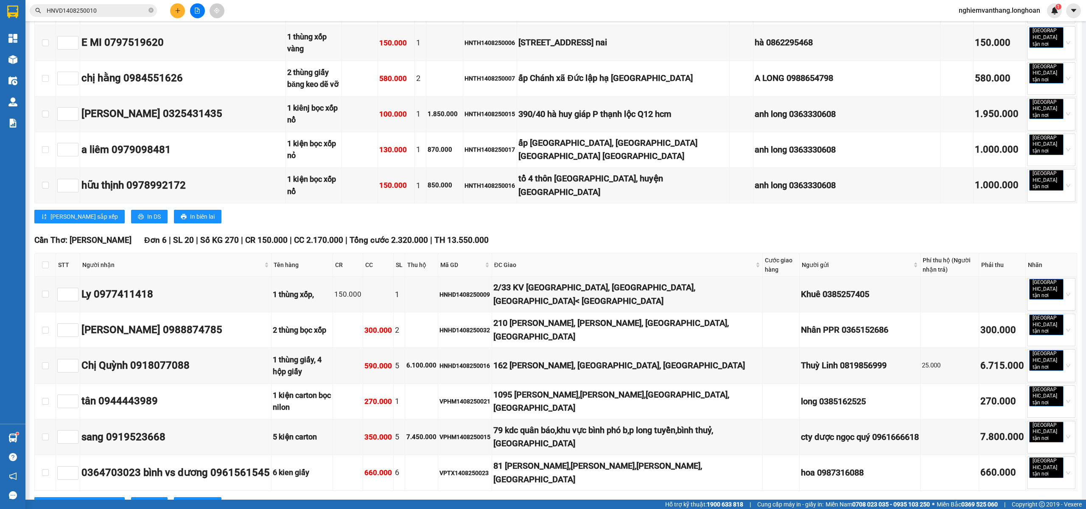
scroll to position [3021, 0]
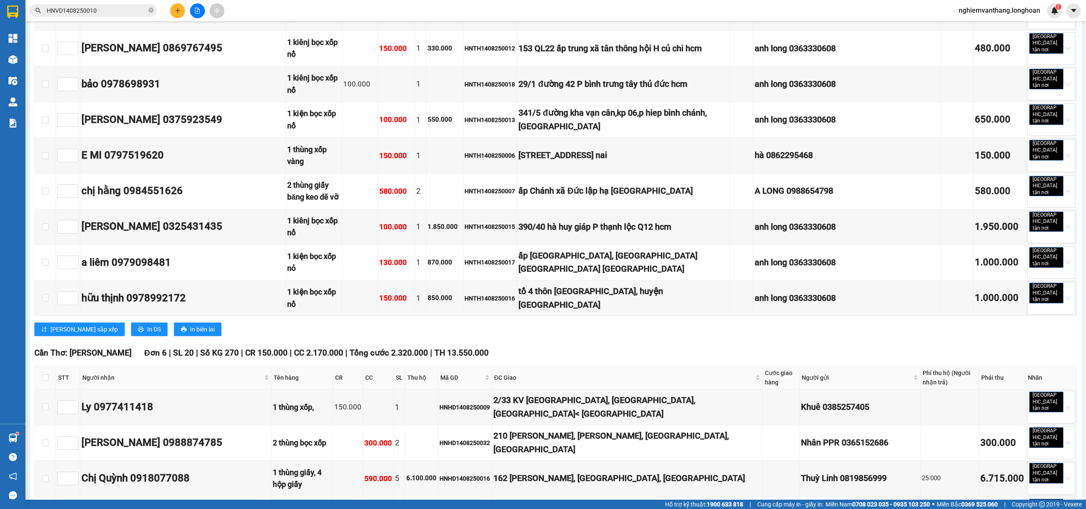
scroll to position [2907, 0]
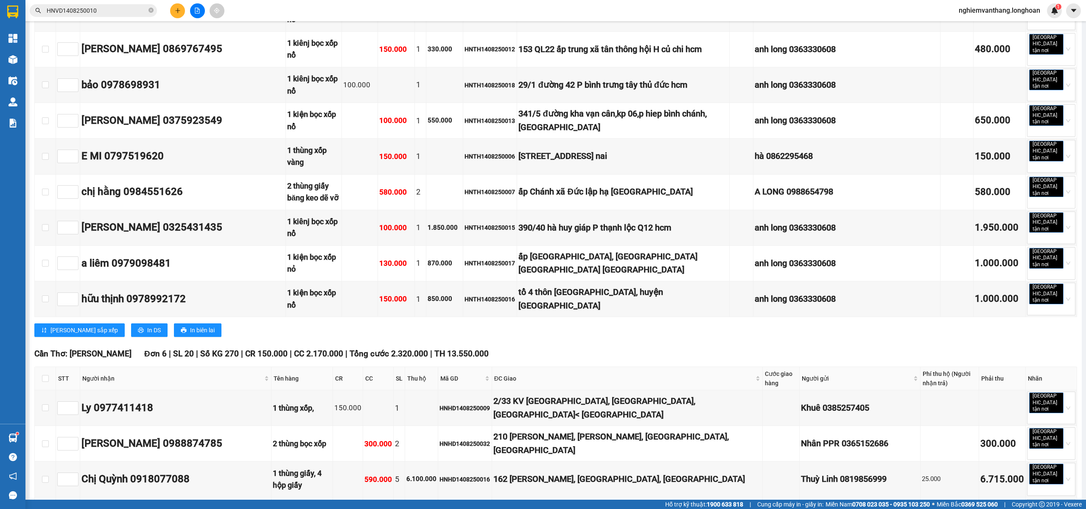
drag, startPoint x: 45, startPoint y: 166, endPoint x: 60, endPoint y: 165, distance: 14.9
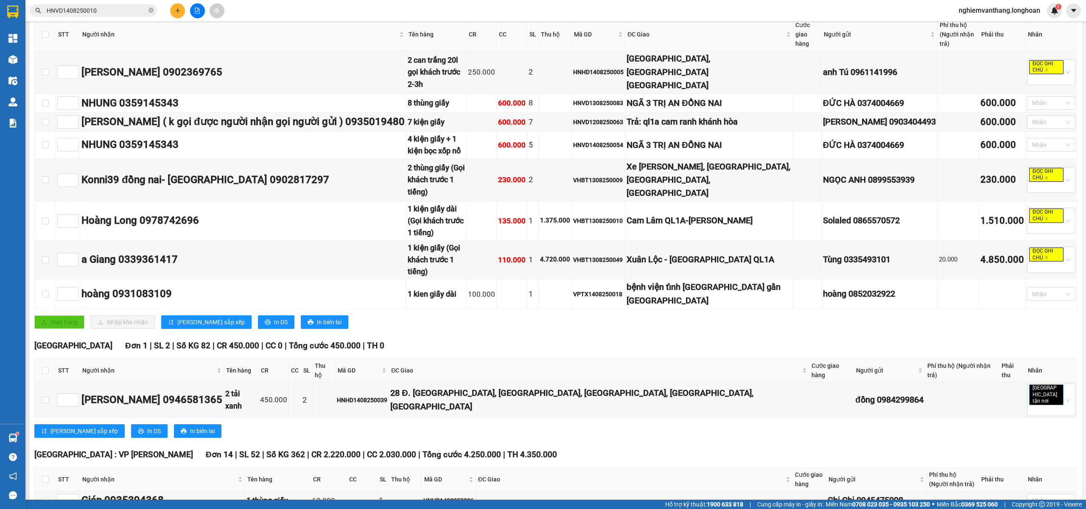
scroll to position [0, 0]
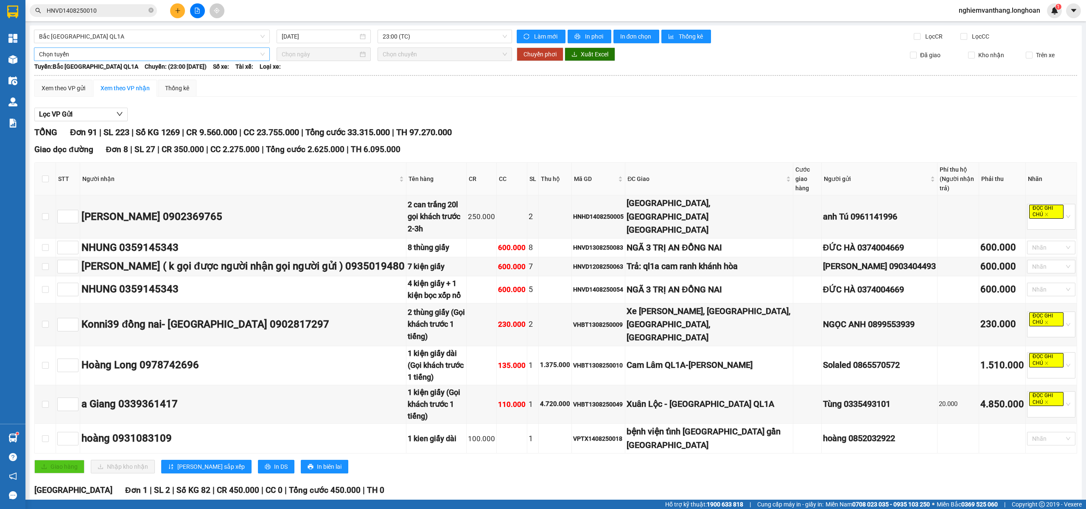
click at [99, 49] on span "Chọn tuyến" at bounding box center [152, 54] width 226 height 13
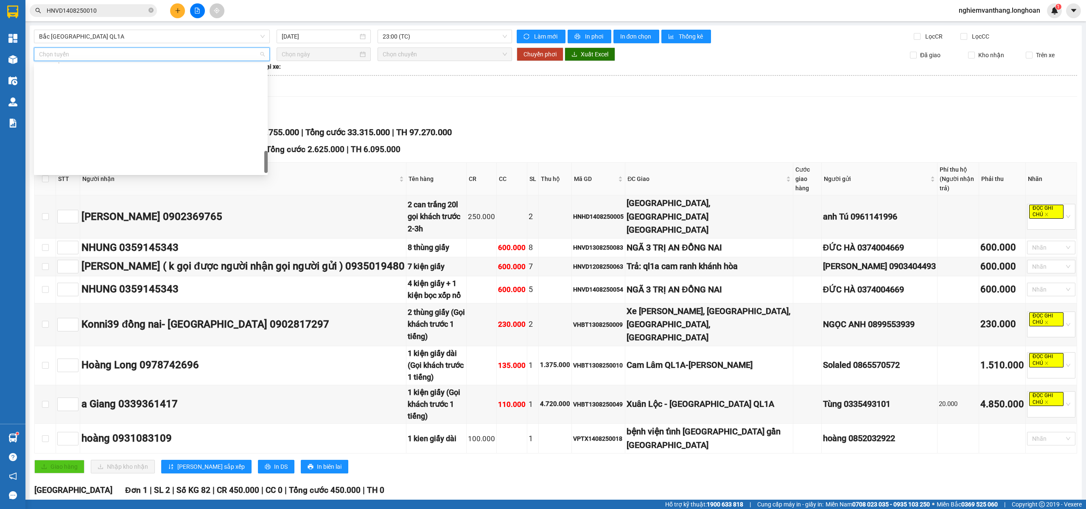
scroll to position [546, 0]
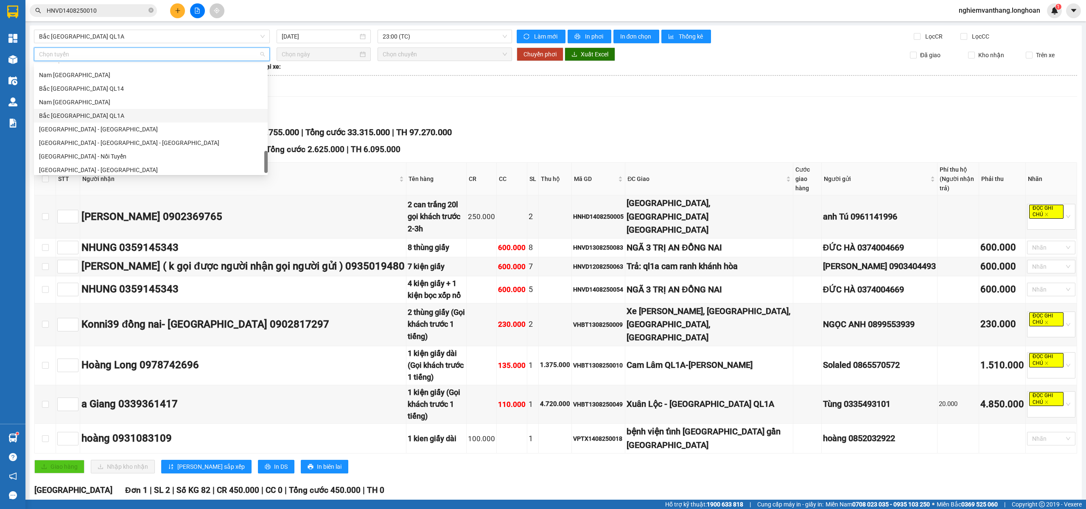
click at [102, 117] on div "Bắc [GEOGRAPHIC_DATA] QL1A" at bounding box center [151, 115] width 224 height 9
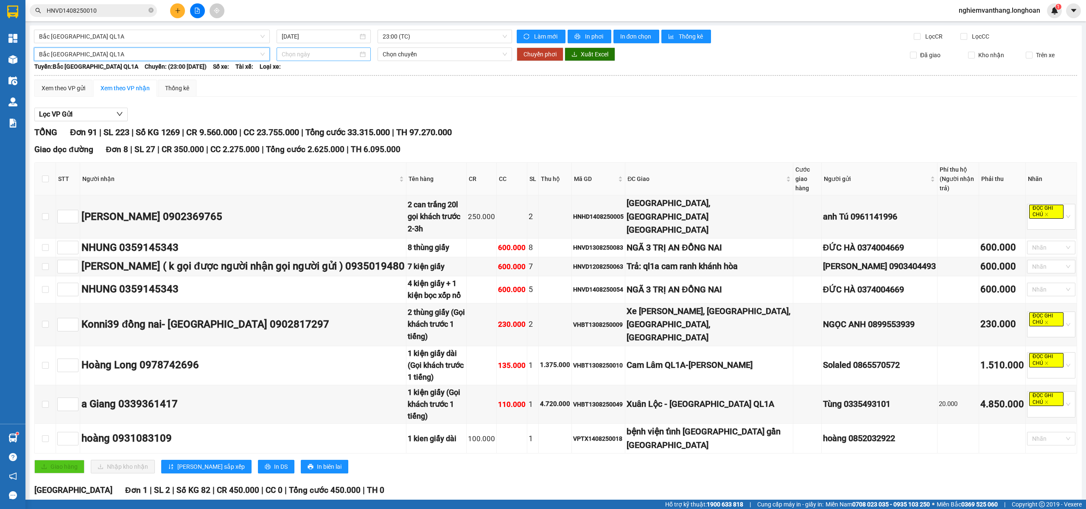
click at [311, 55] on input at bounding box center [320, 54] width 76 height 9
click at [349, 131] on div "14" at bounding box center [348, 129] width 10 height 10
click at [418, 54] on span "15:00 (TC) - 29H-954.95" at bounding box center [445, 54] width 125 height 13
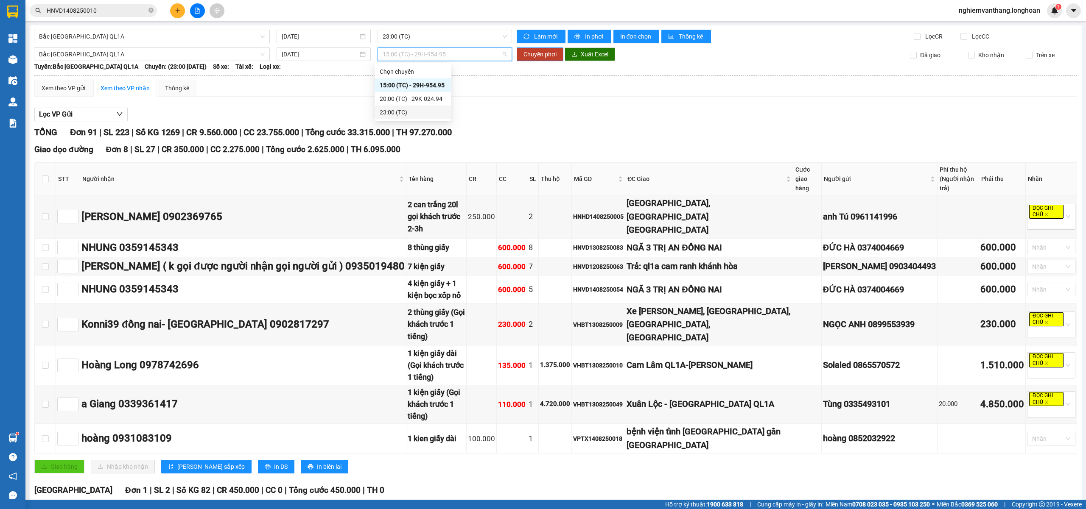
click at [405, 111] on div "23:00 (TC)" at bounding box center [413, 112] width 66 height 9
click at [438, 57] on span "23:00 (TC)" at bounding box center [445, 54] width 125 height 13
click at [402, 101] on div "20:00 (TC) - 29K-024.94" at bounding box center [413, 98] width 66 height 9
click at [538, 58] on span "Chuyển phơi" at bounding box center [539, 54] width 33 height 9
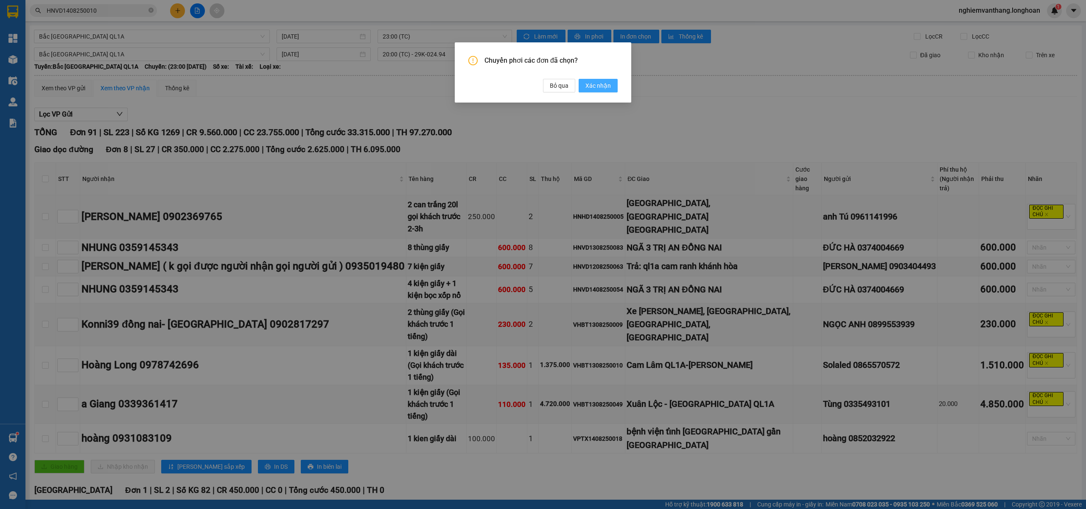
click at [594, 86] on span "Xác nhận" at bounding box center [597, 85] width 25 height 9
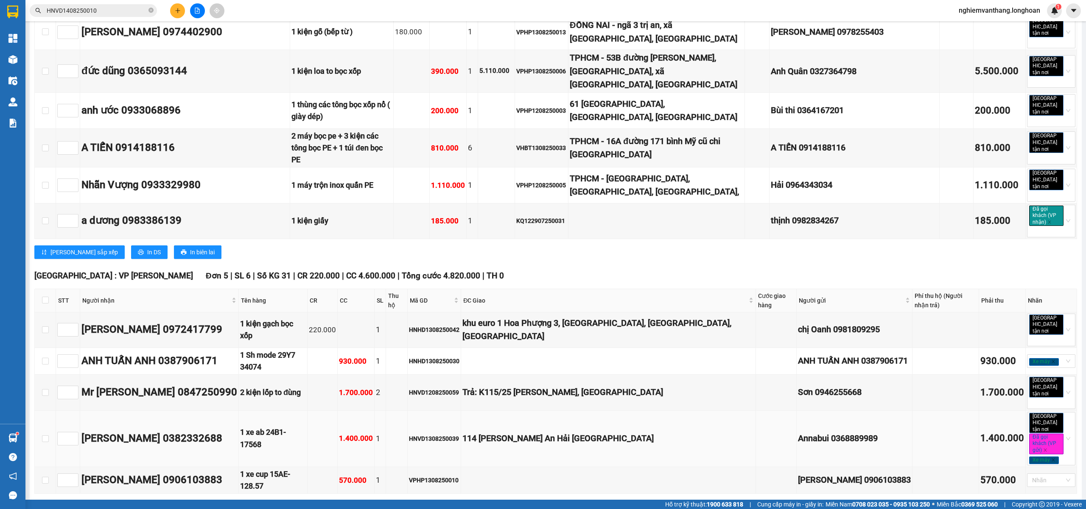
scroll to position [2319, 0]
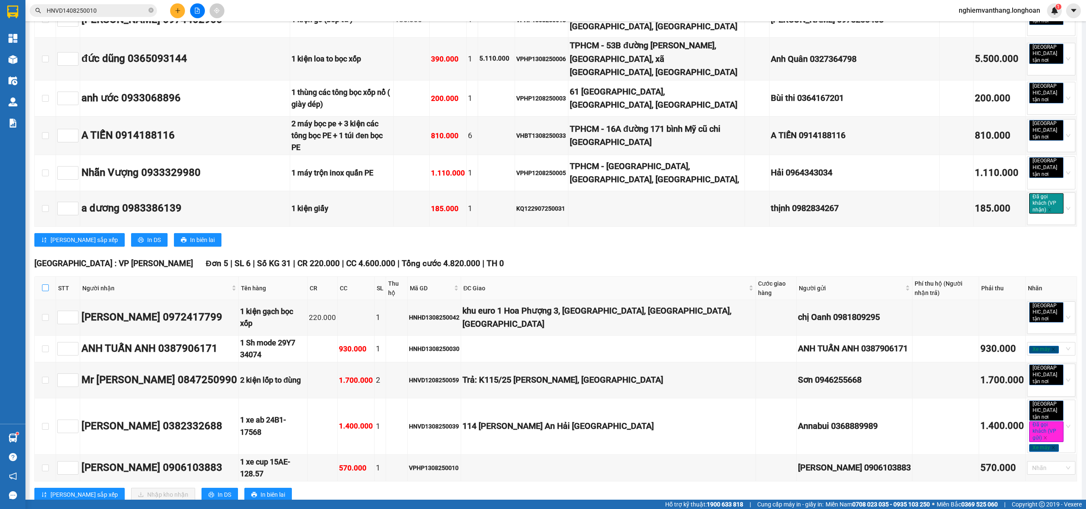
click at [42, 285] on input "checkbox" at bounding box center [45, 288] width 7 height 7
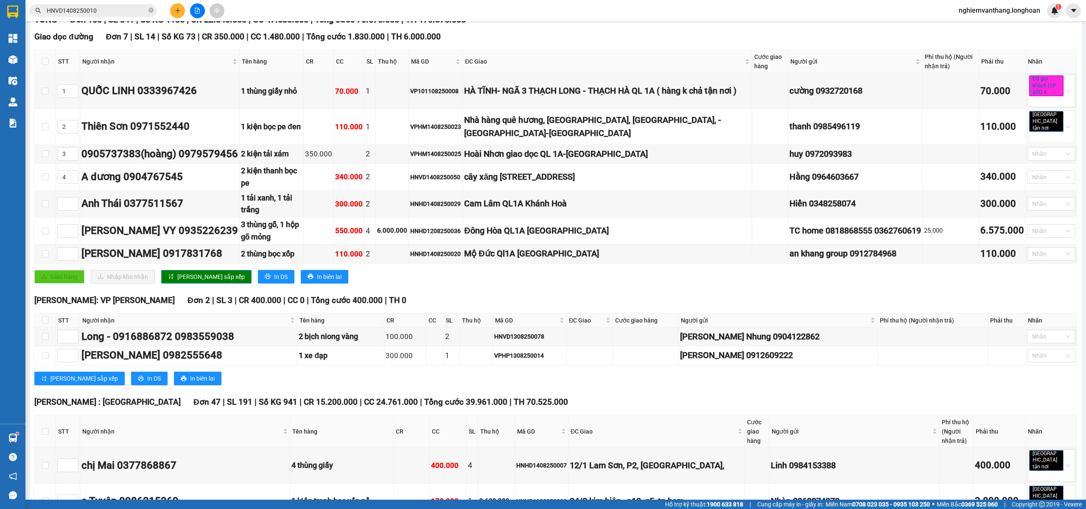
scroll to position [0, 0]
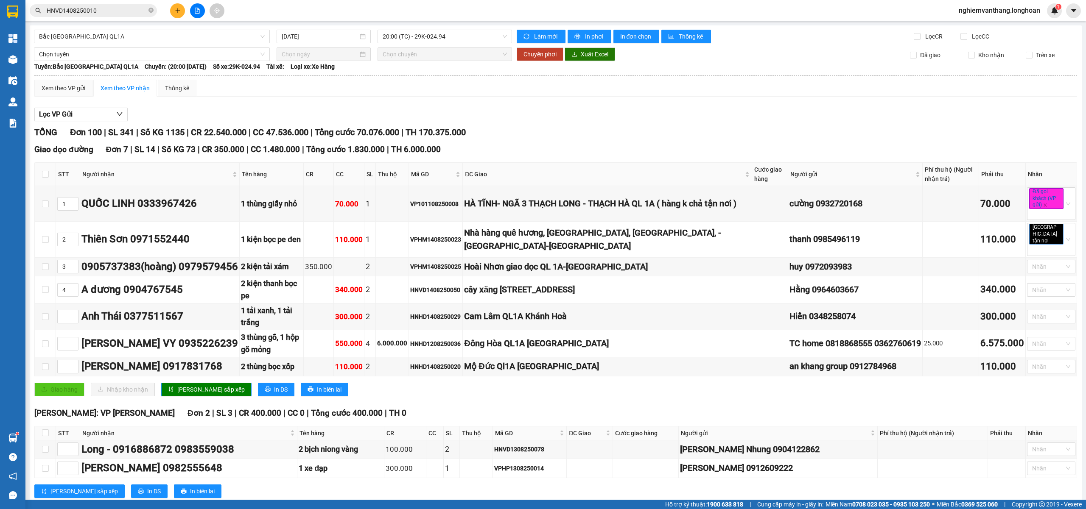
drag, startPoint x: 118, startPoint y: 57, endPoint x: 123, endPoint y: 70, distance: 13.7
click at [116, 57] on span "Chọn tuyến" at bounding box center [152, 54] width 226 height 13
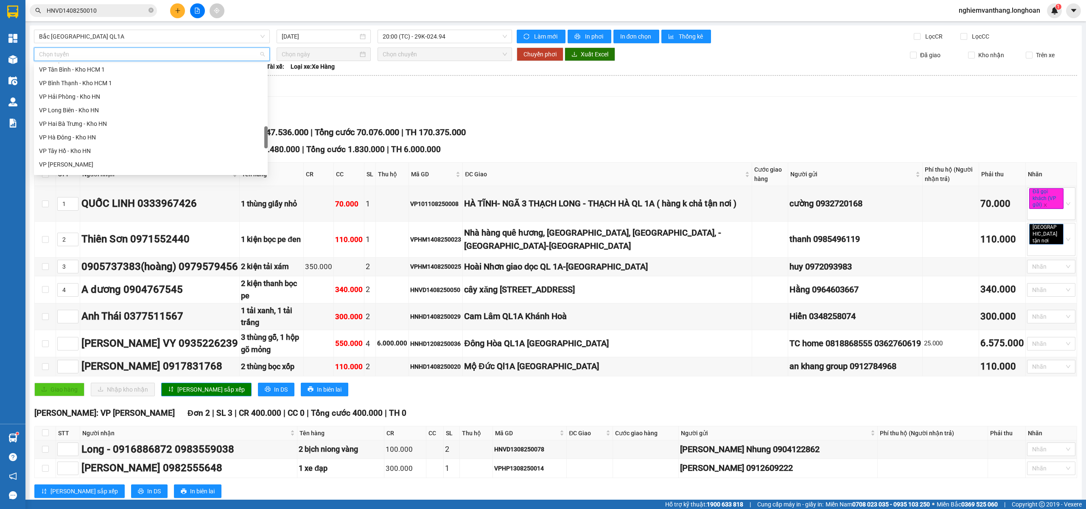
scroll to position [557, 0]
click at [90, 112] on div "Bắc [GEOGRAPHIC_DATA] QL1A" at bounding box center [151, 112] width 224 height 9
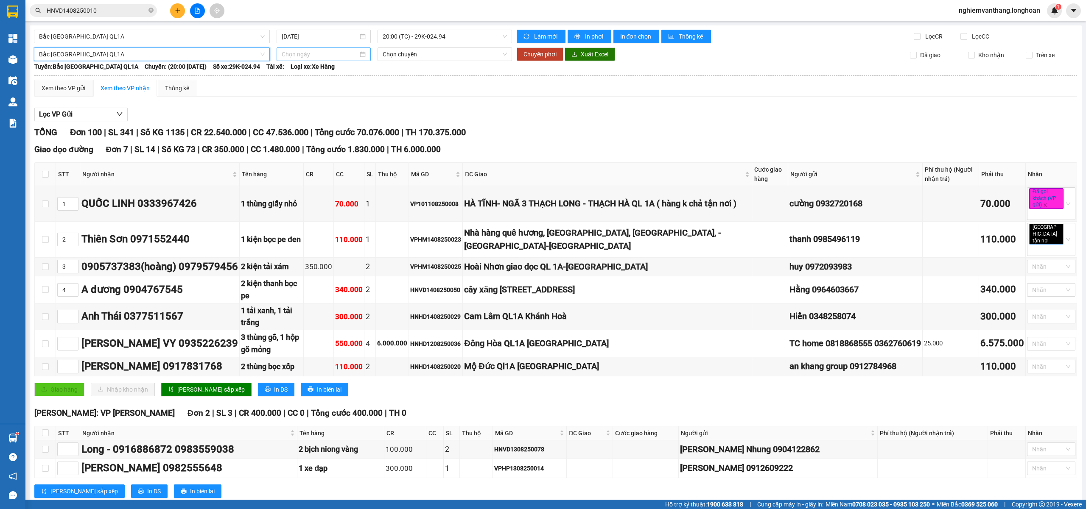
click at [294, 53] on input at bounding box center [320, 54] width 76 height 9
click at [343, 129] on div "14" at bounding box center [348, 129] width 10 height 10
click at [415, 55] on span "15:00 (TC) - 29H-954.95" at bounding box center [445, 54] width 125 height 13
drag, startPoint x: 415, startPoint y: 108, endPoint x: 525, endPoint y: 65, distance: 118.2
click at [415, 109] on div "23:00 (TC)" at bounding box center [413, 112] width 66 height 9
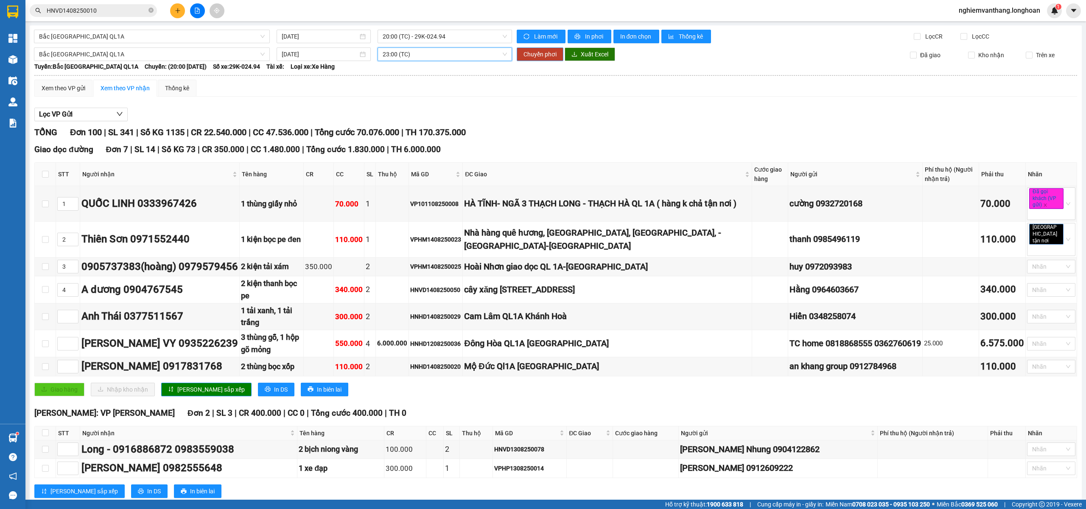
click at [533, 54] on span "Chuyển phơi" at bounding box center [539, 54] width 33 height 9
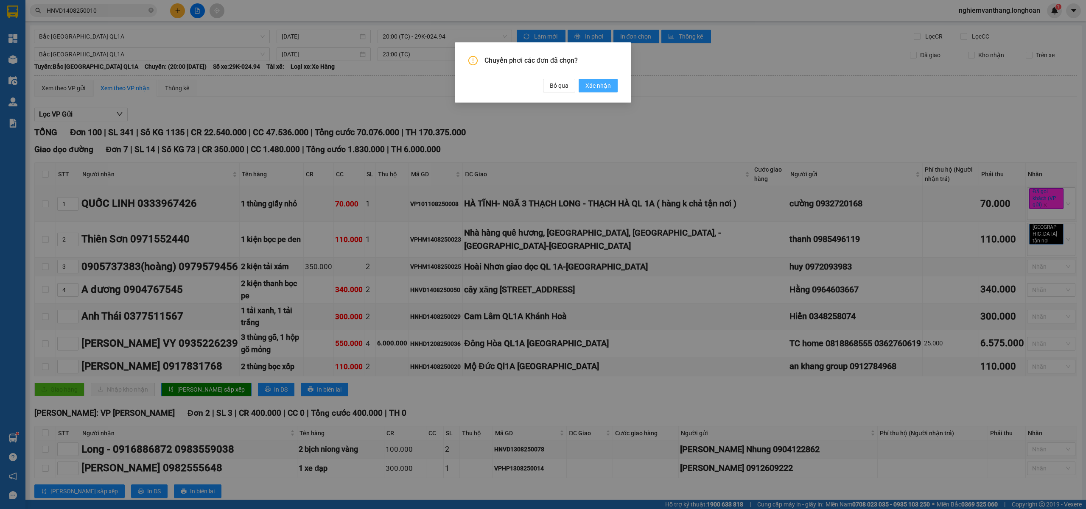
click at [594, 86] on span "Xác nhận" at bounding box center [597, 85] width 25 height 9
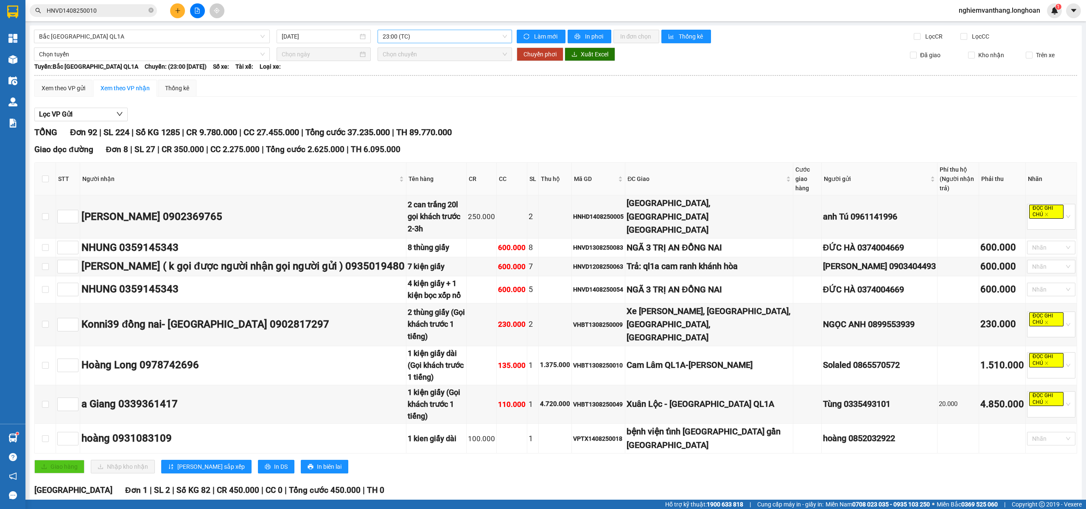
click at [404, 34] on span "23:00 (TC)" at bounding box center [445, 36] width 125 height 13
click at [404, 82] on div "20:00 (TC) - 29K-024.94" at bounding box center [413, 80] width 66 height 9
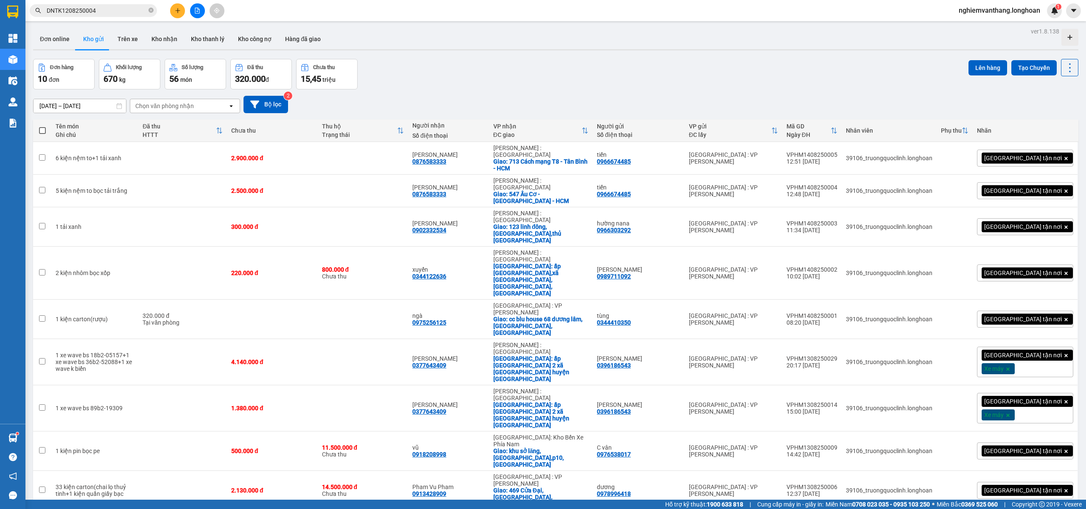
click at [106, 9] on input "DNTK1208250004" at bounding box center [97, 10] width 100 height 9
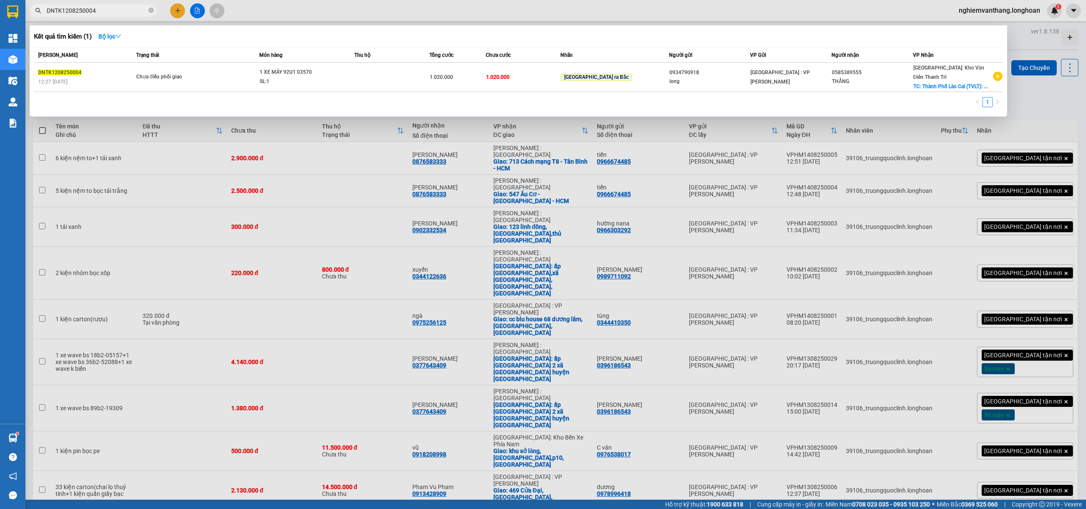
click at [106, 9] on input "DNTK1208250004" at bounding box center [97, 10] width 100 height 9
paste input "HNVD1308250031"
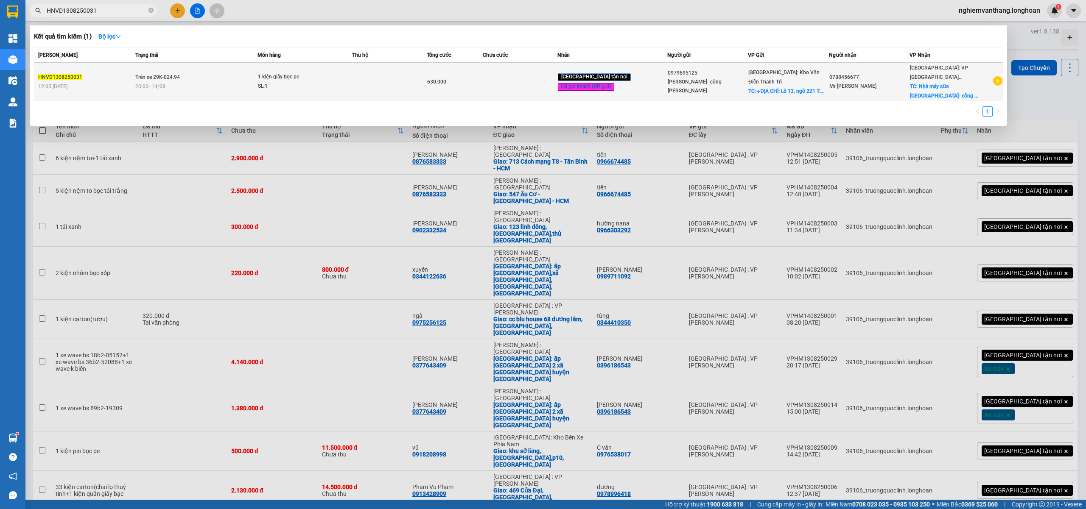
type input "HNVD1308250031"
click at [255, 72] on td "Trên xe 29K-024.94 20:00 - 14/08" at bounding box center [195, 82] width 124 height 39
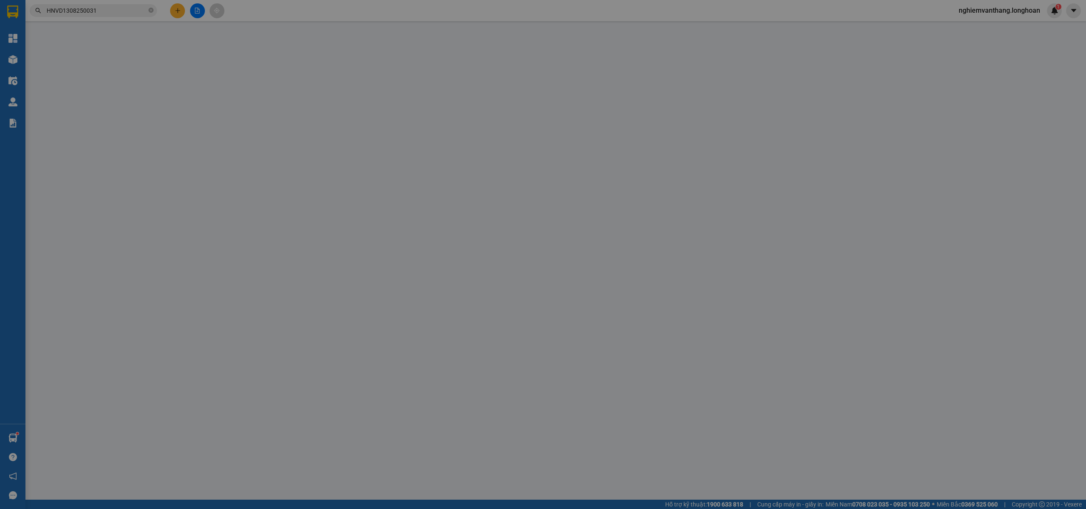
type input "0979695125"
type input "Trần Huê- công ty MAC"
checkbox input "true"
type input "+ĐỊA CHỈ: Lô 13, ngõ 221 Trung Kính, Yên Hòa, Hà Nội"
type input "100.000"
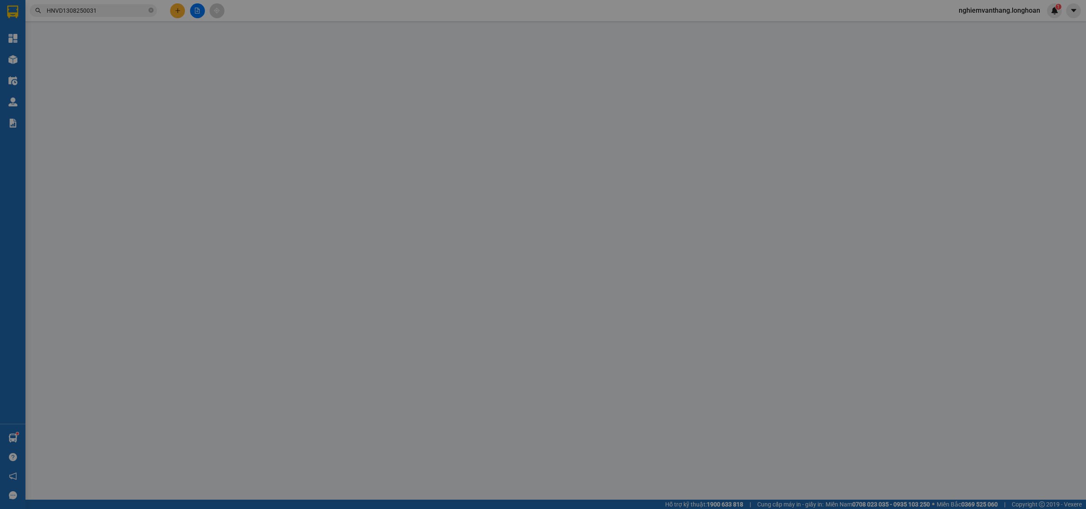
type input "0788456677"
type input "Mr Thanh FTI"
checkbox input "true"
type input "Nhà máy sữa [GEOGRAPHIC_DATA]- cổng chính- Xã [GEOGRAPHIC_DATA], [GEOGRAPHIC_DA…"
type input "hàng giao nguyên kiện, hư vỡ ko đền"
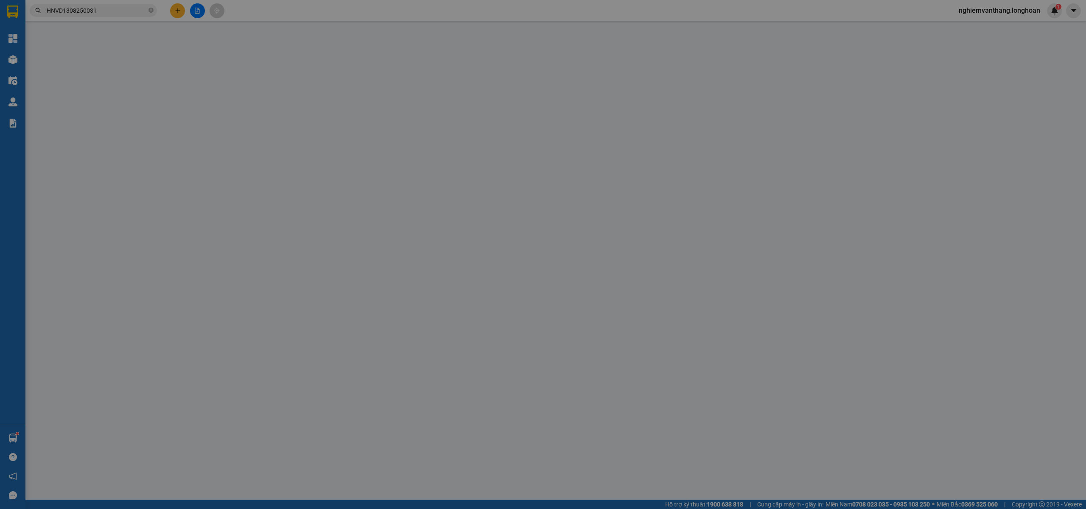
type input "630.000"
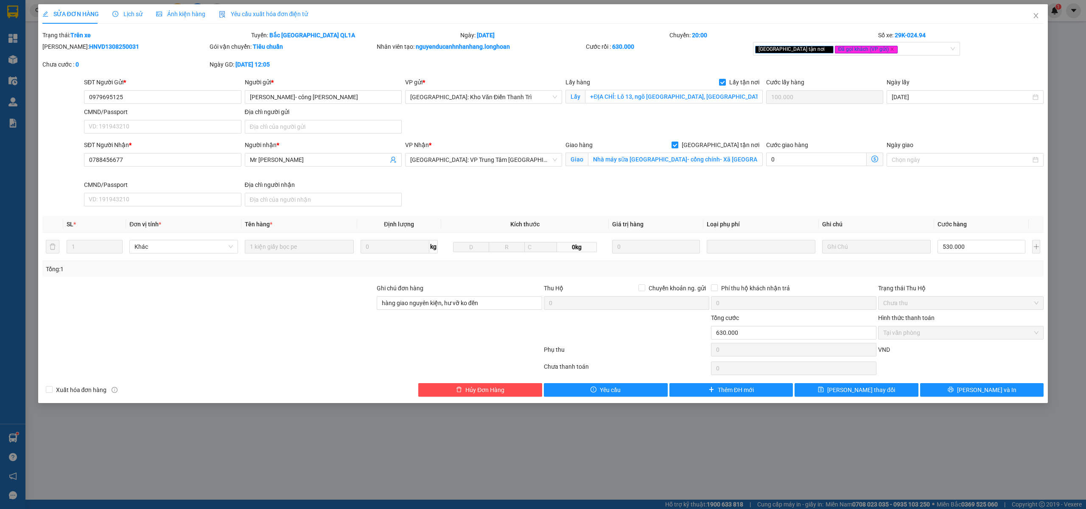
click at [132, 16] on span "Lịch sử" at bounding box center [127, 14] width 30 height 7
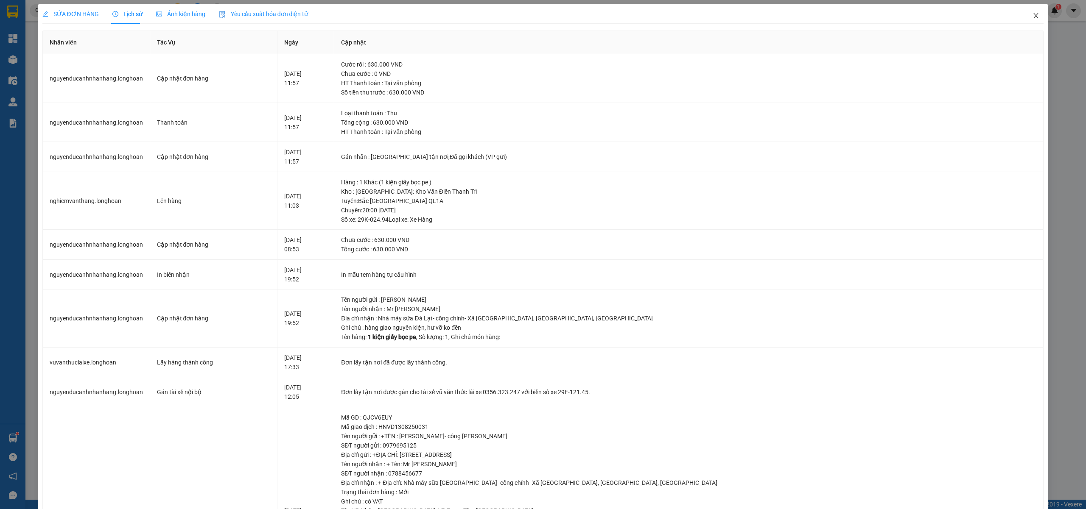
click at [1032, 17] on icon "close" at bounding box center [1035, 15] width 7 height 7
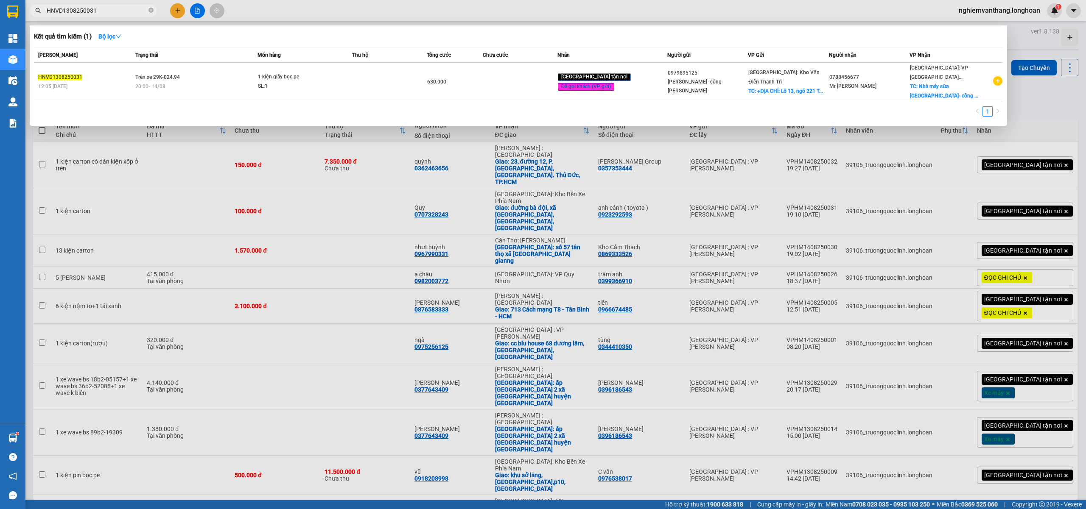
click at [104, 9] on input "HNVD1308250031" at bounding box center [97, 10] width 100 height 9
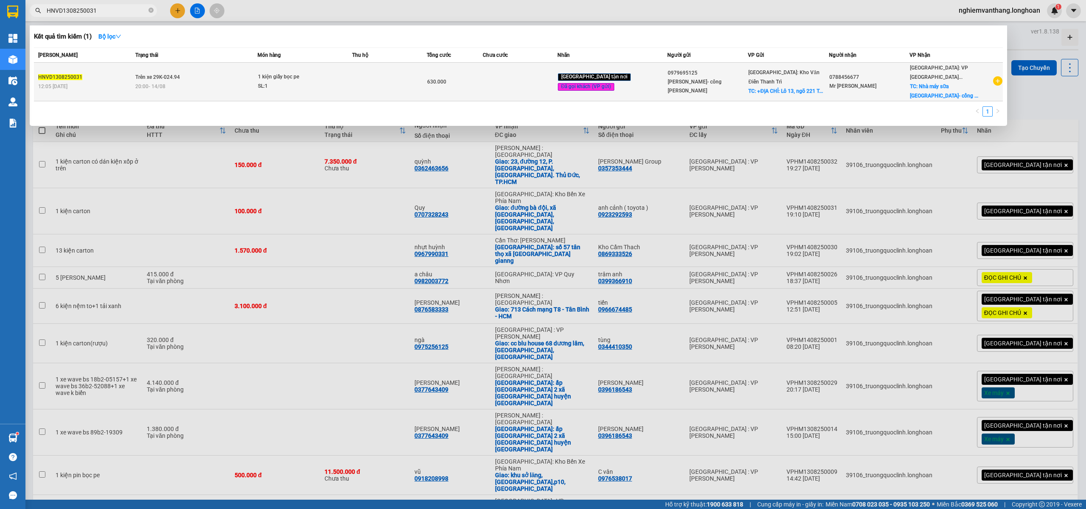
click at [257, 66] on td "Trên xe 29K-024.94 20:00 - 14/08" at bounding box center [195, 82] width 124 height 39
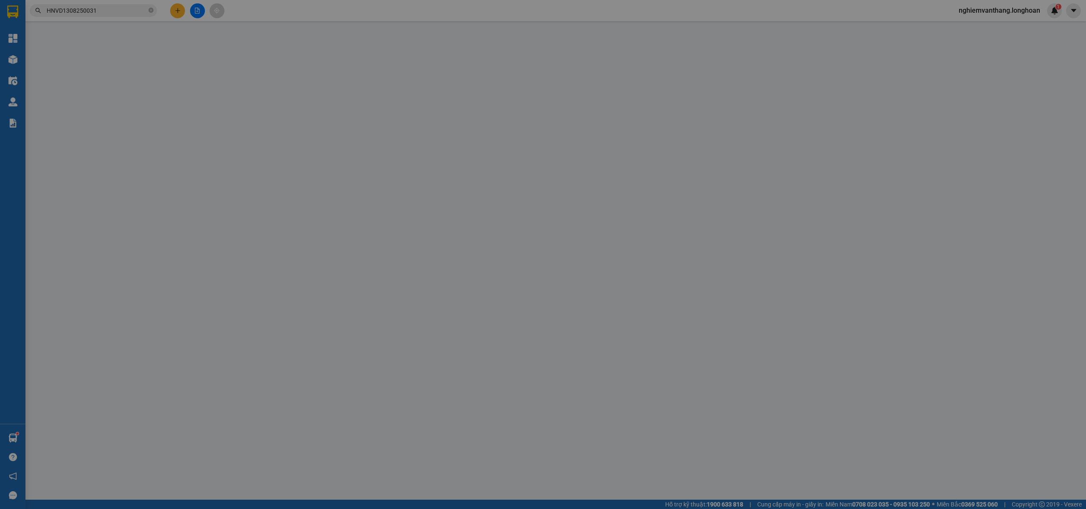
type input "0979695125"
type input "Trần Huê- công ty MAC"
checkbox input "true"
type input "+ĐỊA CHỈ: Lô 13, ngõ 221 Trung Kính, Yên Hòa, Hà Nội"
type input "100.000"
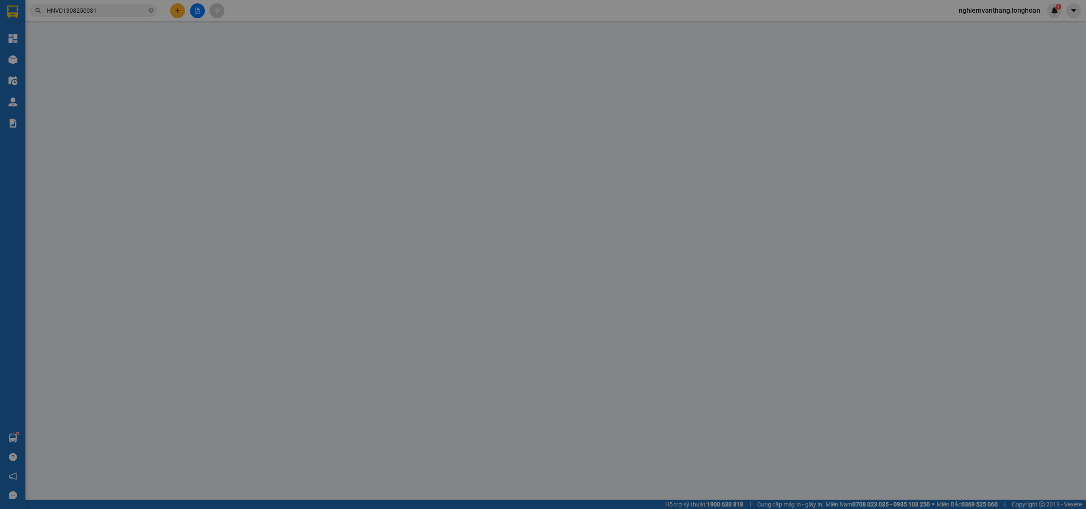
type input "0788456677"
type input "Mr Thanh FTI"
checkbox input "true"
type input "Nhà máy sữa [GEOGRAPHIC_DATA]- cổng chính- Xã [GEOGRAPHIC_DATA], [GEOGRAPHIC_DA…"
type input "hàng giao nguyên kiện, hư vỡ ko đền"
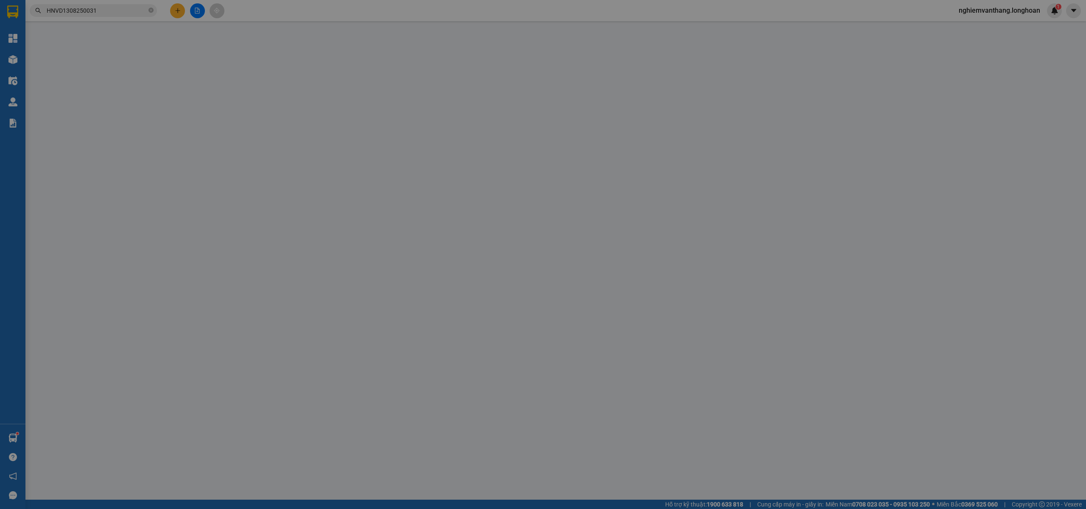
type input "630.000"
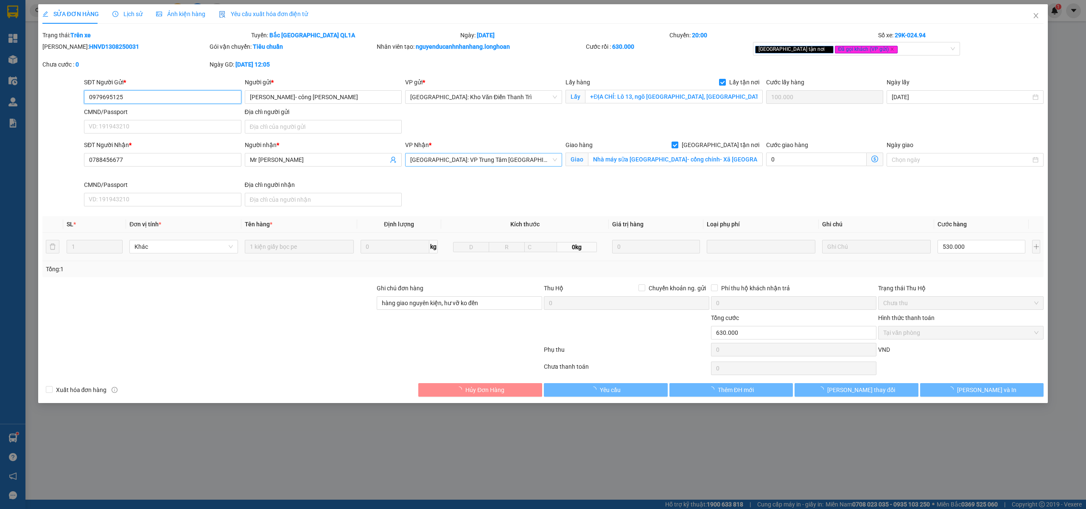
click at [467, 161] on span "[GEOGRAPHIC_DATA]: VP Trung Tâm [GEOGRAPHIC_DATA]" at bounding box center [483, 160] width 147 height 13
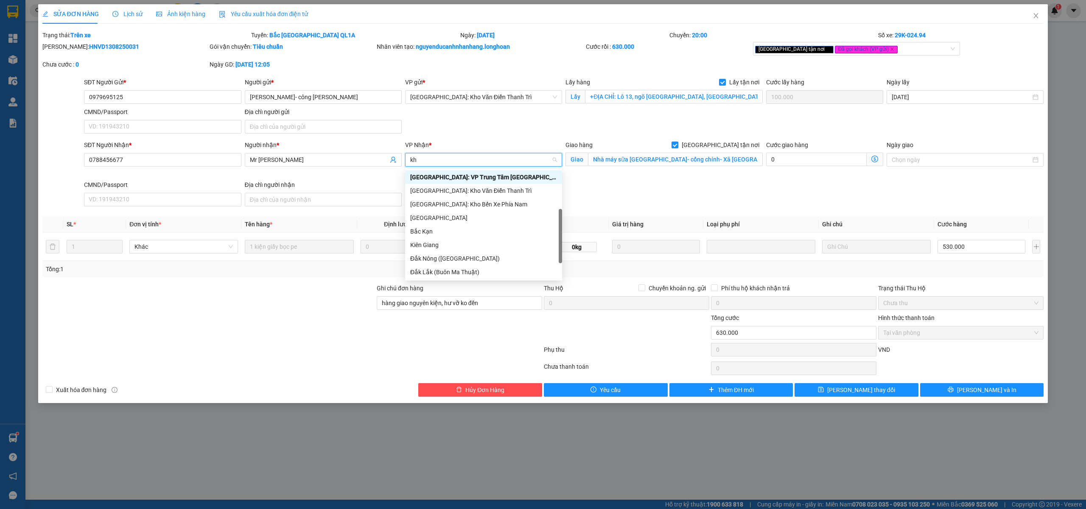
scroll to position [14, 0]
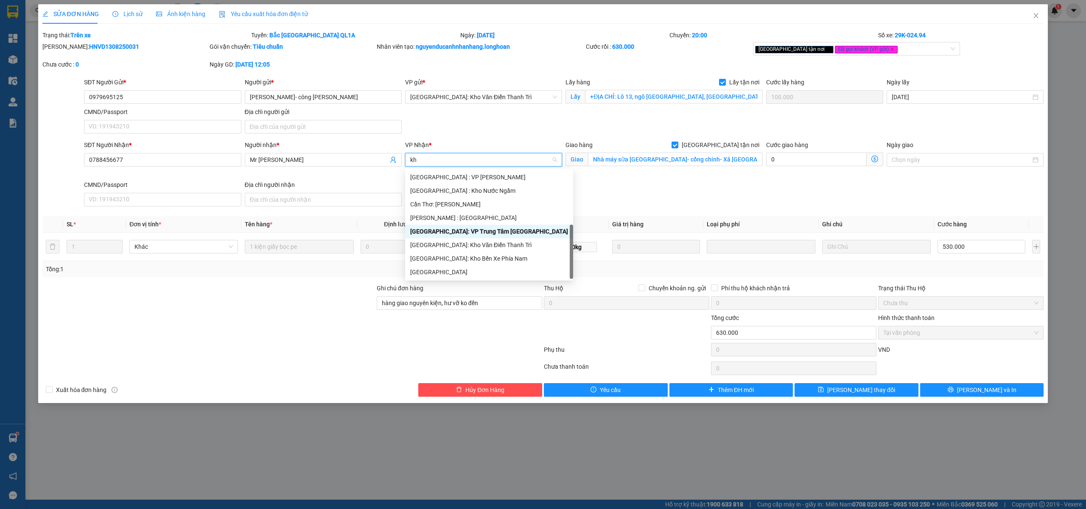
type input "kho"
click at [479, 248] on div "[GEOGRAPHIC_DATA]: Kho Bến Xe Phía Nam" at bounding box center [483, 245] width 147 height 9
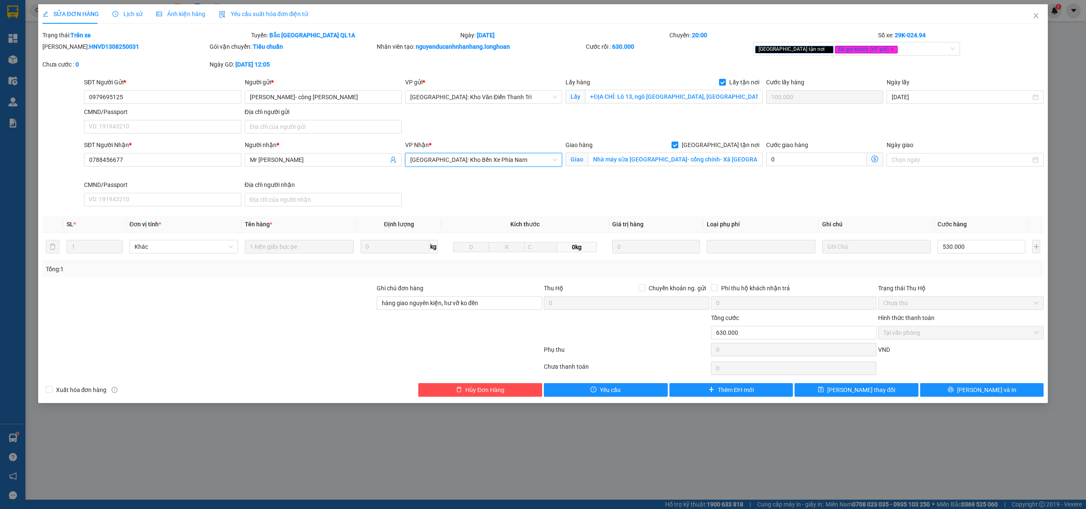
click at [145, 16] on div "SỬA ĐƠN HÀNG Lịch sử Ảnh kiện hàng Yêu cầu xuất hóa đơn điện tử" at bounding box center [175, 14] width 266 height 20
click at [137, 15] on span "Lịch sử" at bounding box center [127, 14] width 30 height 7
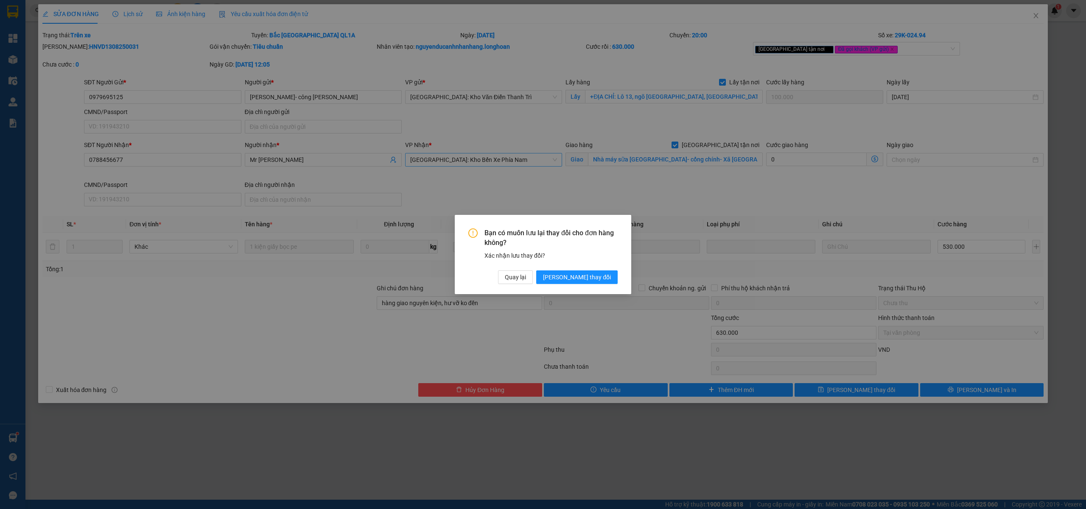
click at [599, 286] on div "Bạn có muốn lưu lại thay đổi cho đơn hàng không? Xác nhận lưu thay đổi? Quay lạ…" at bounding box center [543, 254] width 176 height 79
click at [599, 279] on span "Lưu thay đổi" at bounding box center [577, 277] width 68 height 9
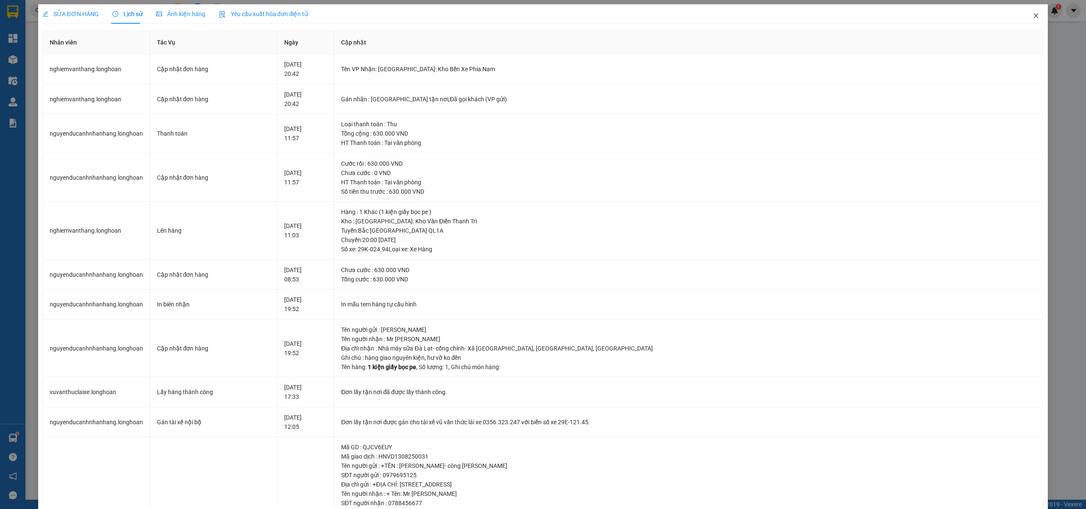
click at [1032, 14] on icon "close" at bounding box center [1035, 15] width 7 height 7
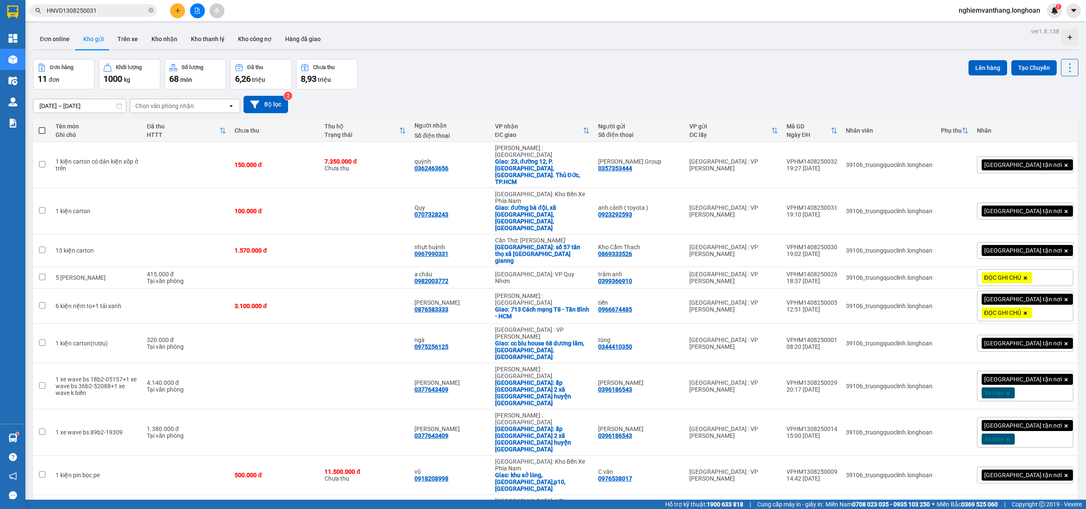
click at [114, 14] on input "HNVD1308250031" at bounding box center [97, 10] width 100 height 9
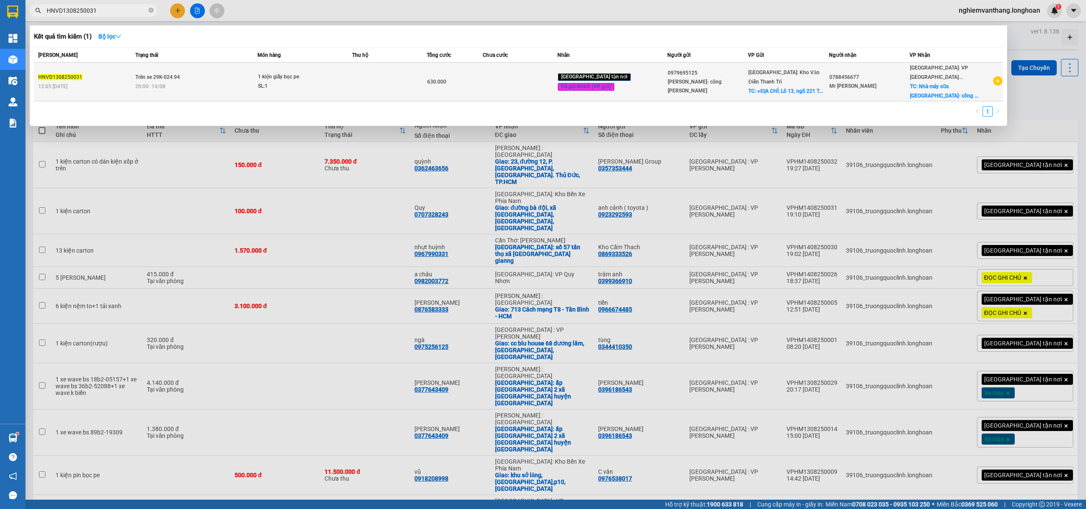
click at [313, 80] on div "1 kiện giấy bọc pe" at bounding box center [290, 77] width 64 height 9
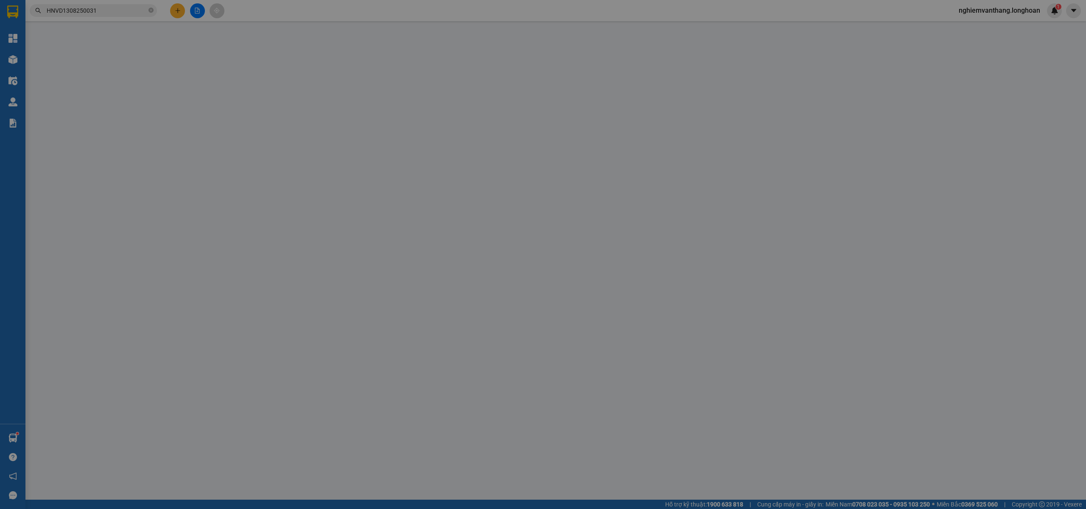
type input "0979695125"
type input "Trần Huê- công ty MAC"
checkbox input "true"
type input "+ĐỊA CHỈ: Lô 13, ngõ 221 Trung Kính, Yên Hòa, Hà Nội"
type input "100.000"
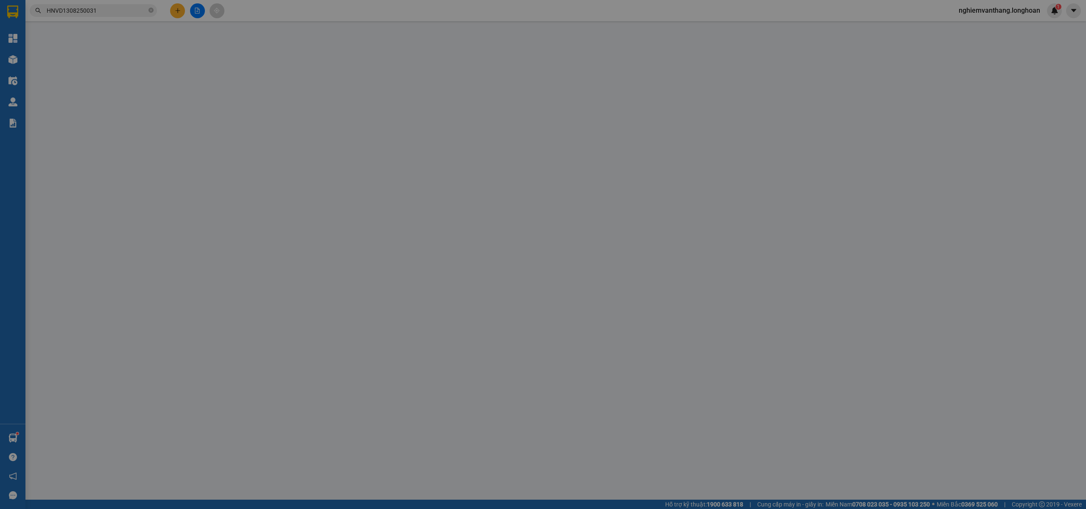
type input "0788456677"
type input "Mr Thanh FTI"
checkbox input "true"
type input "Nhà máy sữa [GEOGRAPHIC_DATA]- cổng chính- Xã [GEOGRAPHIC_DATA], [GEOGRAPHIC_DA…"
type input "hàng giao nguyên kiện, hư vỡ ko đền"
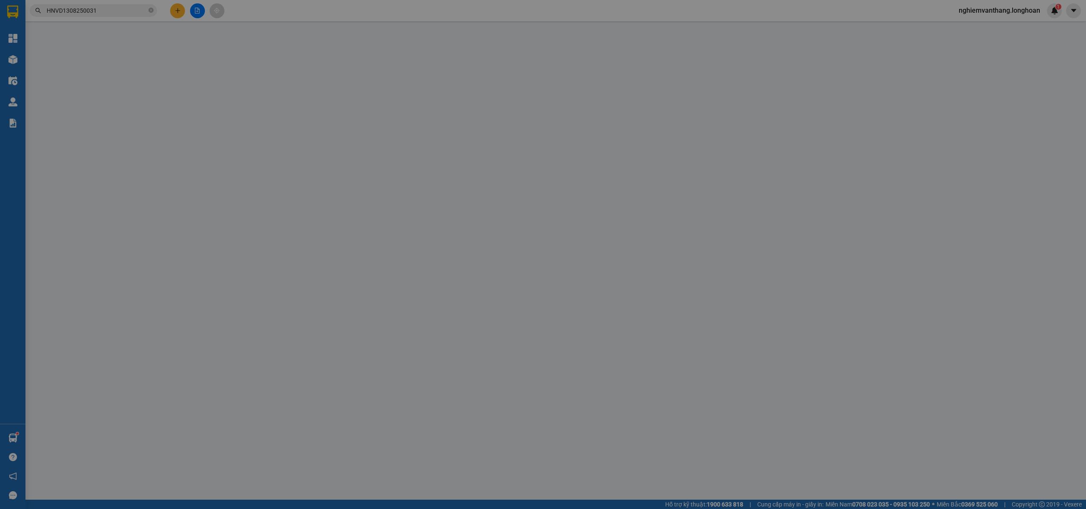
type input "630.000"
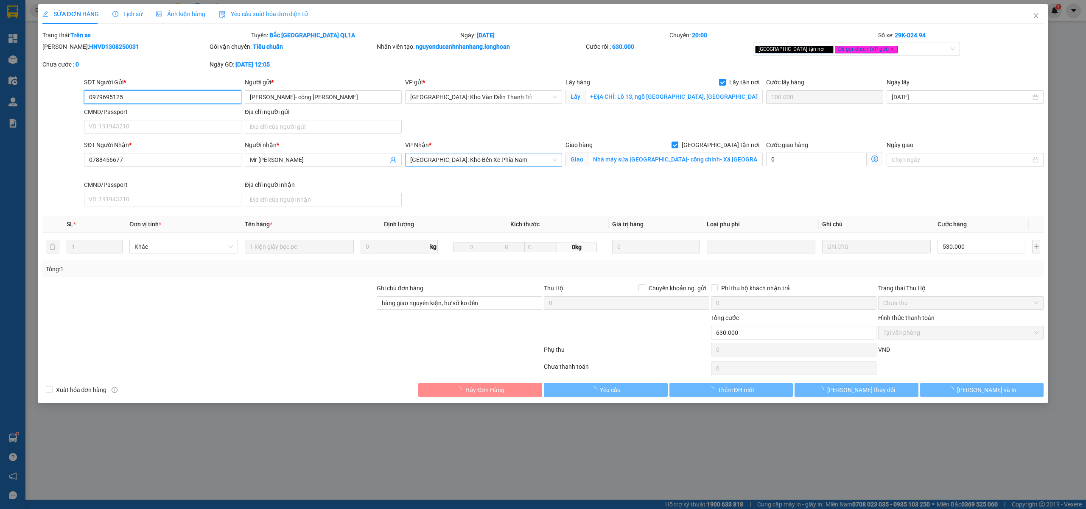
click at [453, 157] on span "[GEOGRAPHIC_DATA]: Kho Bến Xe Phía Nam" at bounding box center [483, 160] width 147 height 13
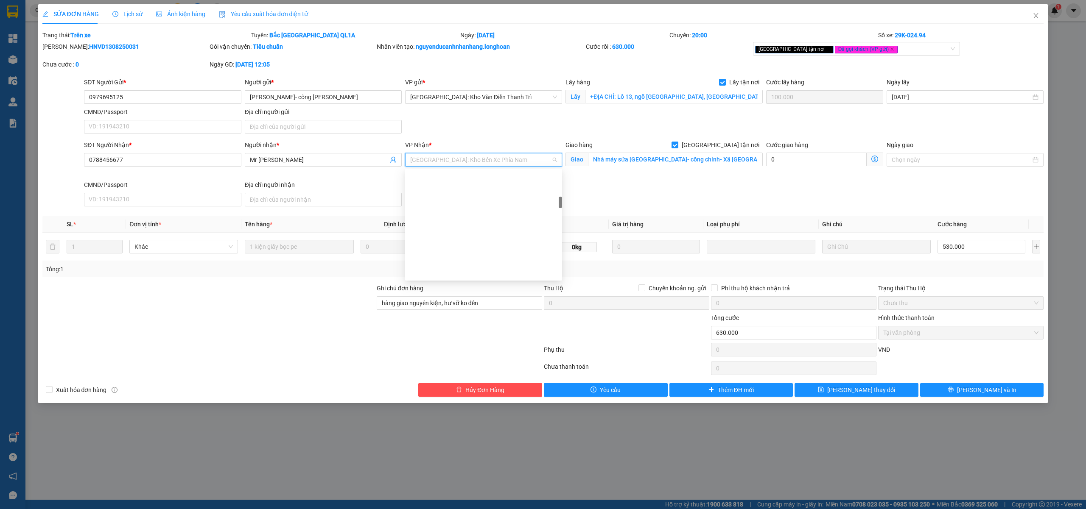
scroll to position [255, 0]
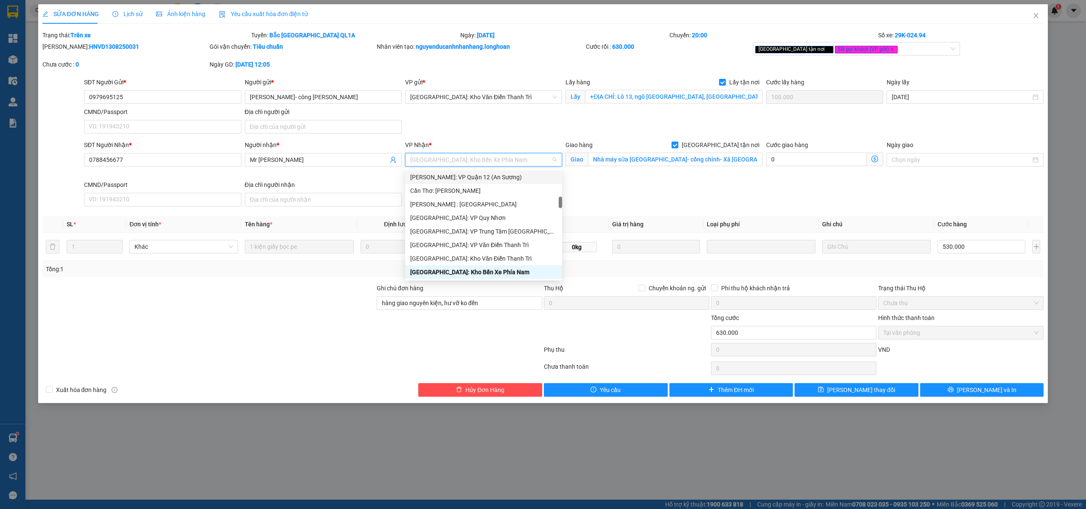
click at [635, 191] on div "SĐT Người Nhận * 0788456677 Người nhận * Mr Thanh FTI VP Nhận * Nha Trang: Kho …" at bounding box center [563, 175] width 963 height 70
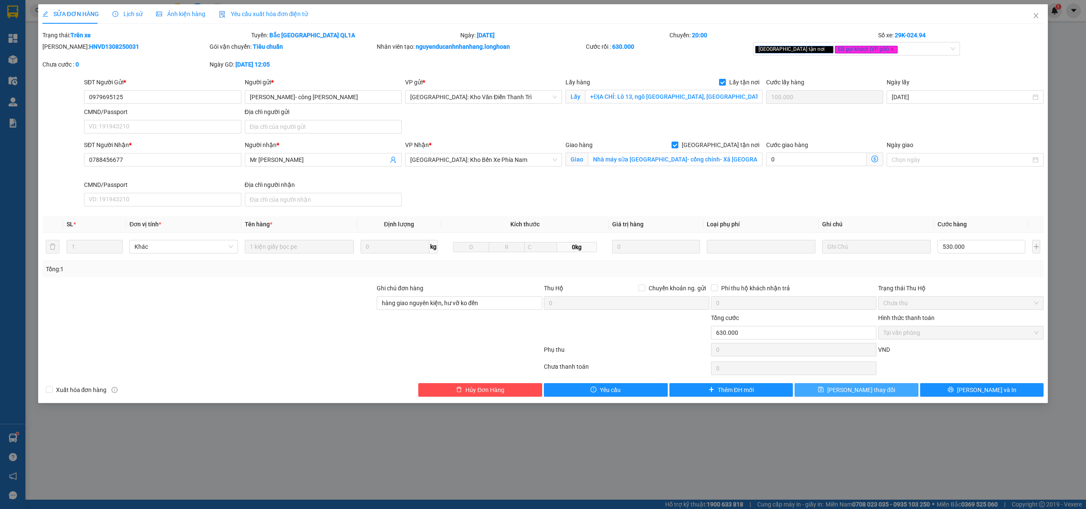
drag, startPoint x: 862, startPoint y: 394, endPoint x: 857, endPoint y: 397, distance: 6.4
click at [861, 394] on span "Lưu thay đổi" at bounding box center [861, 390] width 68 height 9
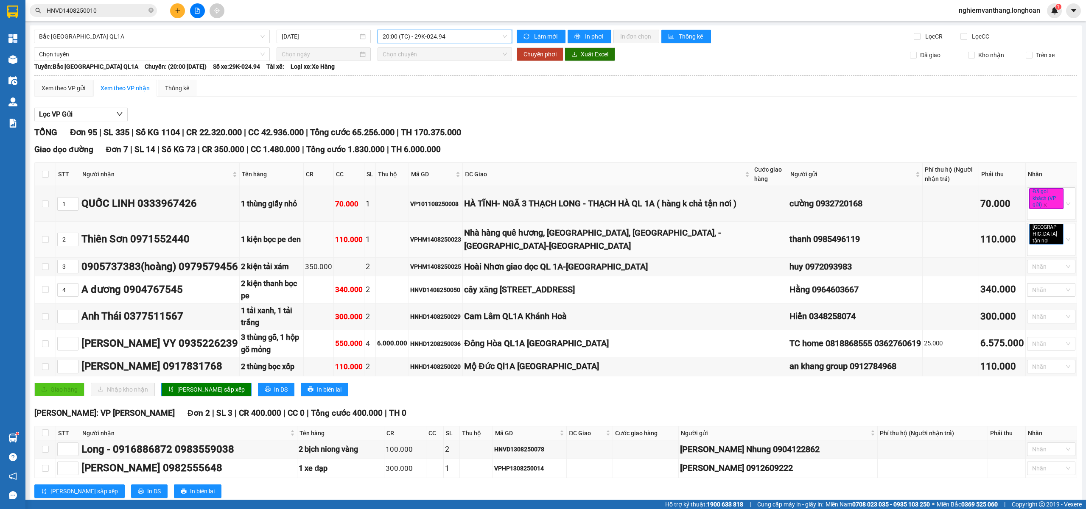
click at [50, 238] on td at bounding box center [45, 240] width 21 height 36
click at [46, 240] on input "checkbox" at bounding box center [45, 239] width 7 height 7
checkbox input "true"
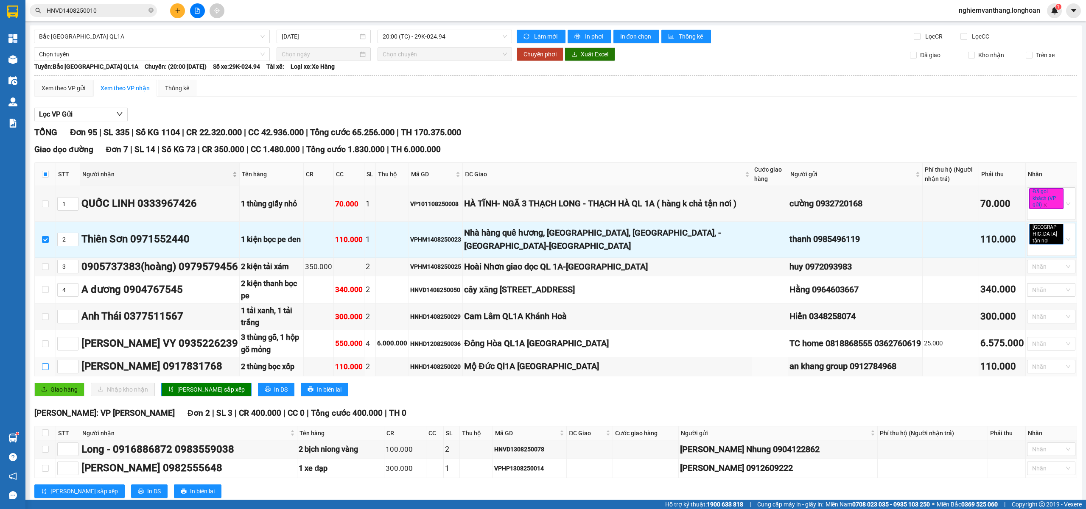
drag, startPoint x: 45, startPoint y: 348, endPoint x: 197, endPoint y: 175, distance: 230.2
click at [47, 364] on input "checkbox" at bounding box center [45, 367] width 7 height 7
checkbox input "true"
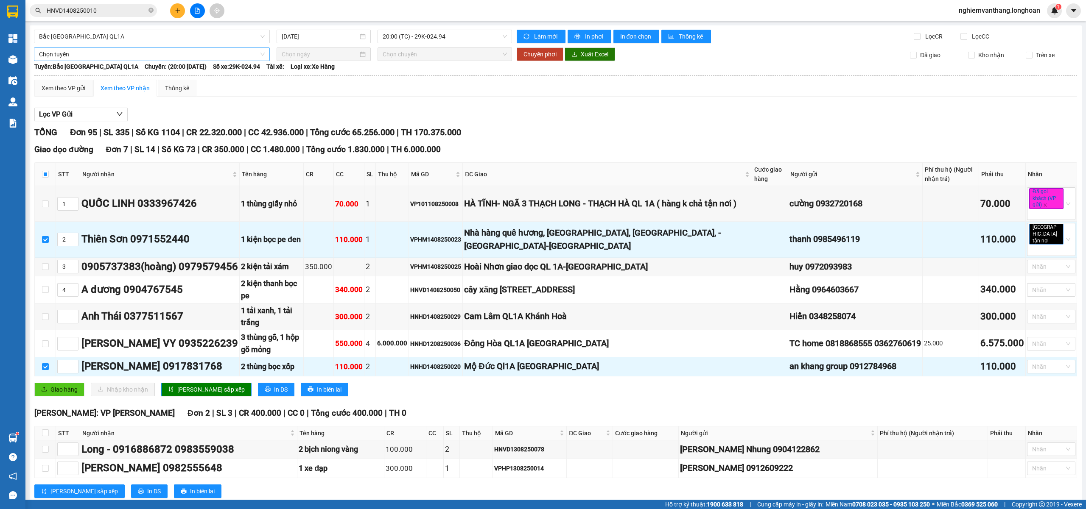
click at [89, 48] on span "Chọn tuyến" at bounding box center [152, 54] width 226 height 13
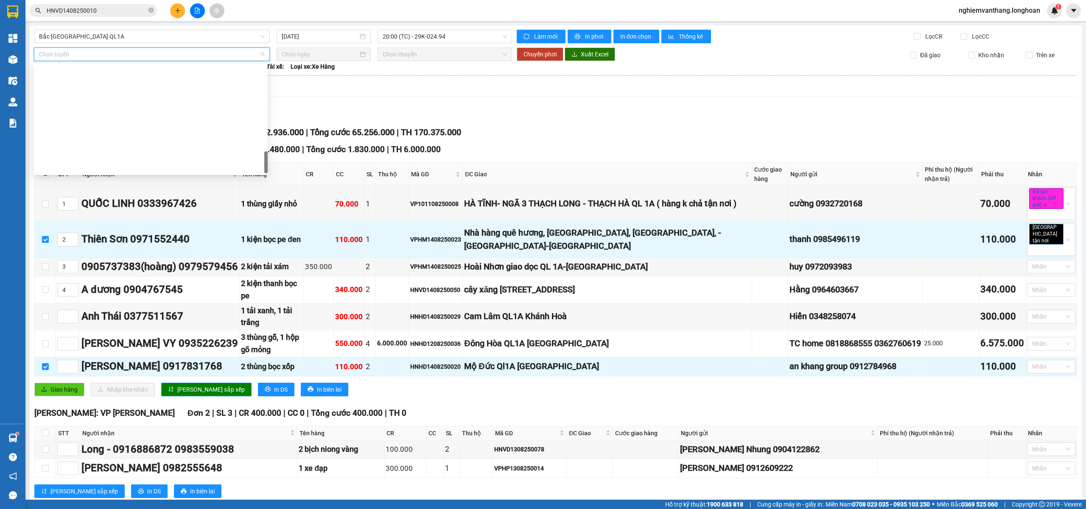
scroll to position [557, 0]
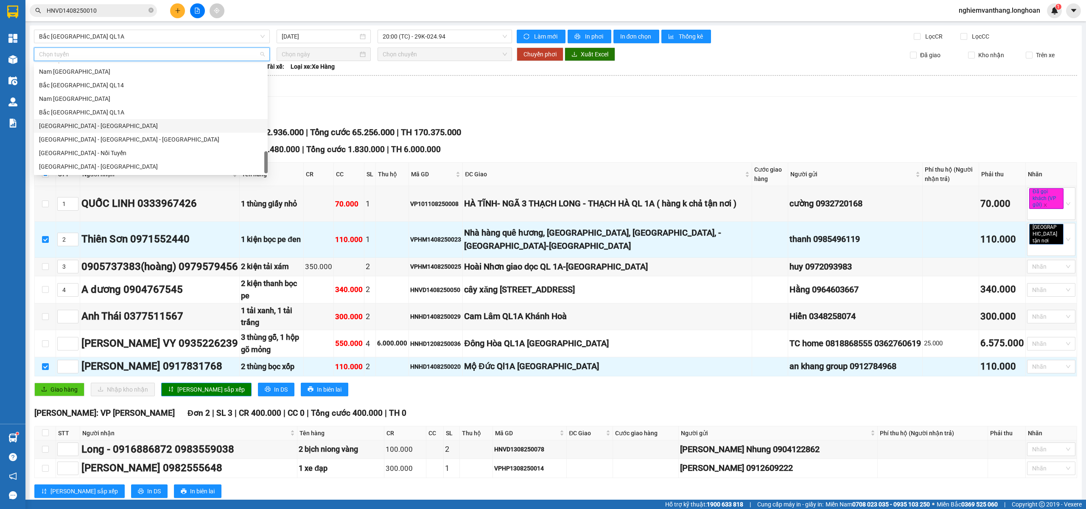
click at [90, 109] on div "Bắc [GEOGRAPHIC_DATA] QL1A" at bounding box center [151, 112] width 224 height 9
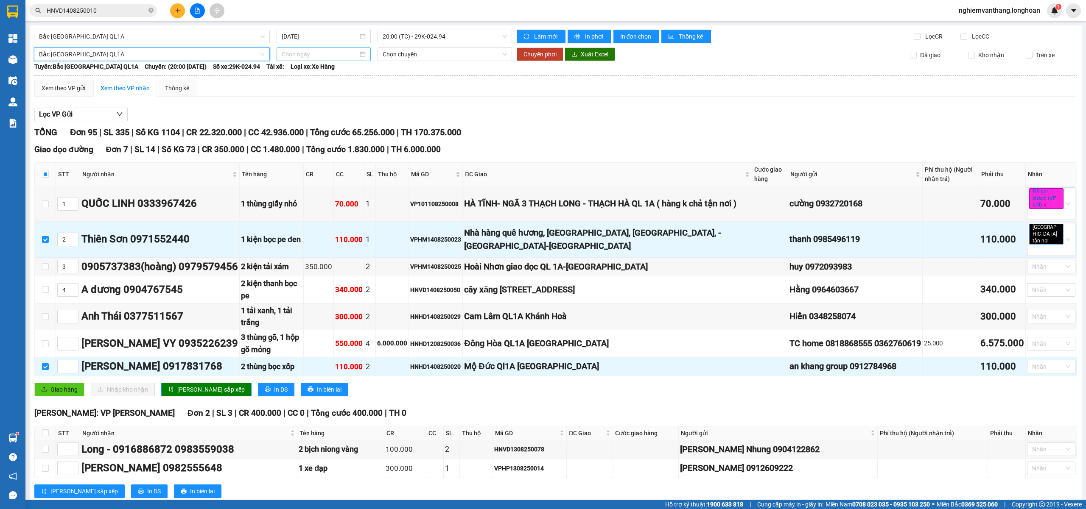
click at [319, 57] on input at bounding box center [320, 54] width 76 height 9
type input "[DATE]"
click at [349, 131] on div "14" at bounding box center [348, 129] width 10 height 10
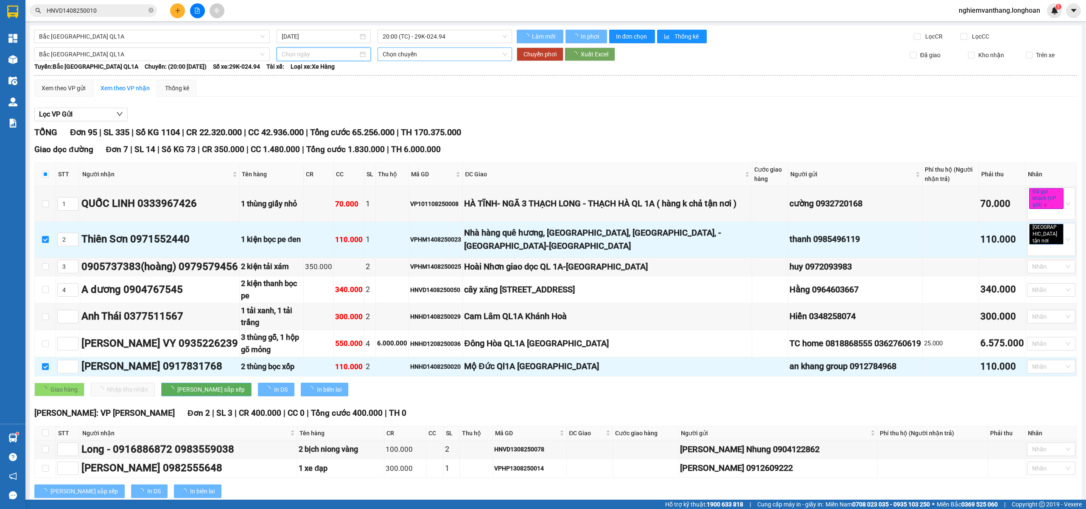
type input "[DATE]"
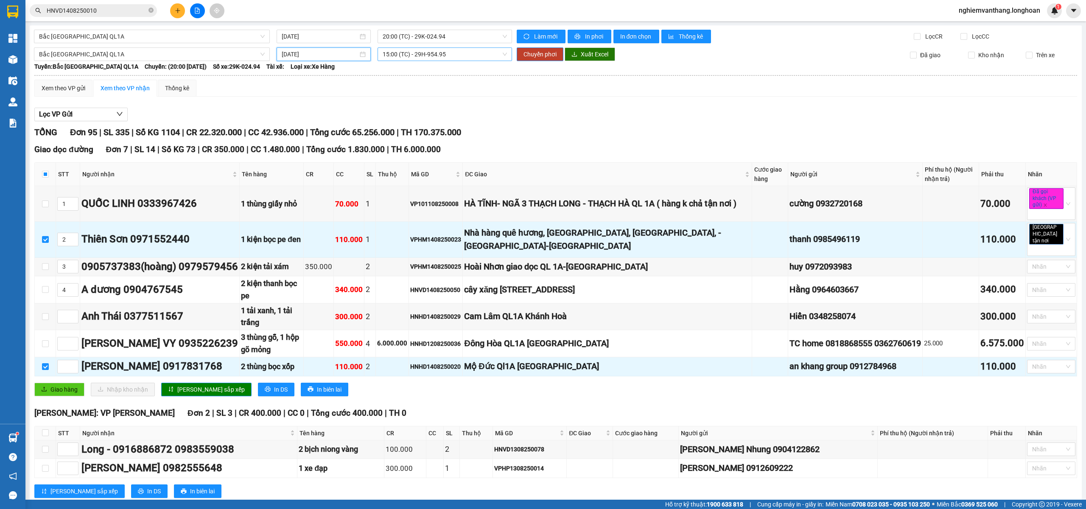
click at [417, 53] on span "15:00 (TC) - 29H-954.95" at bounding box center [445, 54] width 125 height 13
click at [399, 111] on div "23:00 (TC)" at bounding box center [413, 112] width 66 height 9
click at [537, 57] on span "Chuyển phơi" at bounding box center [539, 54] width 33 height 9
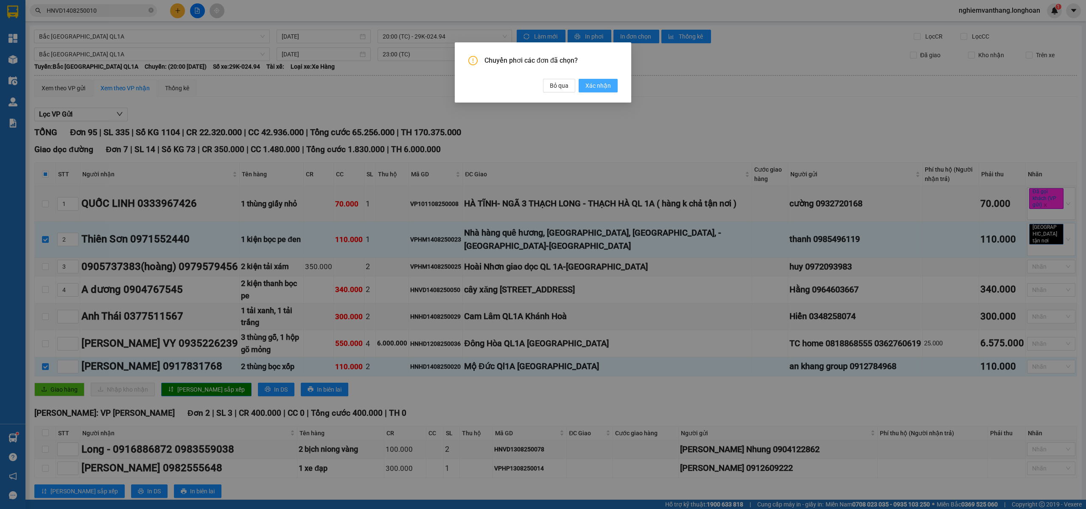
click at [599, 84] on span "Xác nhận" at bounding box center [597, 85] width 25 height 9
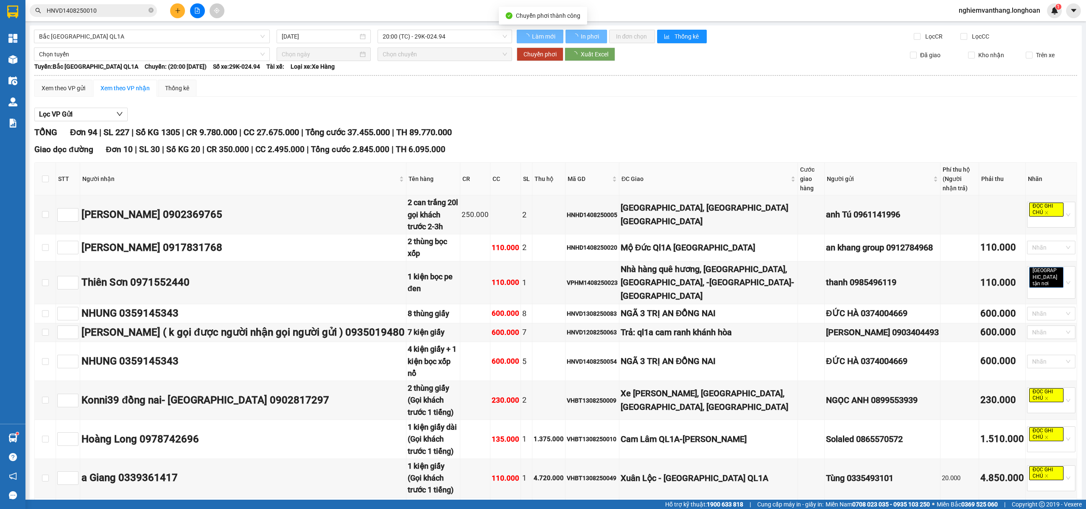
checkbox input "false"
click at [423, 38] on span "23:00 (TC)" at bounding box center [445, 36] width 125 height 13
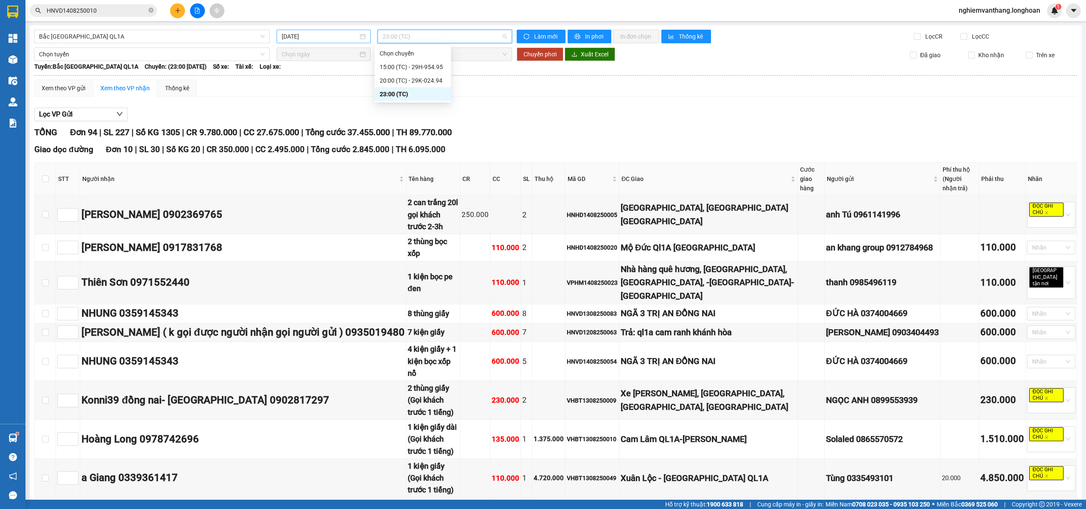
click at [326, 36] on input "[DATE]" at bounding box center [320, 36] width 76 height 9
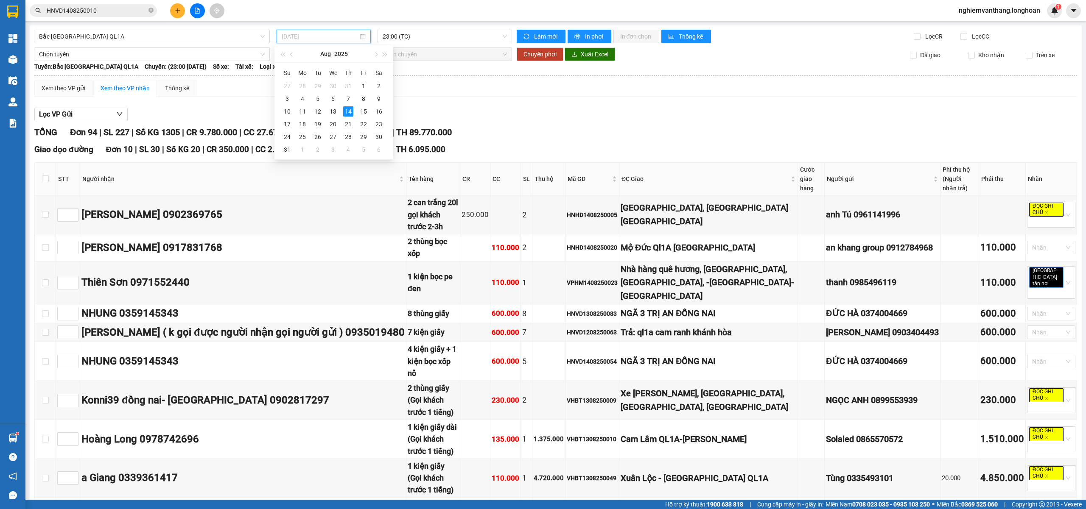
type input "[DATE]"
click at [395, 37] on span "23:00 (TC)" at bounding box center [445, 36] width 125 height 13
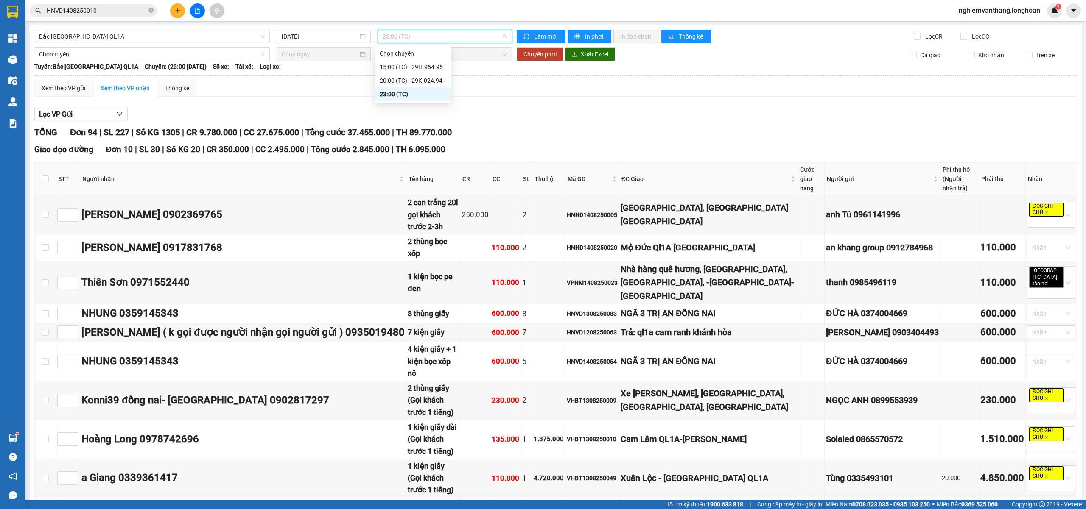
click at [422, 82] on div "20:00 (TC) - 29K-024.94" at bounding box center [413, 80] width 66 height 9
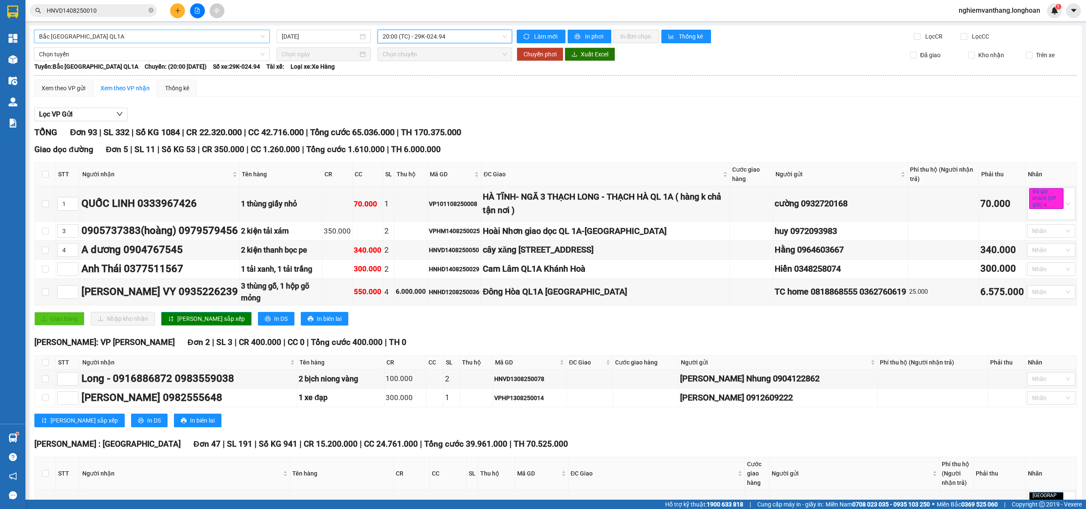
click at [116, 36] on span "Bắc [GEOGRAPHIC_DATA] QL1A" at bounding box center [152, 36] width 226 height 13
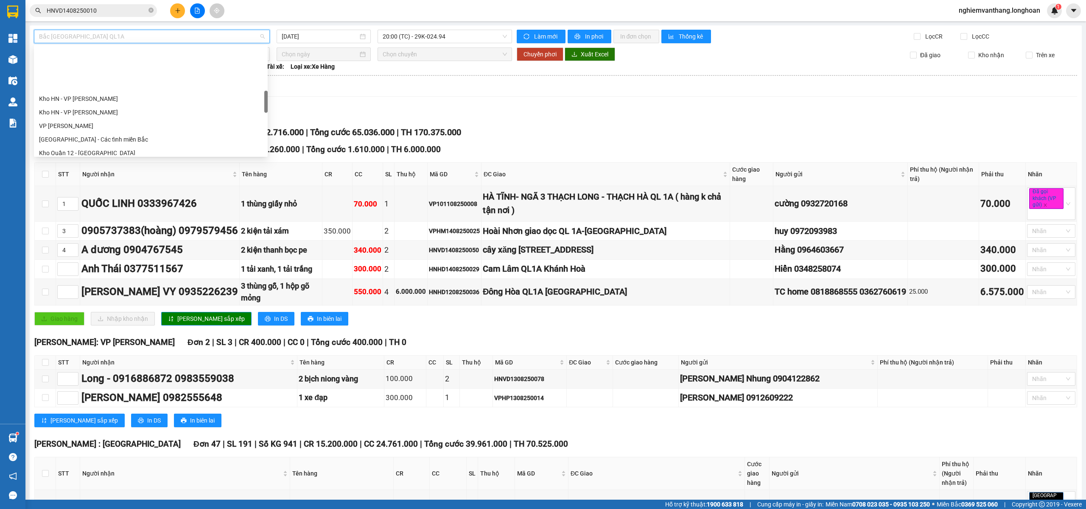
scroll to position [283, 0]
click at [90, 68] on div "VP [PERSON_NAME]" at bounding box center [151, 69] width 224 height 9
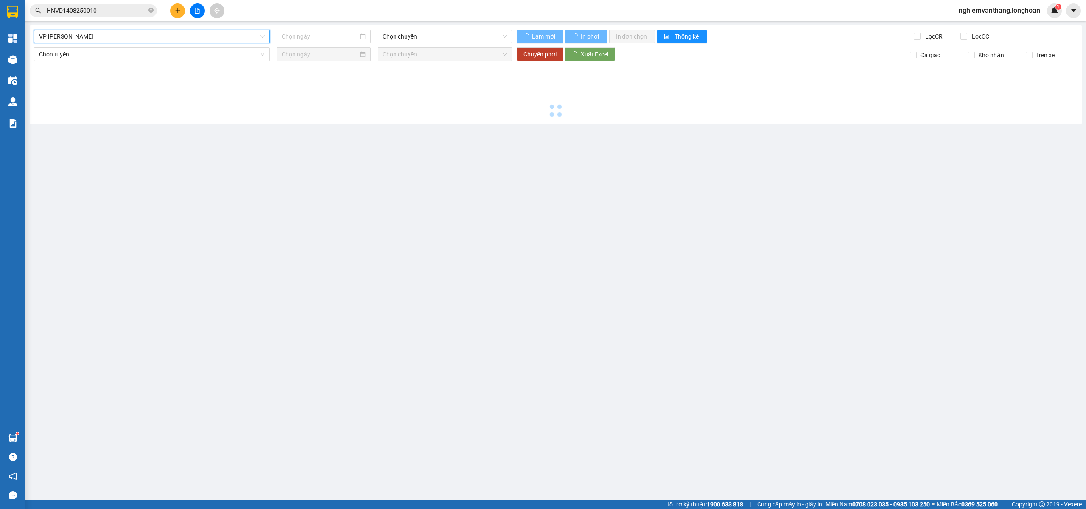
type input "[DATE]"
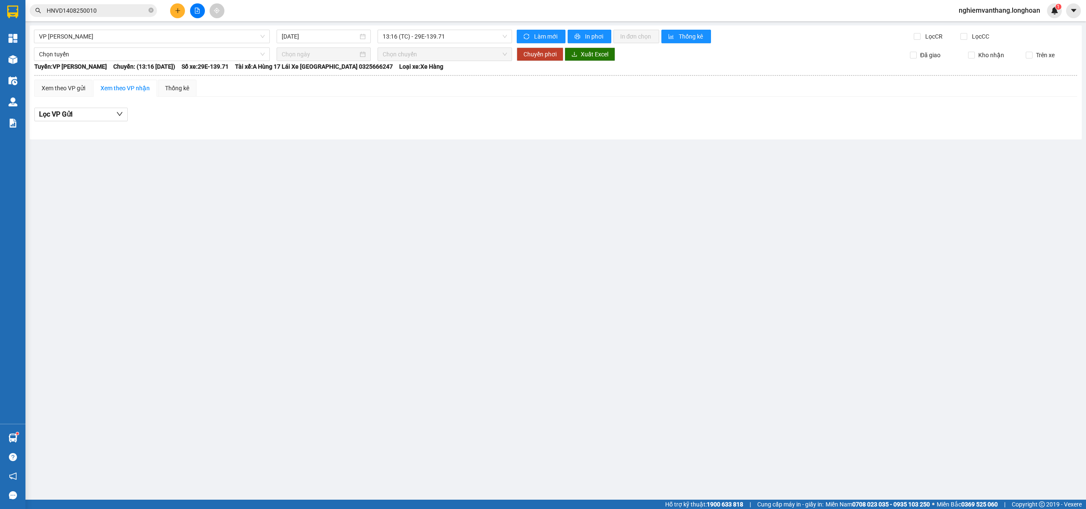
click at [296, 28] on div "VP Thanh Xuân - Kho HN 14/08/2025 13:16 (TC) - 29E-139.71 Làm mới In phơi In đơ…" at bounding box center [556, 82] width 1052 height 114
drag, startPoint x: 423, startPoint y: 36, endPoint x: 423, endPoint y: 56, distance: 20.4
click at [423, 35] on span "13:16 (TC) - 29E-139.71" at bounding box center [445, 36] width 125 height 13
click at [411, 89] on body "Kết quả tìm kiếm ( 1 ) Bộ lọc Mã ĐH Trạng thái Món hàng Thu hộ Tổng cước Chưa c…" at bounding box center [543, 254] width 1086 height 509
click at [409, 81] on div "Xem theo VP gửi Xem theo VP nhận Thống kê" at bounding box center [555, 88] width 1043 height 17
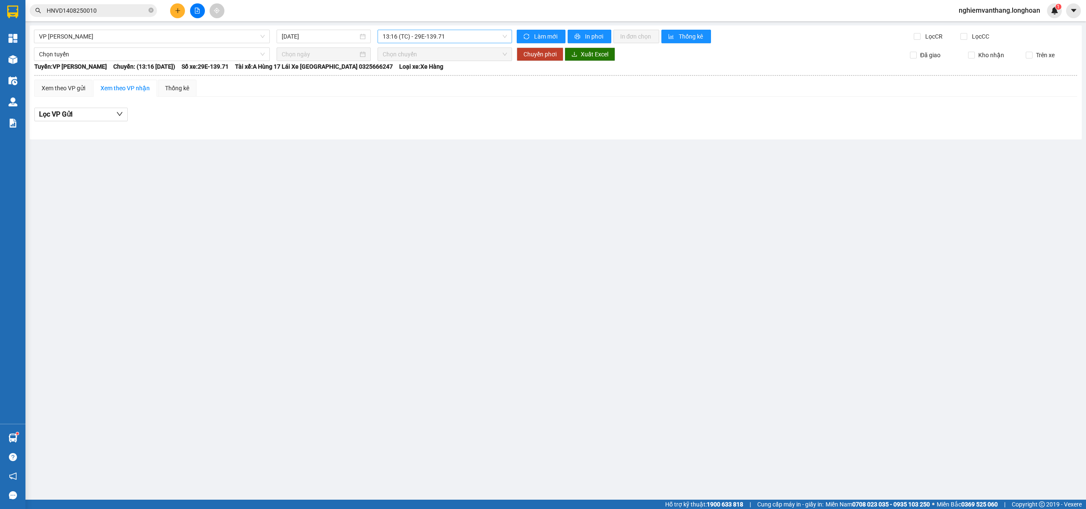
click at [411, 37] on span "13:16 (TC) - 29E-139.71" at bounding box center [445, 36] width 125 height 13
click at [406, 84] on div "19:15 (TC) - 29E-139.71" at bounding box center [416, 80] width 66 height 9
click at [91, 40] on span "VP [PERSON_NAME]" at bounding box center [152, 36] width 226 height 13
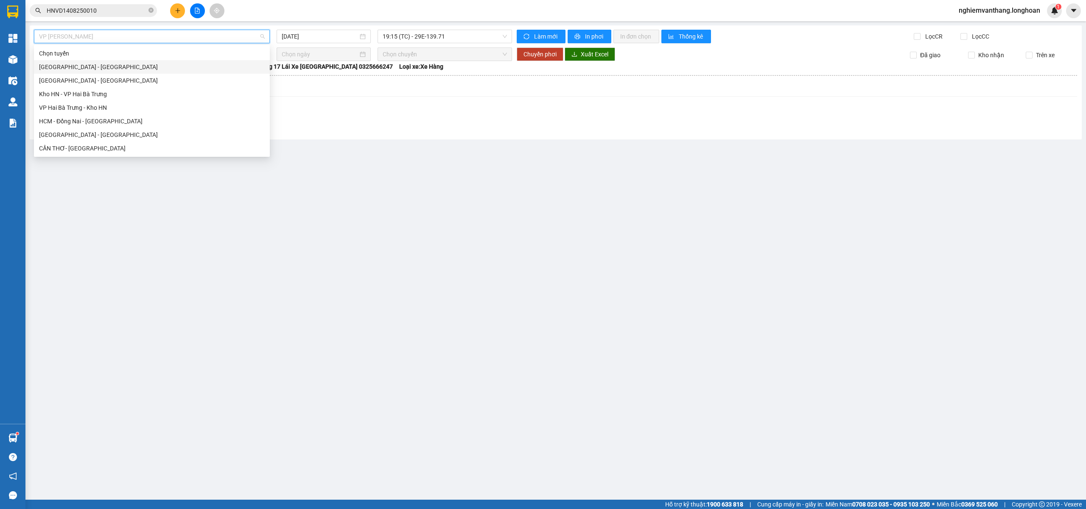
click at [96, 68] on div "[GEOGRAPHIC_DATA] - [GEOGRAPHIC_DATA]" at bounding box center [152, 66] width 226 height 9
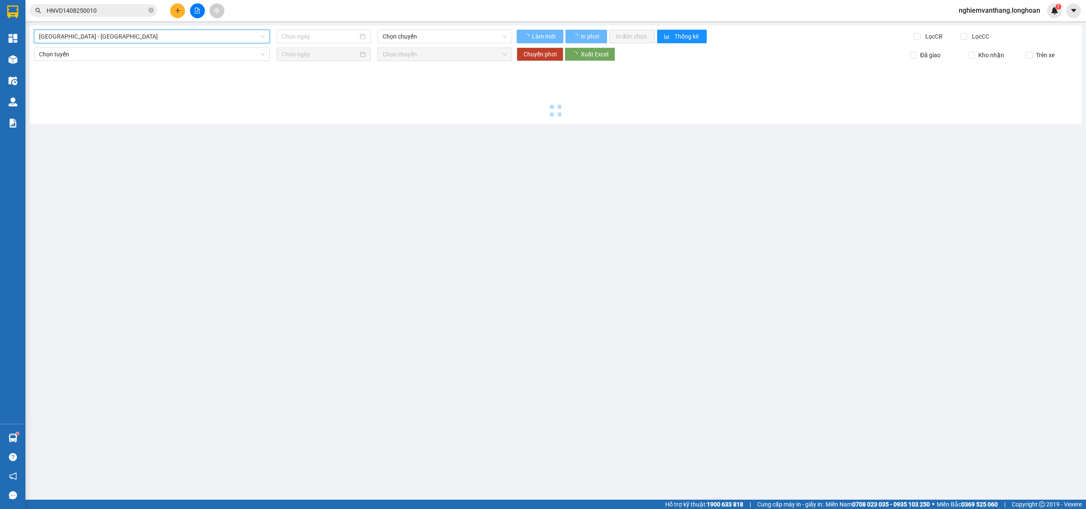
type input "[DATE]"
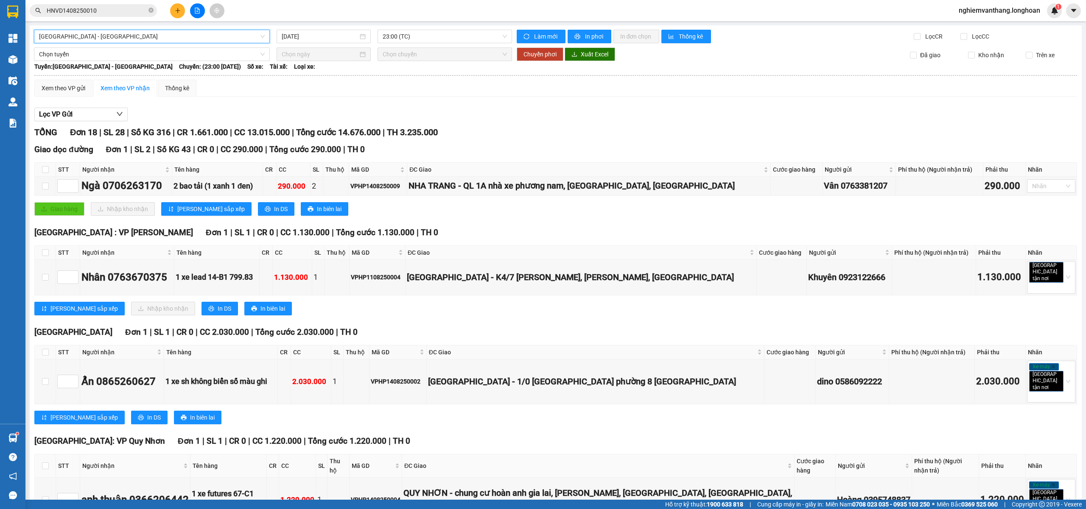
click at [135, 38] on span "[GEOGRAPHIC_DATA] - [GEOGRAPHIC_DATA]" at bounding box center [152, 36] width 226 height 13
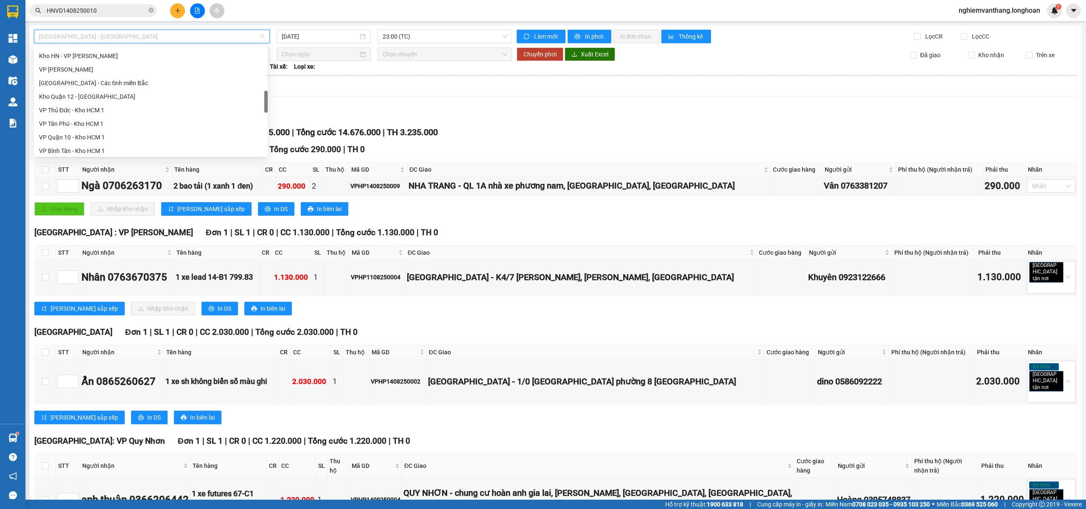
scroll to position [557, 0]
click at [107, 78] on div "Nam [GEOGRAPHIC_DATA]" at bounding box center [151, 80] width 224 height 9
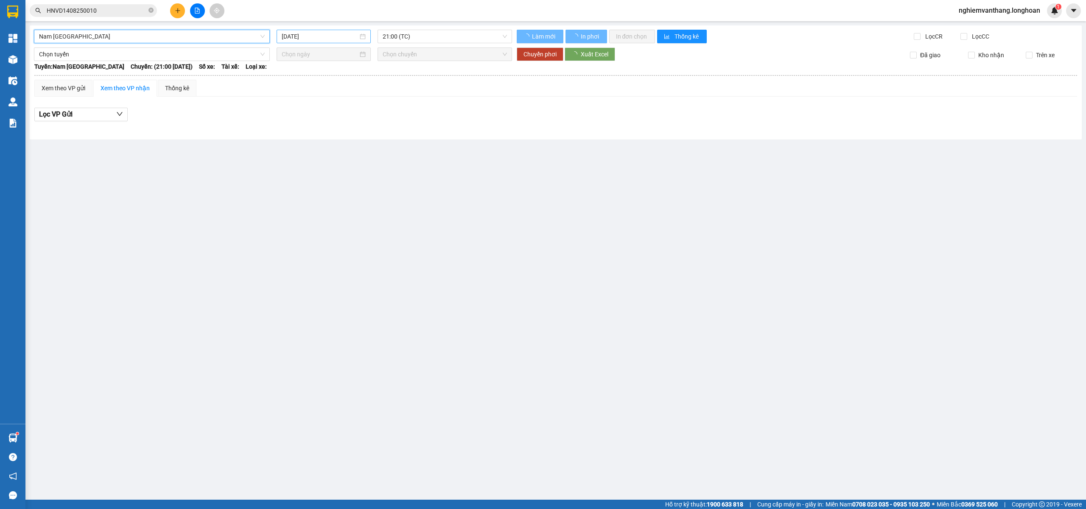
click at [330, 36] on input "[DATE]" at bounding box center [320, 36] width 76 height 9
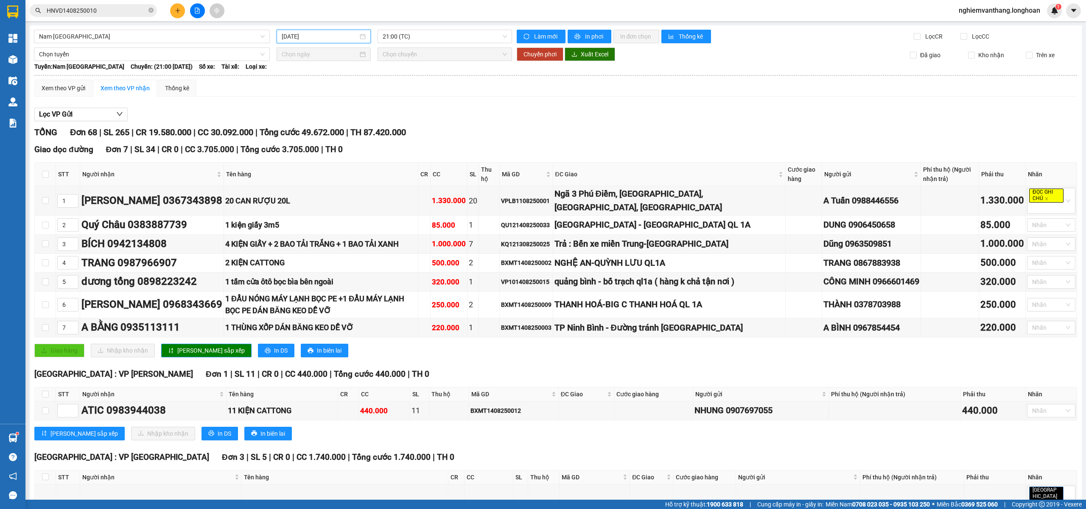
click at [315, 38] on input "[DATE]" at bounding box center [320, 36] width 76 height 9
click at [299, 109] on div "11" at bounding box center [302, 111] width 10 height 10
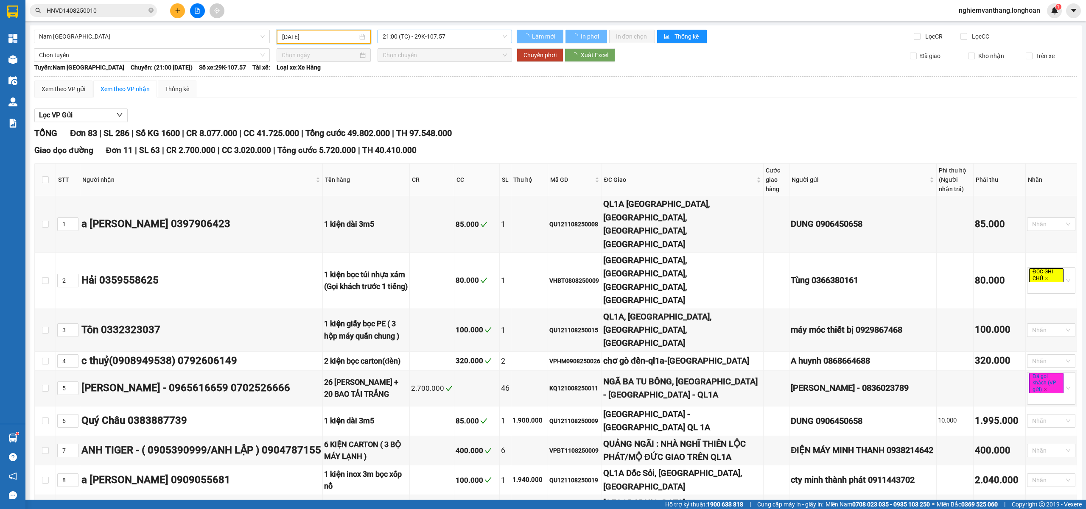
click at [407, 38] on span "21:00 (TC) - 29K-107.57" at bounding box center [445, 36] width 125 height 13
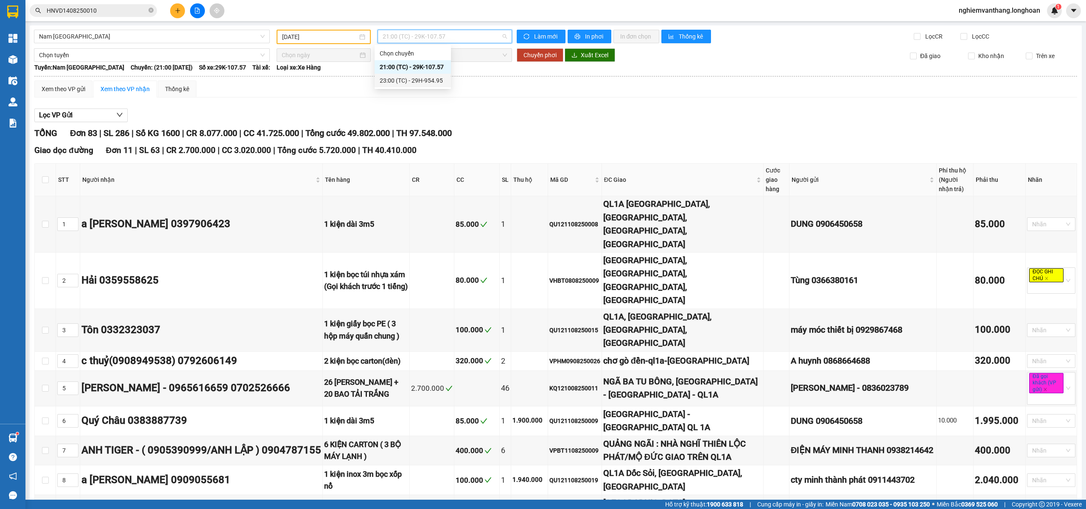
click at [408, 78] on div "23:00 (TC) - 29H-954.95" at bounding box center [413, 80] width 66 height 9
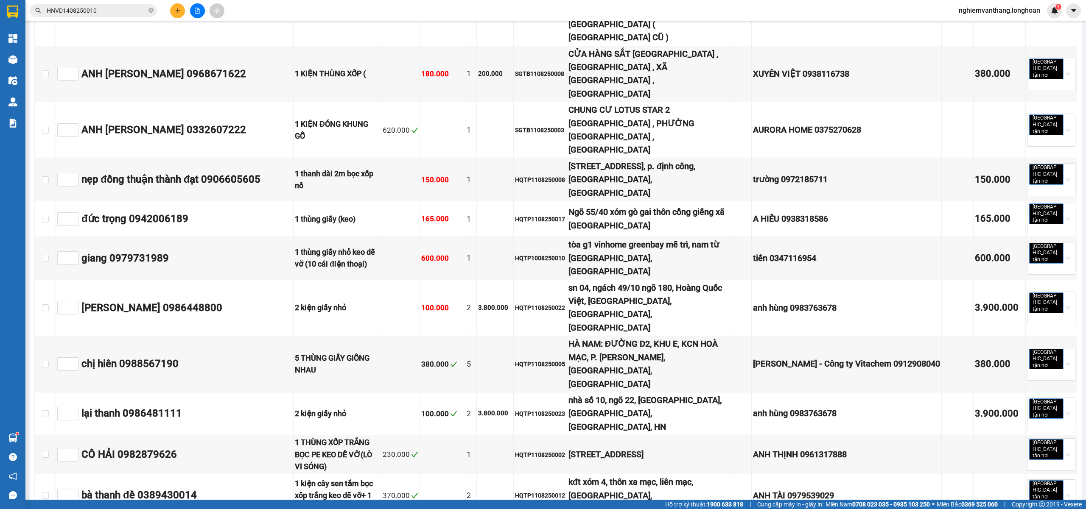
scroll to position [2262, 0]
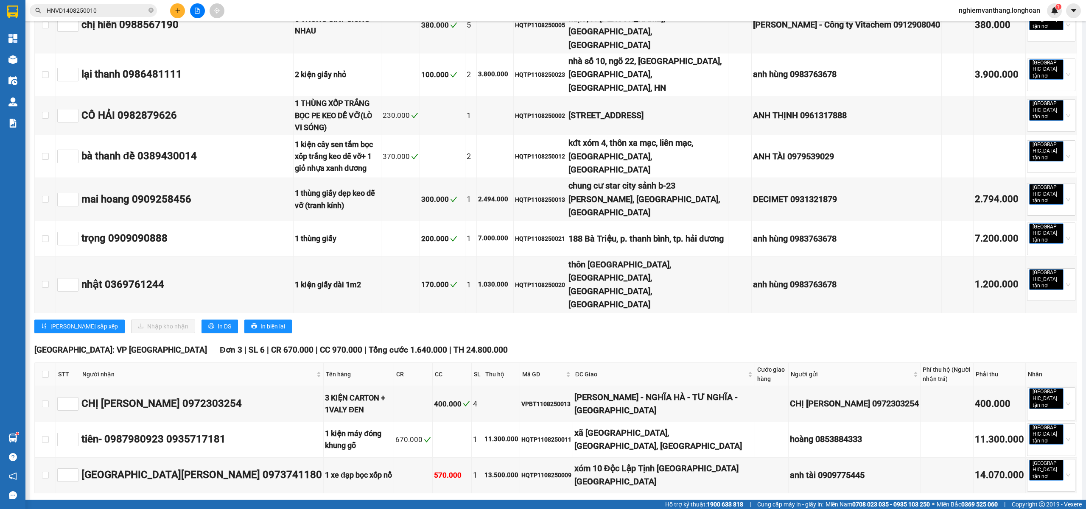
click at [321, 111] on div "12" at bounding box center [318, 111] width 10 height 10
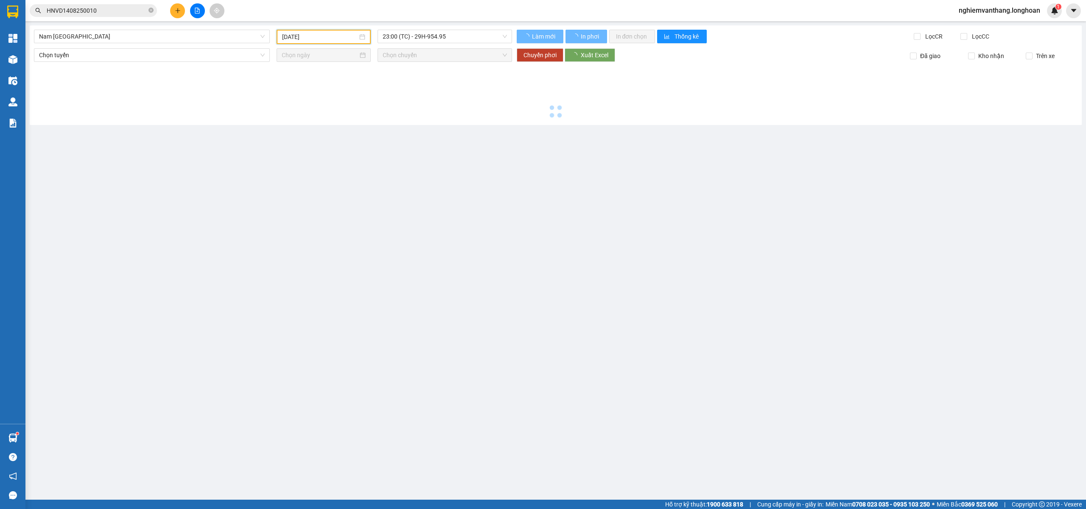
type input "12/08/2025"
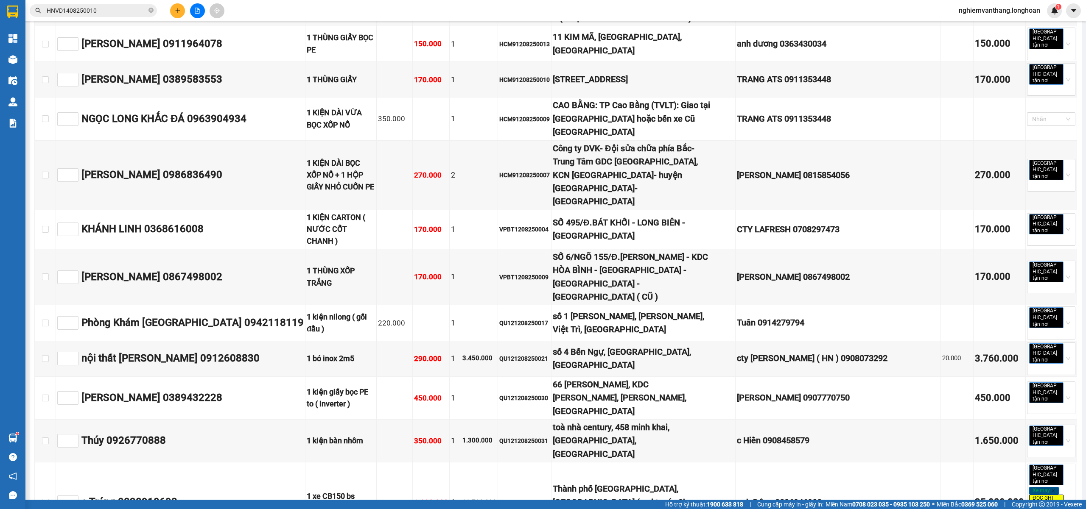
click at [420, 82] on div "23:00 (TC) - 29K-024.94" at bounding box center [413, 80] width 66 height 9
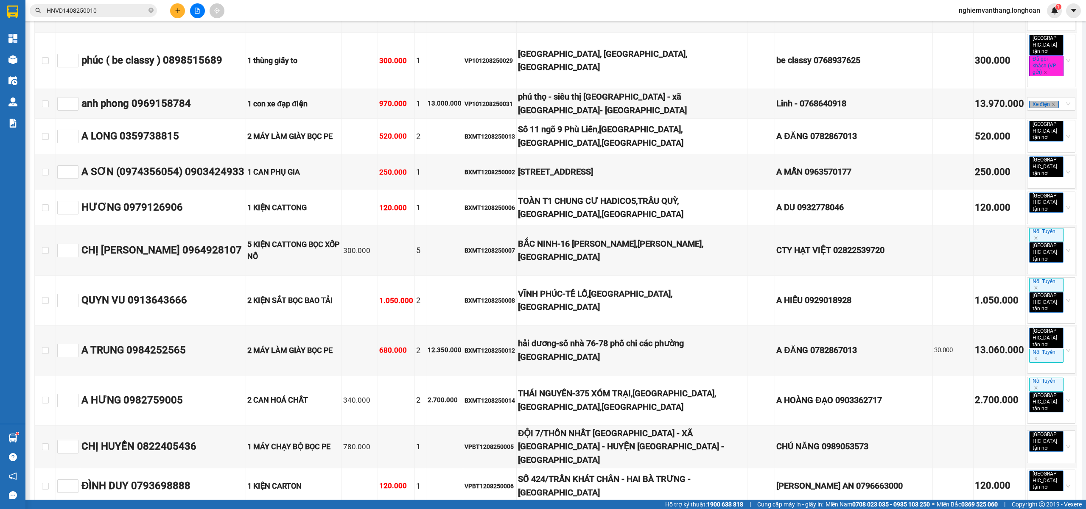
drag, startPoint x: 177, startPoint y: 257, endPoint x: 467, endPoint y: 231, distance: 291.3
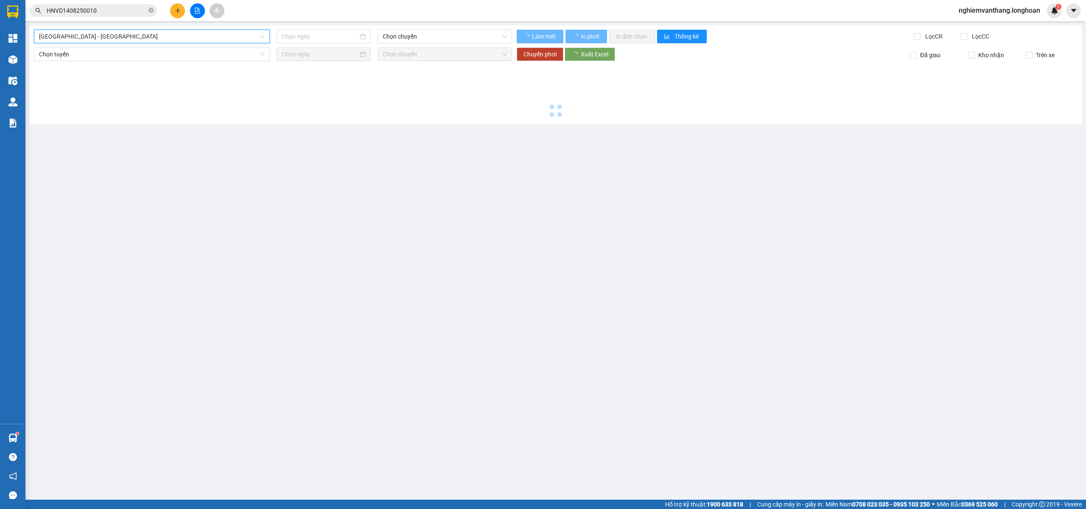
type input "[DATE]"
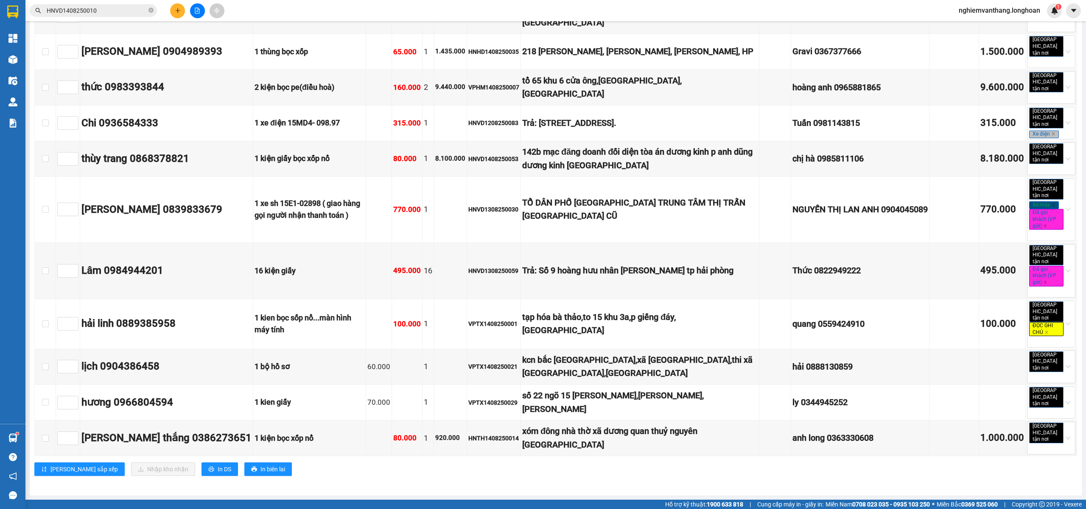
click at [143, 47] on div "Hà Nội - Hải Phòng Hà Nội - Hải Phòng 14/08/2025 20:00 (TC) Làm mới In phơi In …" at bounding box center [556, 162] width 1052 height 668
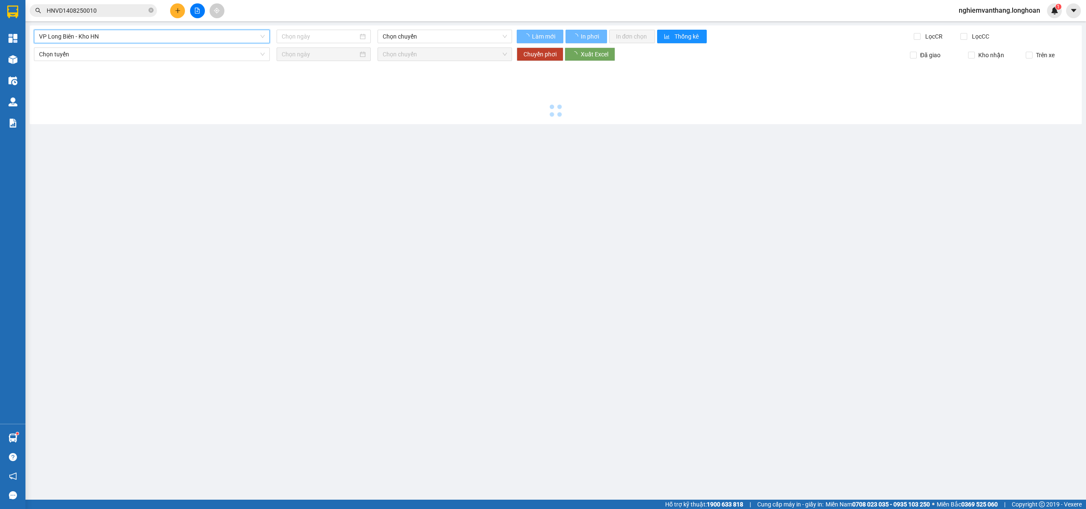
type input "[DATE]"
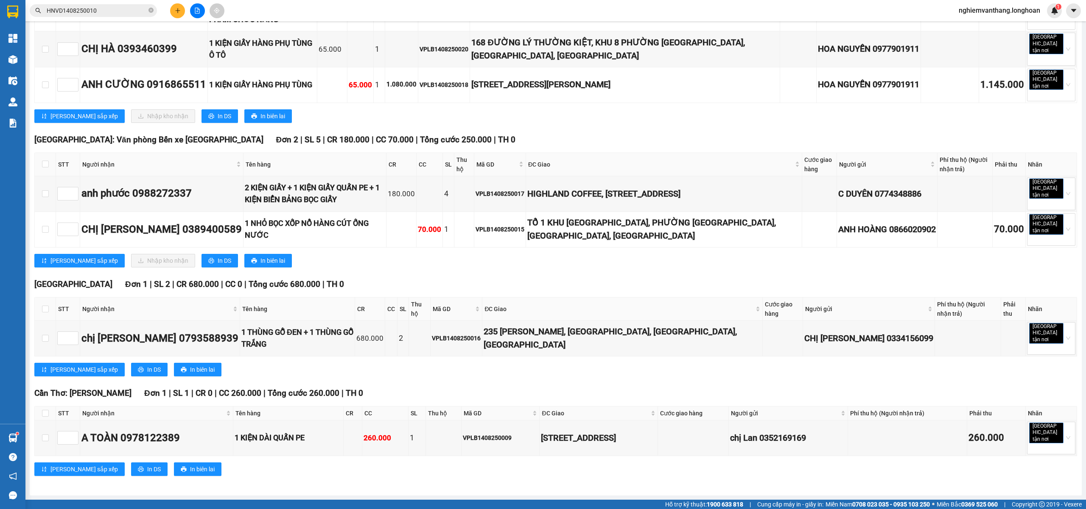
click at [41, 176] on th at bounding box center [45, 164] width 21 height 23
click at [46, 168] on input "checkbox" at bounding box center [45, 164] width 7 height 7
checkbox input "true"
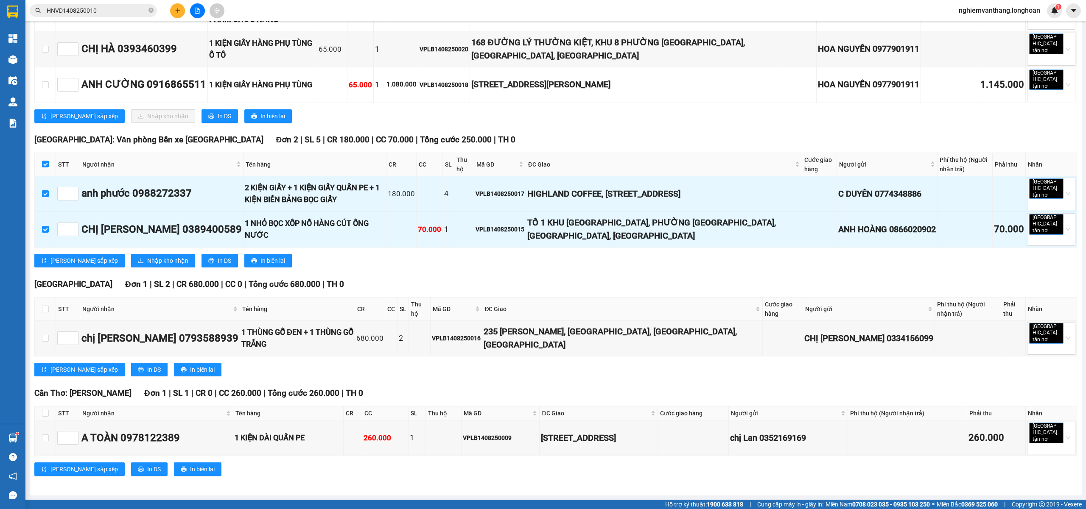
drag, startPoint x: 82, startPoint y: 55, endPoint x: 86, endPoint y: 63, distance: 8.5
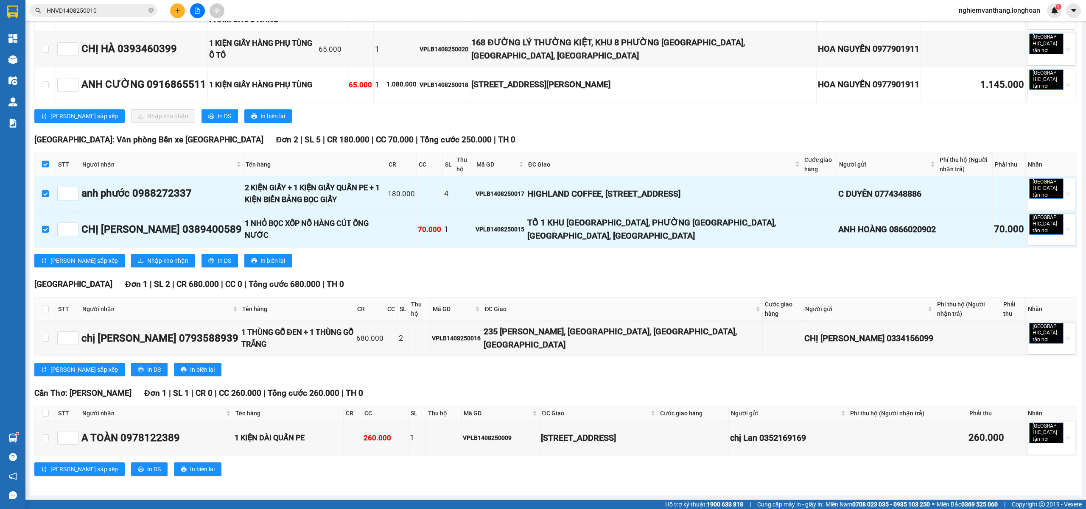
type input "[DATE]"
click at [349, 129] on div "14" at bounding box center [348, 129] width 10 height 10
type input "[DATE]"
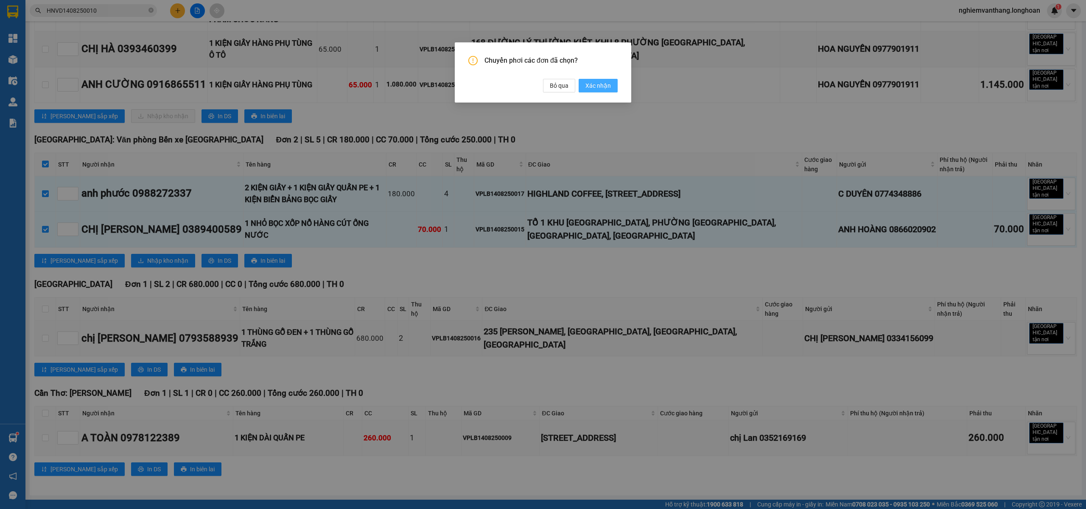
click at [596, 80] on button "Xác nhận" at bounding box center [598, 86] width 39 height 14
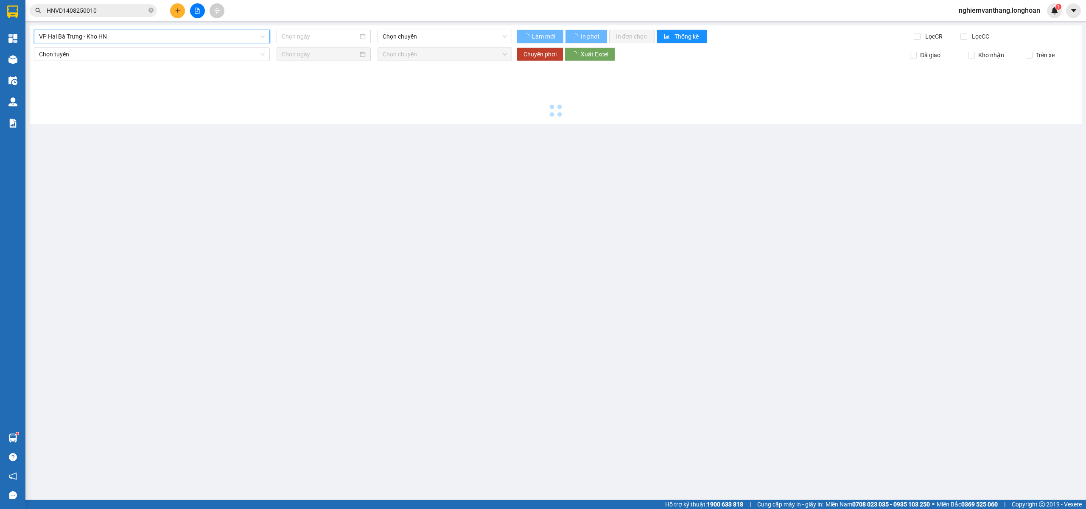
type input "[DATE]"
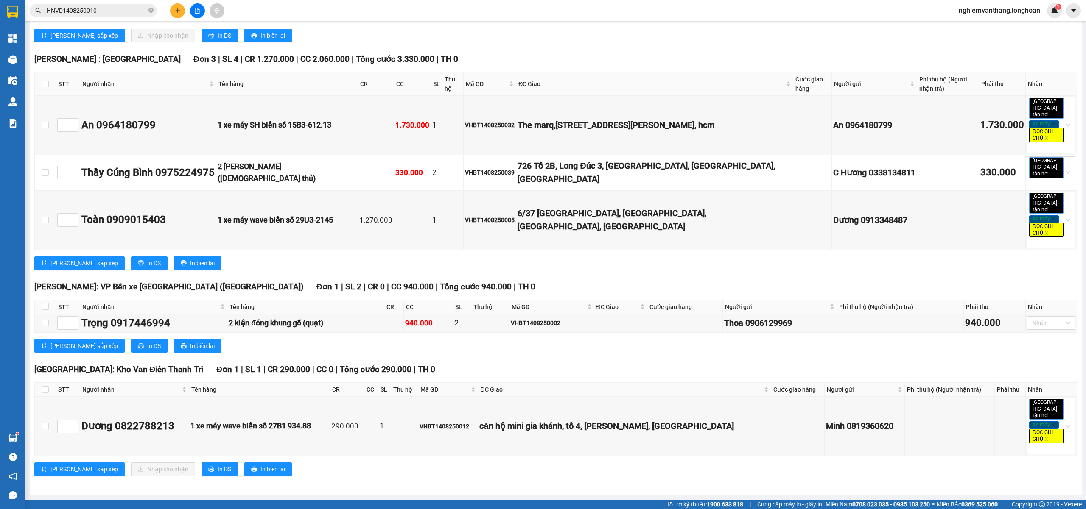
click at [478, 101] on div "Xem theo VP gửi Xem theo VP nhận Thống kê Lọc VP Gửi TỔNG Đơn 10 | SL 19 | CR …" at bounding box center [555, 6] width 1043 height 961
checkbox input "true"
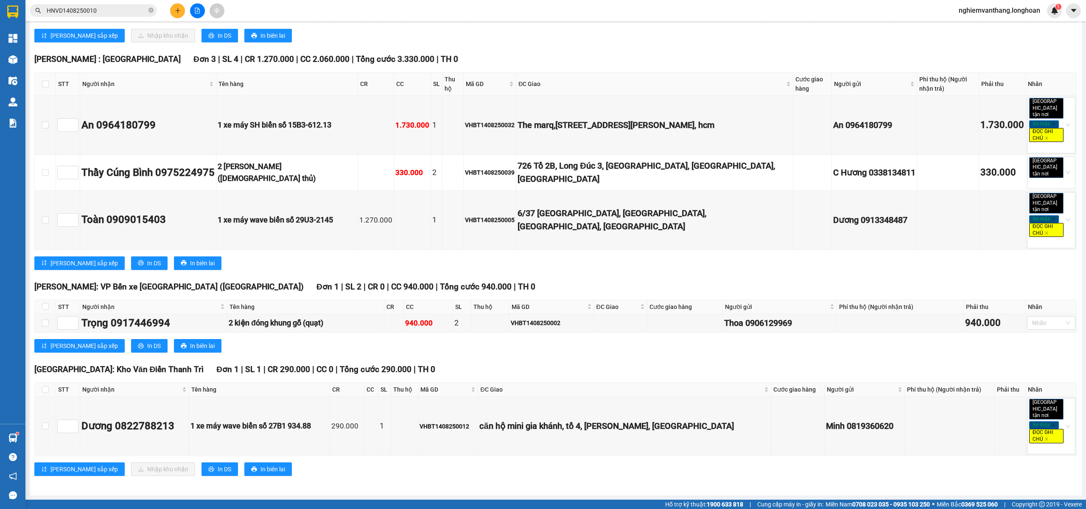
checkbox input "true"
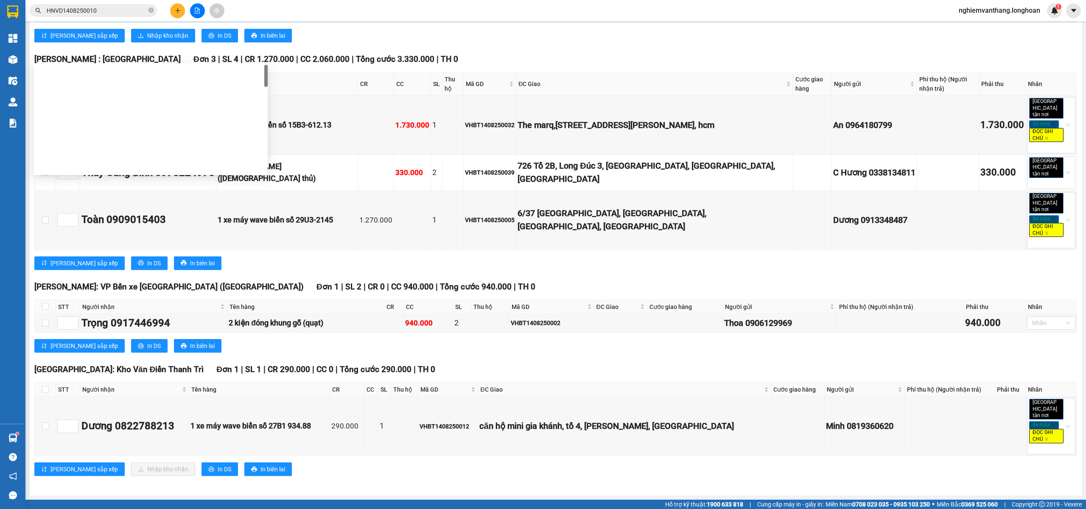
drag, startPoint x: 70, startPoint y: 98, endPoint x: 204, endPoint y: 70, distance: 136.5
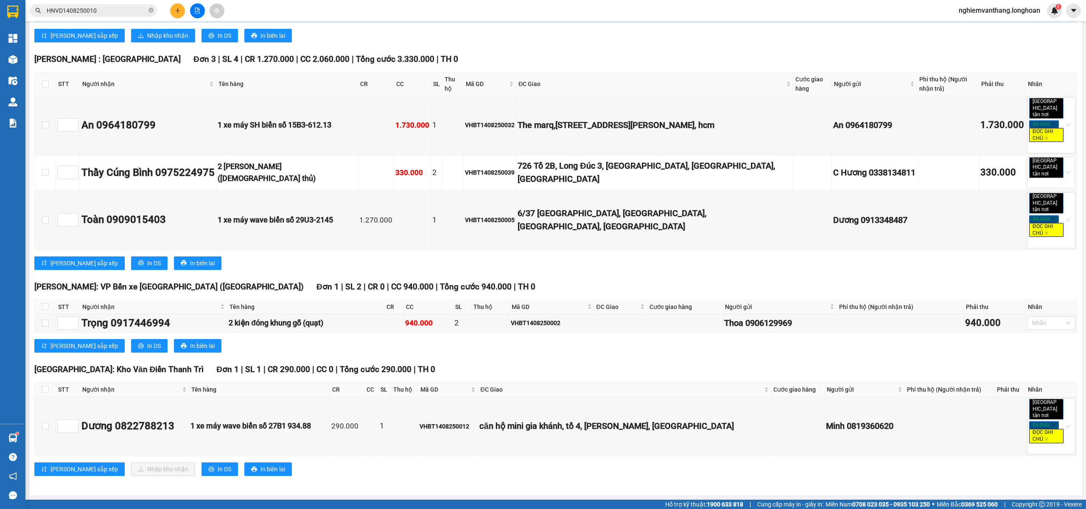
type input "[DATE]"
click at [344, 127] on div "14" at bounding box center [348, 129] width 10 height 10
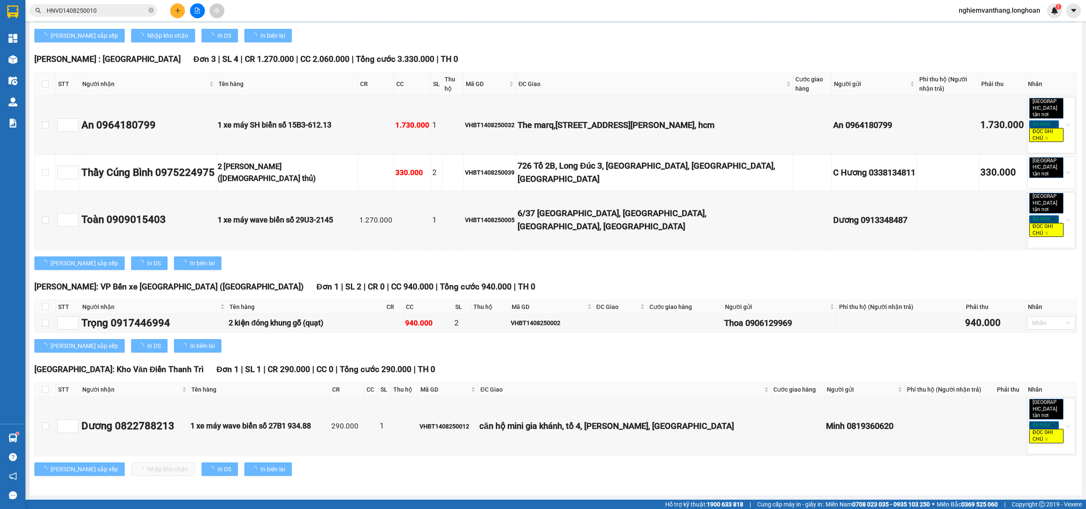
type input "[DATE]"
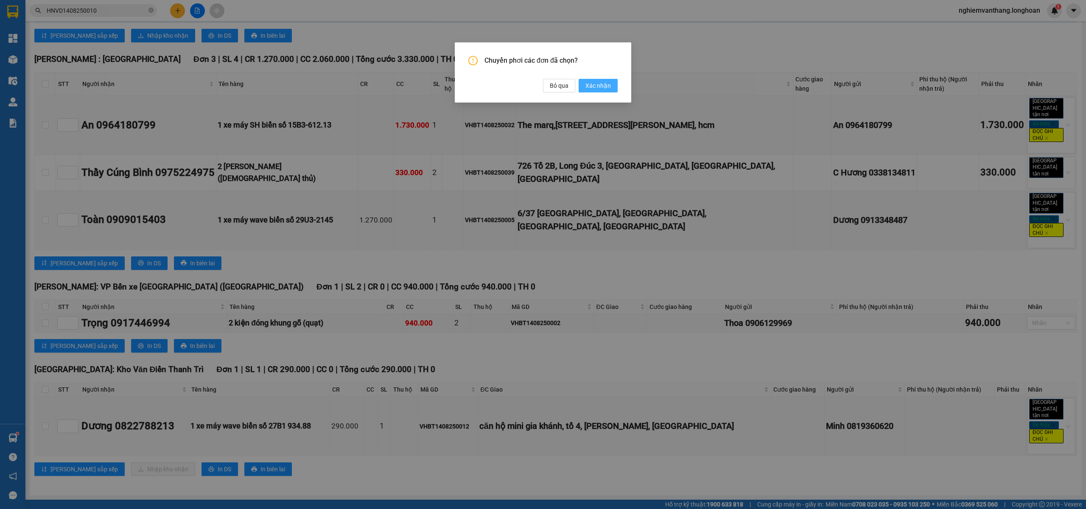
click at [601, 85] on span "Xác nhận" at bounding box center [597, 85] width 25 height 9
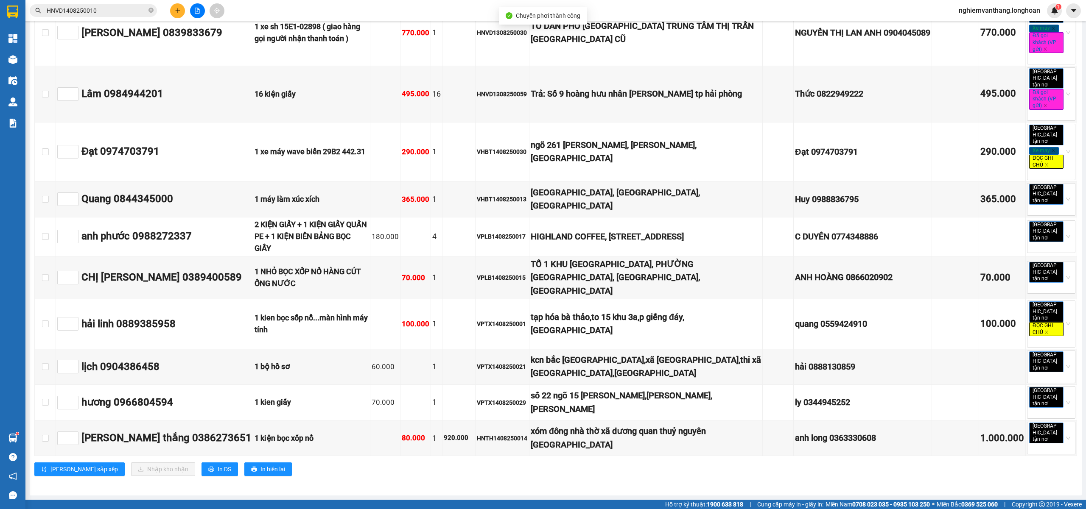
drag, startPoint x: 84, startPoint y: 137, endPoint x: 111, endPoint y: 133, distance: 27.0
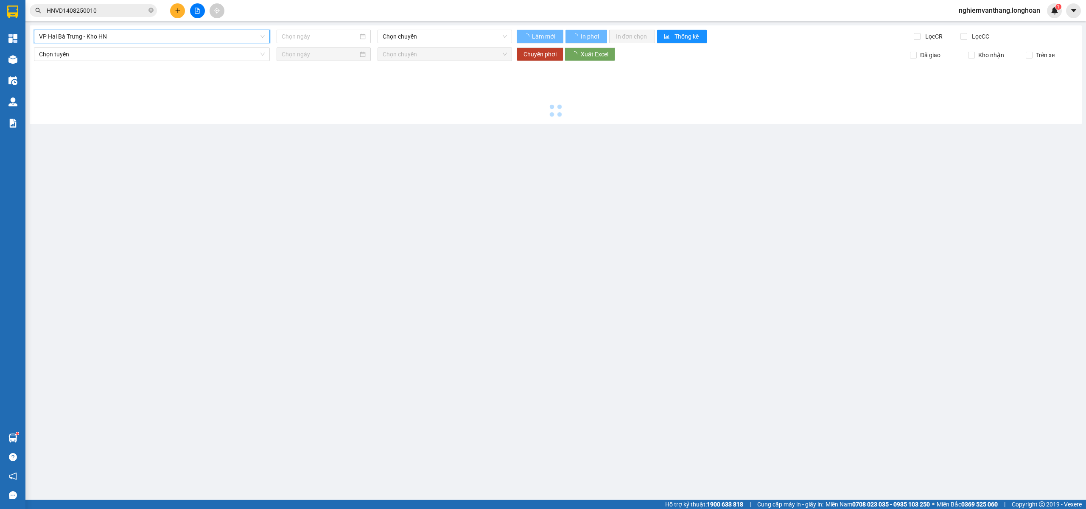
type input "[DATE]"
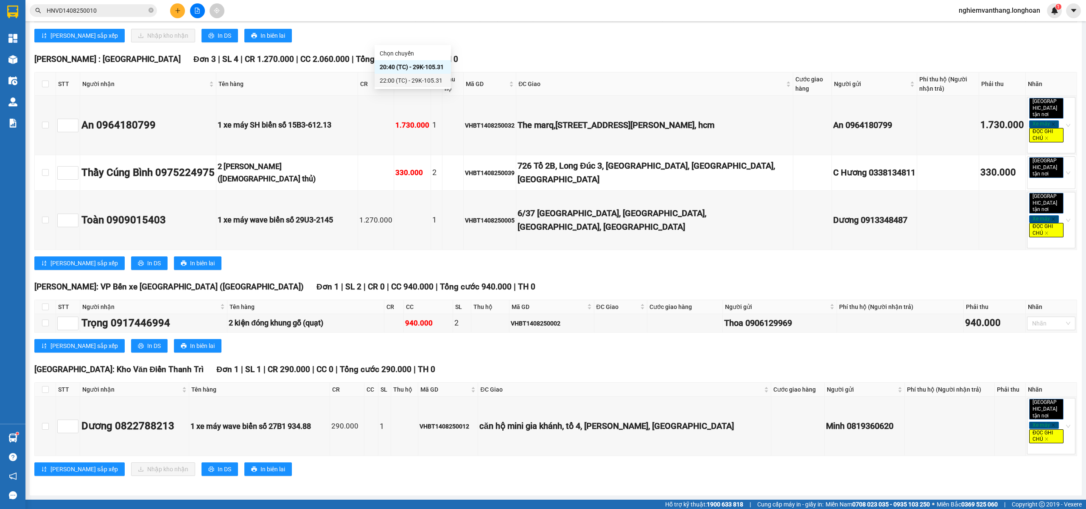
click at [399, 81] on div "22:00 (TC) - 29K-105.31" at bounding box center [413, 80] width 66 height 9
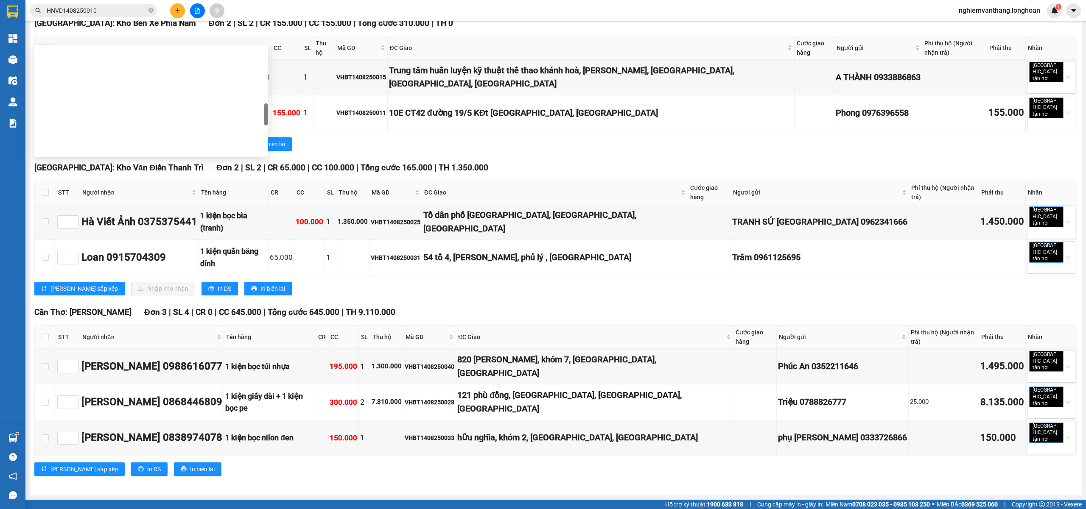
drag, startPoint x: 88, startPoint y: 145, endPoint x: 107, endPoint y: 139, distance: 20.0
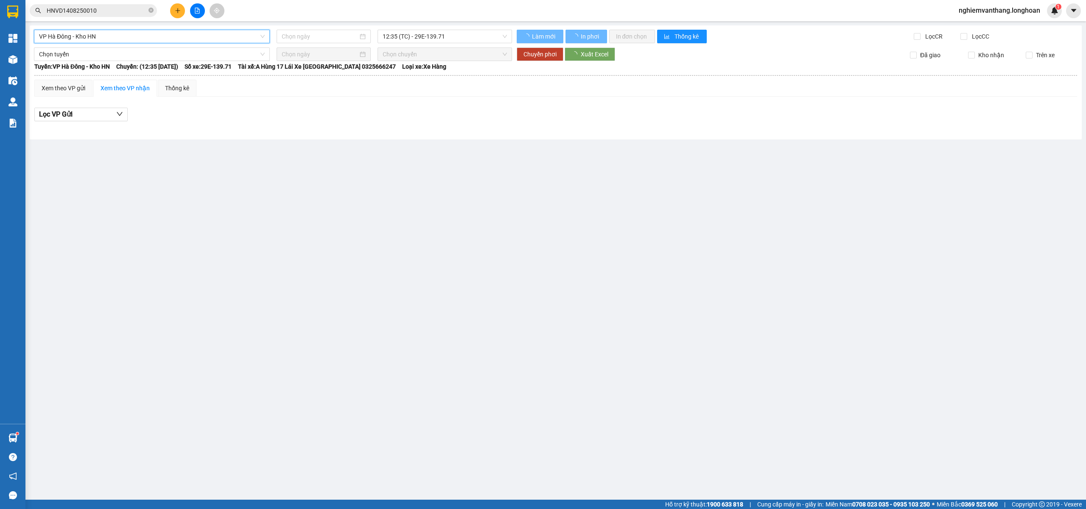
type input "[DATE]"
click at [450, 39] on span "12:35 (TC) - 29E-139.71" at bounding box center [445, 36] width 125 height 13
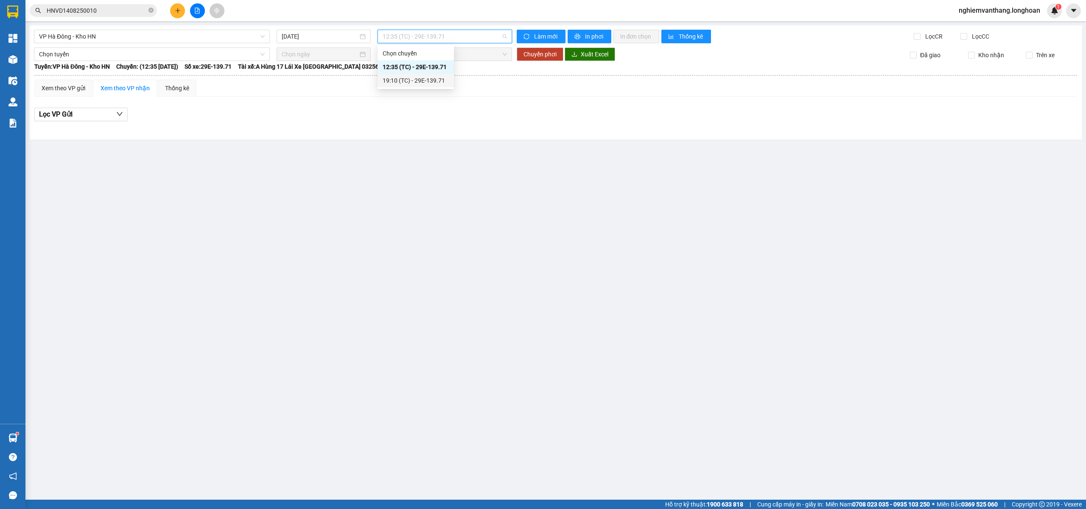
click at [423, 85] on div "19:10 (TC) - 29E-139.71" at bounding box center [416, 81] width 76 height 14
click at [126, 43] on div "VP Hà Đông - Kho HN" at bounding box center [152, 37] width 236 height 14
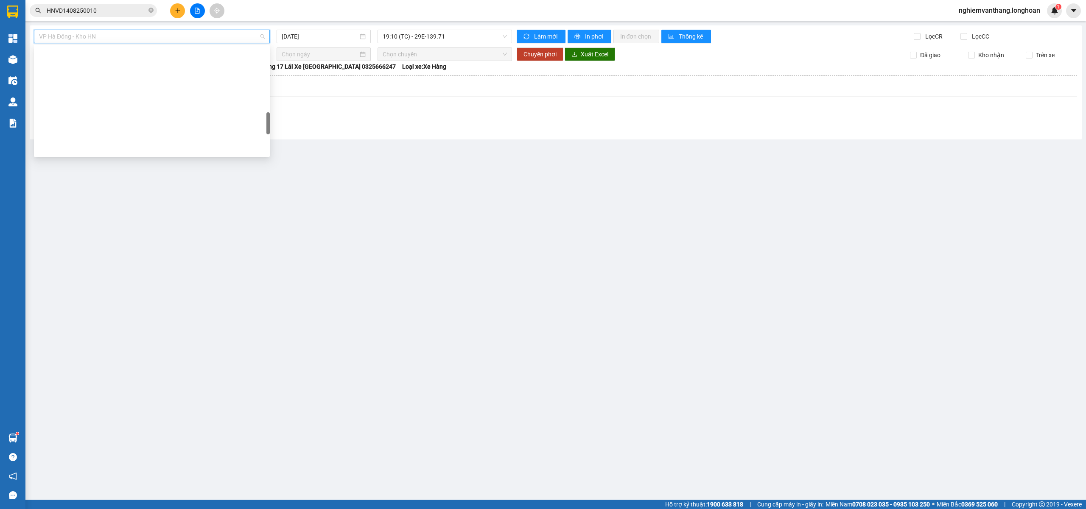
type input "[DATE]"
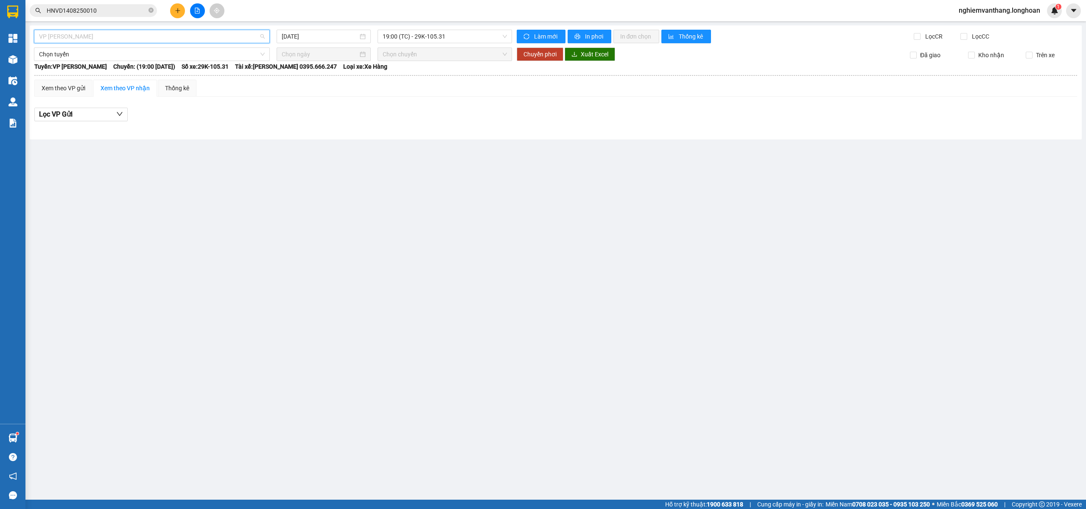
click at [70, 36] on span "VP [PERSON_NAME]" at bounding box center [152, 36] width 226 height 13
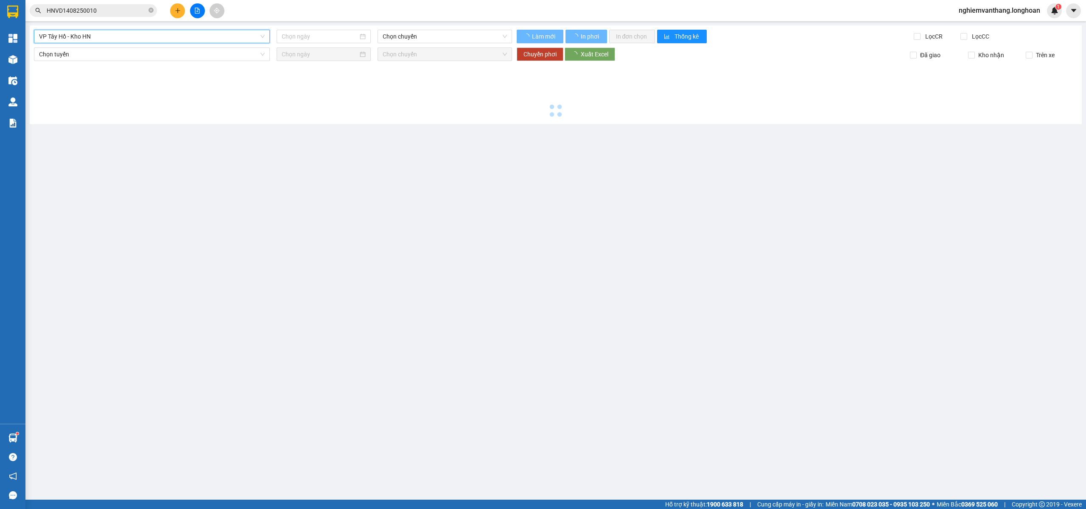
type input "[DATE]"
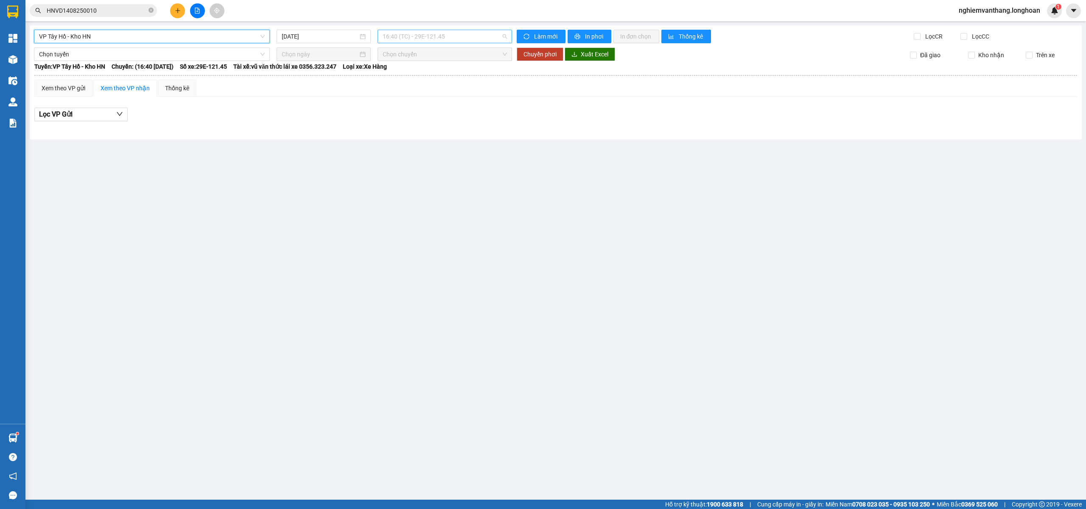
click at [418, 36] on span "16:40 (TC) - 29E-121.45" at bounding box center [445, 36] width 125 height 13
click at [403, 87] on div "20:00 (TC) - 29E-121.45" at bounding box center [416, 81] width 76 height 14
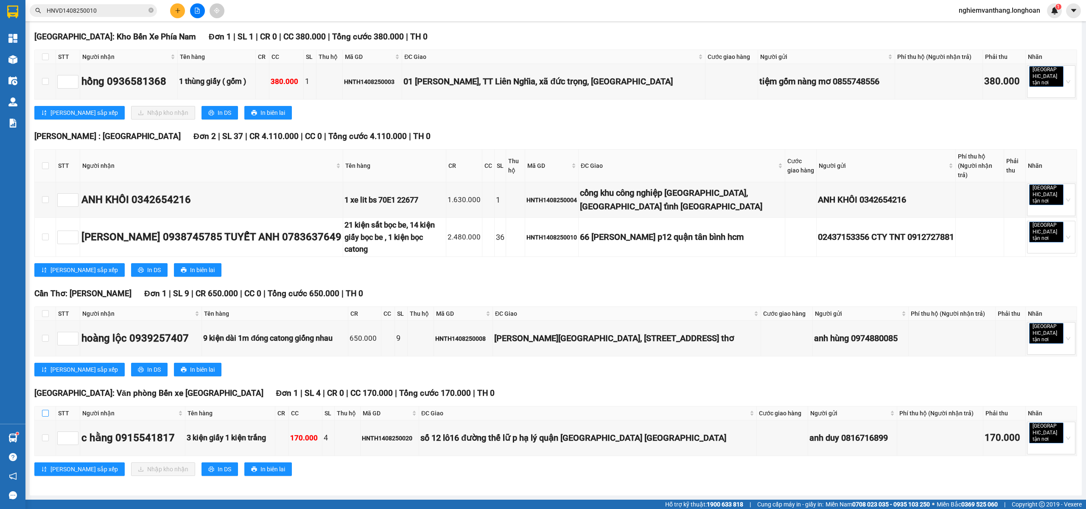
click at [44, 417] on input "checkbox" at bounding box center [45, 413] width 7 height 7
checkbox input "true"
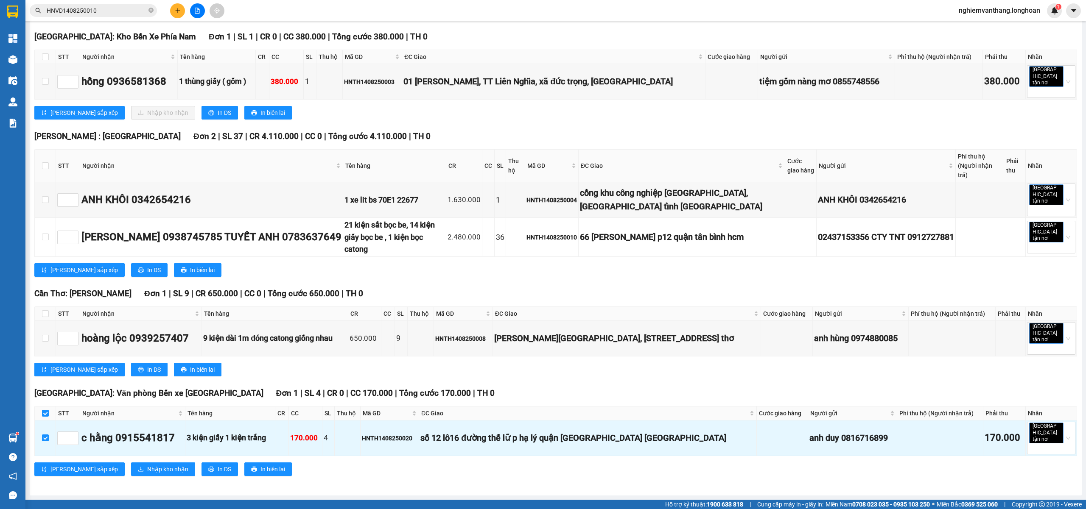
type input "12/08/2025"
type input "[DATE]"
click at [348, 128] on div "14" at bounding box center [348, 129] width 10 height 10
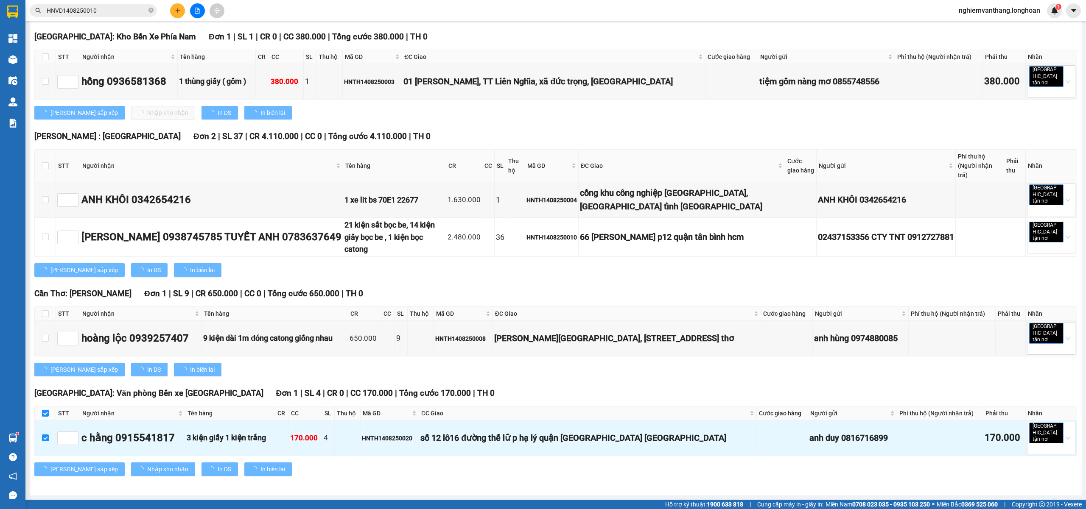
type input "[DATE]"
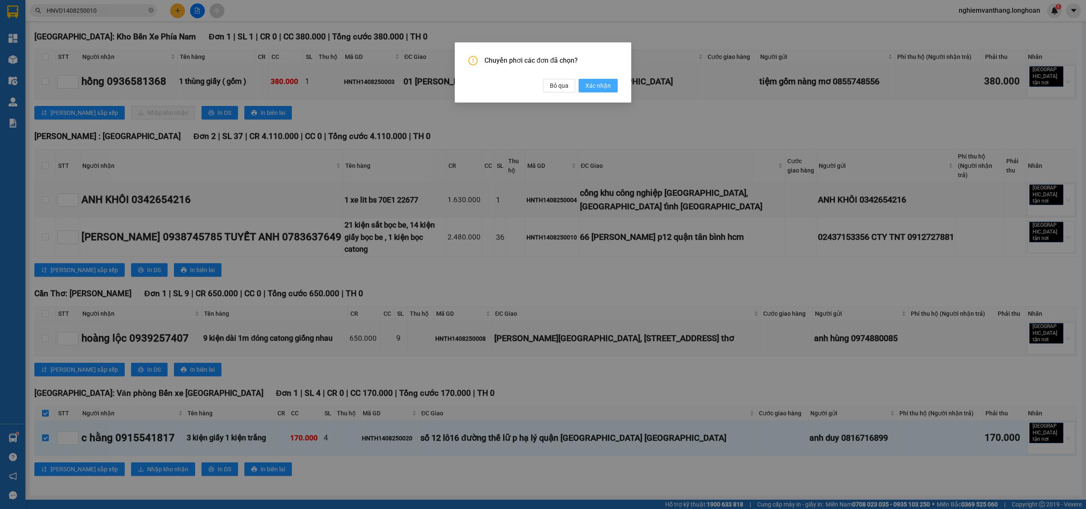
click at [613, 87] on button "Xác nhận" at bounding box center [598, 86] width 39 height 14
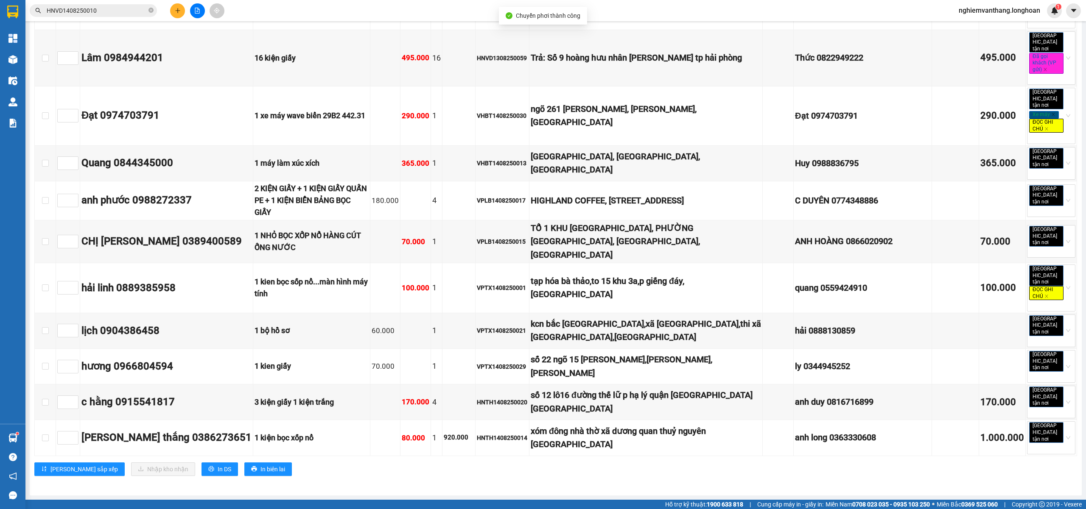
click at [84, 28] on div "Hà Nội - Hải Phòng 14/08/2025 20:00 (TC) Làm mới In phơi In đơn chọn Thống kê L…" at bounding box center [556, 55] width 1052 height 881
type input "[DATE]"
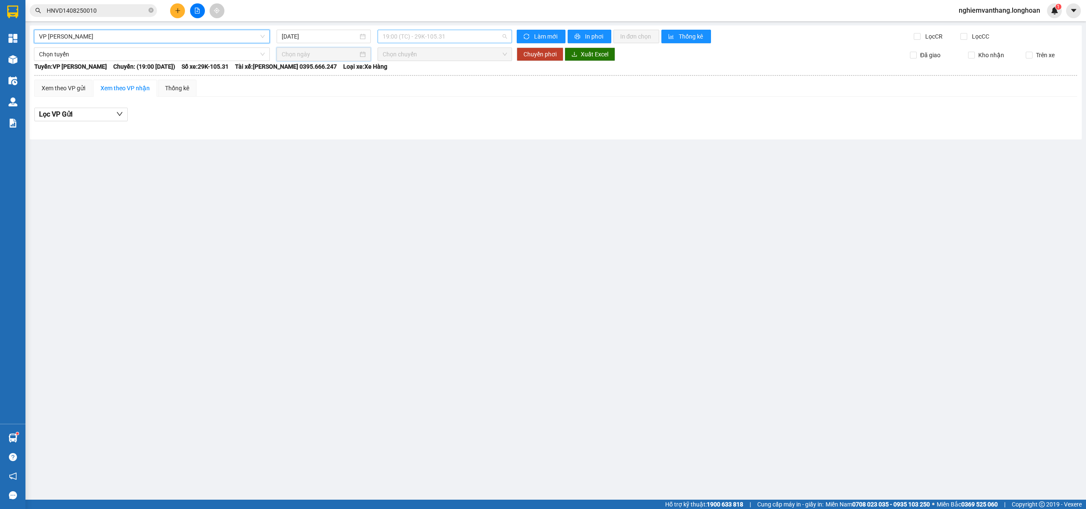
click at [416, 40] on span "19:00 (TC) - 29K-105.31" at bounding box center [445, 36] width 125 height 13
click at [123, 31] on span "VP [PERSON_NAME]" at bounding box center [152, 36] width 226 height 13
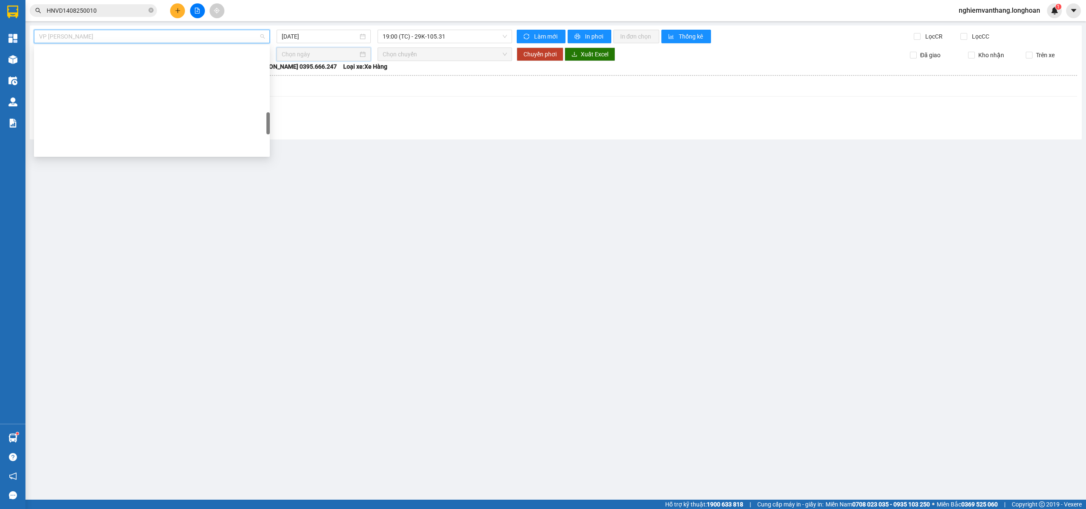
click at [80, 20] on div "[GEOGRAPHIC_DATA] - Nối Tuyến" at bounding box center [152, 13] width 236 height 14
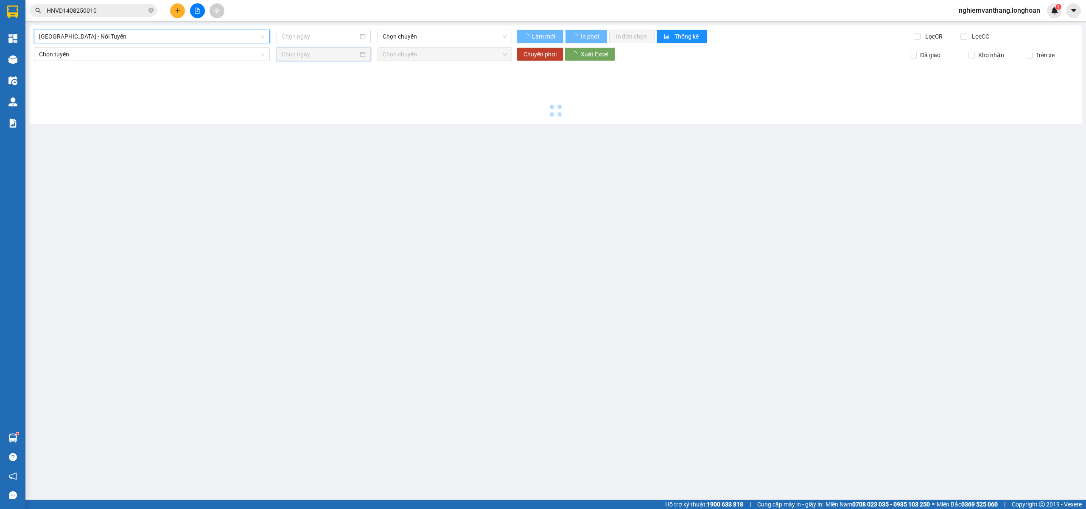
type input "[DATE]"
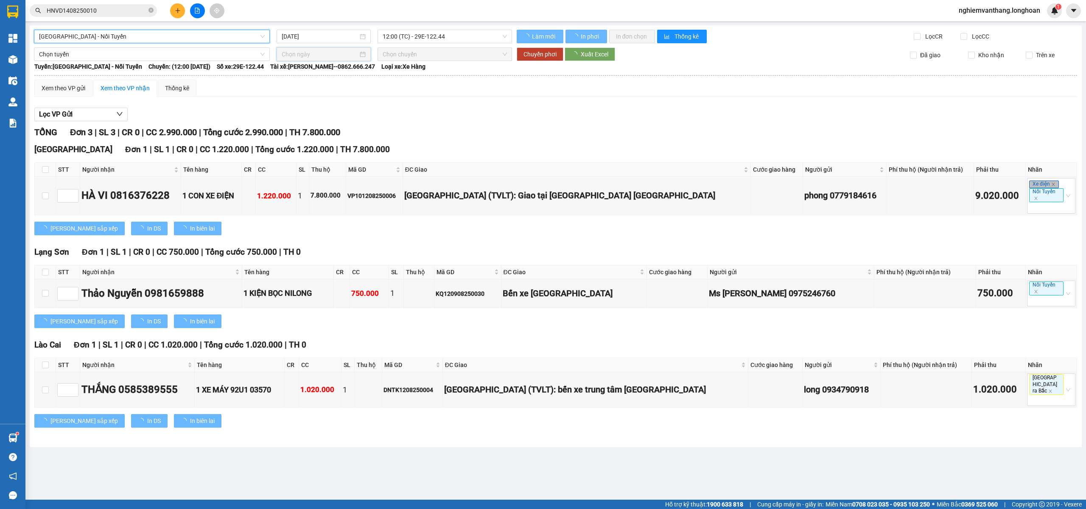
click at [104, 36] on span "[GEOGRAPHIC_DATA] - Nối Tuyến" at bounding box center [152, 36] width 226 height 13
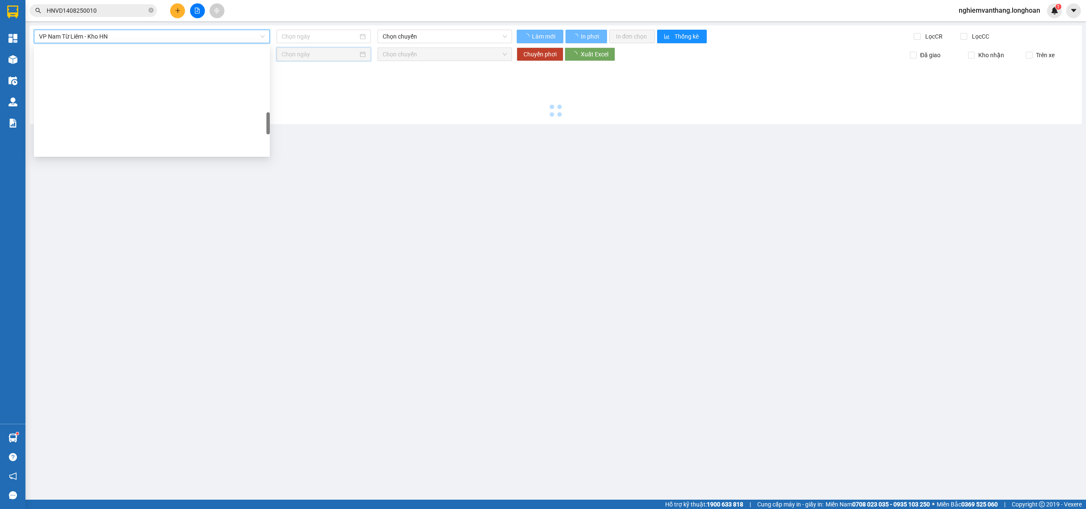
type input "[DATE]"
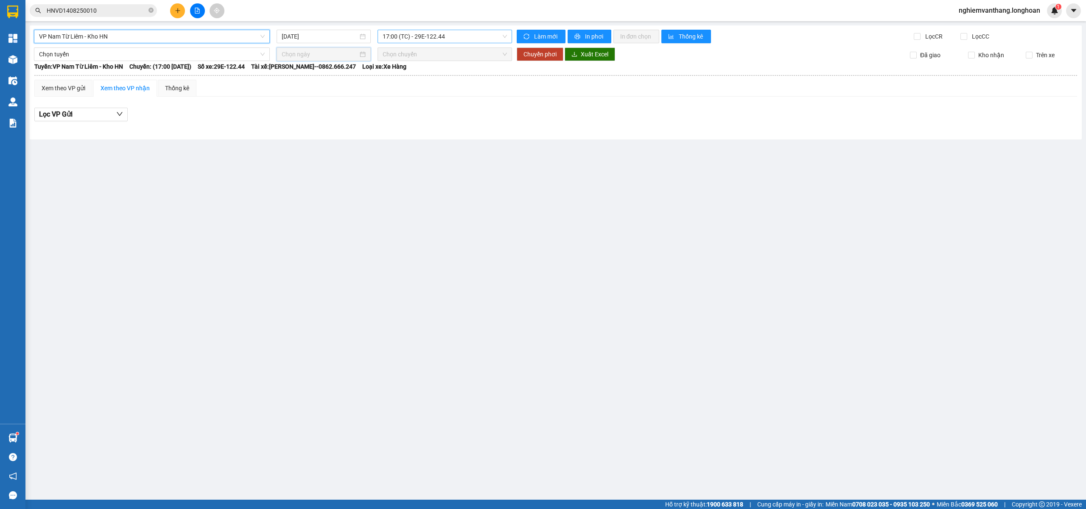
click at [403, 36] on span "17:00 (TC) - 29E-122.44" at bounding box center [445, 36] width 125 height 13
click at [399, 85] on div "21:00 (TC) - 29E-122.44" at bounding box center [416, 81] width 76 height 14
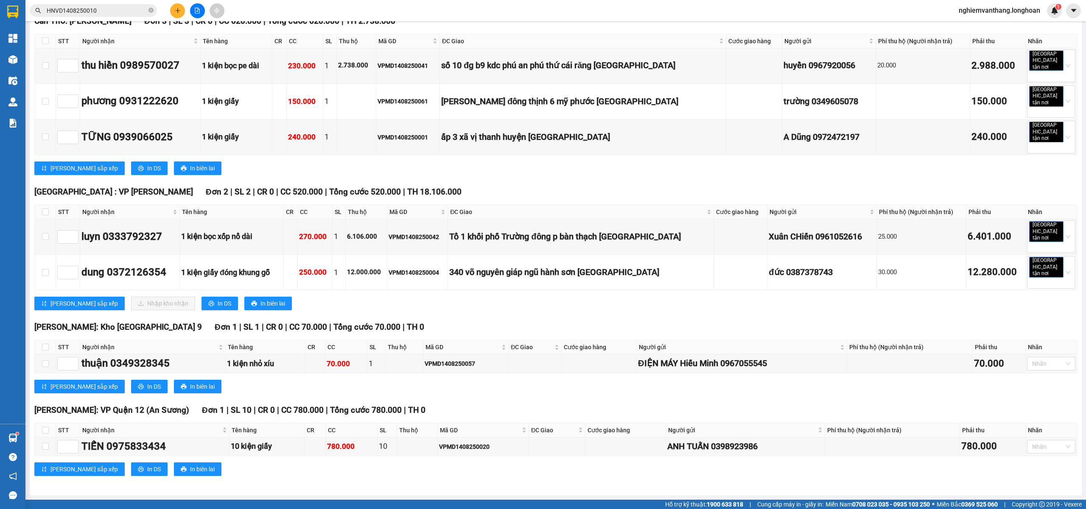
checkbox input "true"
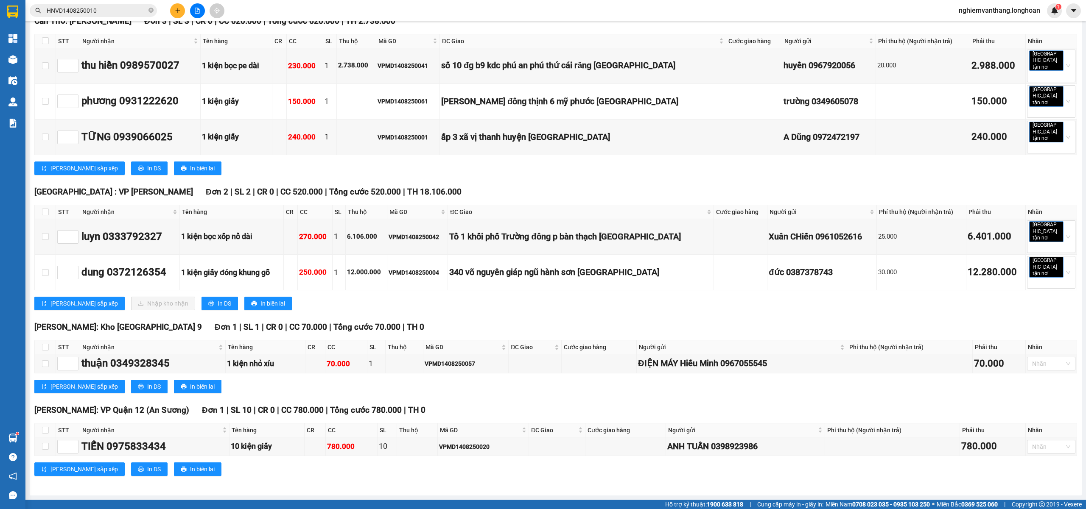
checkbox input "true"
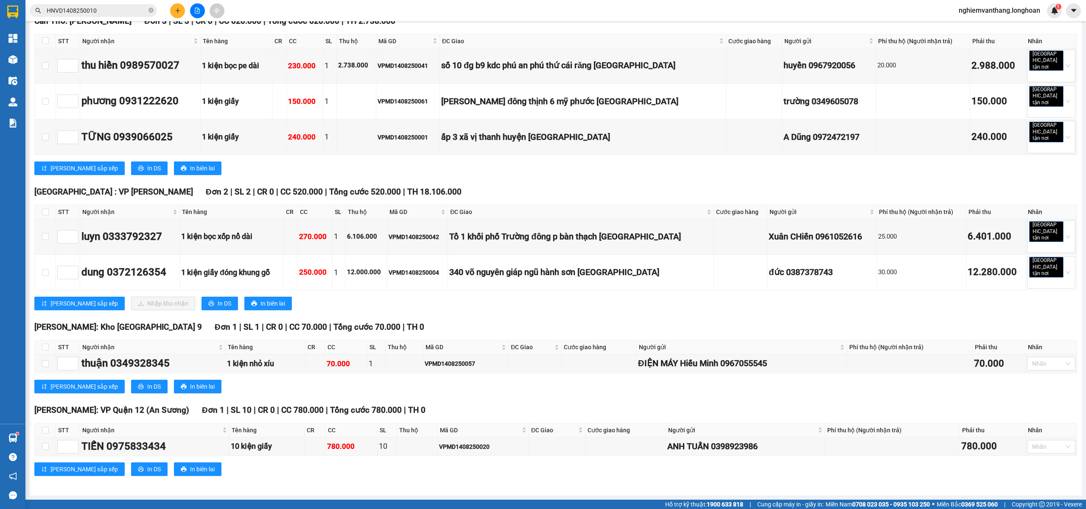
type input "[DATE]"
click at [350, 132] on div "14" at bounding box center [348, 129] width 10 height 10
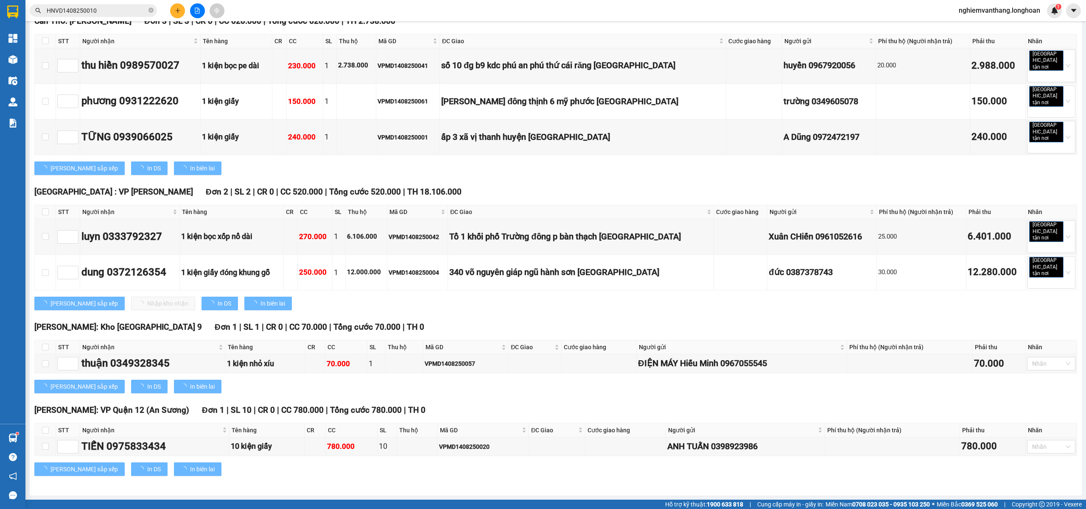
type input "[DATE]"
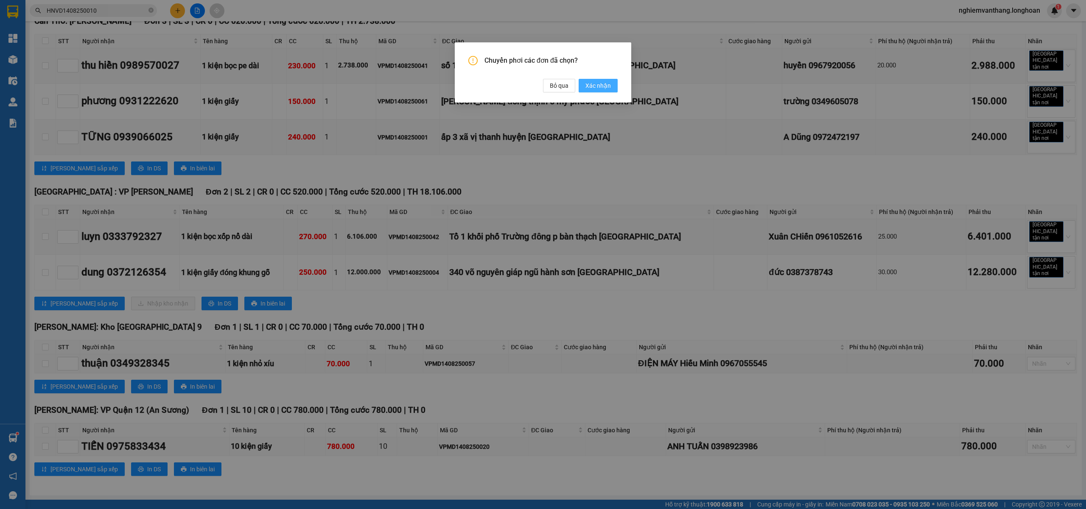
click at [593, 82] on span "Xác nhận" at bounding box center [597, 85] width 25 height 9
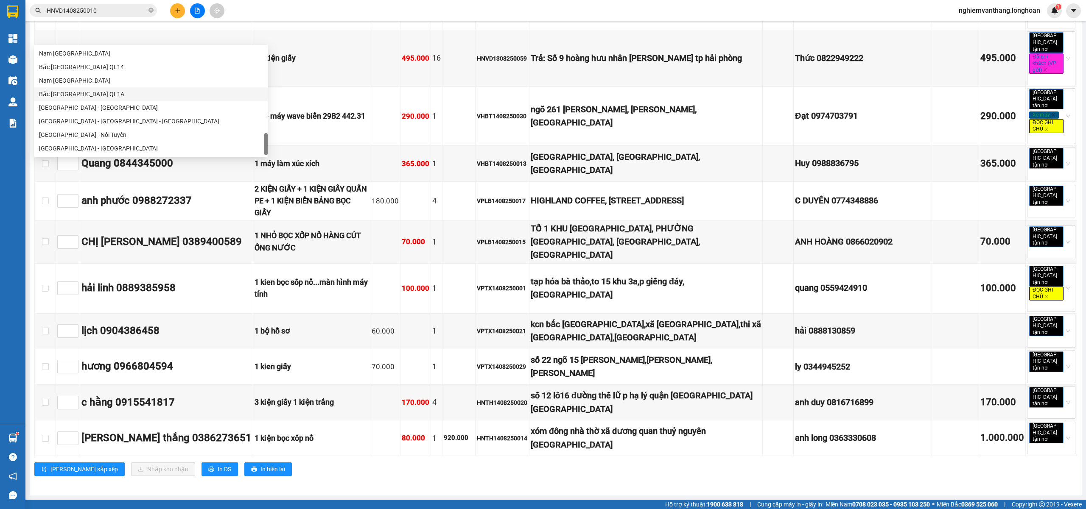
click at [93, 99] on div "Bắc [GEOGRAPHIC_DATA] QL1A" at bounding box center [151, 94] width 234 height 14
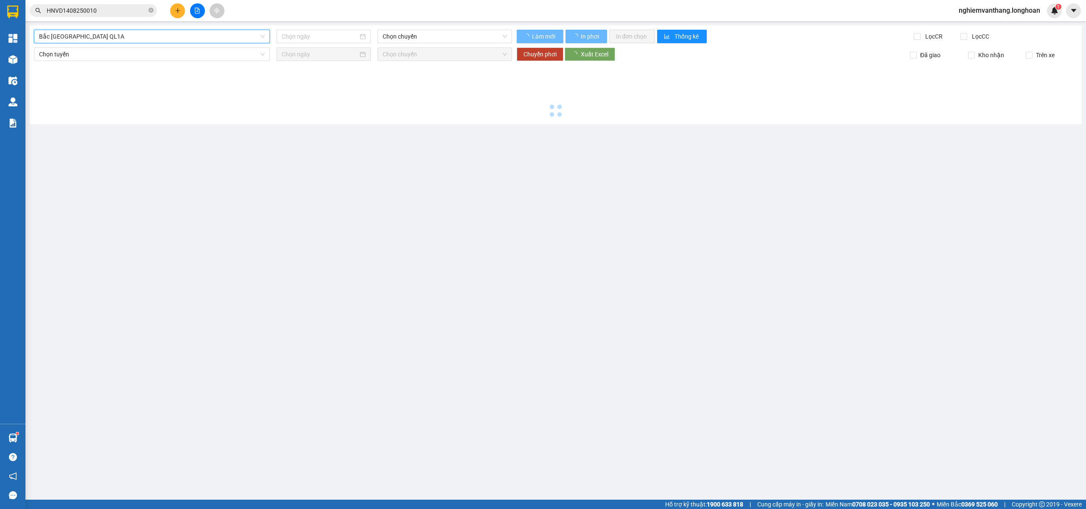
type input "[DATE]"
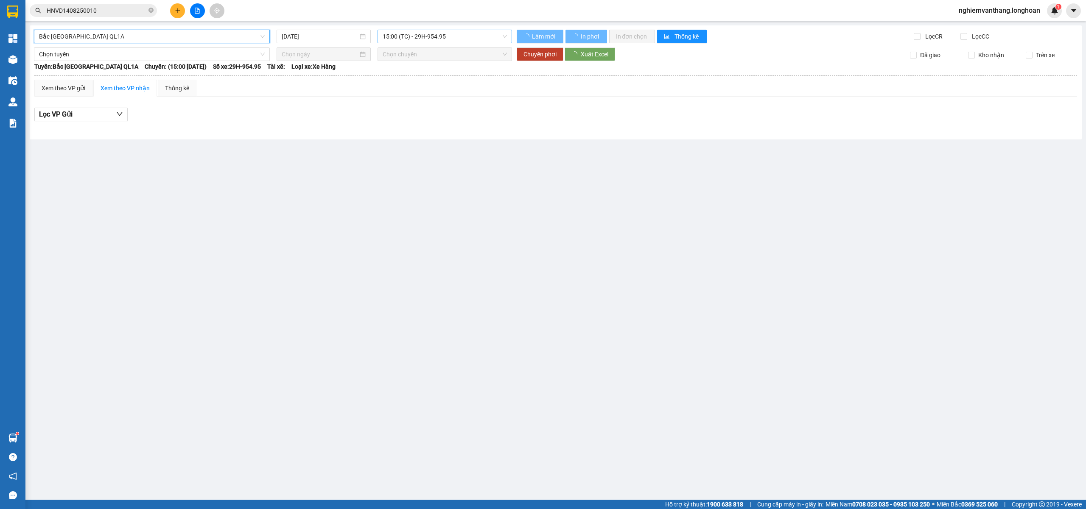
click at [416, 34] on span "15:00 (TC) - 29H-954.95" at bounding box center [445, 36] width 125 height 13
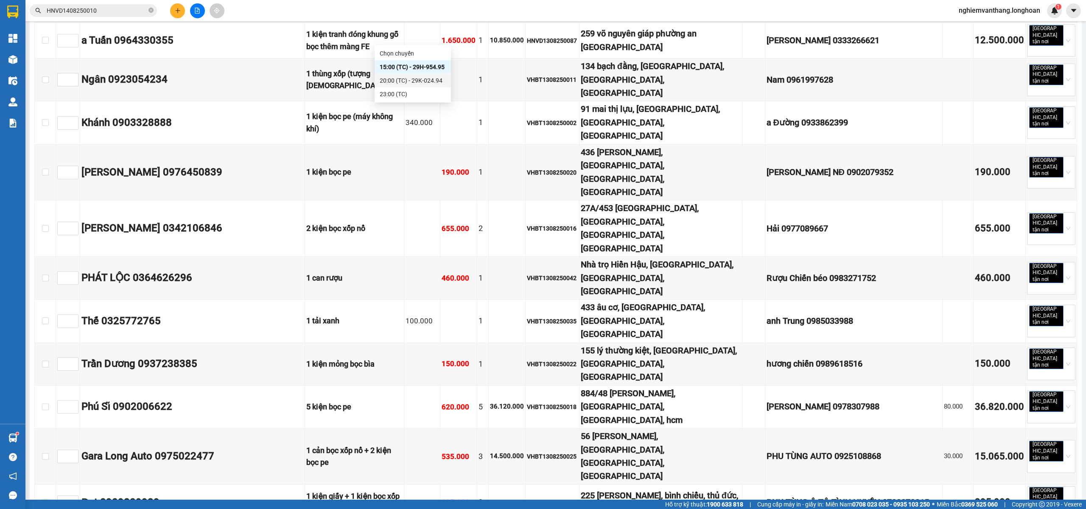
click at [433, 77] on div "20:00 (TC) - 29K-024.94" at bounding box center [413, 80] width 66 height 9
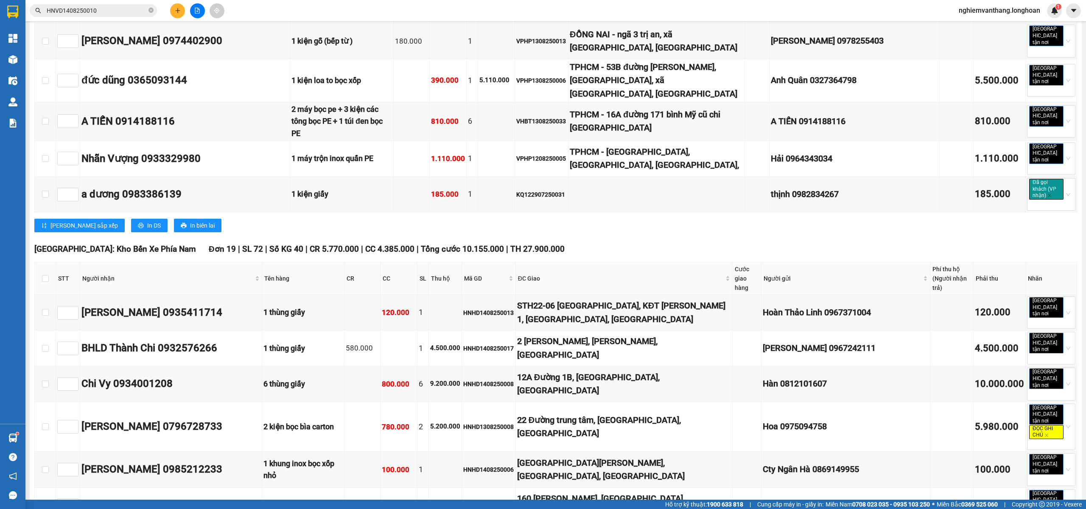
click at [391, 94] on div "23:00 (TC)" at bounding box center [413, 94] width 66 height 9
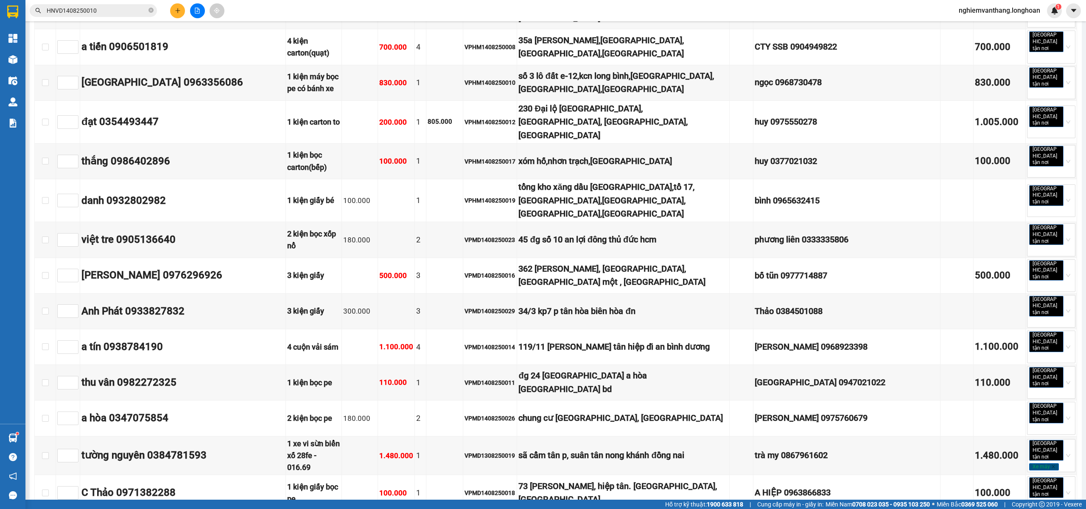
click at [400, 78] on div "20:00 (TC) - 29K-024.94" at bounding box center [413, 80] width 66 height 9
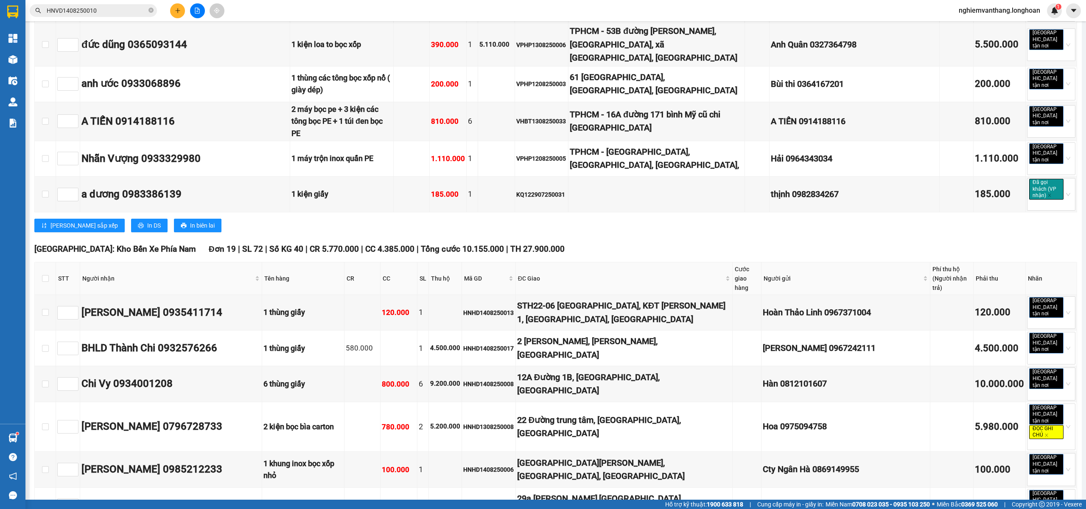
type input "2"
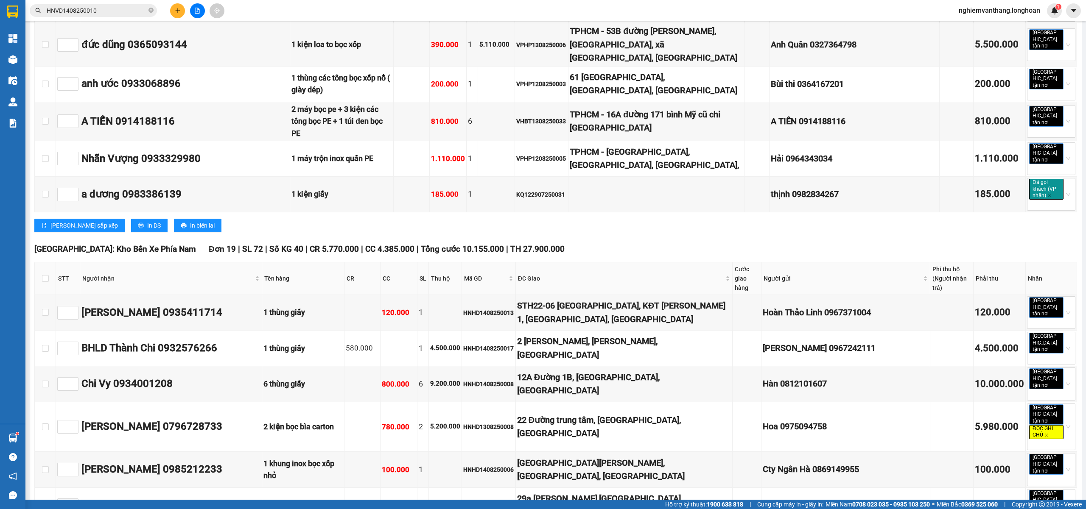
type input "3"
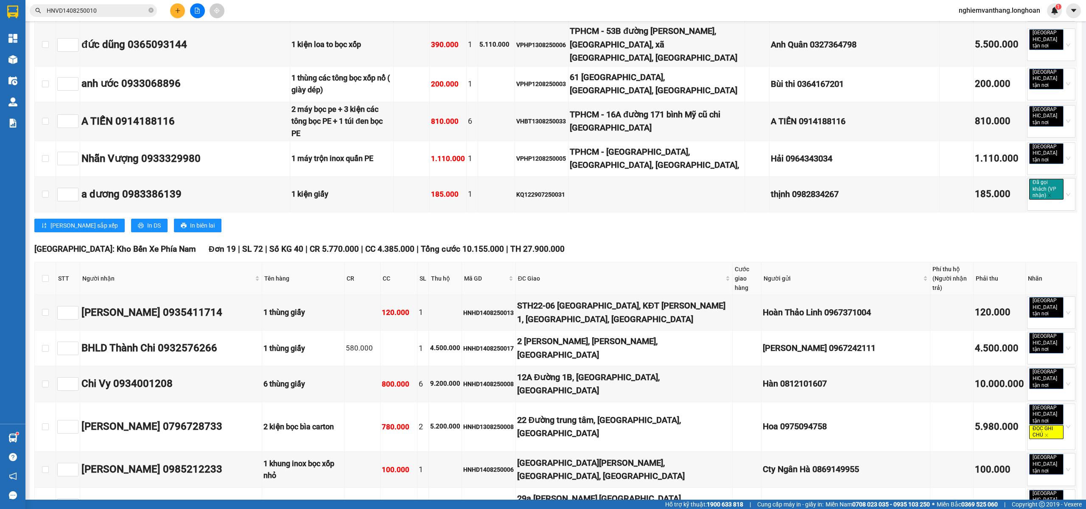
type input "5"
